Goal: Communication & Community: Share content

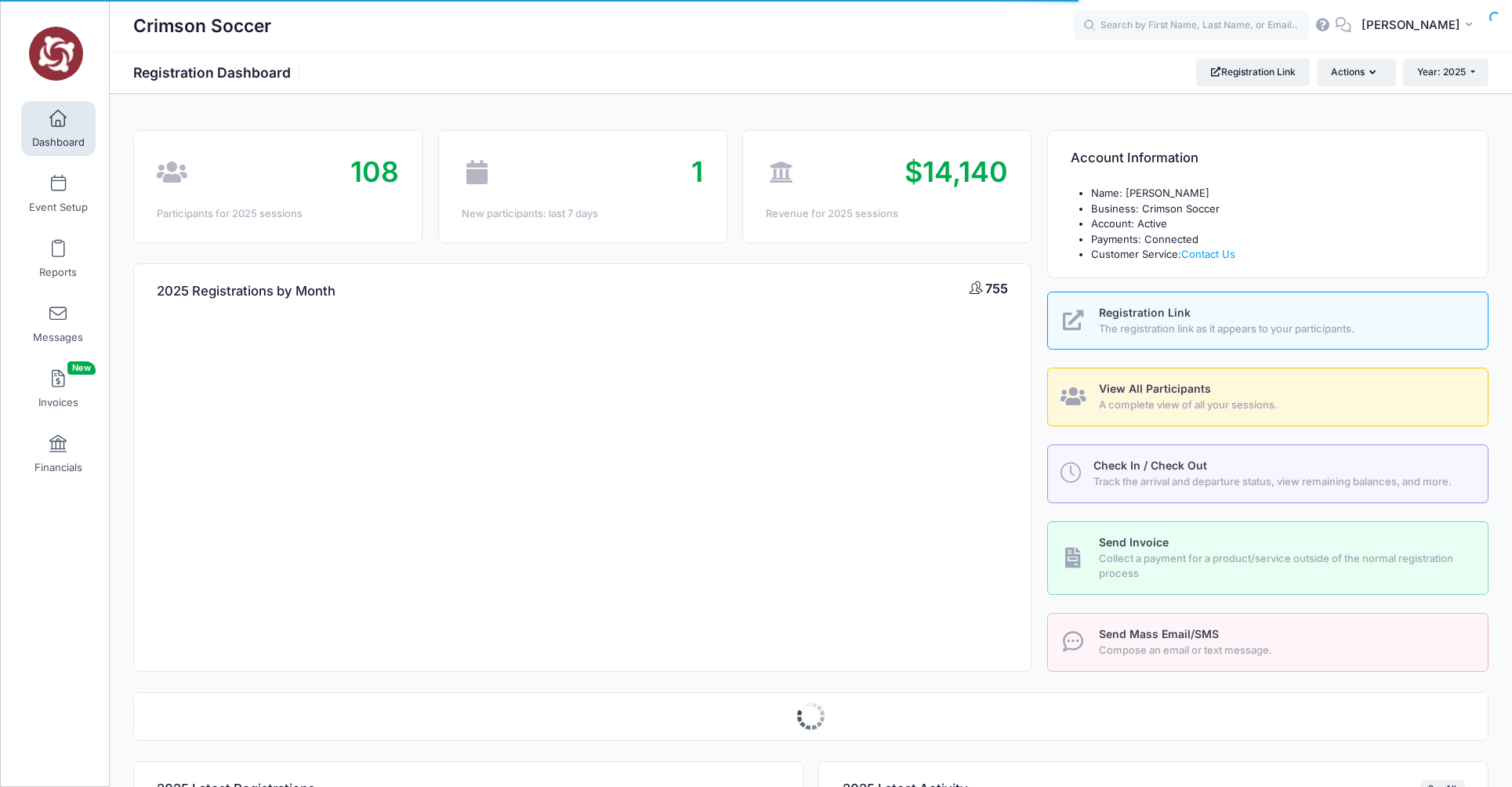
select select
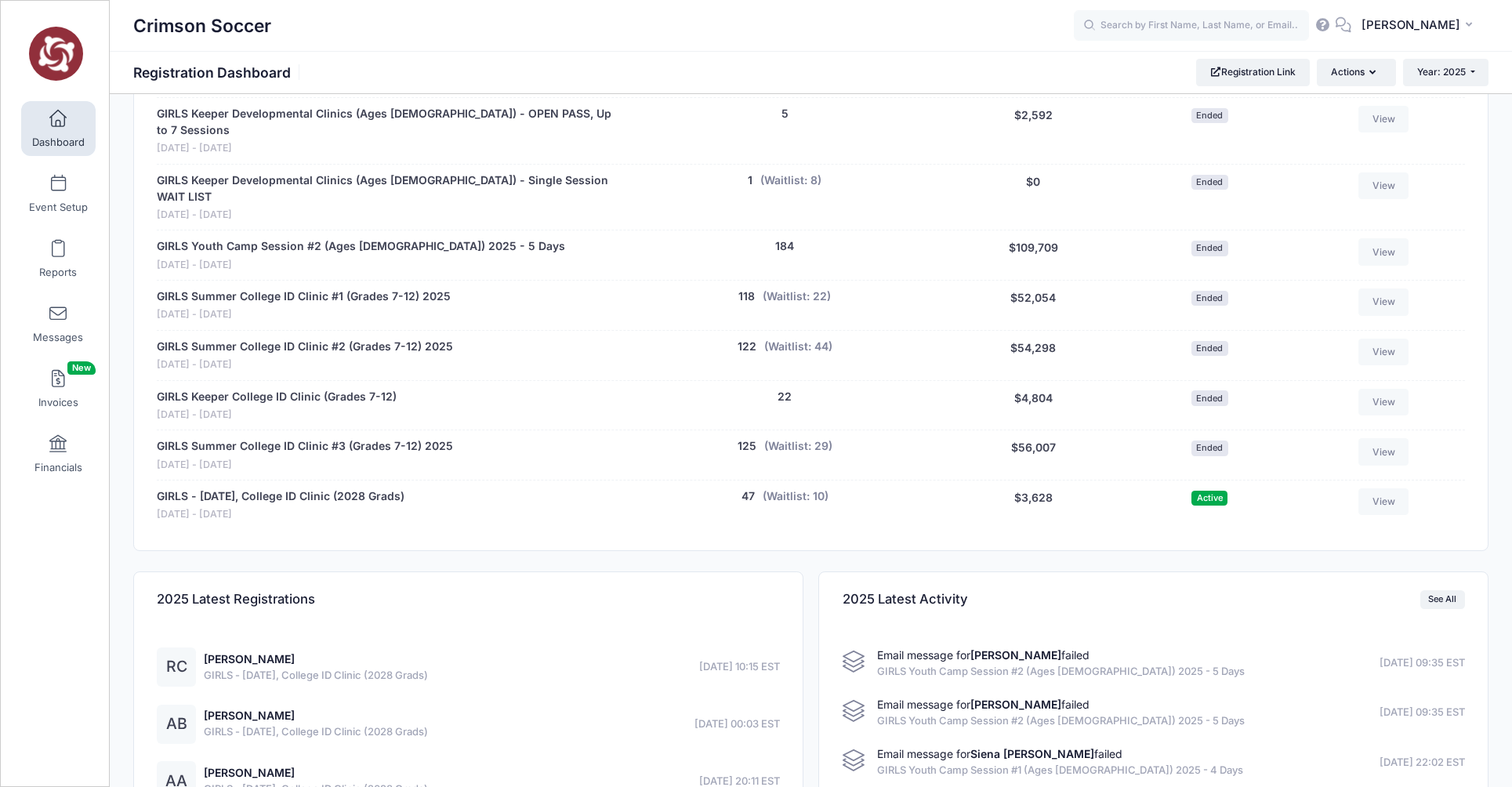
scroll to position [998, 0]
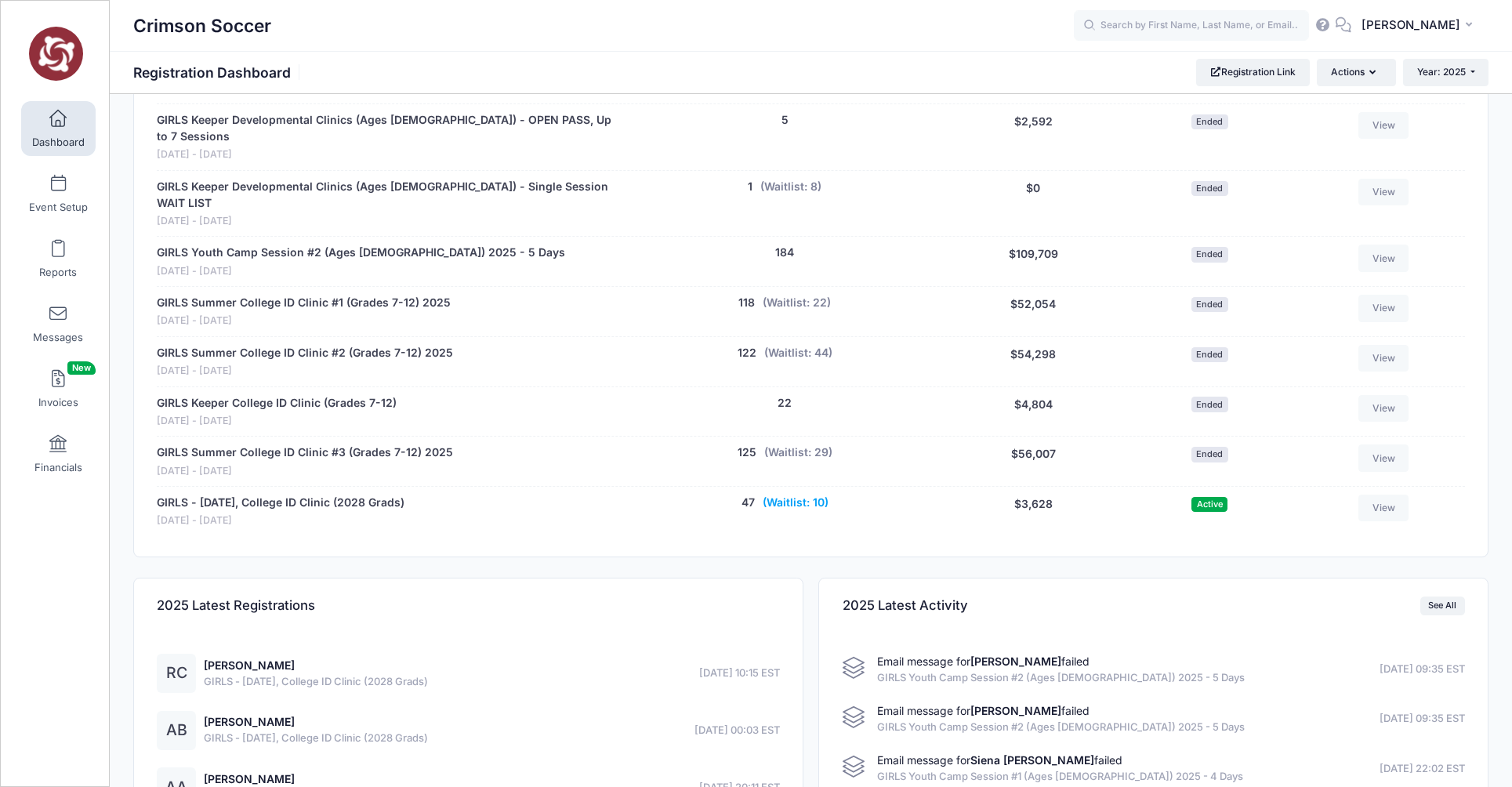
click at [787, 495] on button "(Waitlist: 10)" at bounding box center [796, 503] width 66 height 16
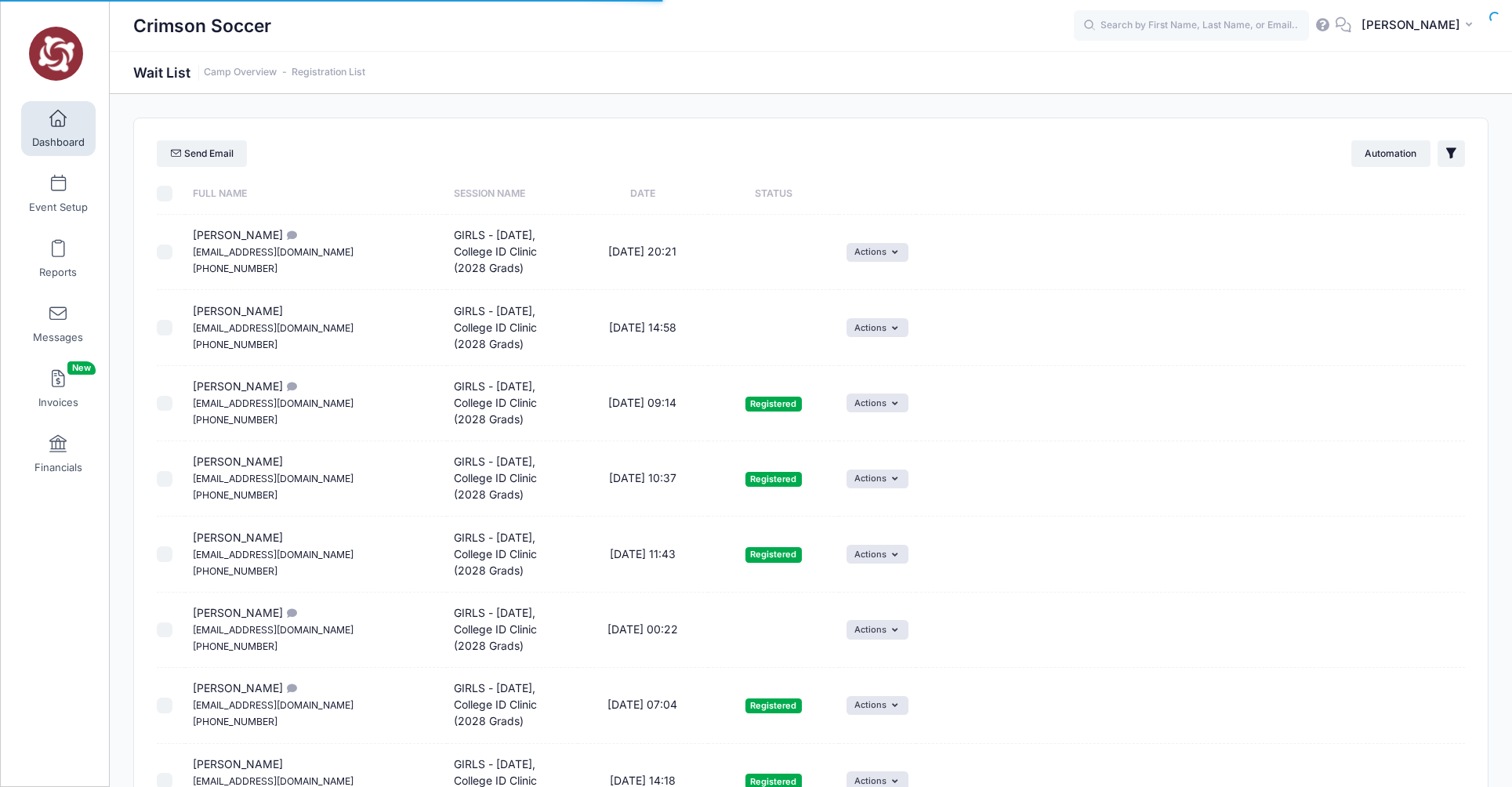
select select "50"
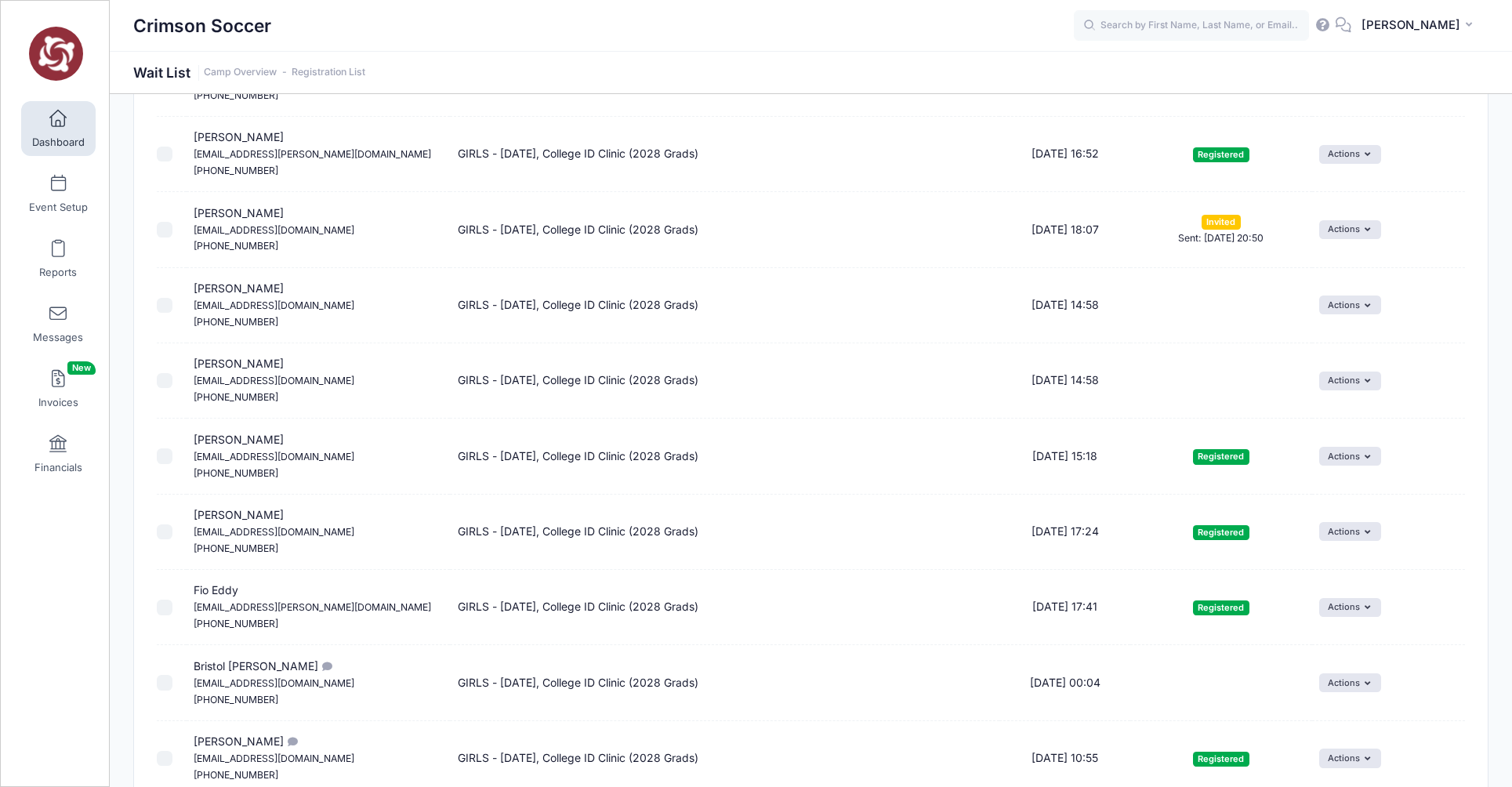
scroll to position [1553, 0]
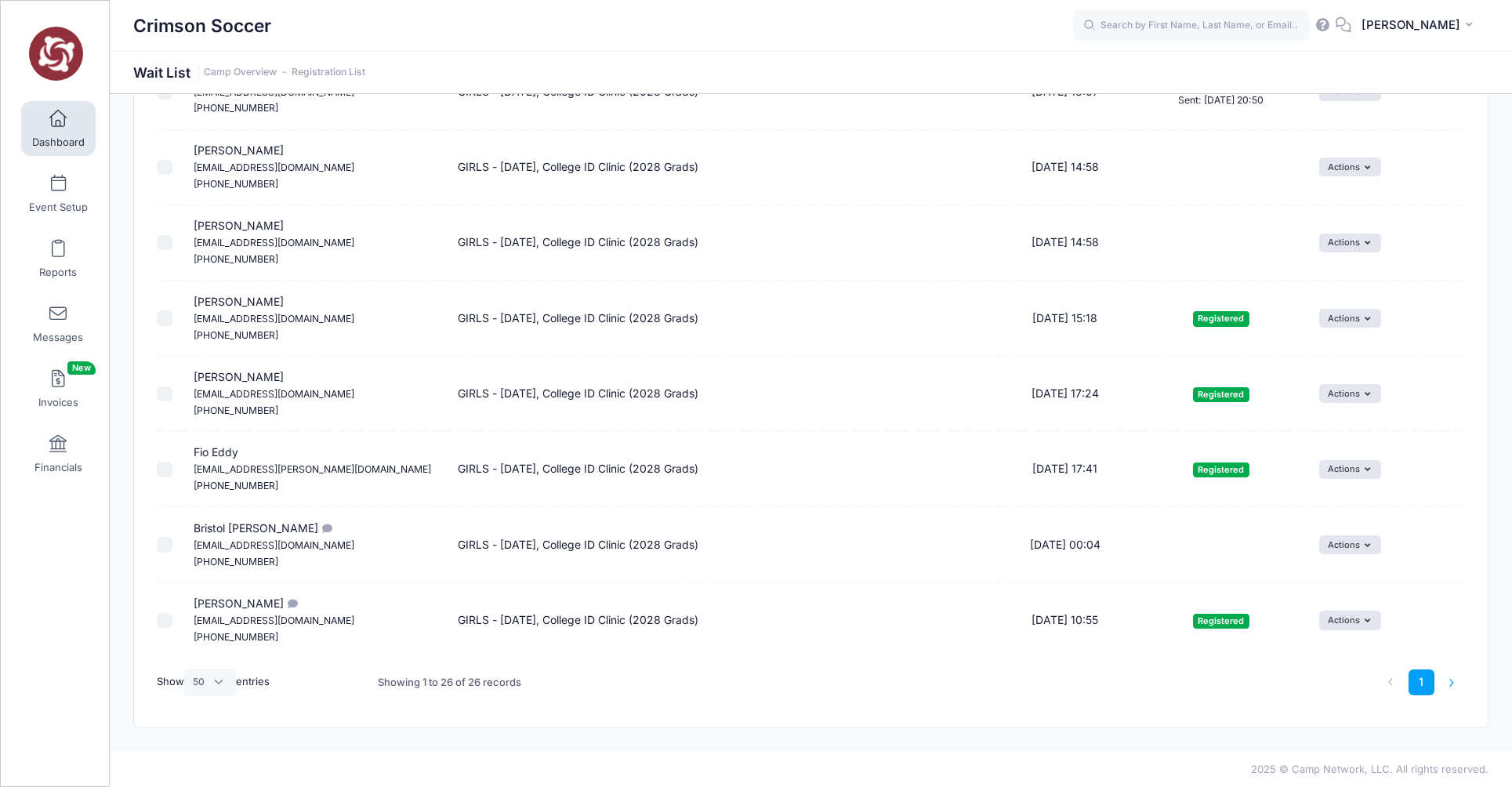
click at [1453, 682] on li at bounding box center [1452, 682] width 26 height 26
click at [1452, 682] on li at bounding box center [1452, 682] width 26 height 26
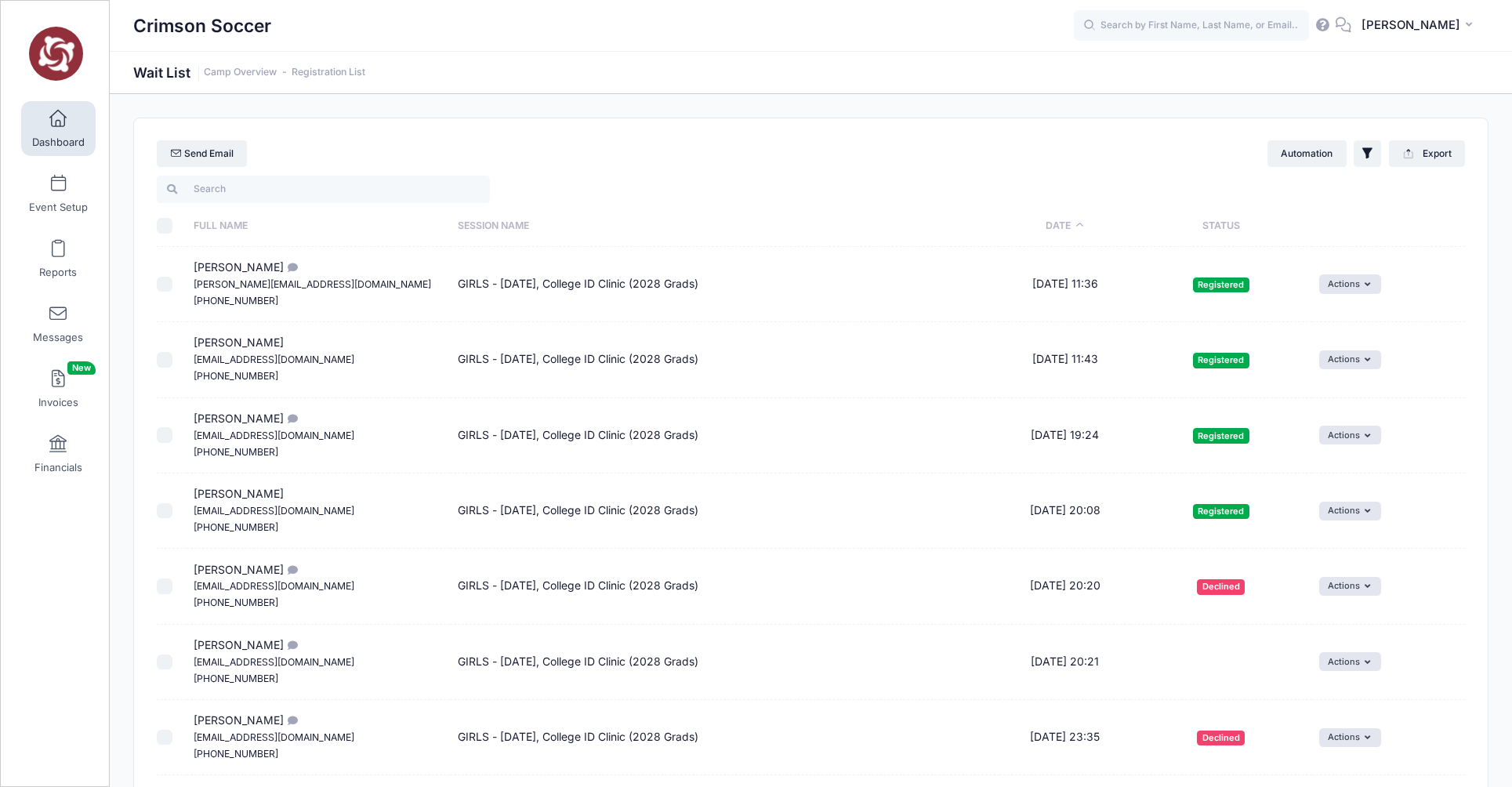
click at [61, 128] on link "Dashboard" at bounding box center [58, 128] width 75 height 55
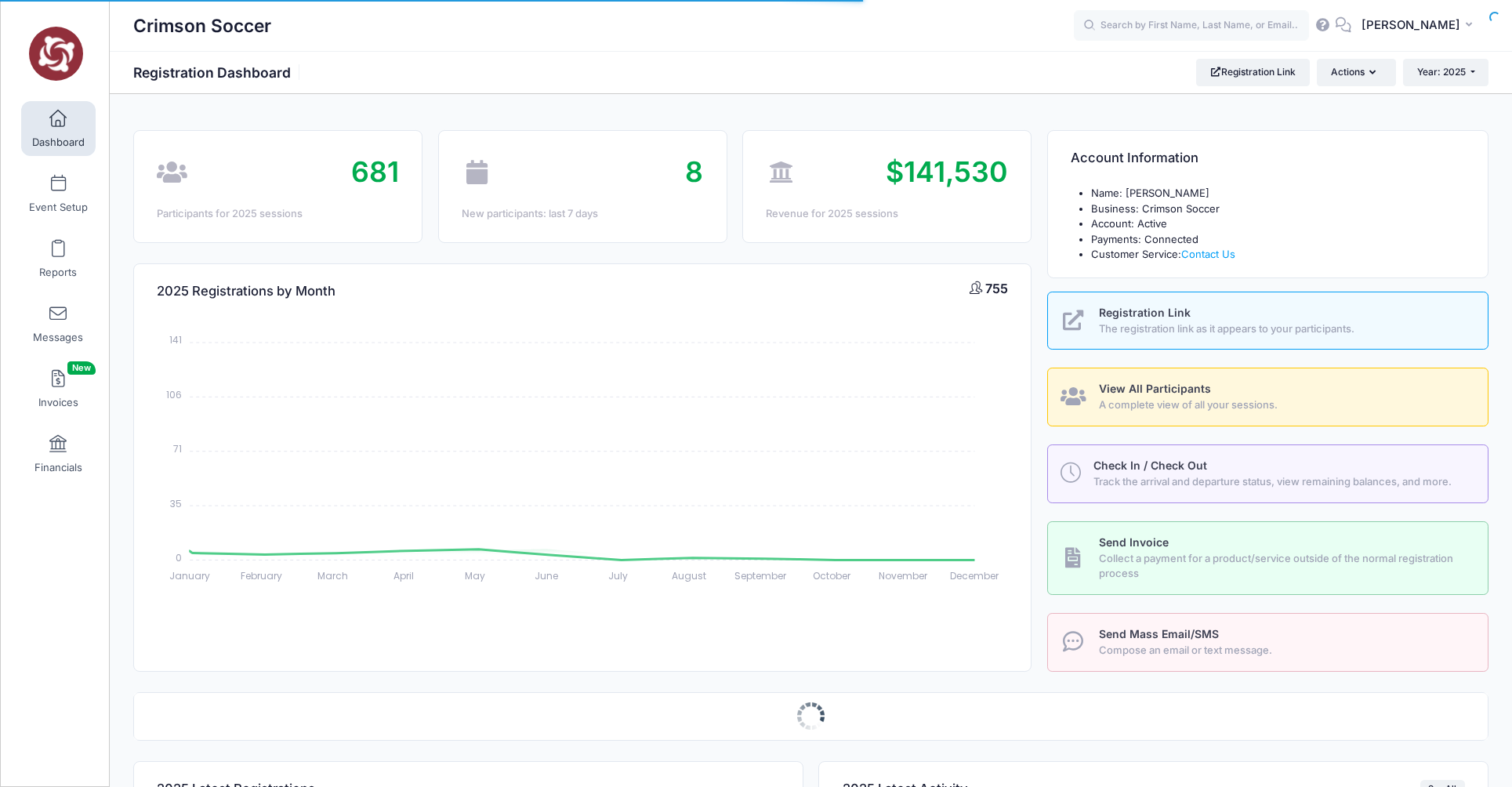
select select
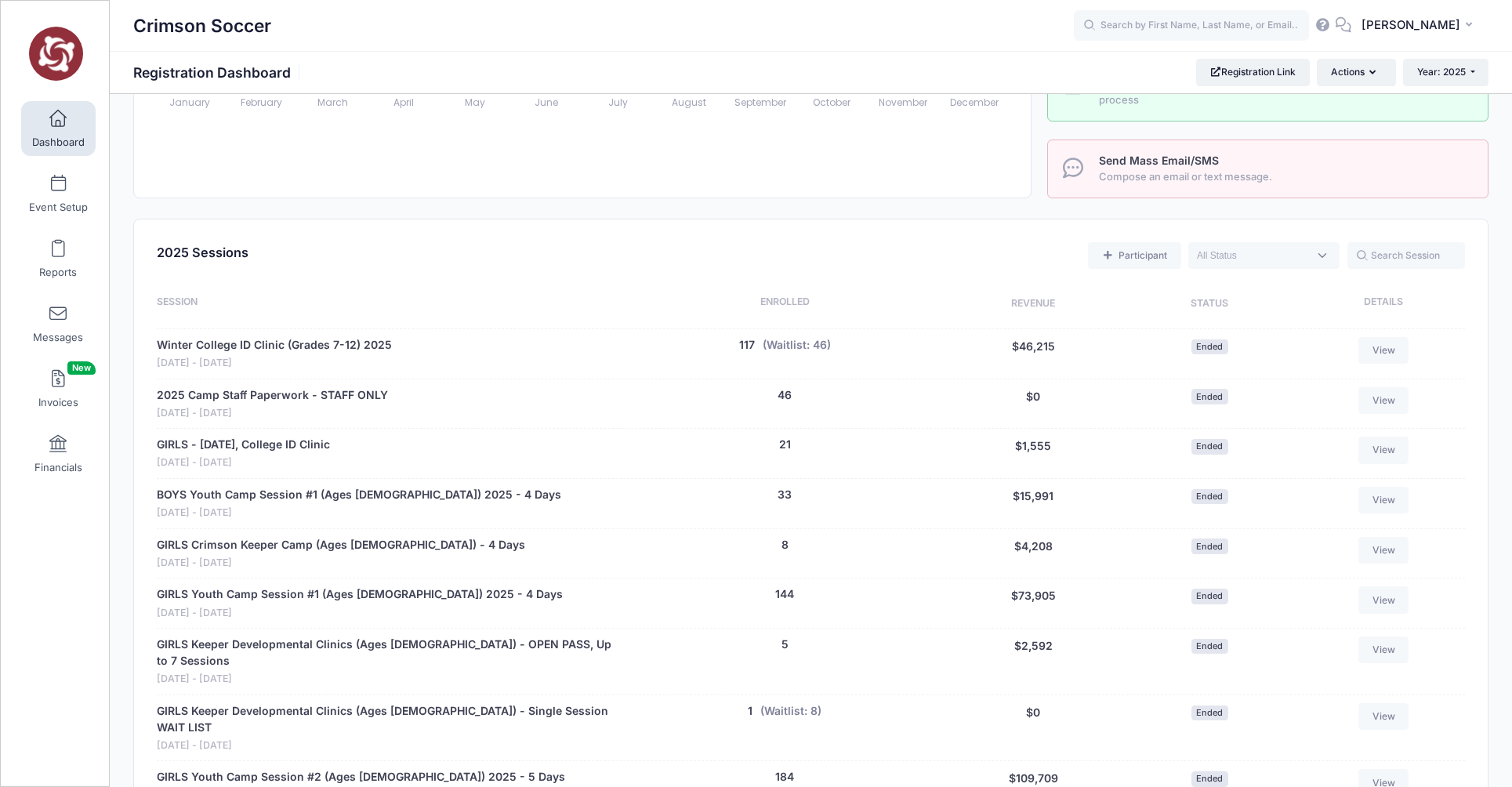
scroll to position [402, 0]
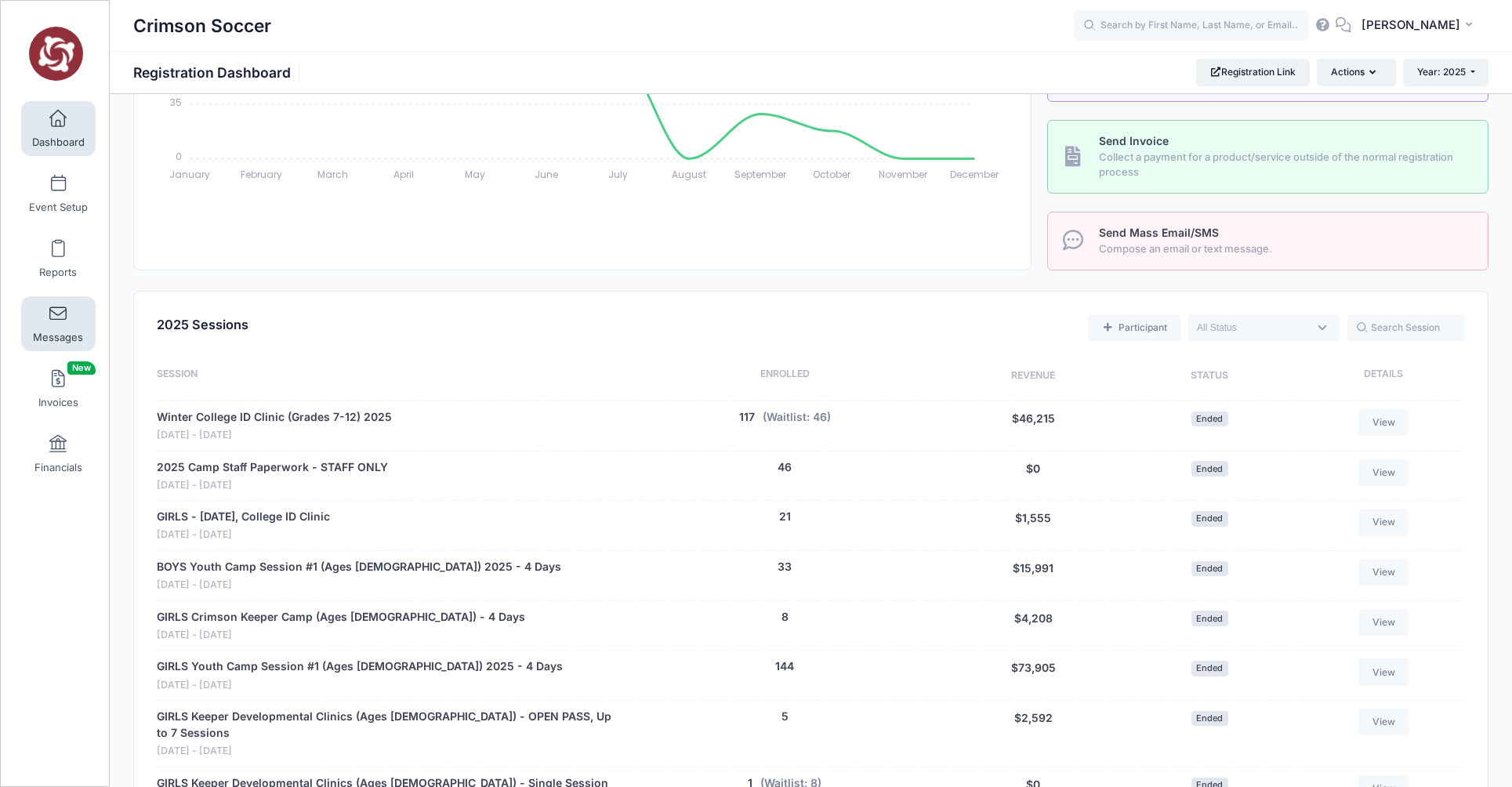
click at [62, 324] on link "Messages" at bounding box center [58, 323] width 75 height 55
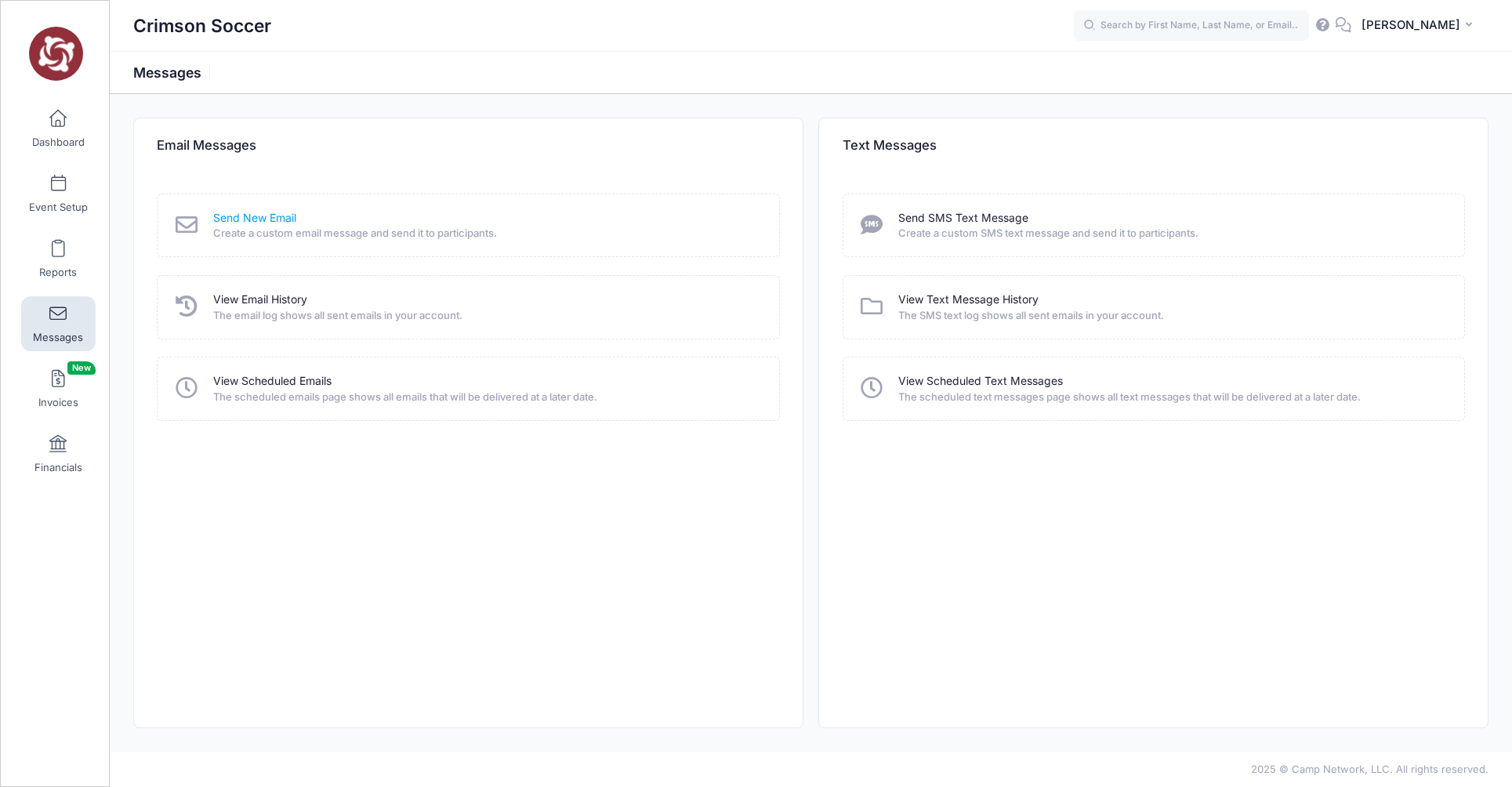
click at [274, 214] on link "Send New Email" at bounding box center [255, 218] width 83 height 16
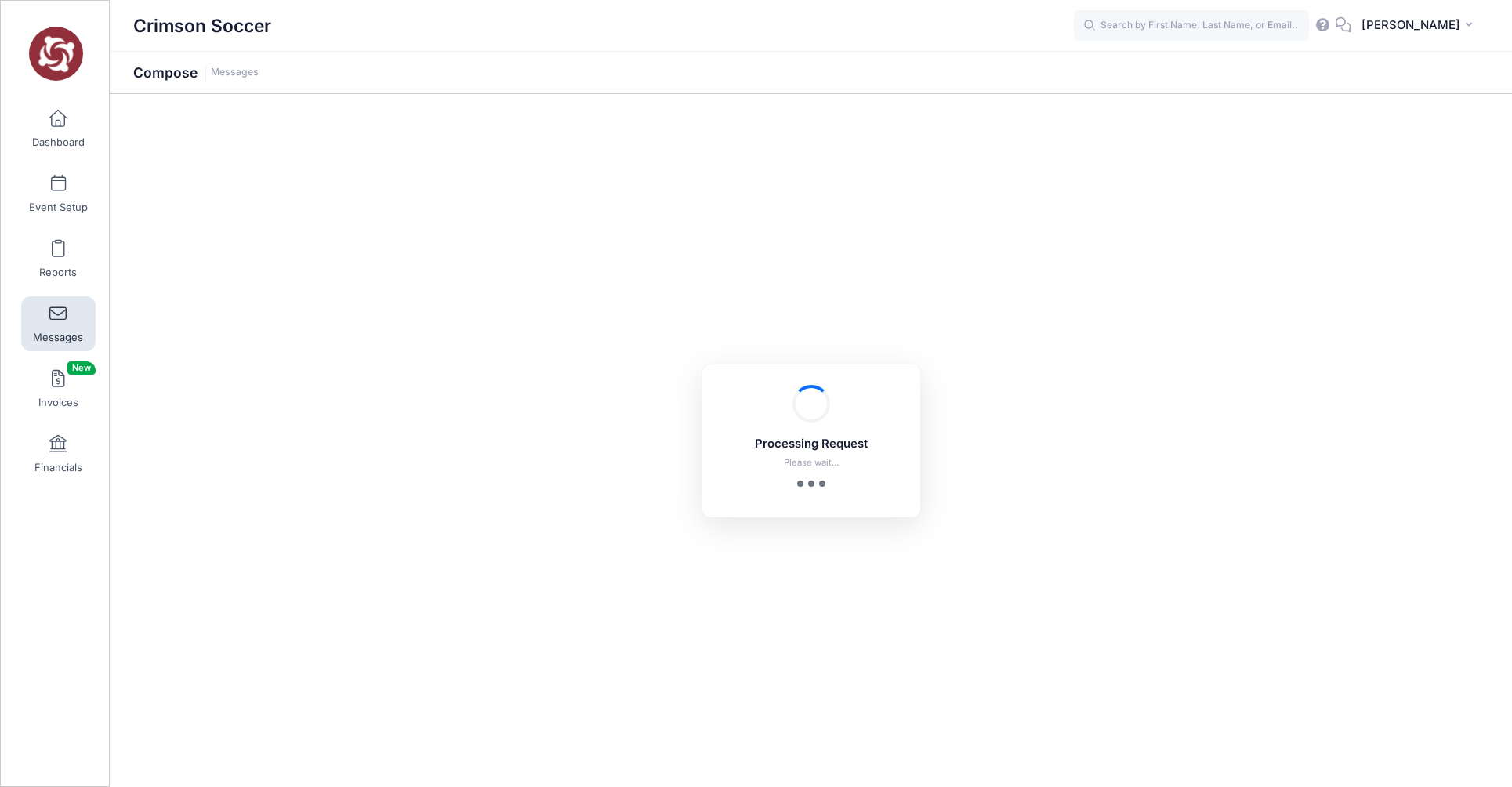
select select "2025"
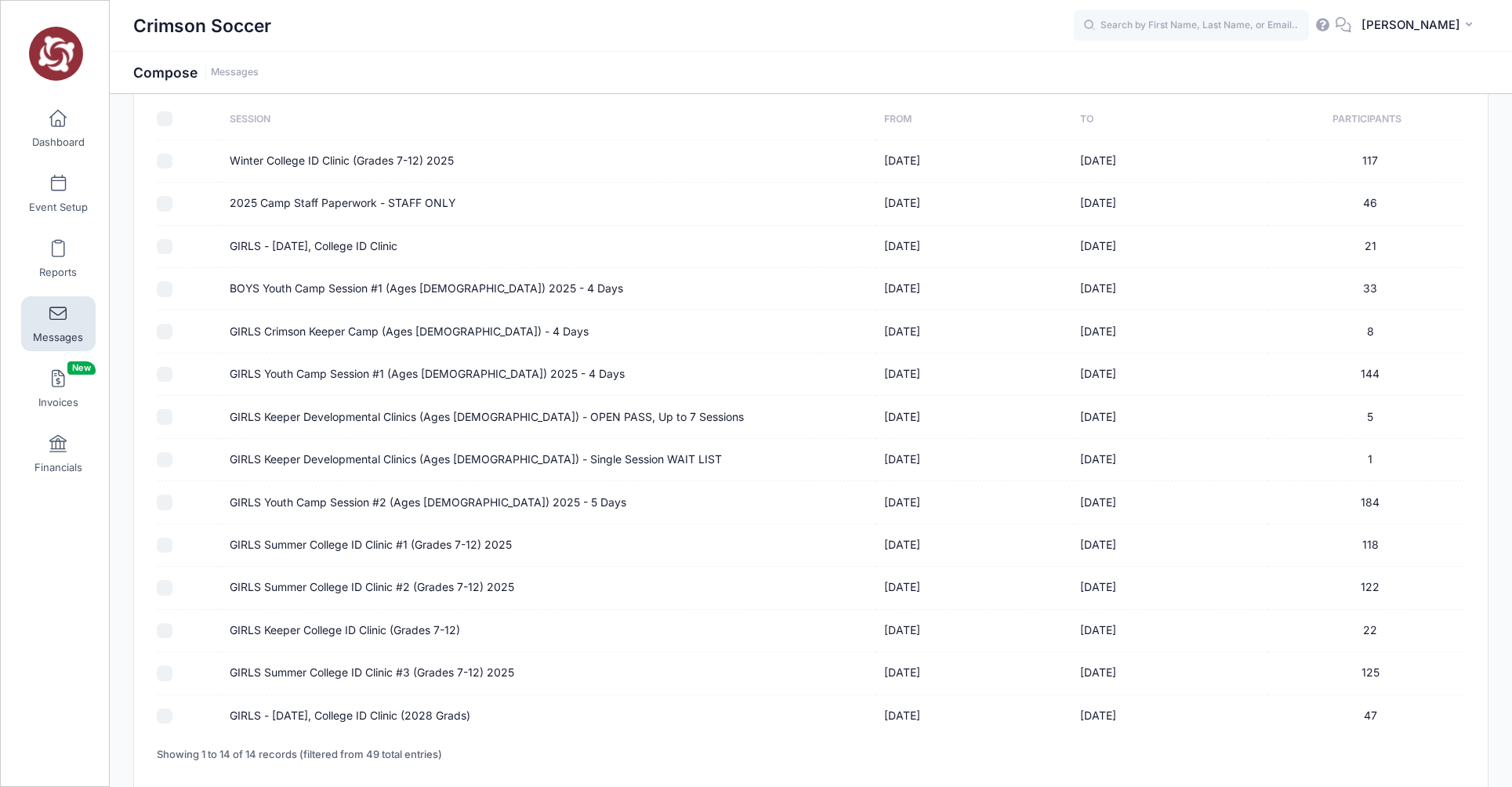
scroll to position [224, 0]
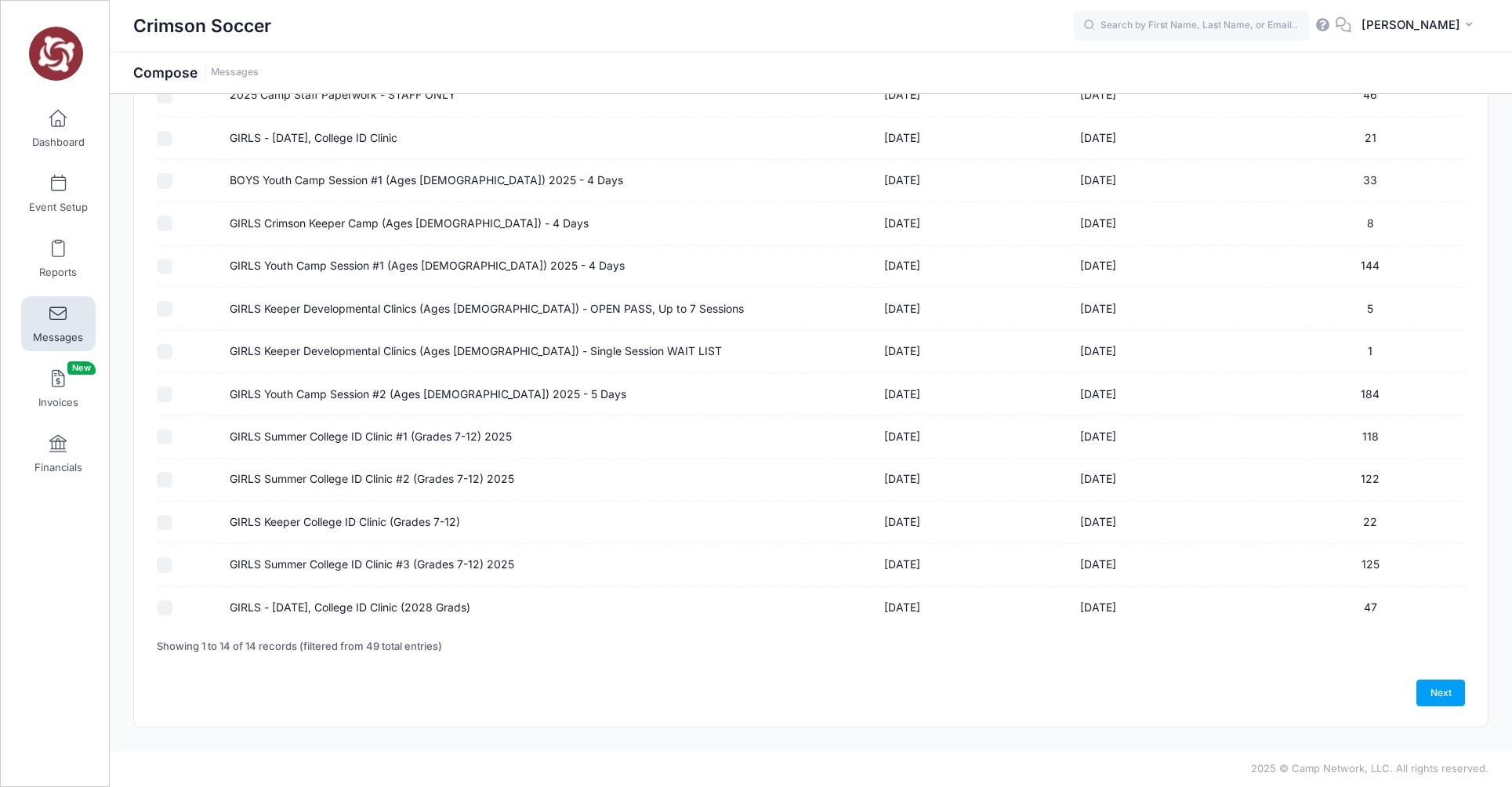
click at [164, 610] on input "GIRLS - [DATE], College ID Clinic (2028 Grads)" at bounding box center [165, 608] width 16 height 16
checkbox input "true"
click at [1439, 692] on link "Next" at bounding box center [1441, 692] width 49 height 26
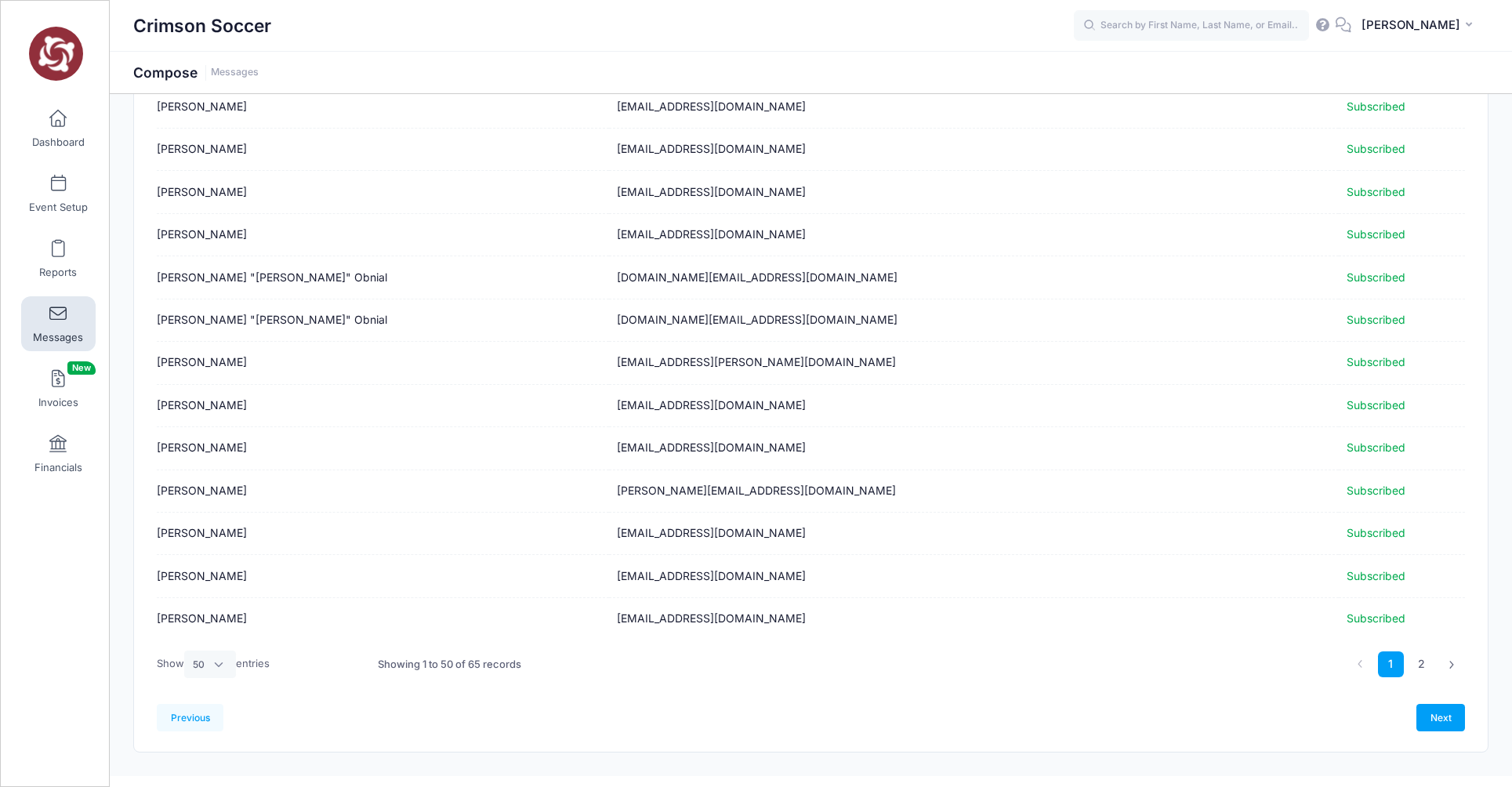
scroll to position [1753, 0]
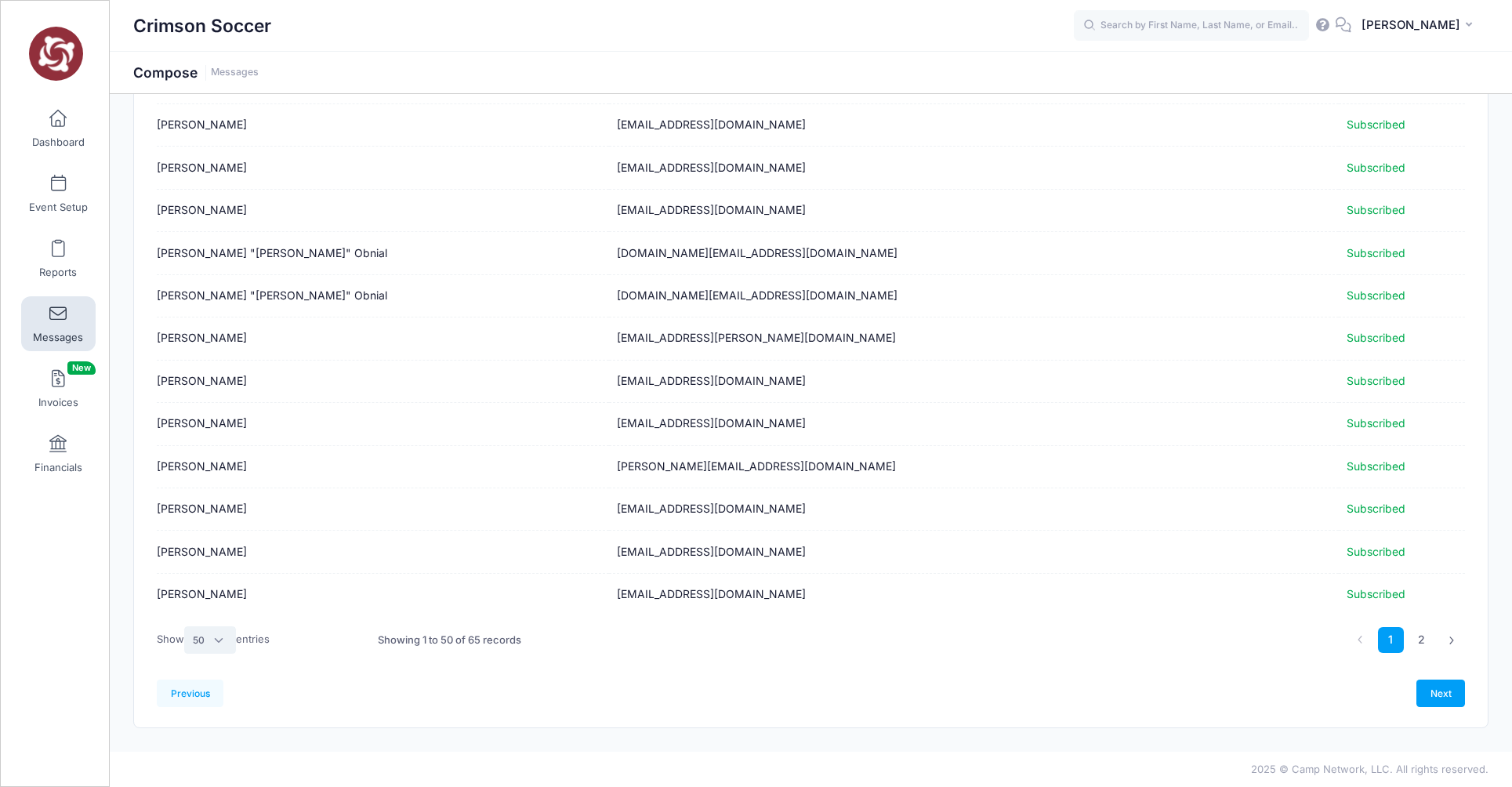
click at [221, 634] on select "All 10 25 50" at bounding box center [210, 639] width 51 height 26
select select "-1"
click at [186, 653] on select "All 10 25 50" at bounding box center [210, 639] width 51 height 26
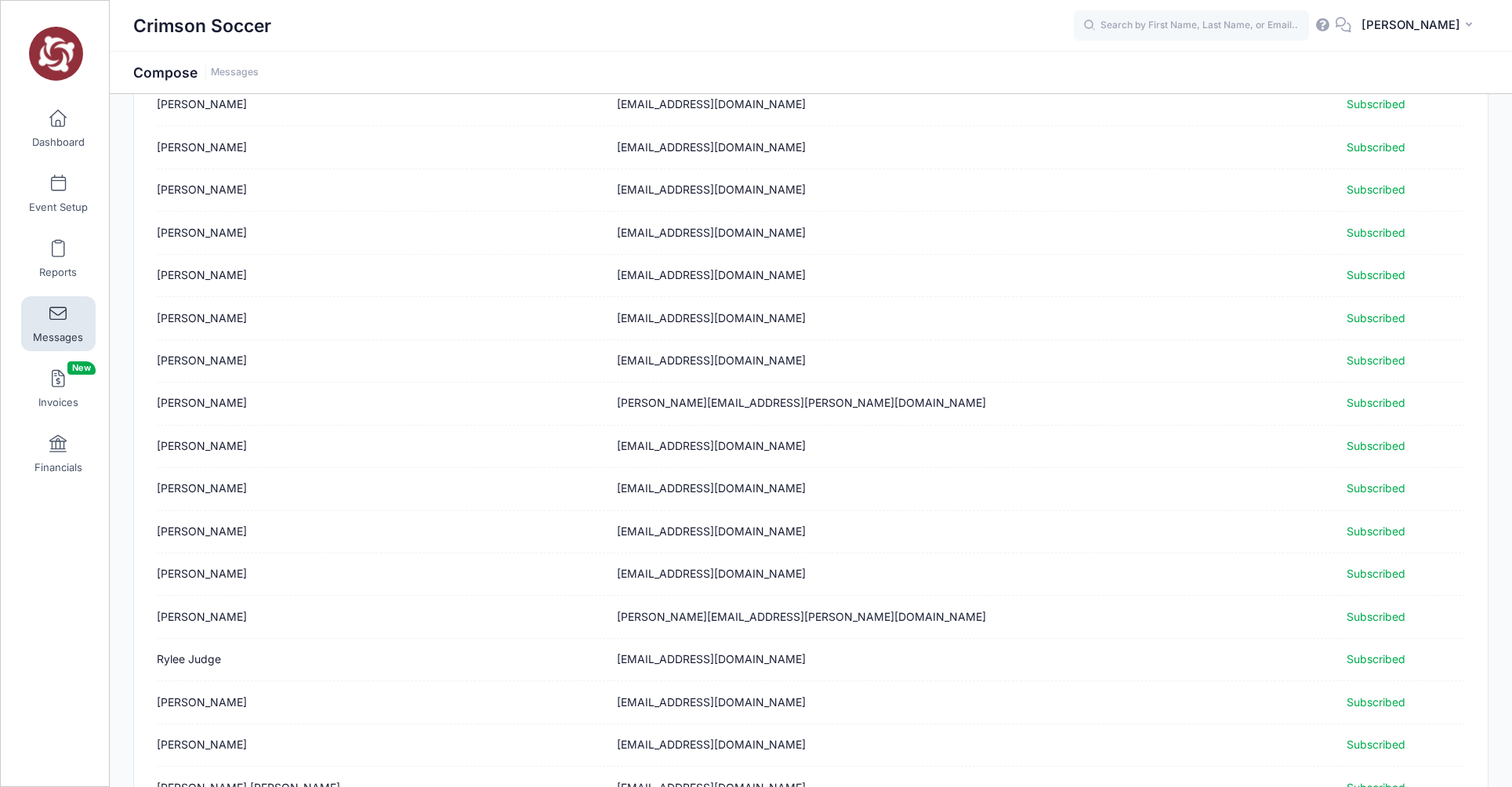
scroll to position [2394, 0]
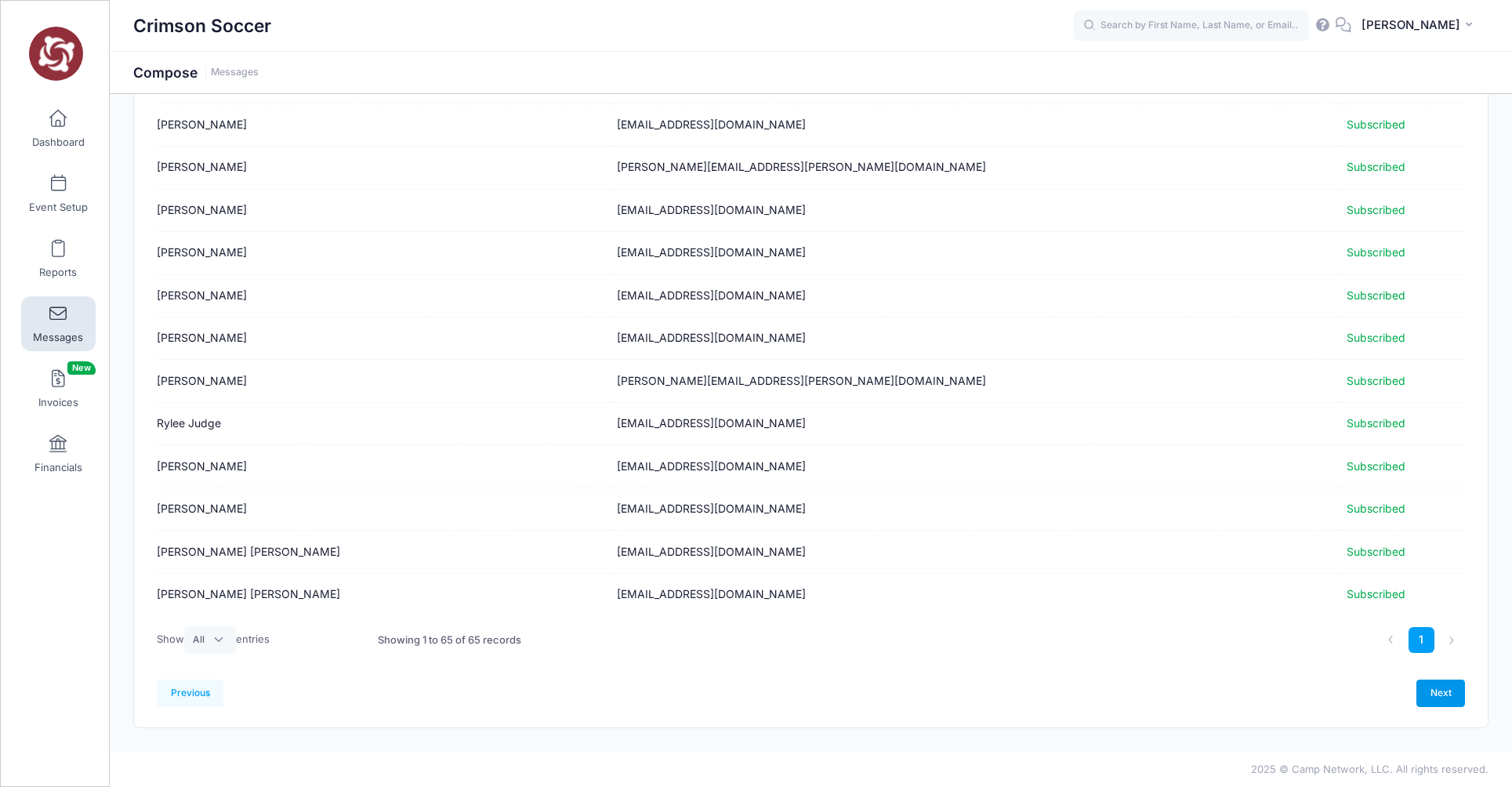
click at [1442, 688] on link "Next" at bounding box center [1441, 692] width 49 height 26
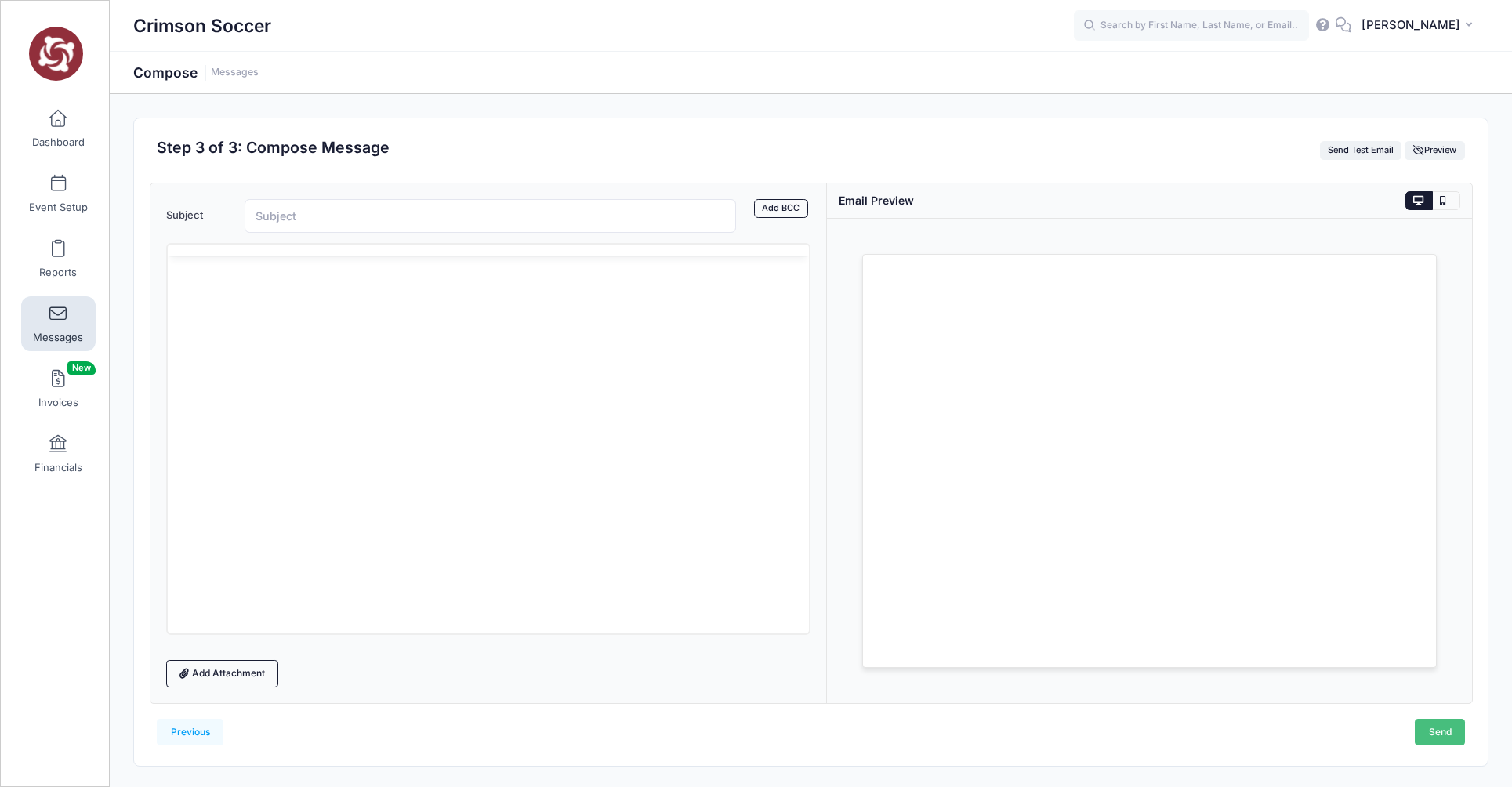
scroll to position [0, 0]
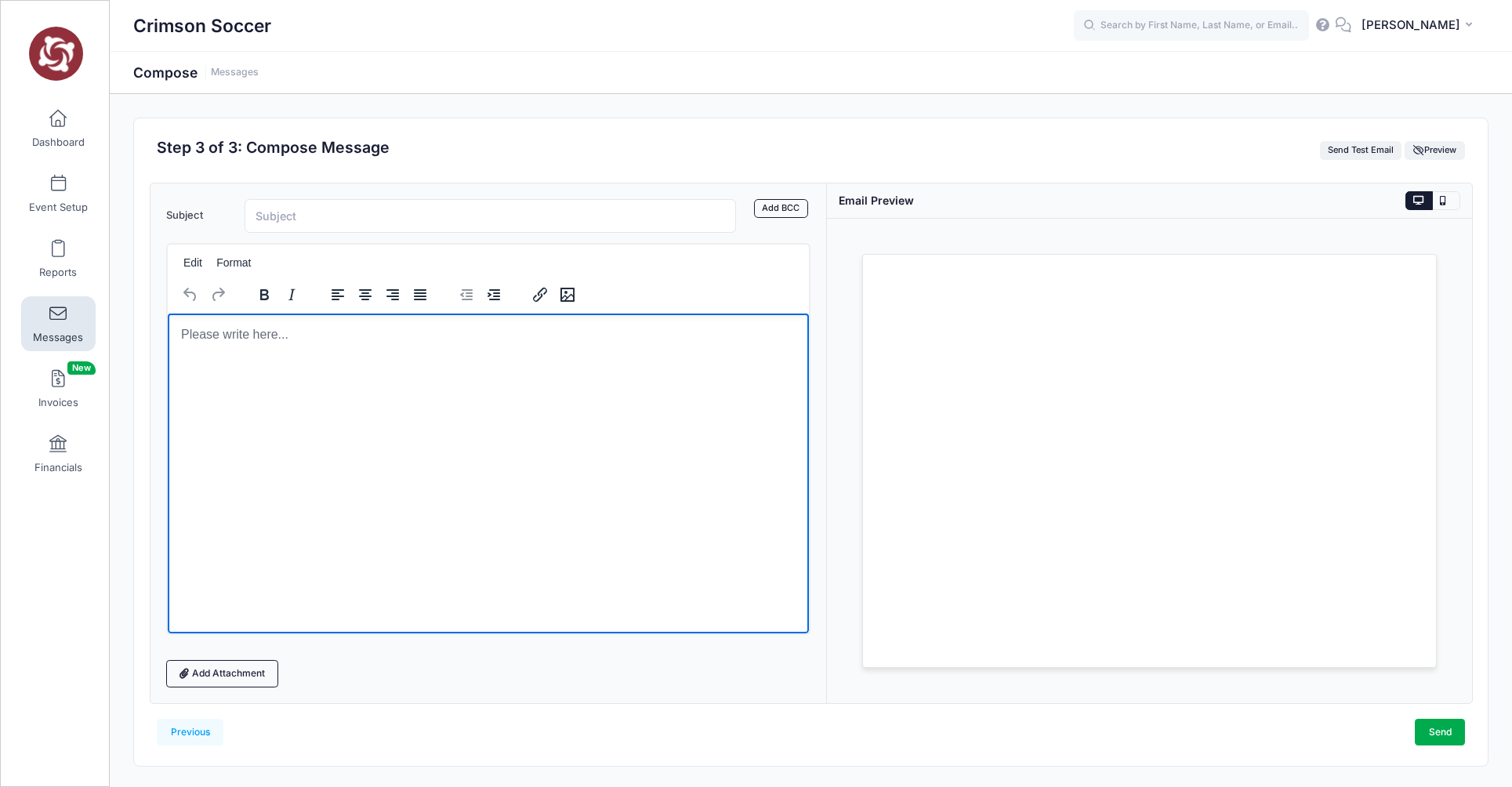
click at [249, 332] on body "Rich Text Area. Press ALT-0 for help." at bounding box center [488, 334] width 617 height 17
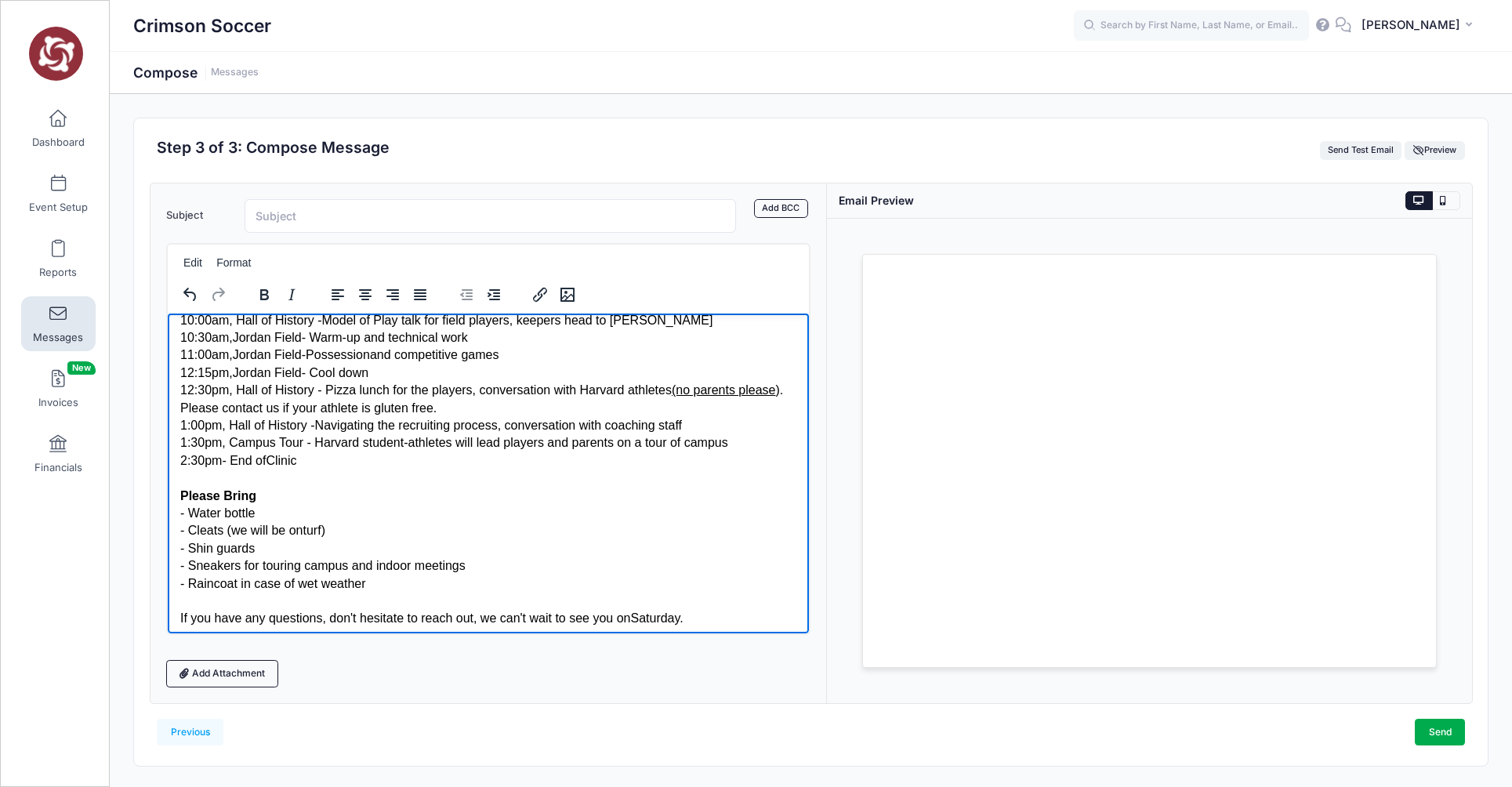
scroll to position [373, 0]
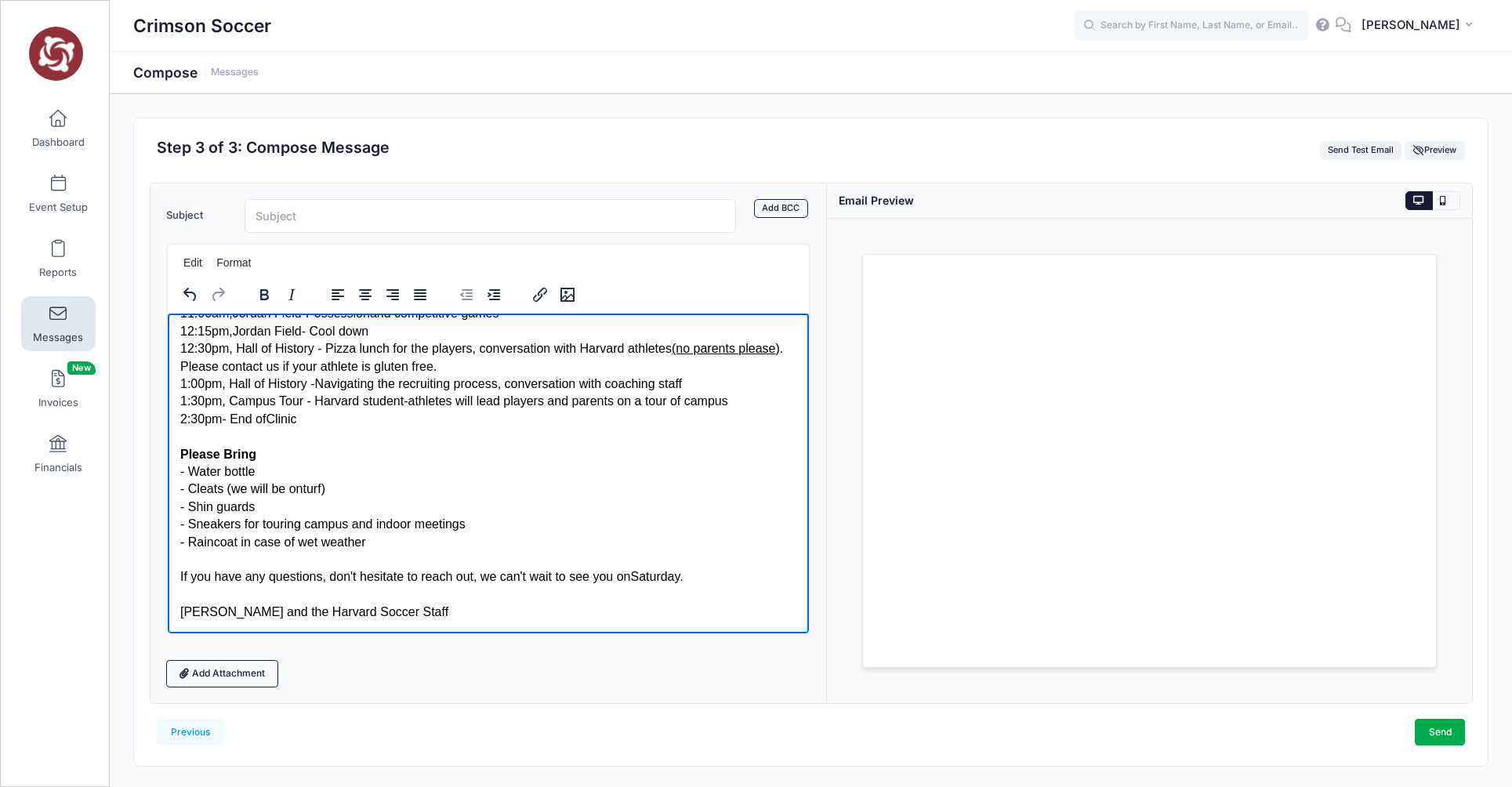
click at [643, 577] on div "If you have any questions, don't hesitate to reach out, we can't wait to see yo…" at bounding box center [488, 576] width 617 height 17
drag, startPoint x: 702, startPoint y: 579, endPoint x: 601, endPoint y: 574, distance: 101.1
click at [601, 574] on div "If you have any questions, don't hesitate to reach out, we can't wait to see yo…" at bounding box center [488, 576] width 617 height 17
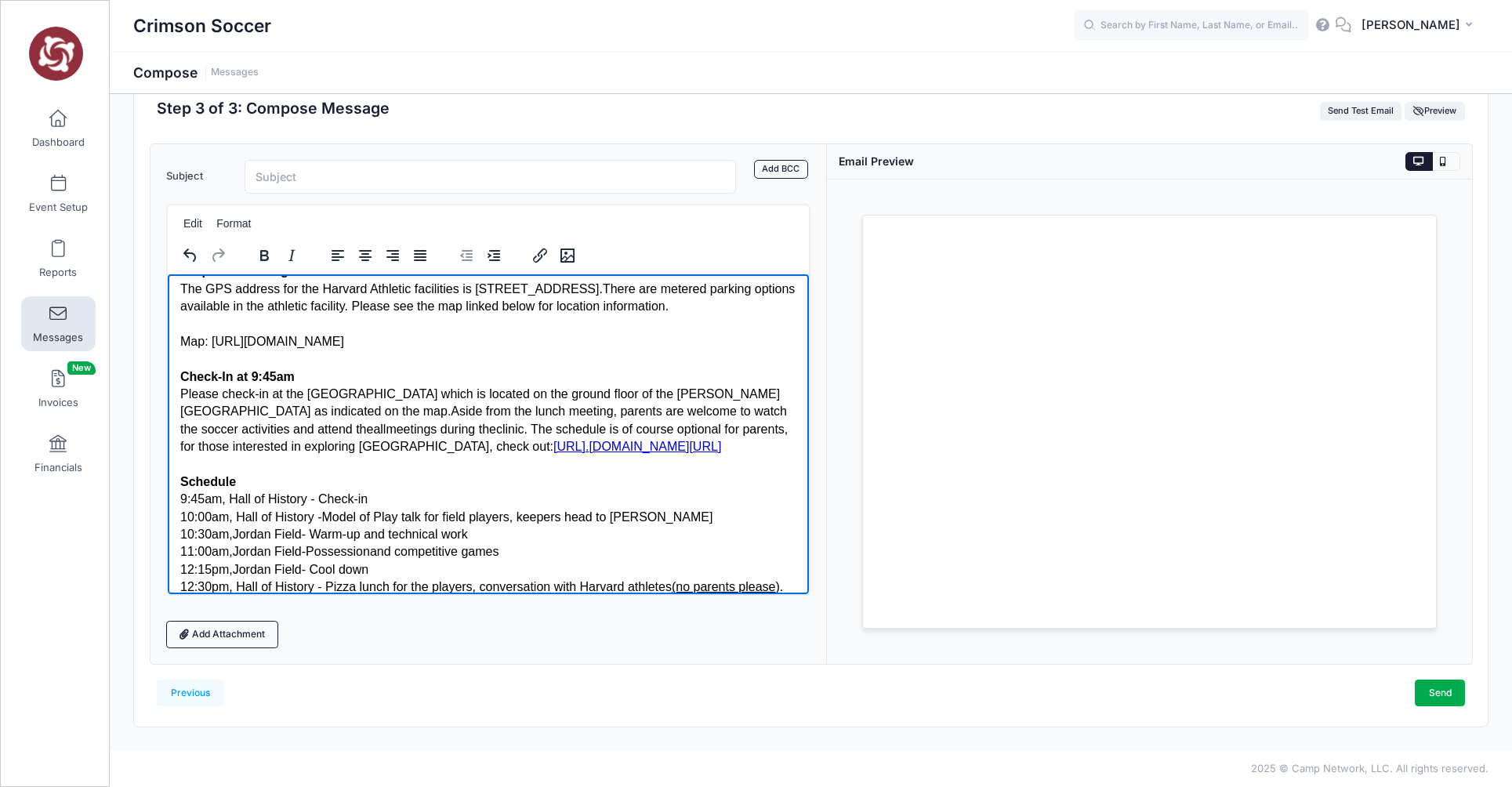
scroll to position [0, 0]
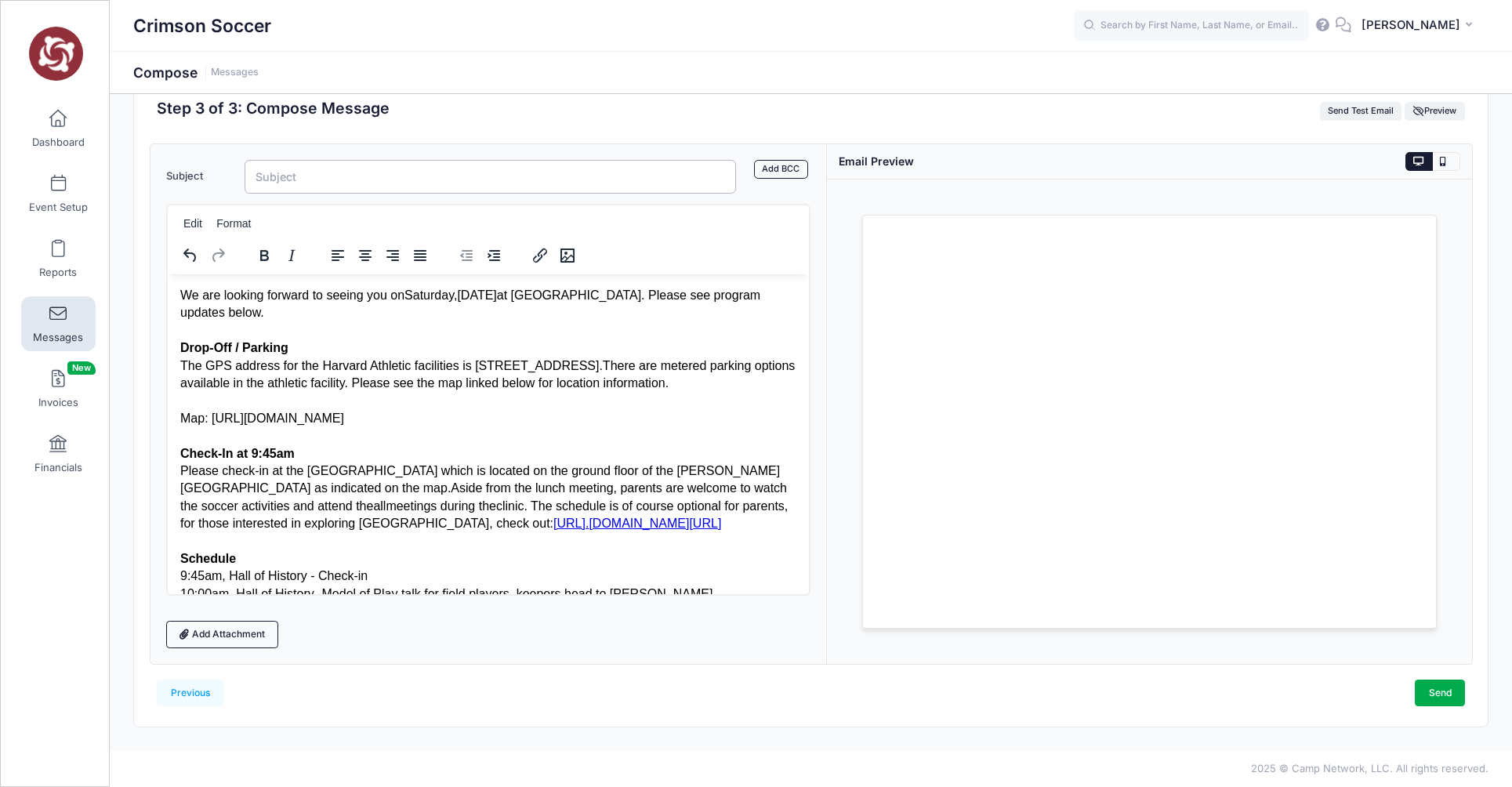
click at [317, 178] on input "Subject" at bounding box center [490, 177] width 492 height 34
type input "Harvard Clinic, [DATE] - Updates"
click at [783, 170] on link "Add BCC" at bounding box center [781, 169] width 54 height 18
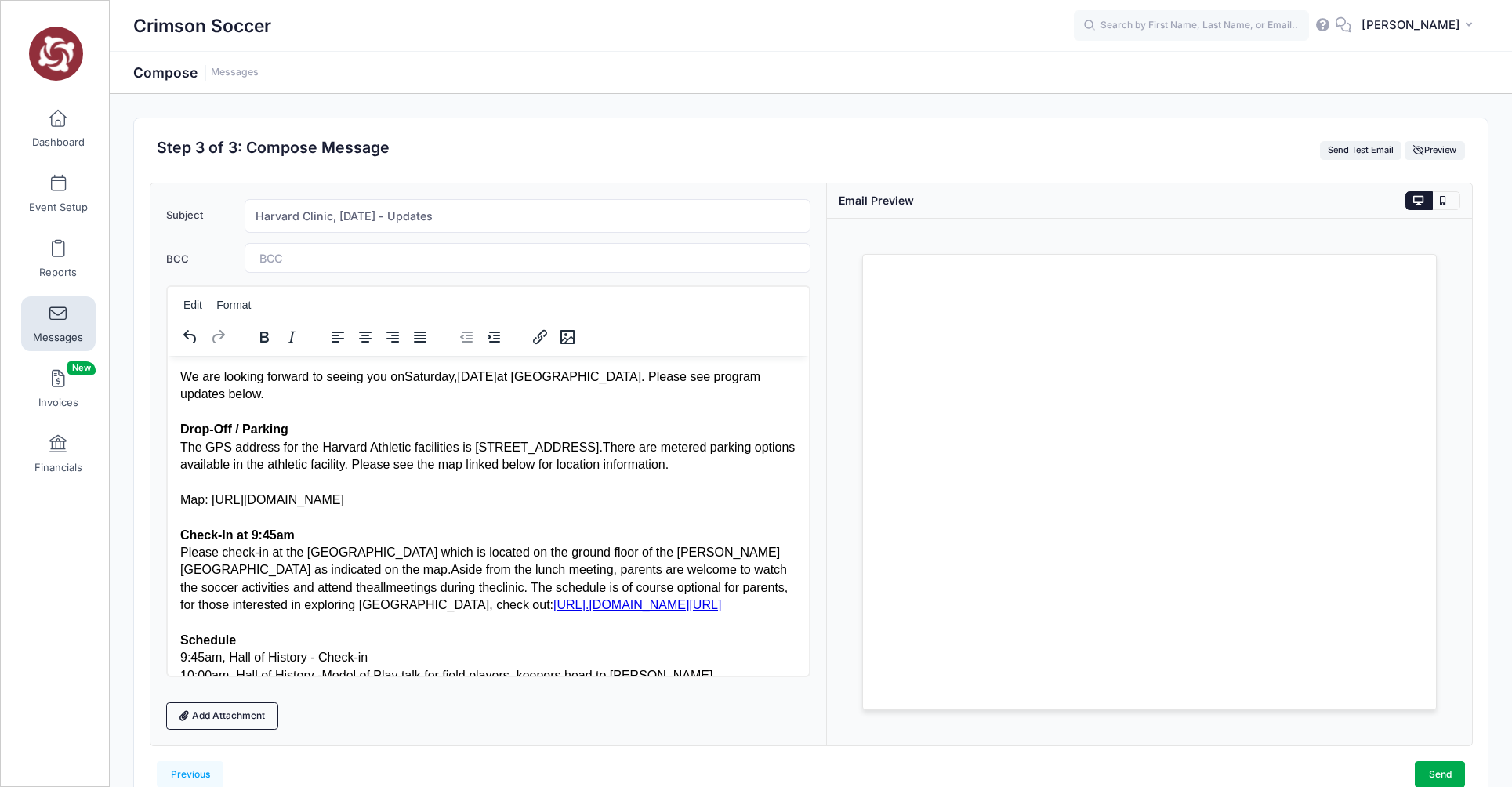
click at [307, 257] on span at bounding box center [302, 258] width 86 height 14
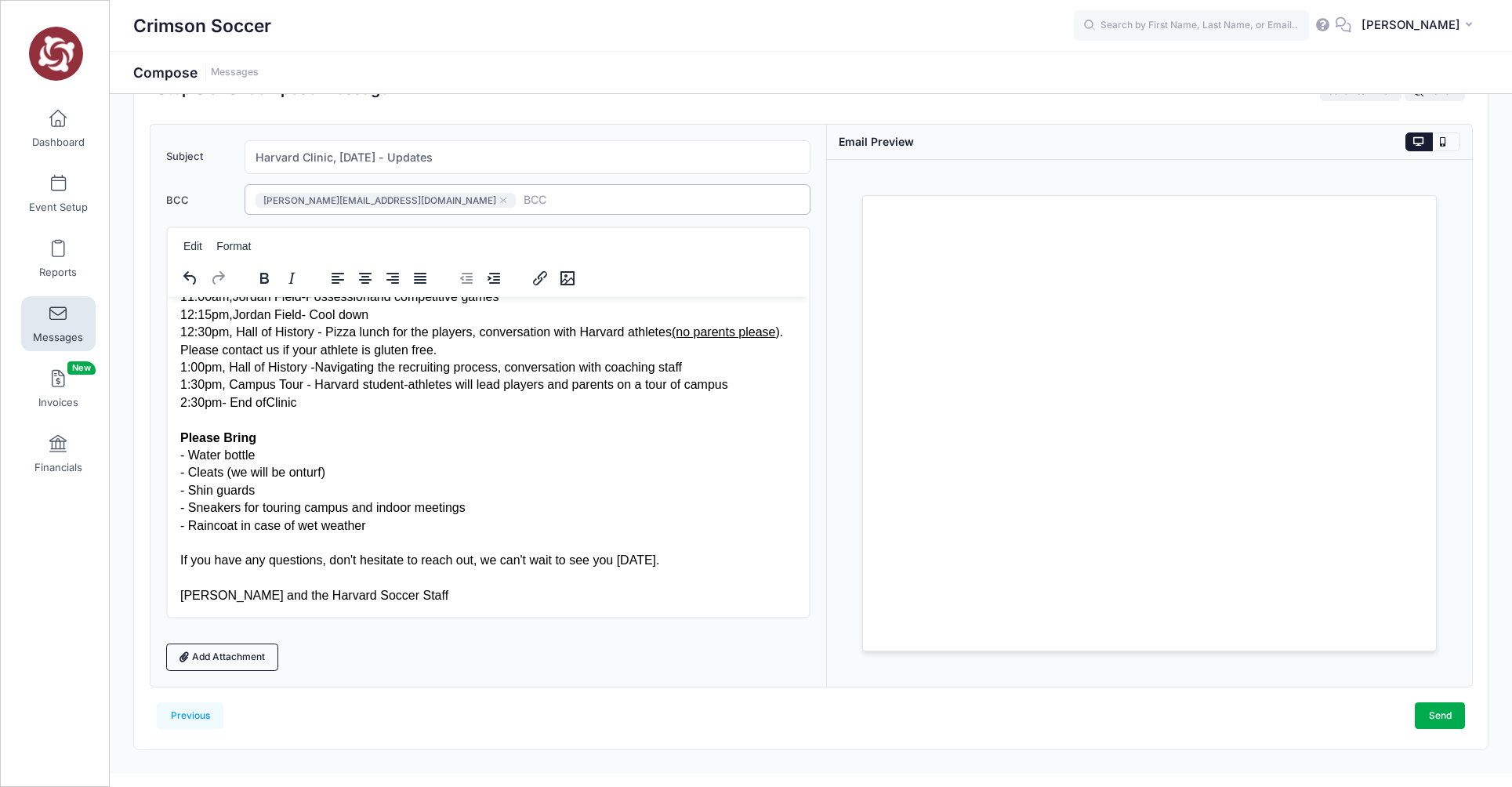
scroll to position [82, 0]
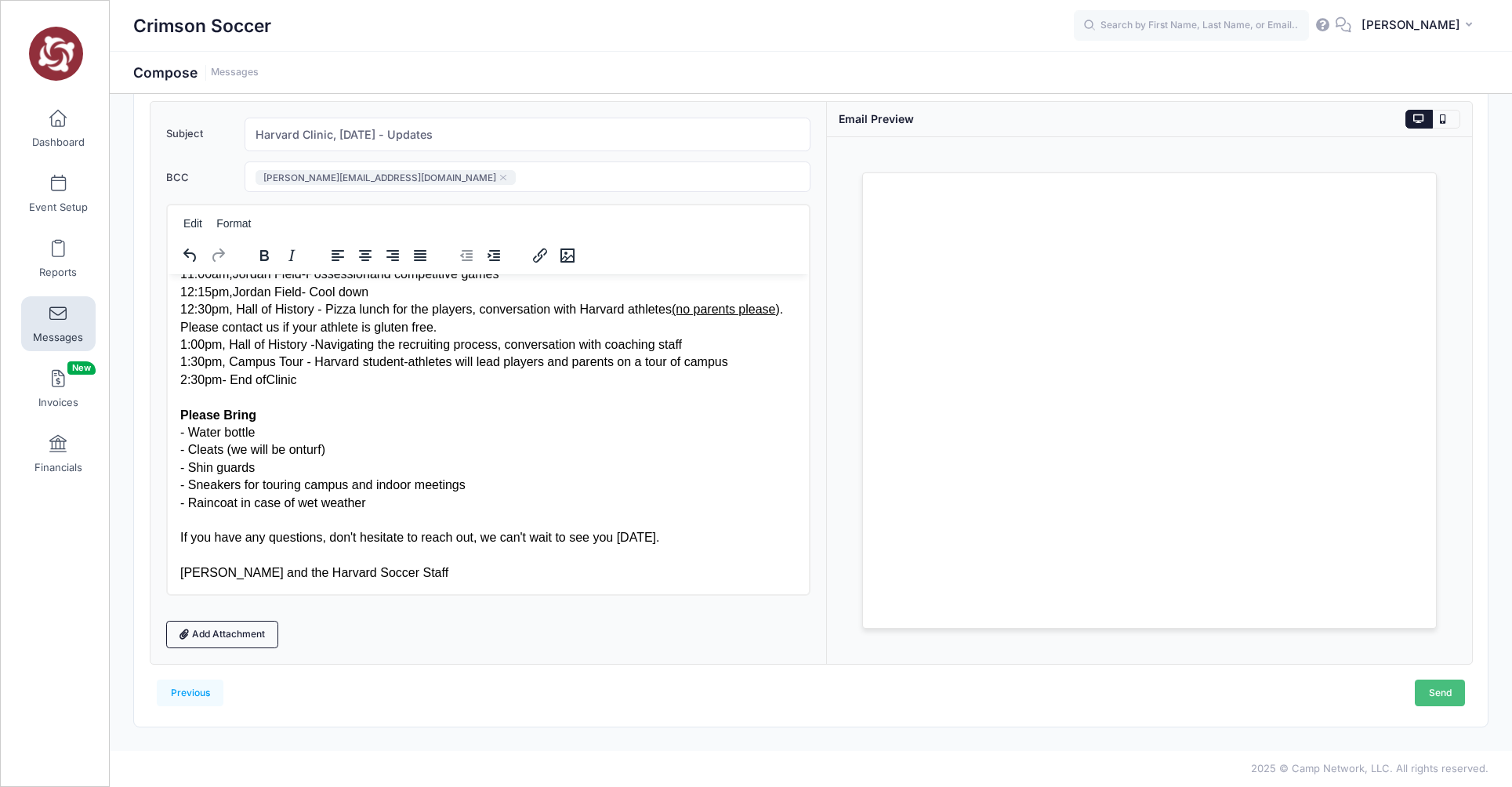
click at [1438, 694] on link "Send" at bounding box center [1440, 692] width 50 height 26
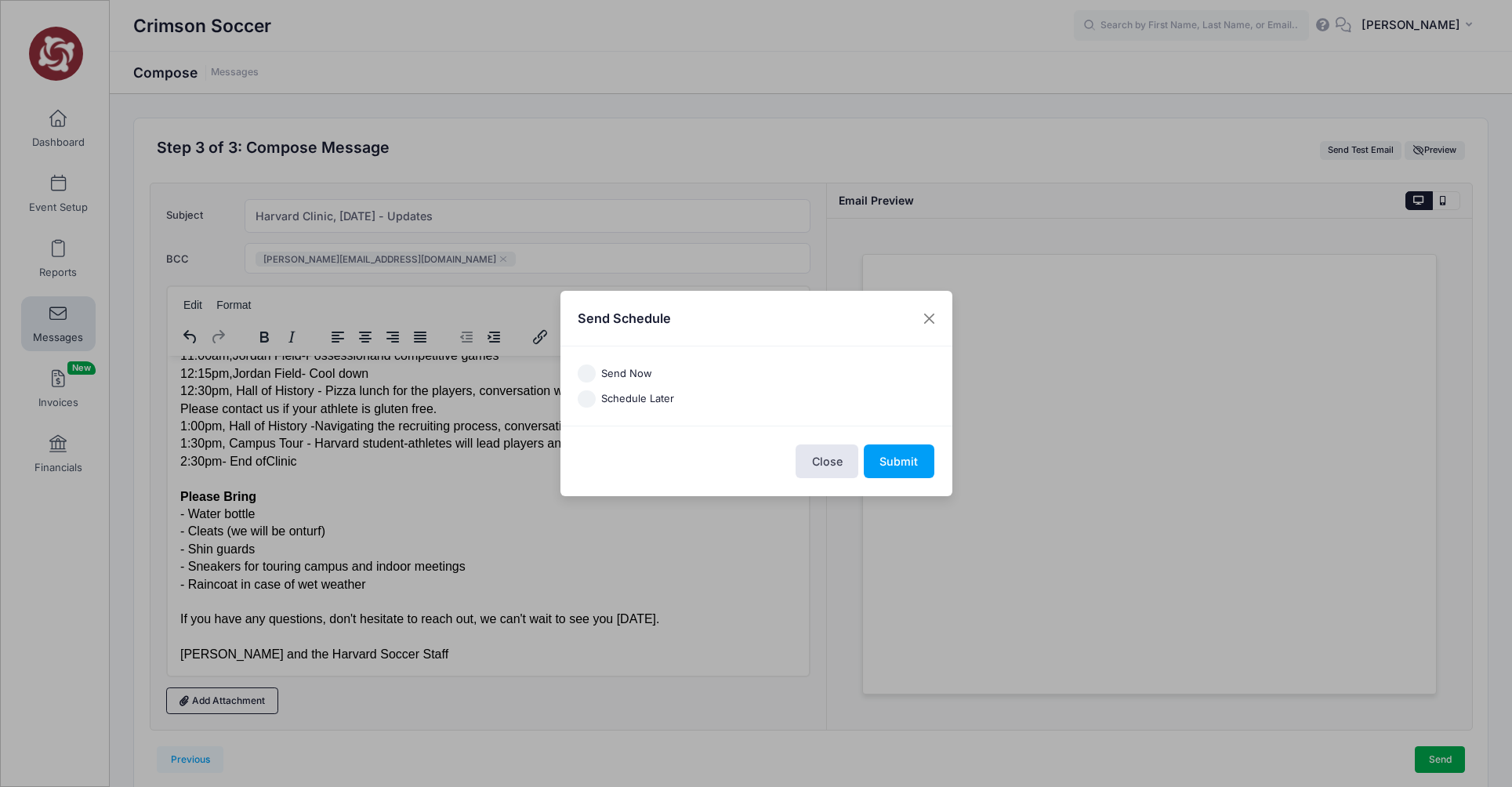
click at [587, 374] on input "Send Now" at bounding box center [586, 374] width 18 height 18
radio input "true"
click at [901, 463] on button "Submit" at bounding box center [899, 461] width 71 height 34
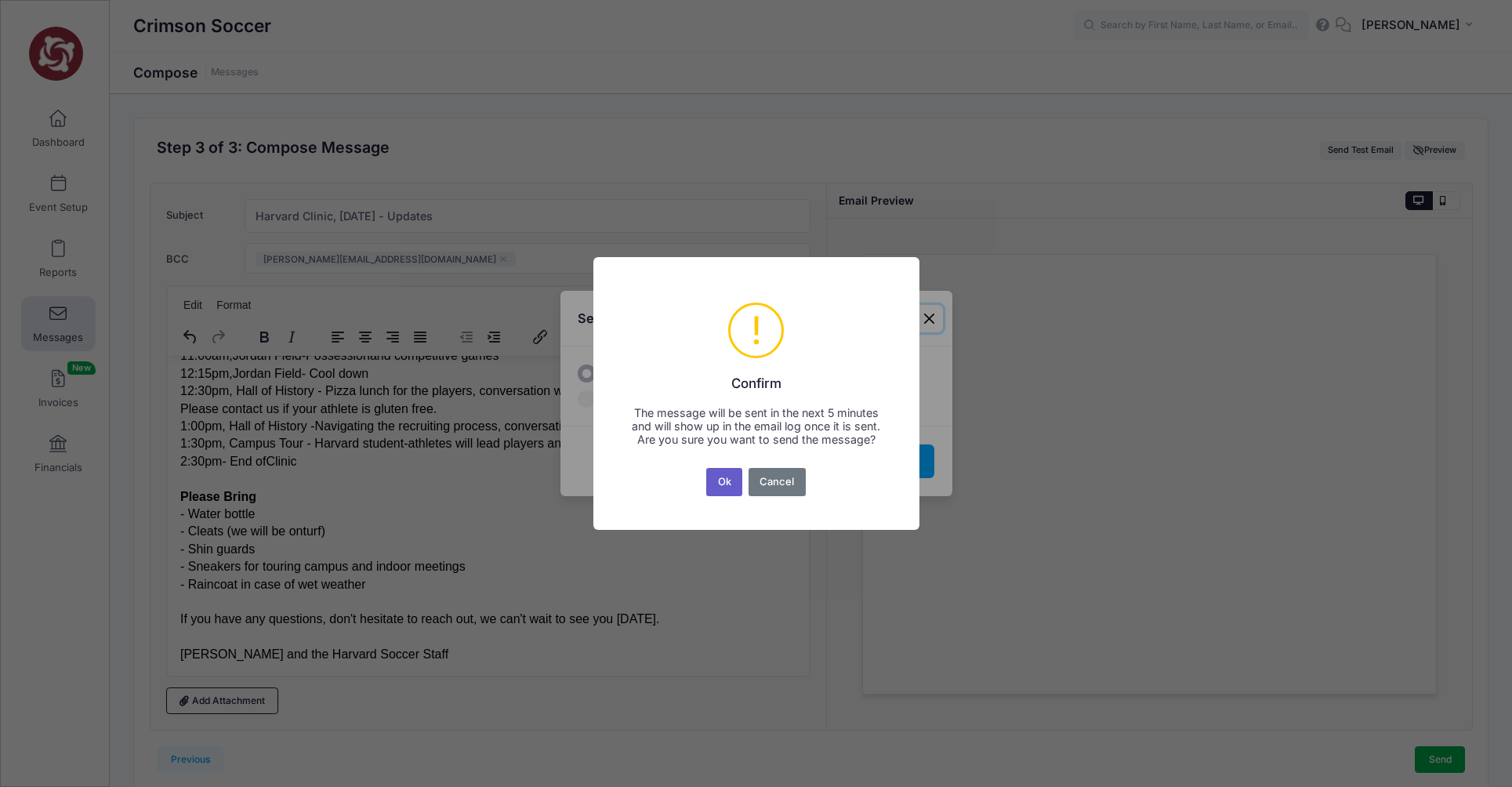
click at [729, 492] on button "Ok" at bounding box center [724, 481] width 36 height 28
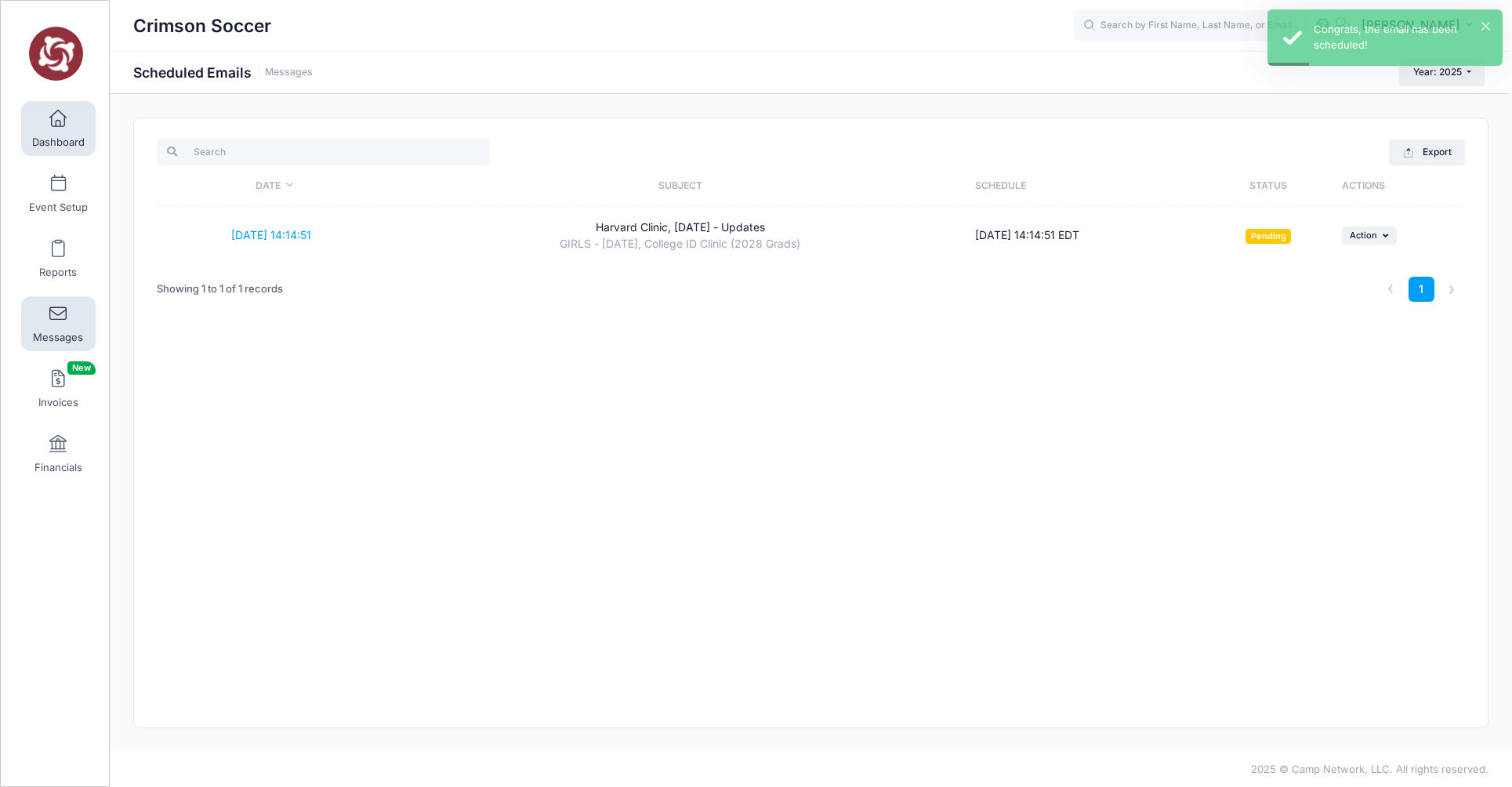
click at [58, 125] on span at bounding box center [58, 119] width 0 height 17
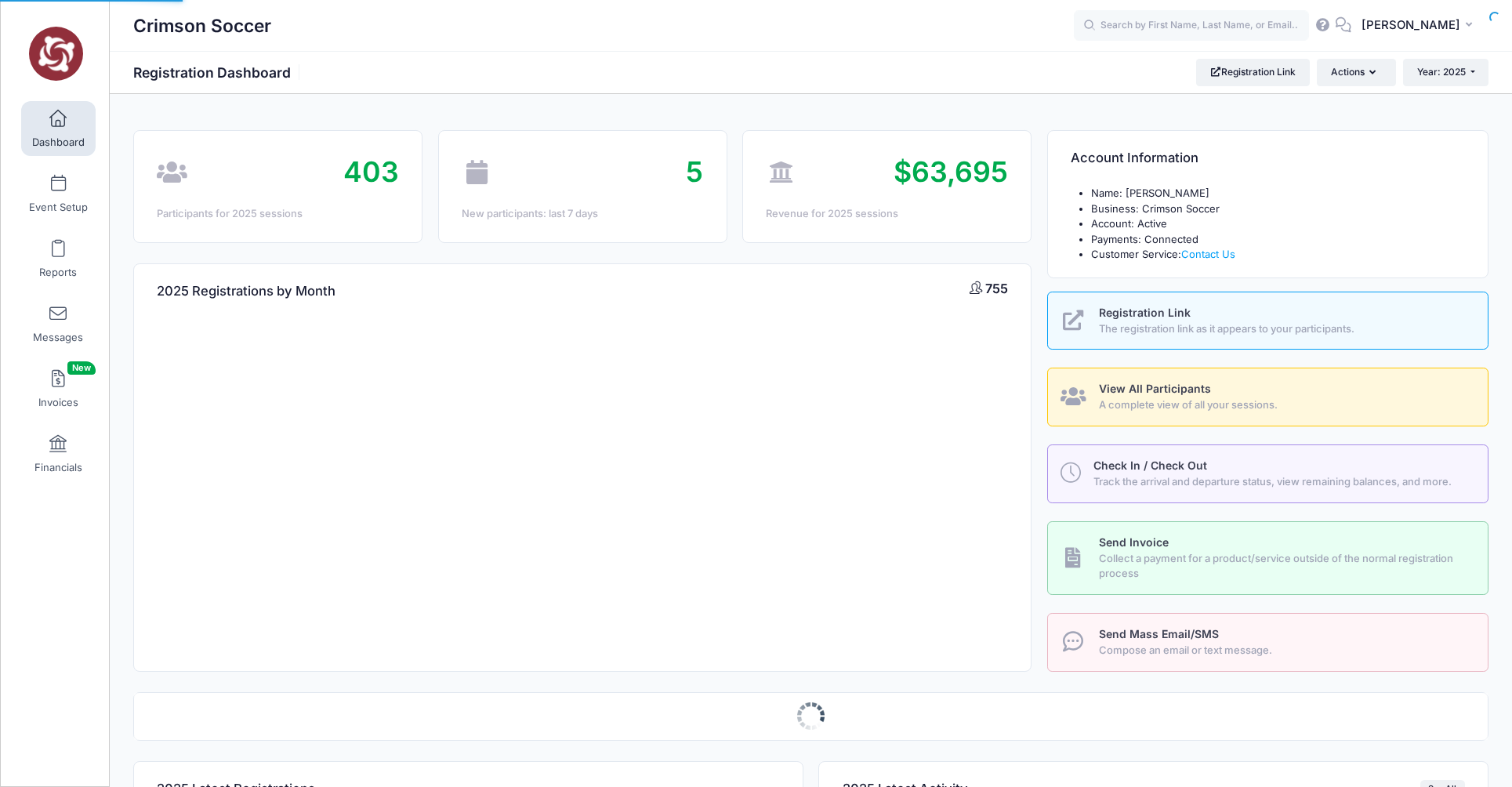
select select
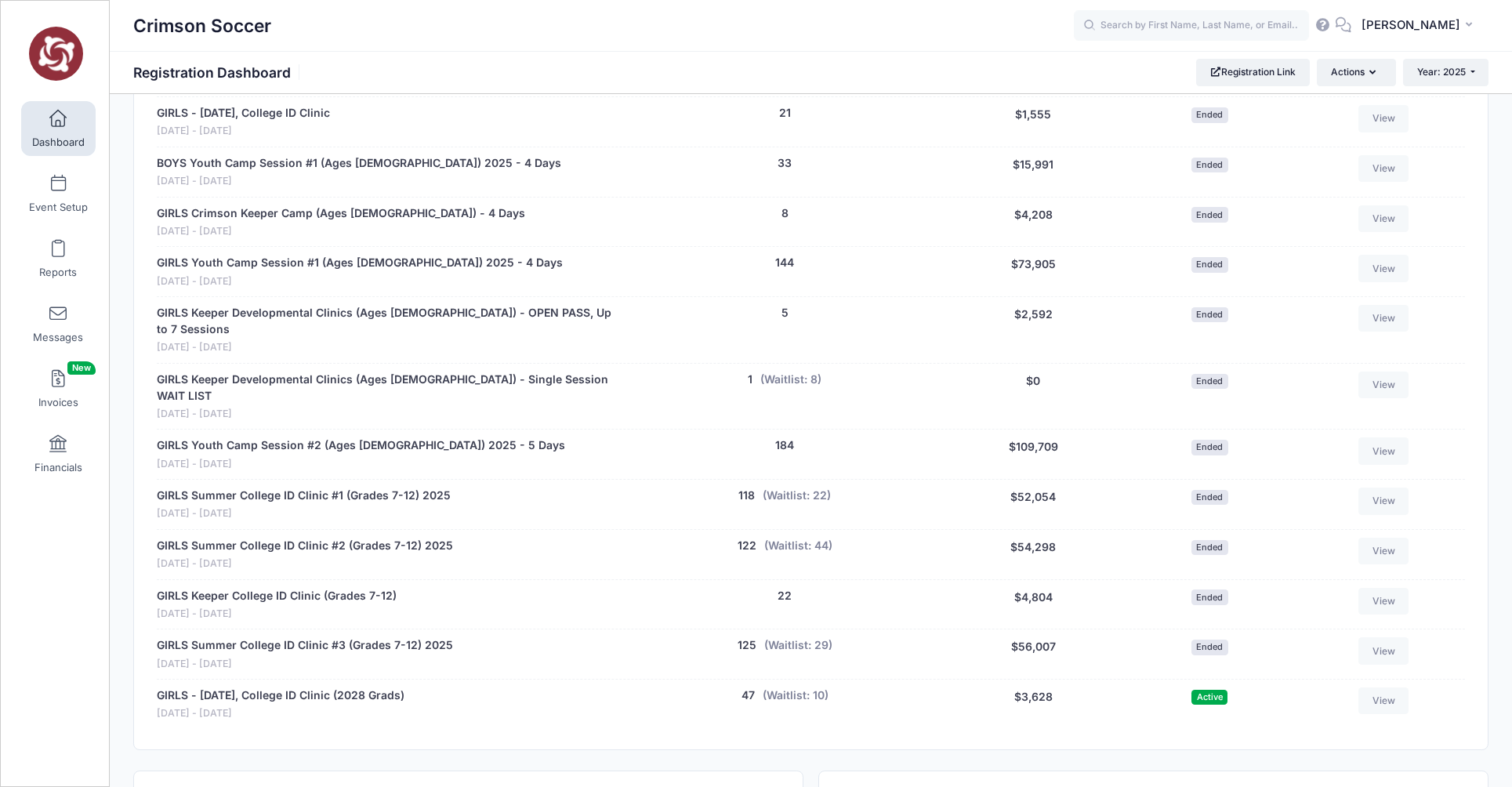
scroll to position [1218, 0]
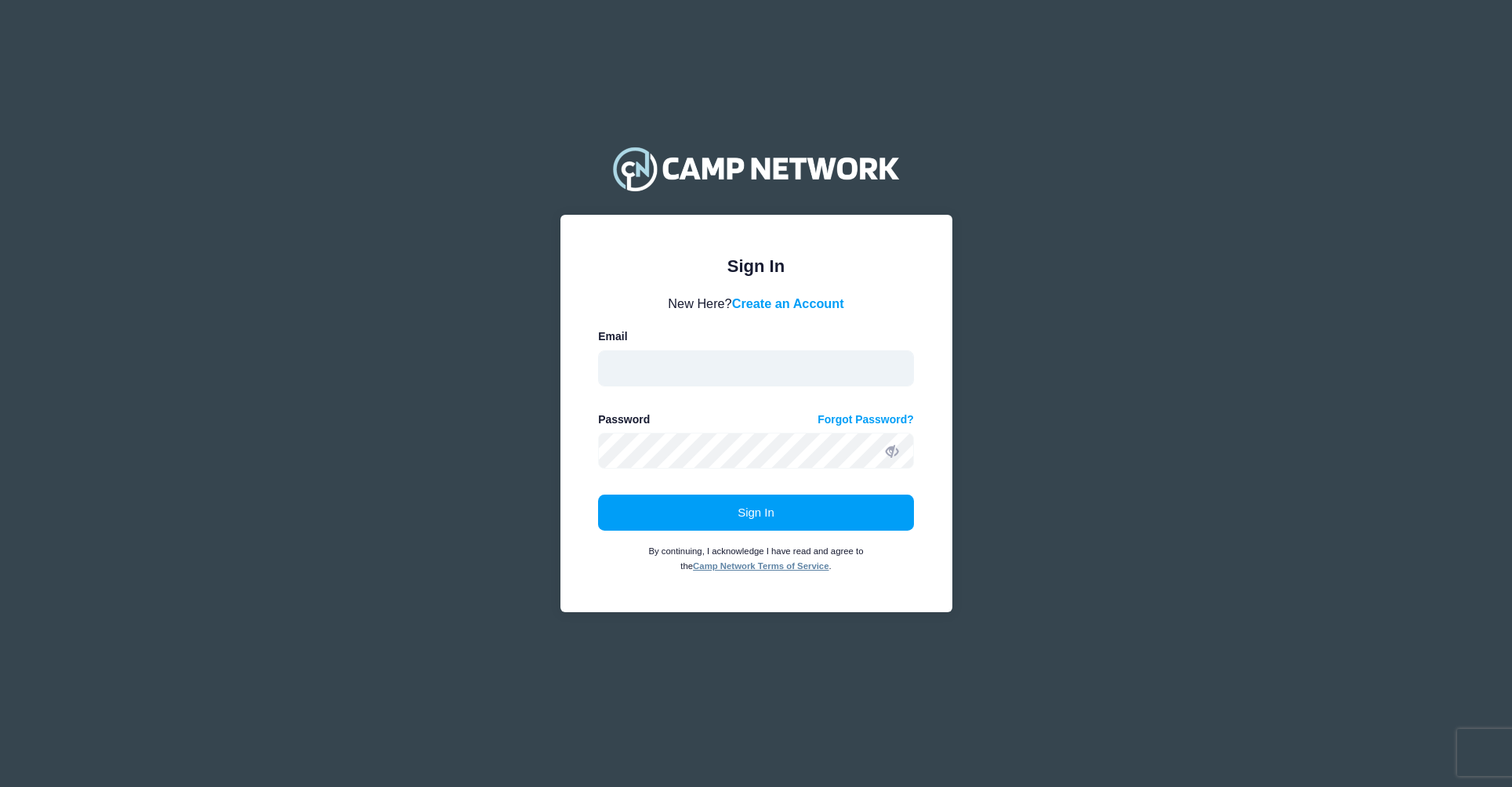
click at [705, 372] on input "email" at bounding box center [756, 368] width 316 height 36
type input "[EMAIL_ADDRESS][DOMAIN_NAME]"
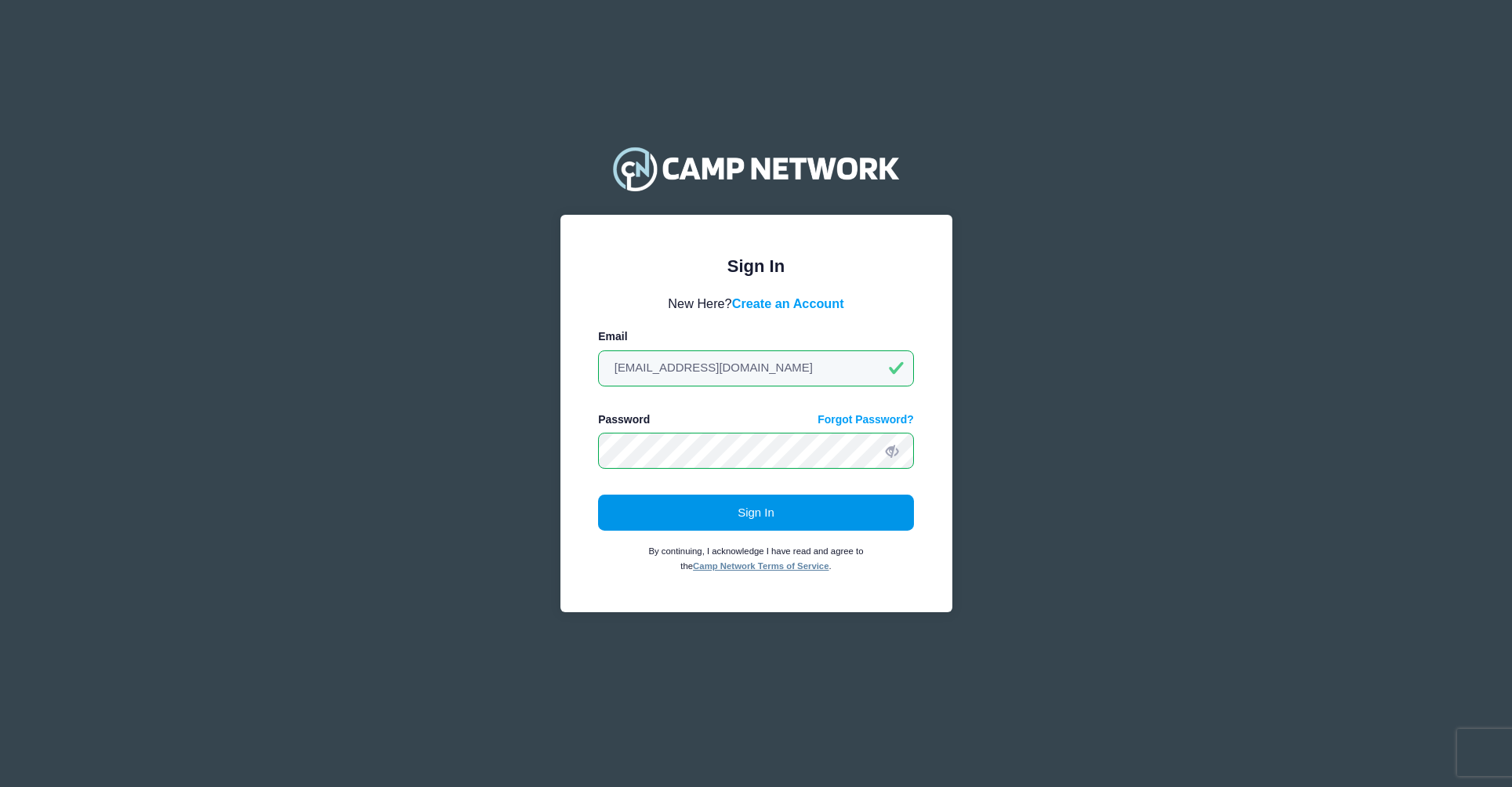
click at [732, 513] on button "Sign In" at bounding box center [756, 512] width 316 height 36
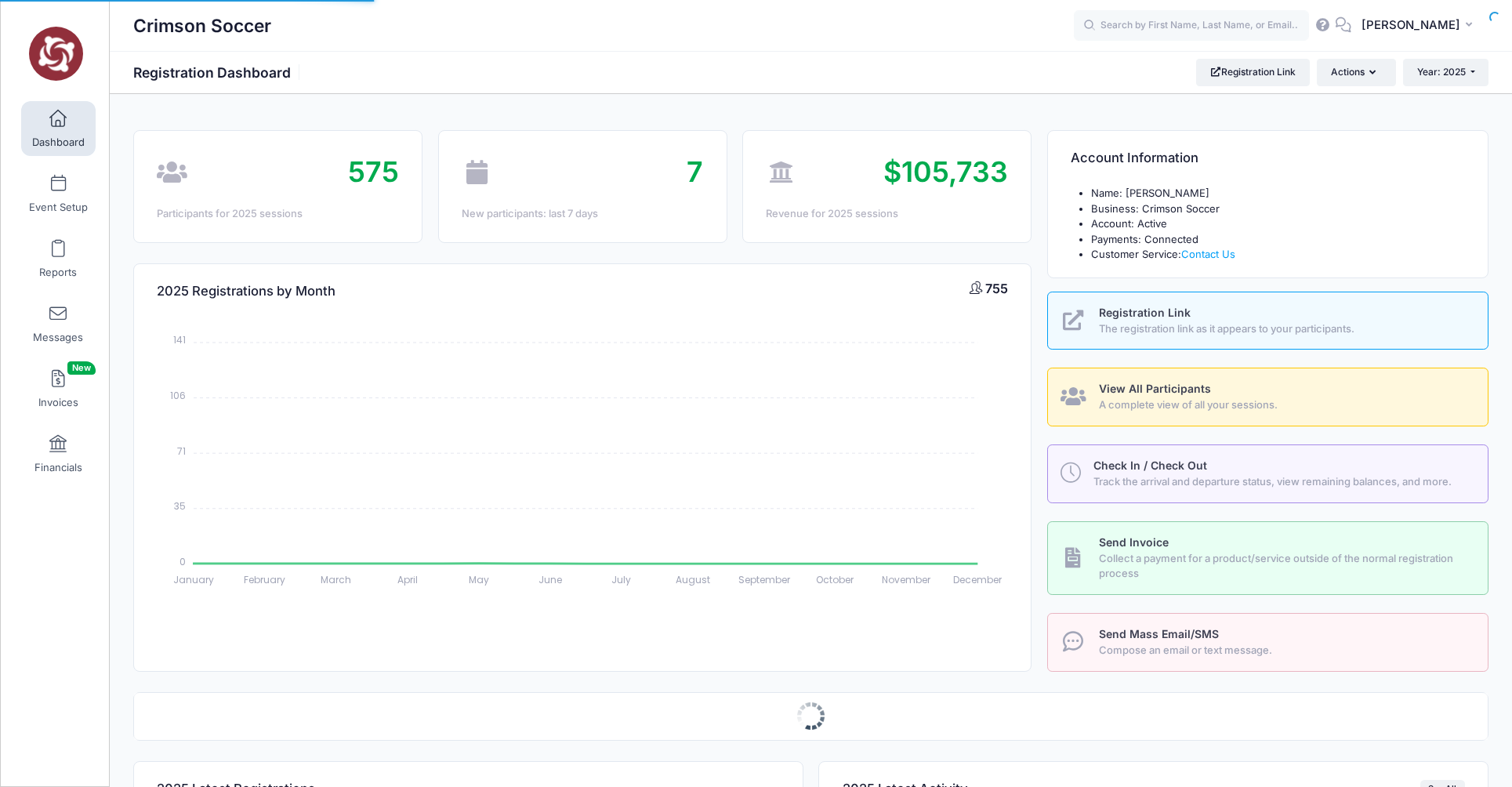
select select
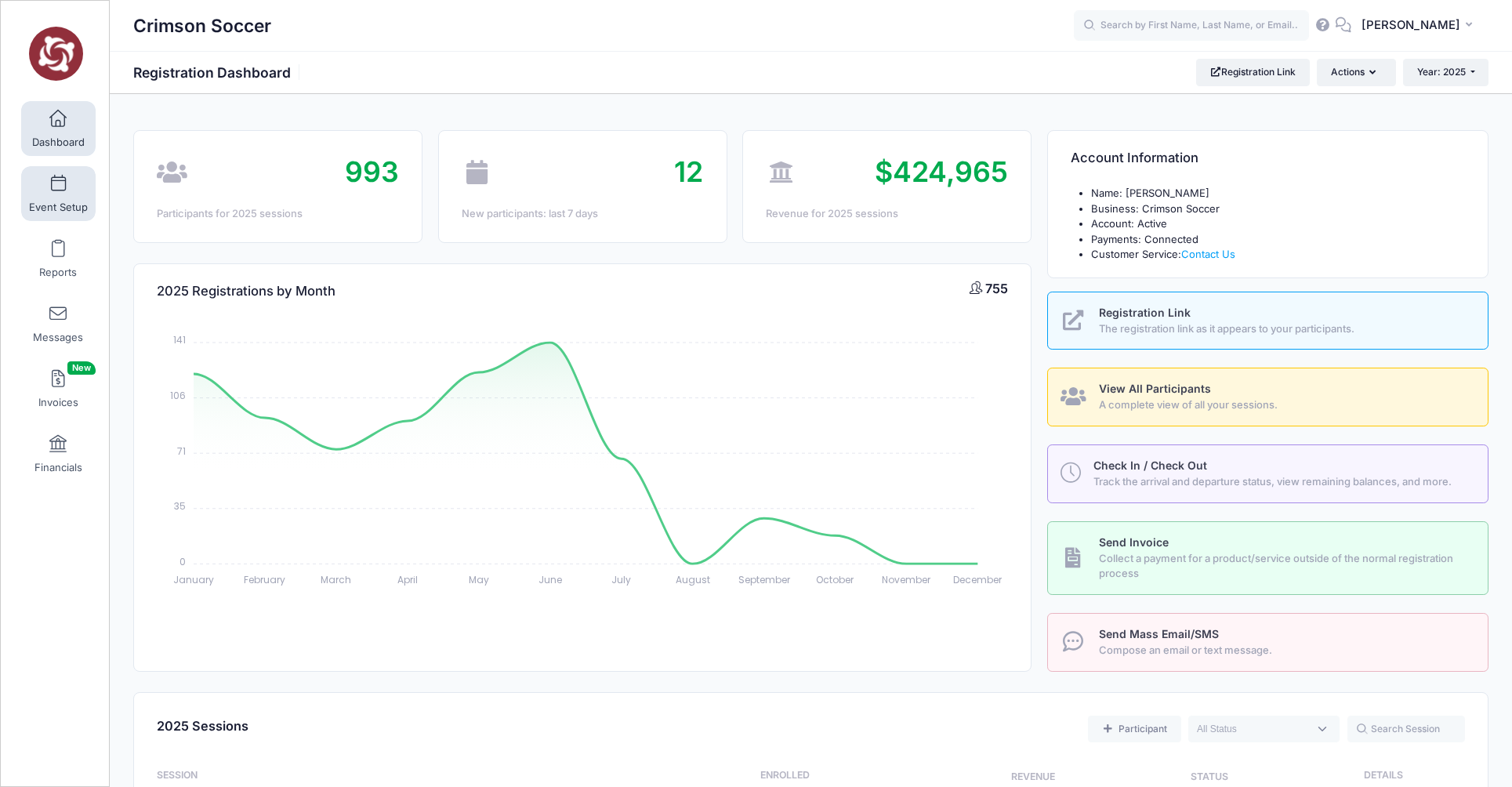
click at [62, 196] on link "Event Setup" at bounding box center [58, 193] width 75 height 55
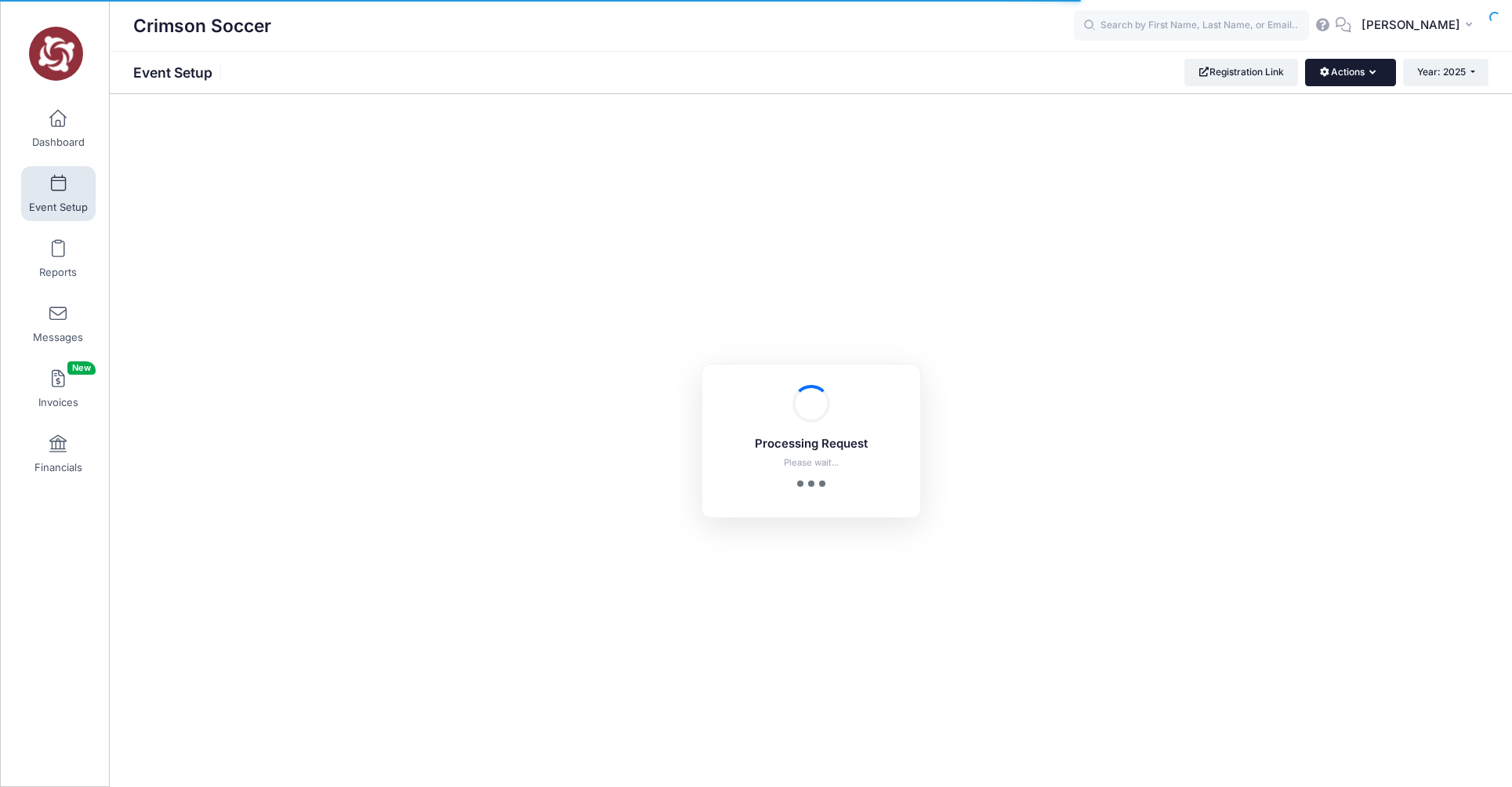
click at [1377, 72] on button "Actions" at bounding box center [1350, 72] width 90 height 26
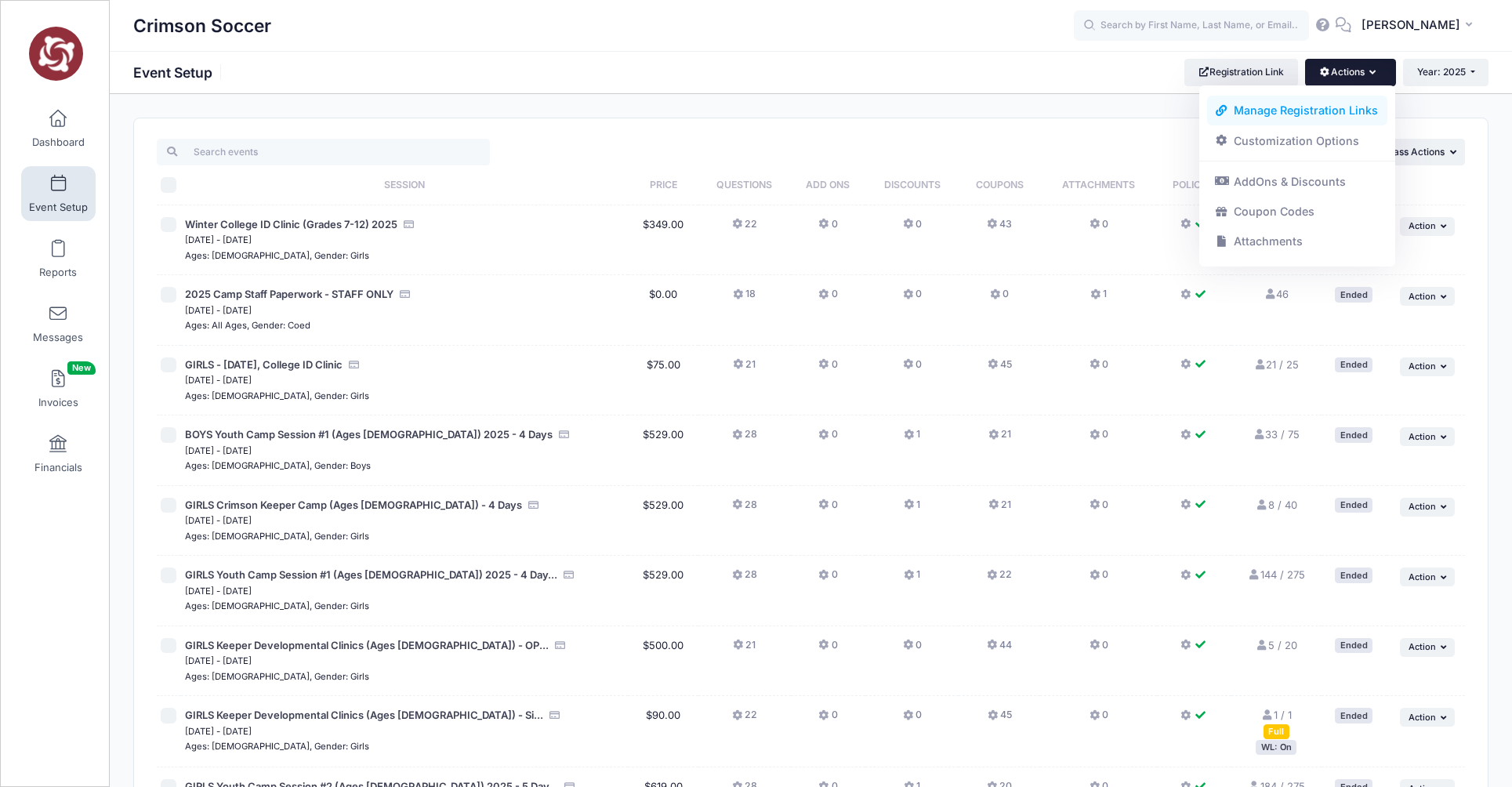
click at [1338, 112] on link "Manage Registration Links" at bounding box center [1298, 111] width 181 height 30
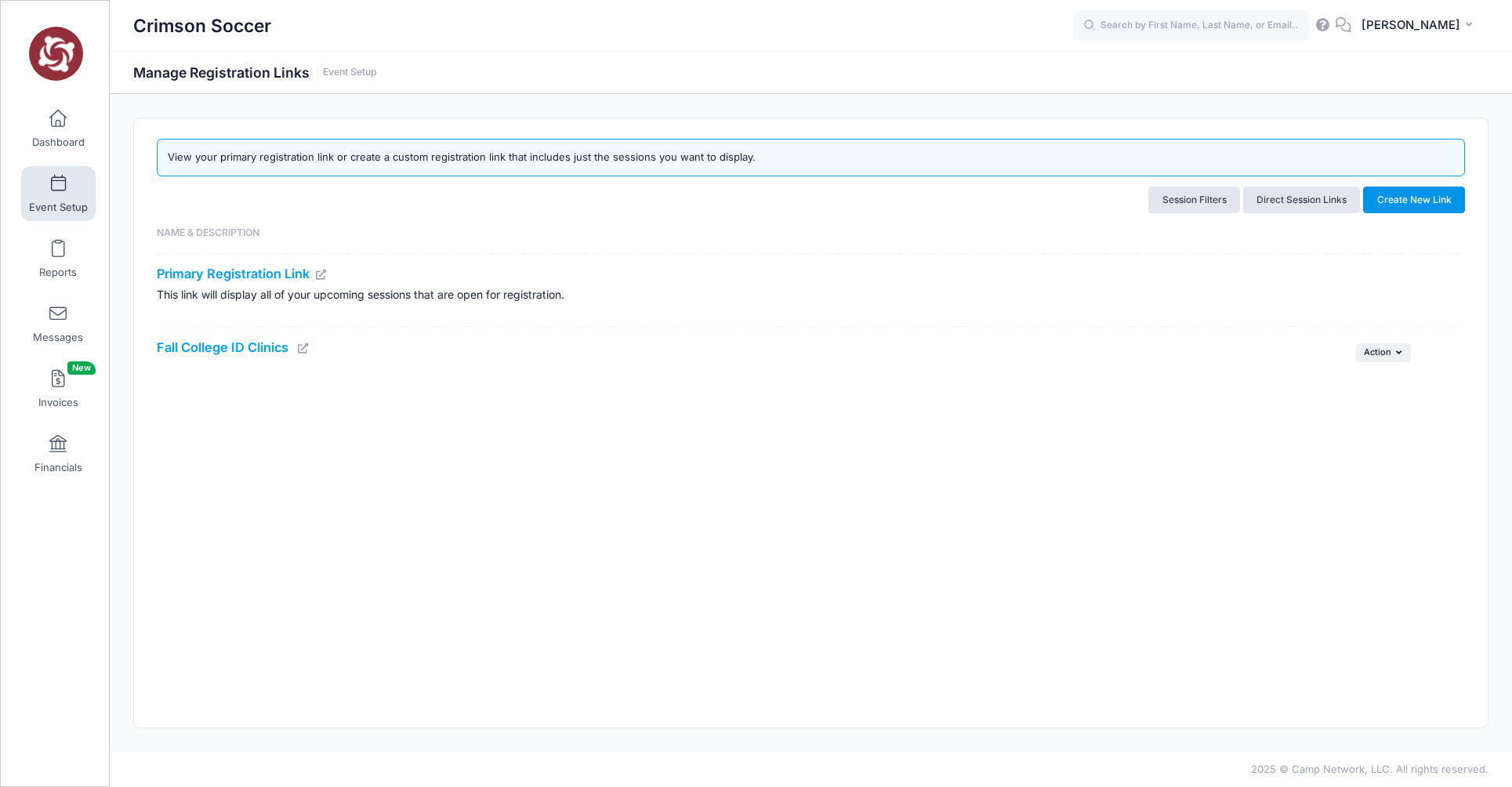
click at [1416, 198] on button "Create New Link" at bounding box center [1414, 199] width 102 height 26
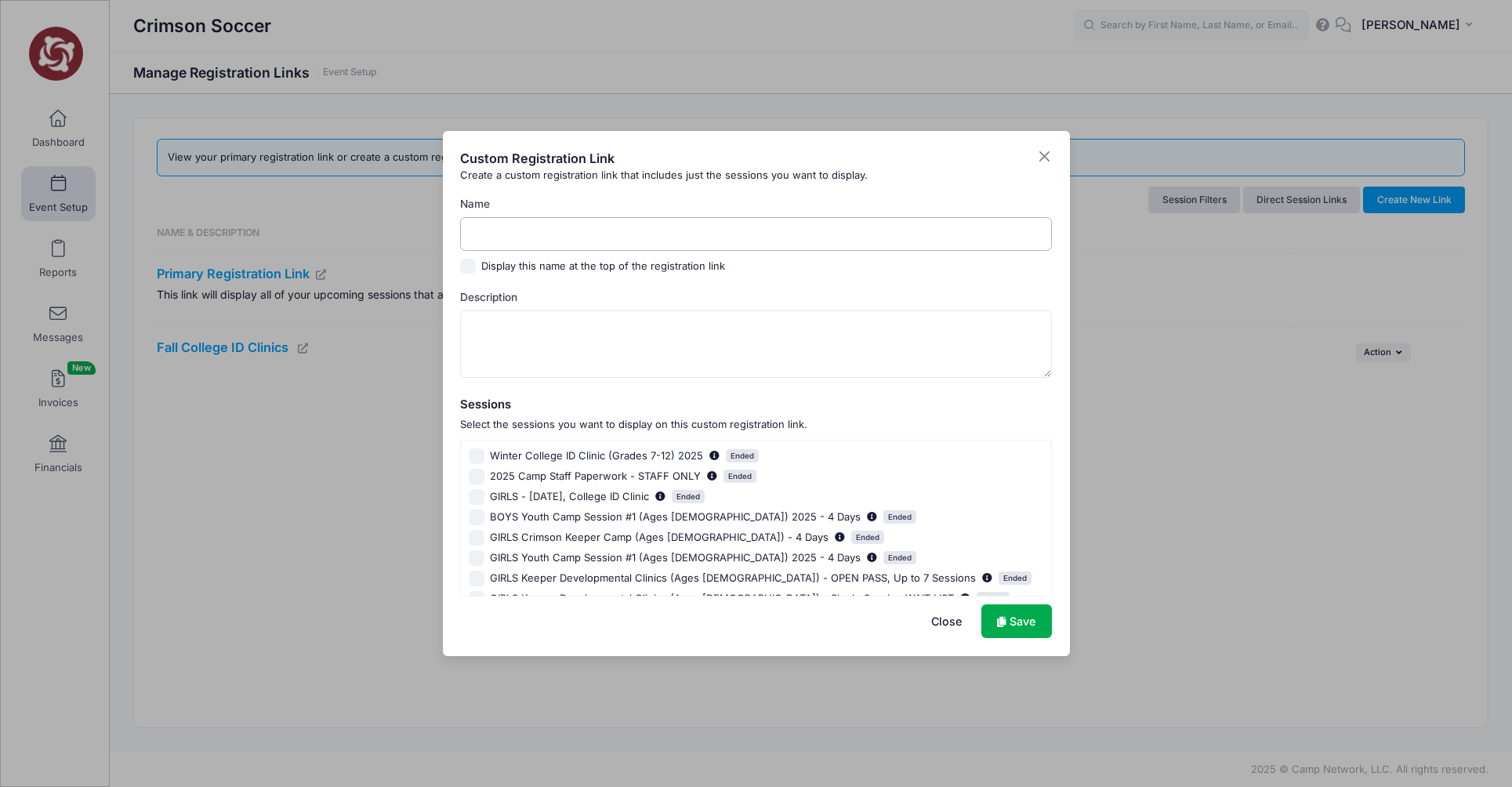
click at [602, 232] on input "Name" at bounding box center [756, 234] width 592 height 34
type input "Youth Camps"
click at [469, 267] on input "Display this name at the top of the registration link" at bounding box center [468, 267] width 16 height 16
checkbox input "true"
click at [938, 628] on button "Close" at bounding box center [947, 621] width 63 height 34
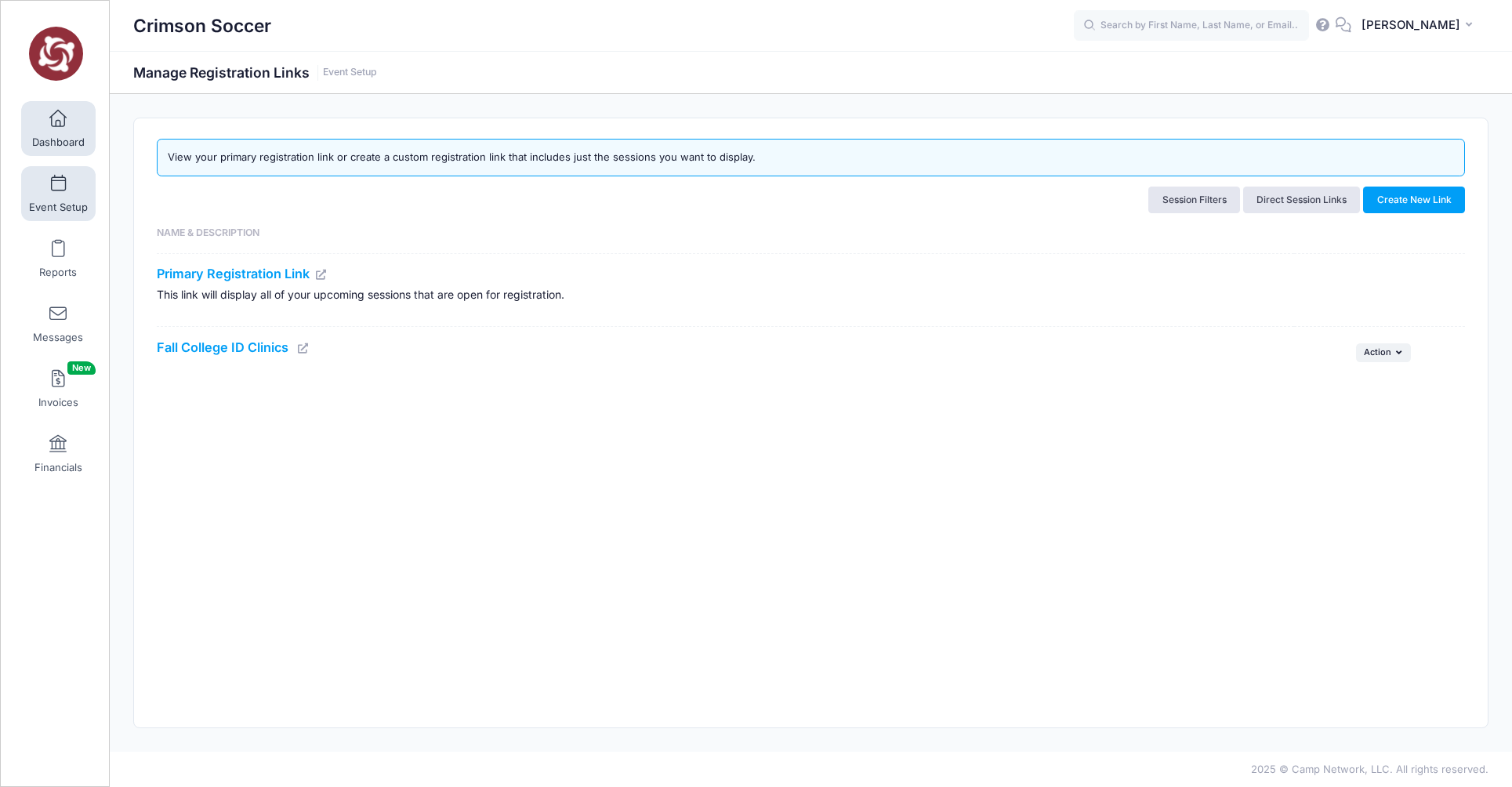
click at [58, 123] on span at bounding box center [58, 119] width 0 height 17
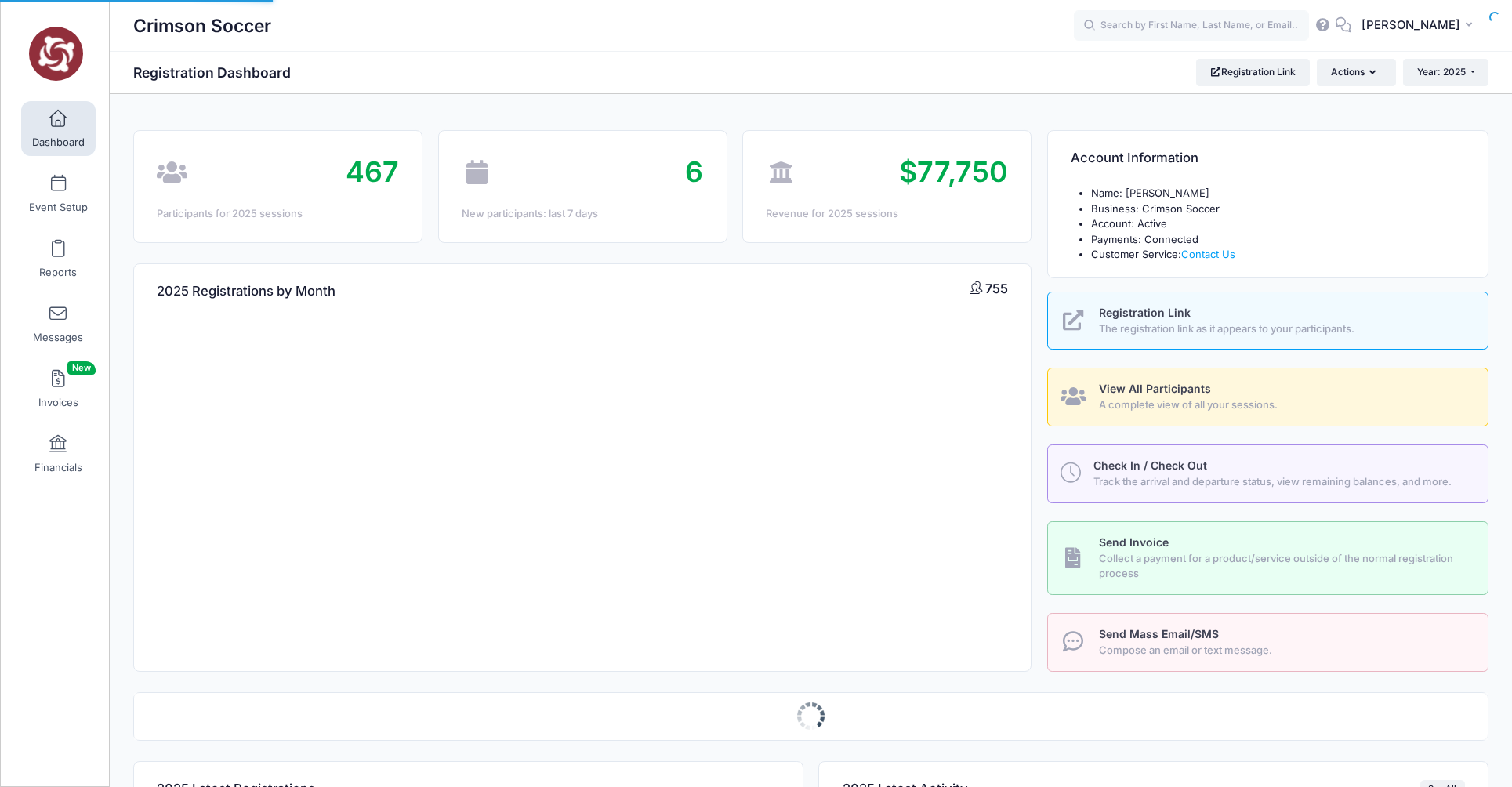
select select
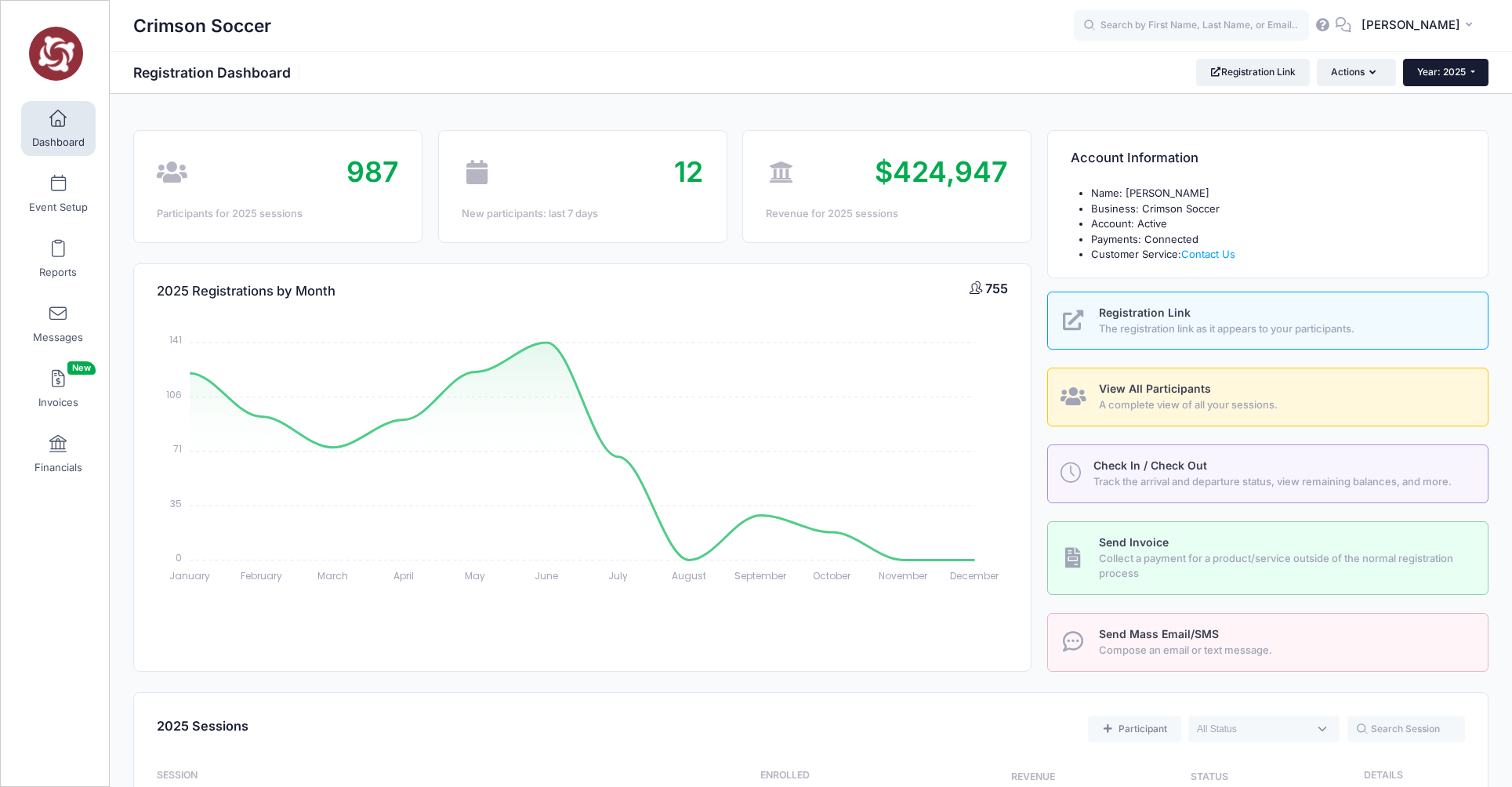
click at [1454, 71] on span "Year: 2025" at bounding box center [1442, 72] width 49 height 12
click at [1453, 103] on link "Year: 2026" at bounding box center [1454, 102] width 102 height 20
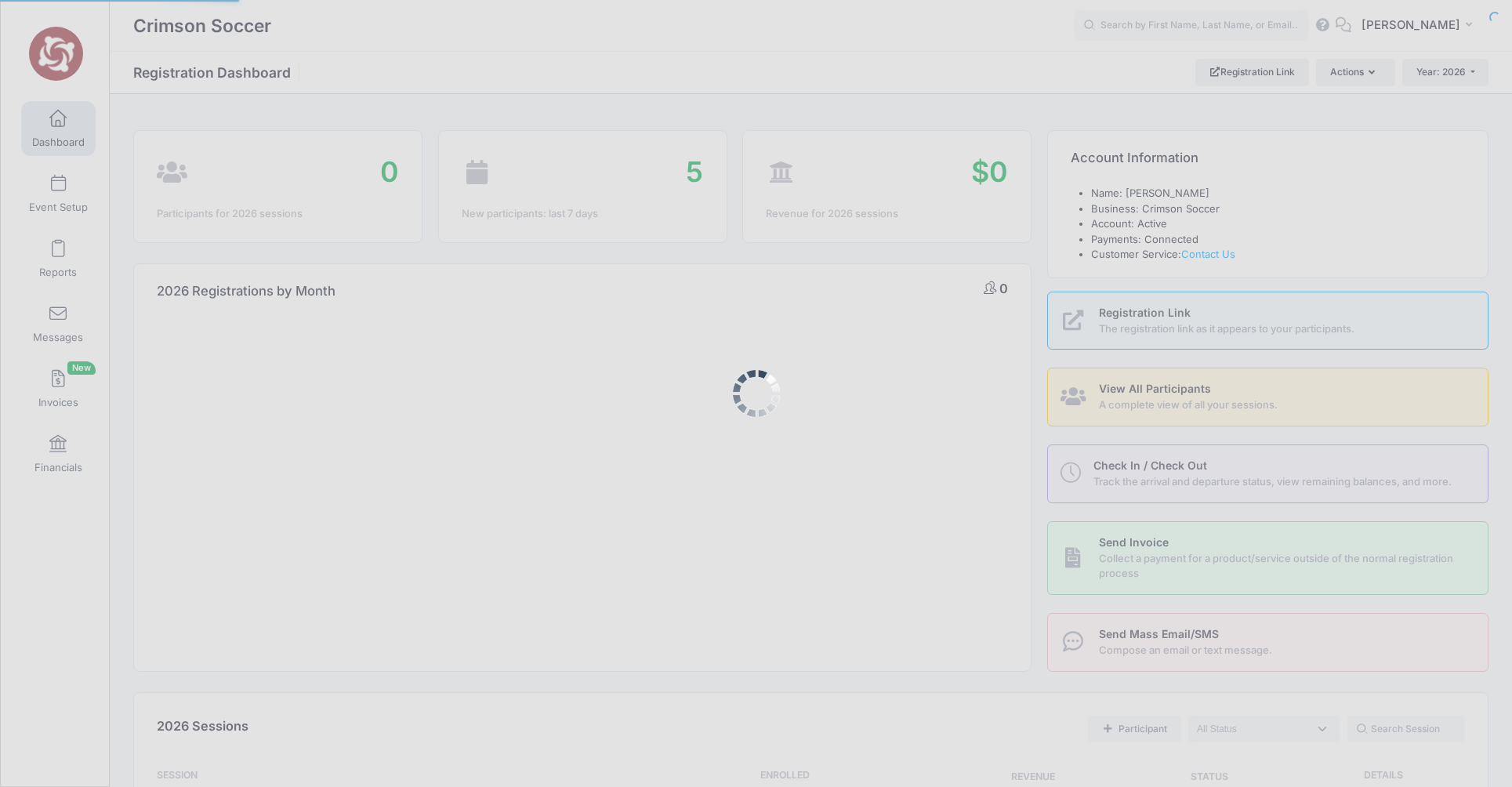
select select
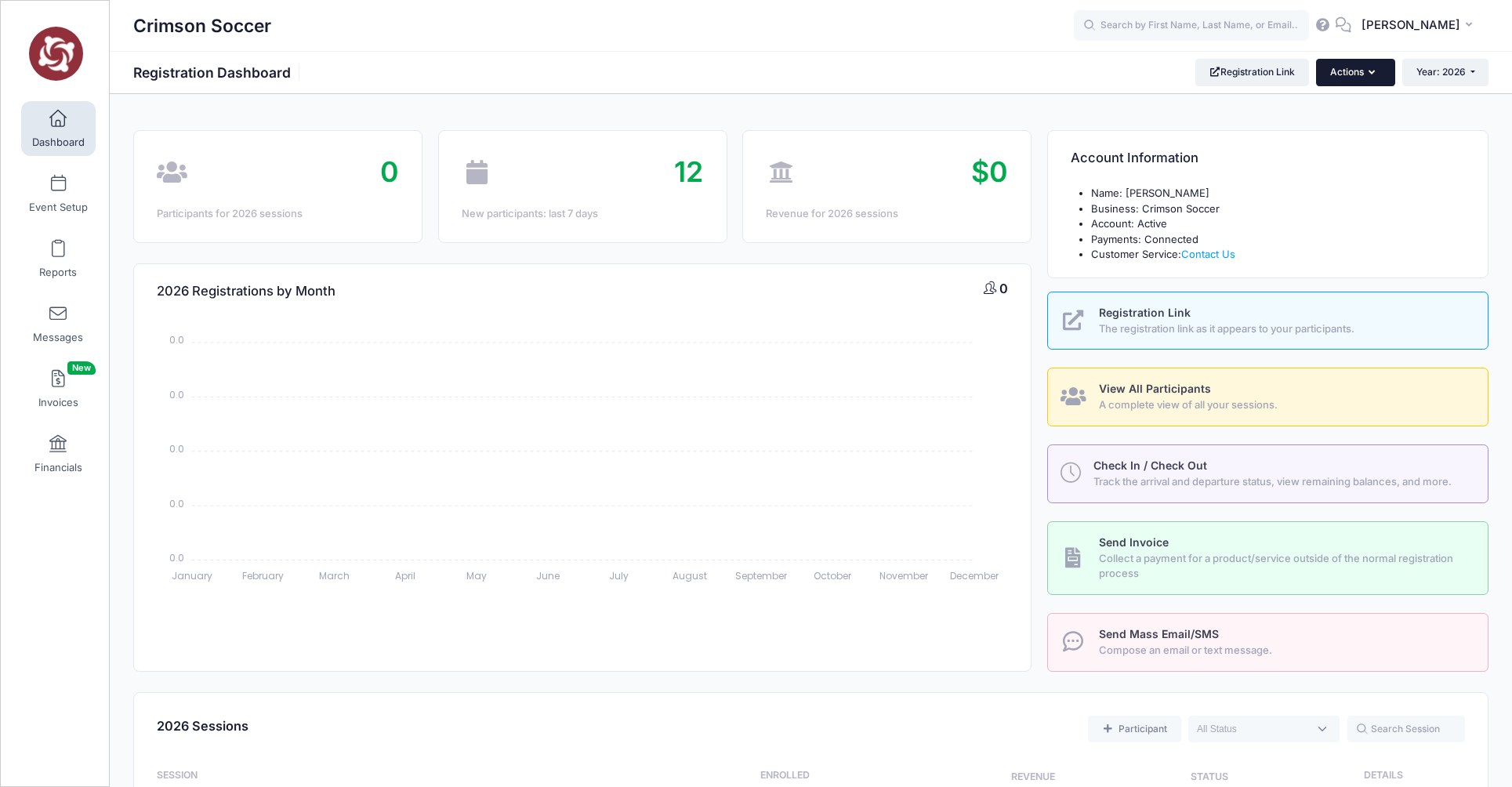
click at [1376, 63] on button "Actions" at bounding box center [1355, 72] width 79 height 26
click at [1376, 72] on button "Actions" at bounding box center [1355, 72] width 79 height 26
click at [58, 184] on span at bounding box center [58, 184] width 0 height 17
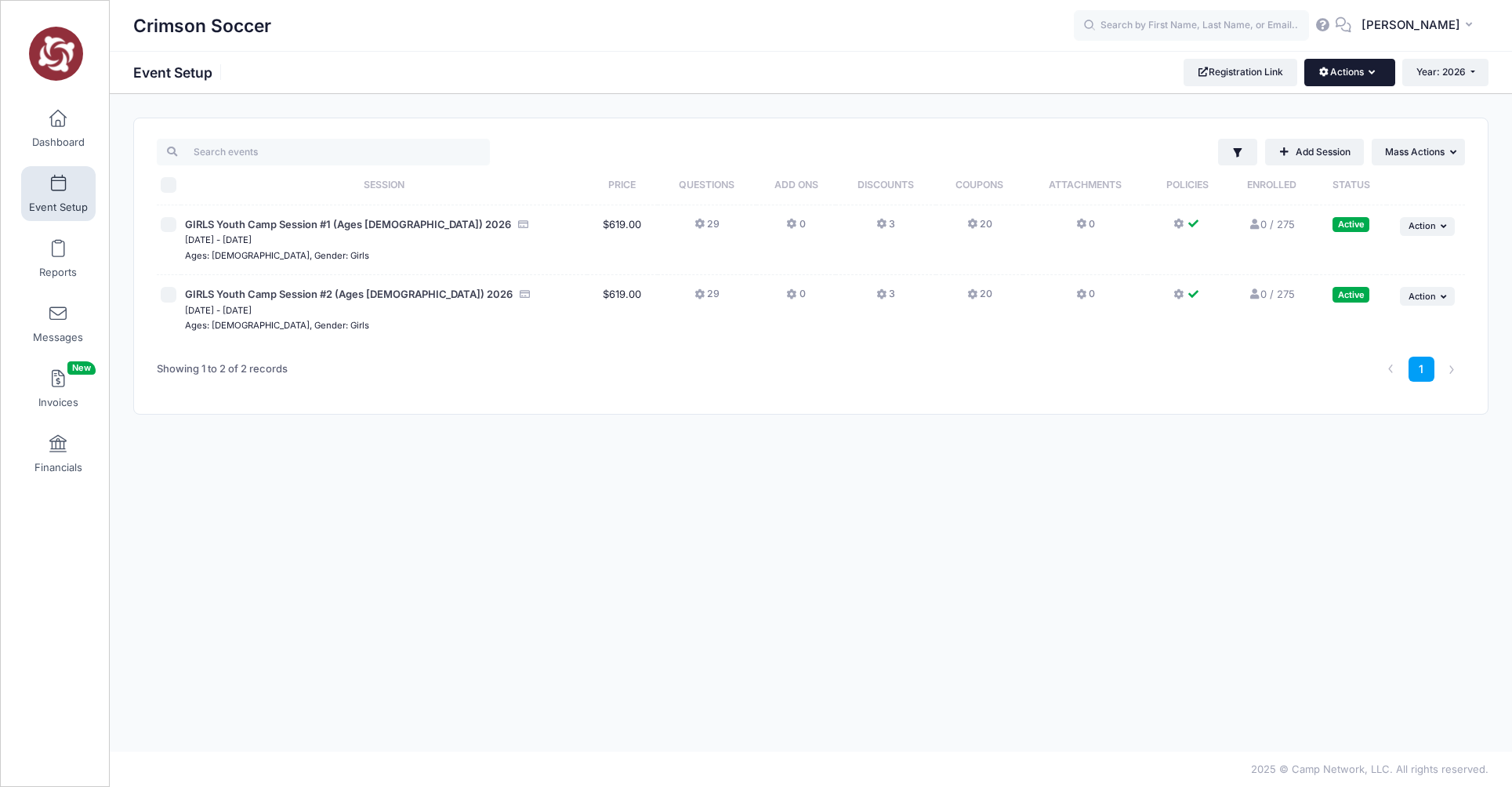
click at [1371, 73] on icon "button" at bounding box center [1375, 73] width 13 height 0
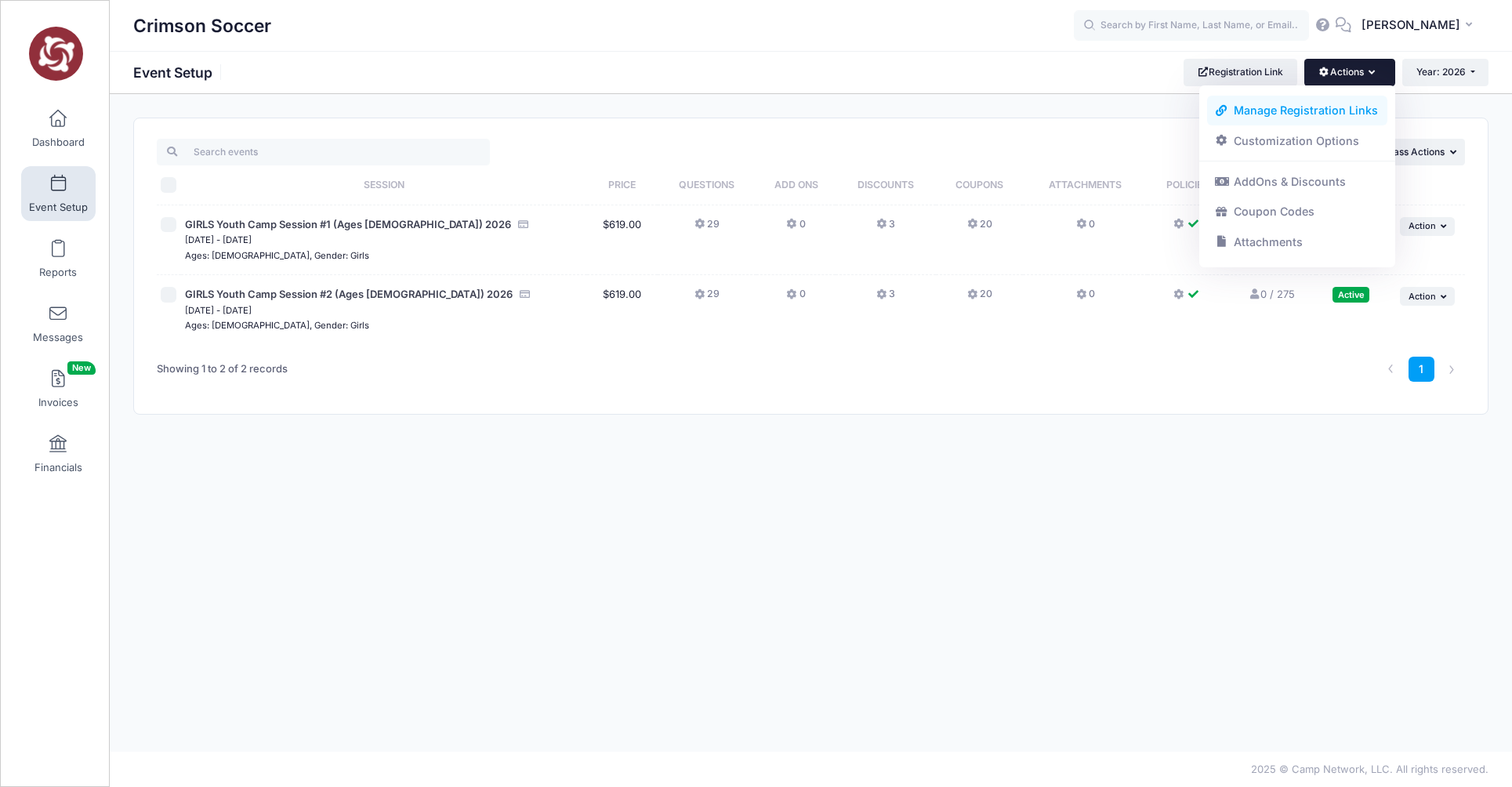
click at [1329, 116] on link "Manage Registration Links" at bounding box center [1298, 111] width 181 height 30
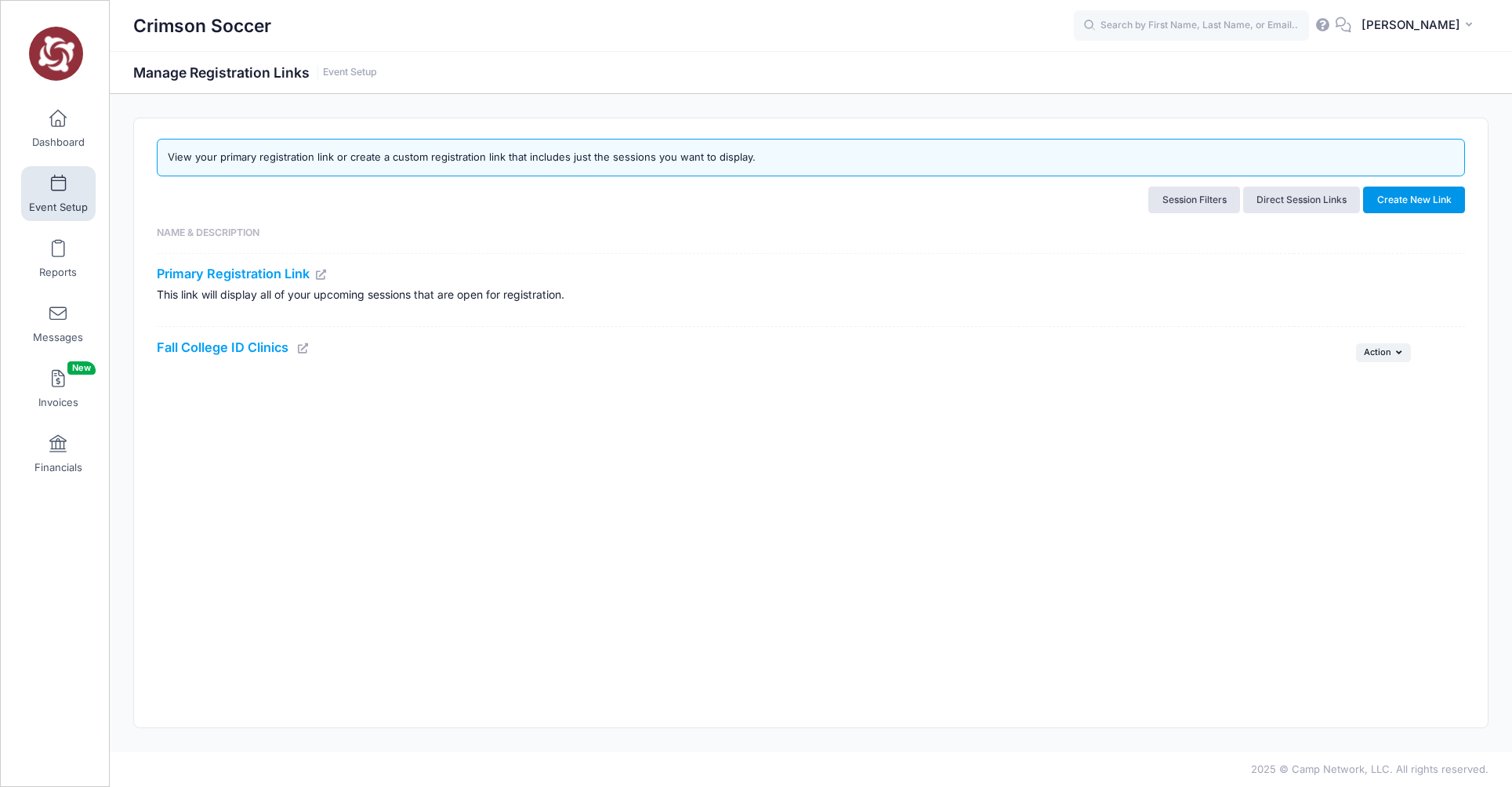
click at [1410, 197] on button "Create New Link" at bounding box center [1414, 199] width 102 height 26
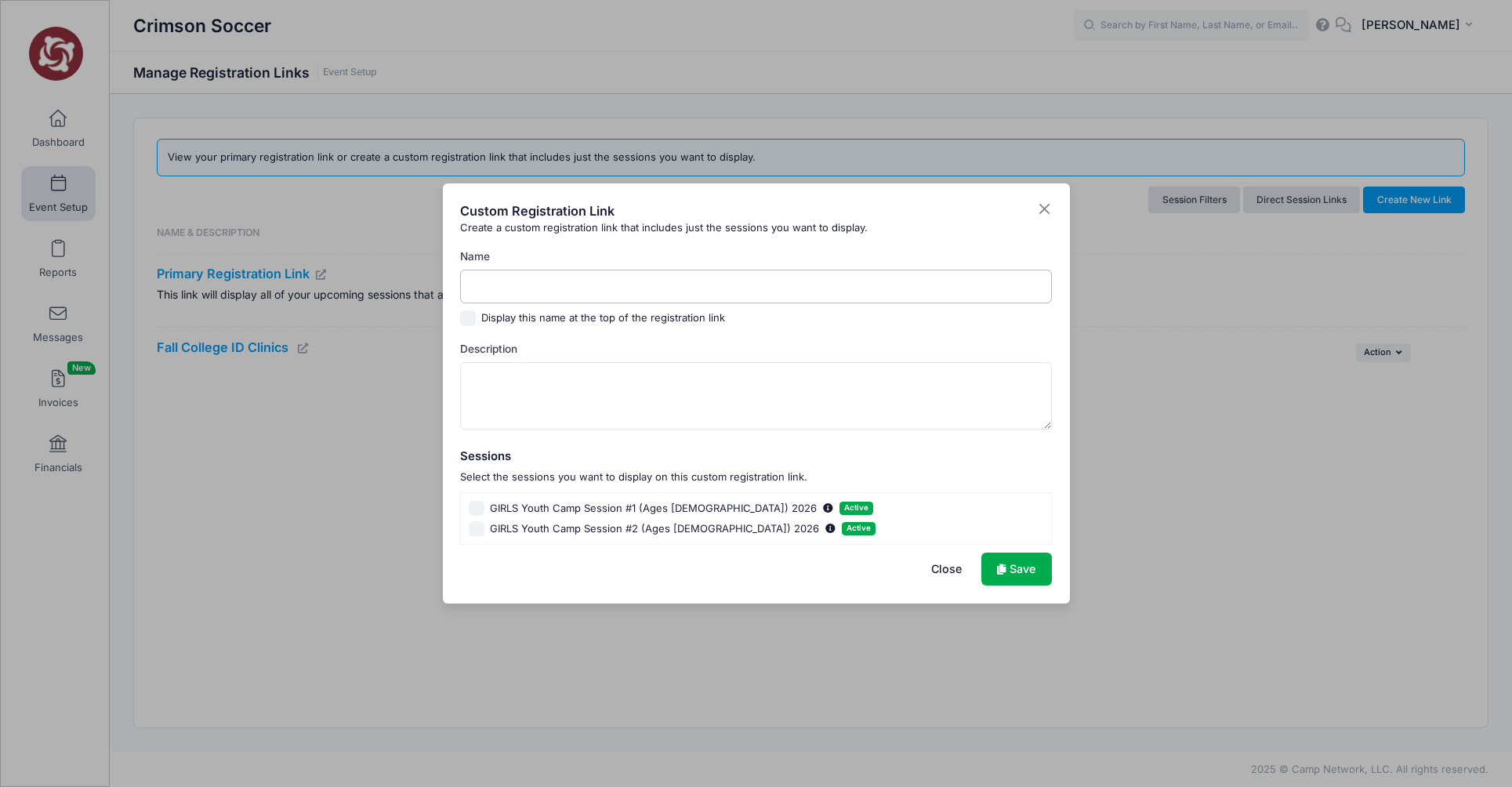
click at [516, 282] on input "Name" at bounding box center [756, 286] width 592 height 34
type input "Youth Camp 2026"
click at [480, 510] on input "GIRLS Youth Camp Session #1 (Ages 6-13) 2026 Active" at bounding box center [477, 508] width 16 height 16
checkbox input "true"
click at [479, 531] on input "GIRLS Youth Camp Session #2 (Ages 6-13) 2026 Active" at bounding box center [477, 529] width 16 height 16
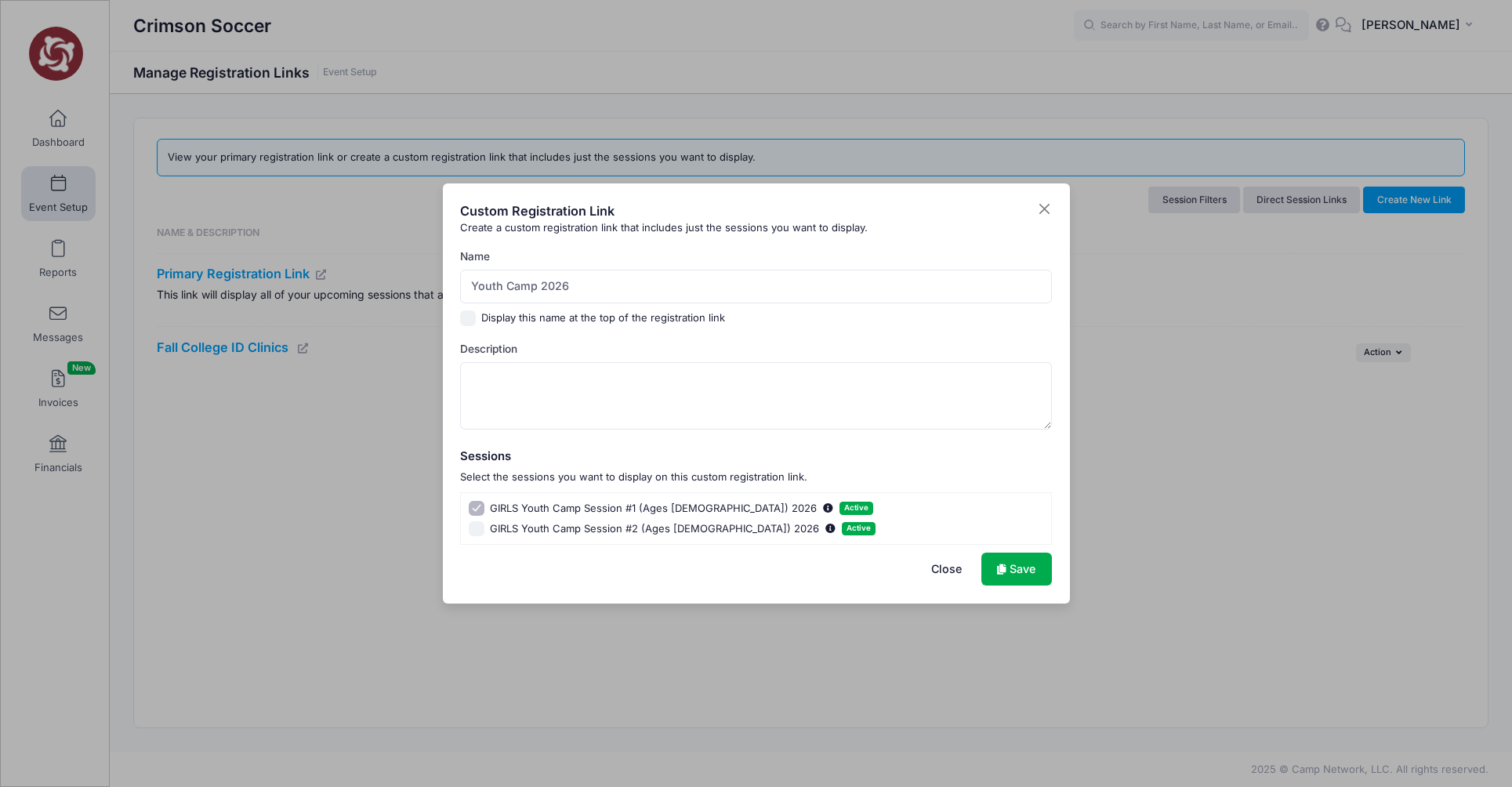
checkbox input "true"
click at [468, 318] on input "Display this name at the top of the registration link" at bounding box center [468, 318] width 16 height 16
checkbox input "true"
click at [1005, 561] on link "Save" at bounding box center [1016, 570] width 71 height 34
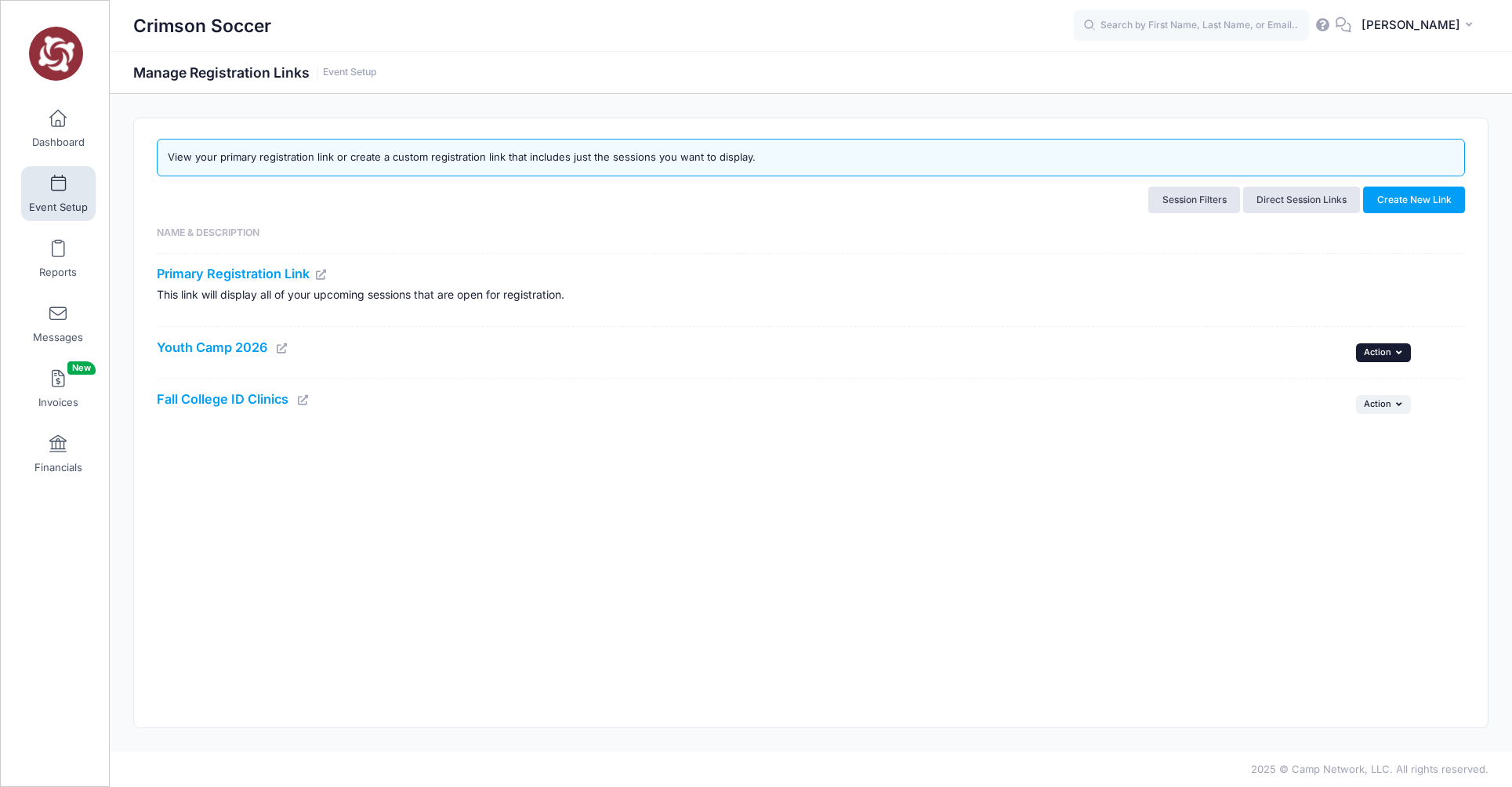
click at [1394, 348] on button "... Action" at bounding box center [1384, 352] width 55 height 18
click at [221, 345] on link "Youth Camp 2026" at bounding box center [213, 347] width 111 height 16
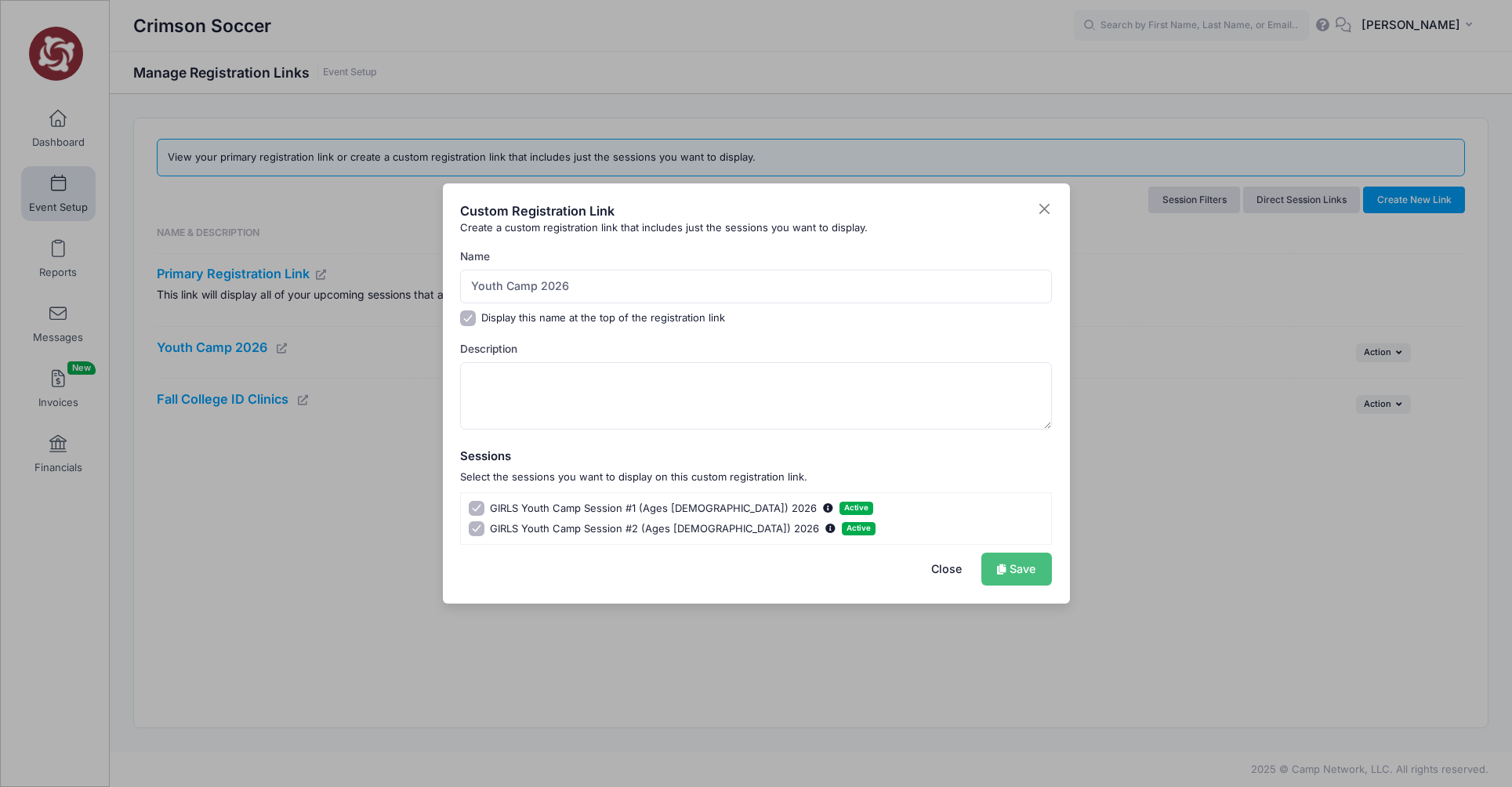
click at [1022, 570] on link "Save" at bounding box center [1016, 570] width 71 height 34
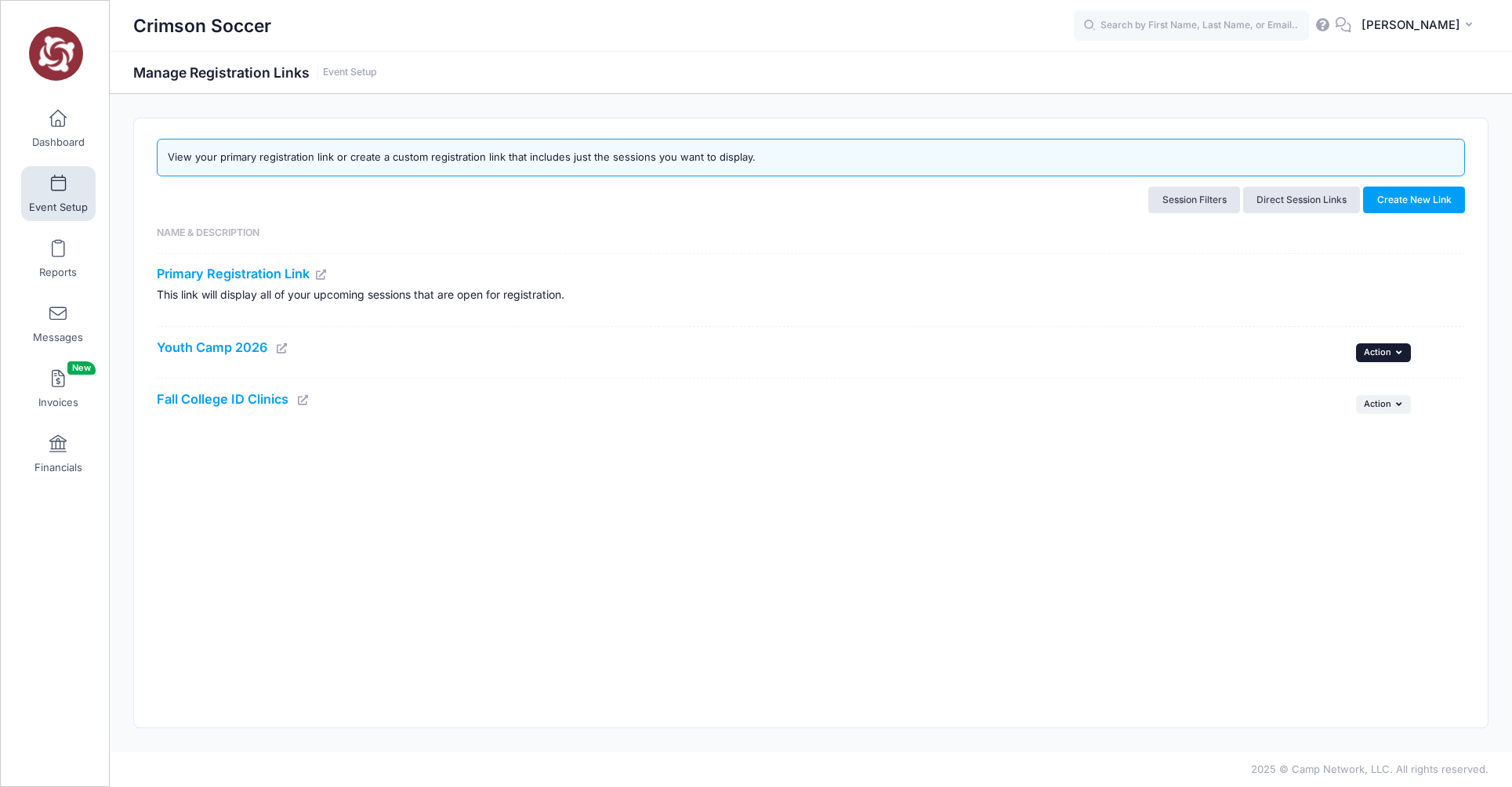
click at [1401, 349] on icon "button" at bounding box center [1401, 352] width 10 height 9
click at [1194, 351] on h4 "Youth Camp 2026" at bounding box center [722, 348] width 1130 height 16
click at [283, 344] on icon at bounding box center [281, 348] width 13 height 11
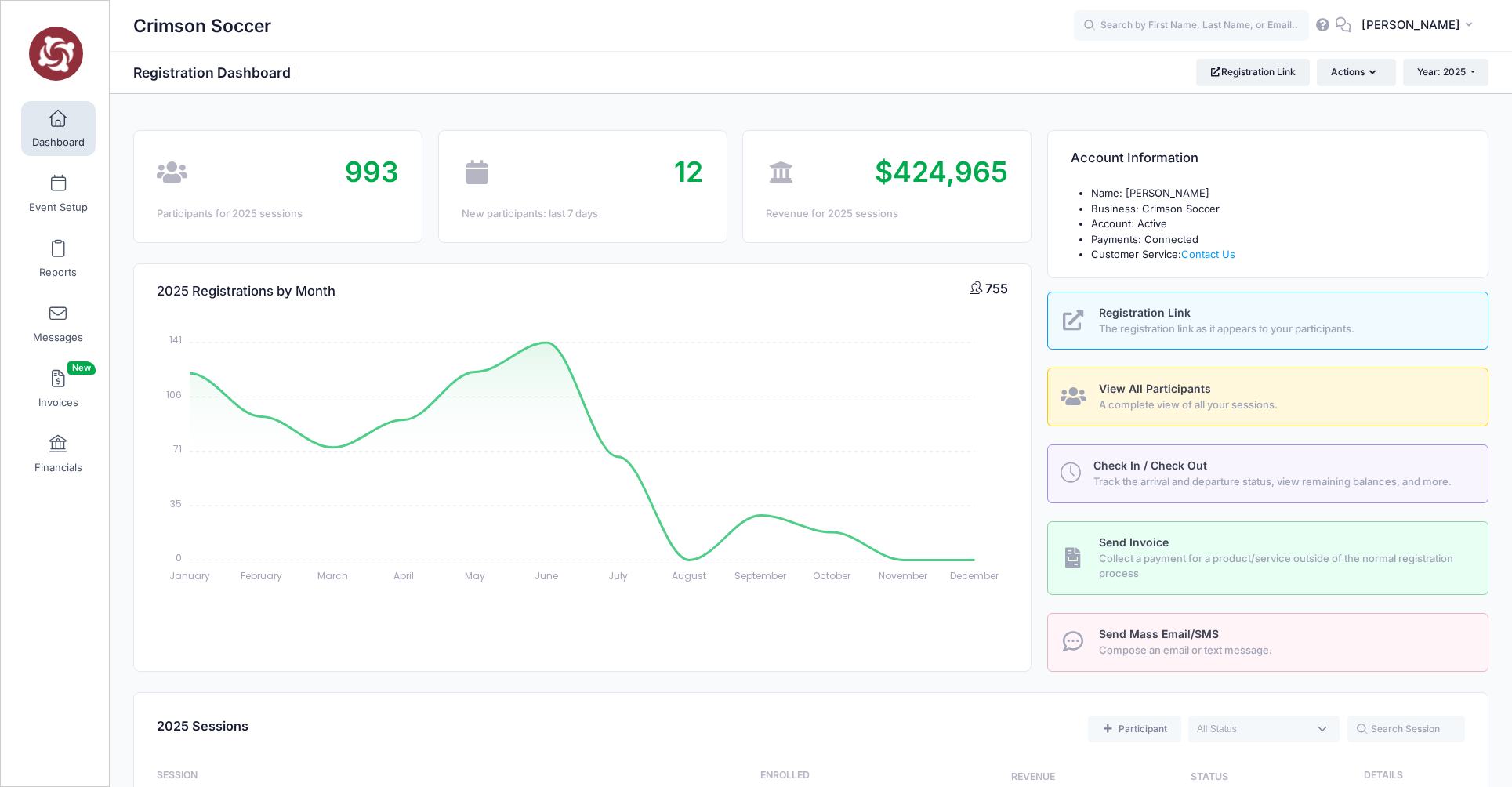
select select
click at [58, 118] on span at bounding box center [58, 119] width 0 height 17
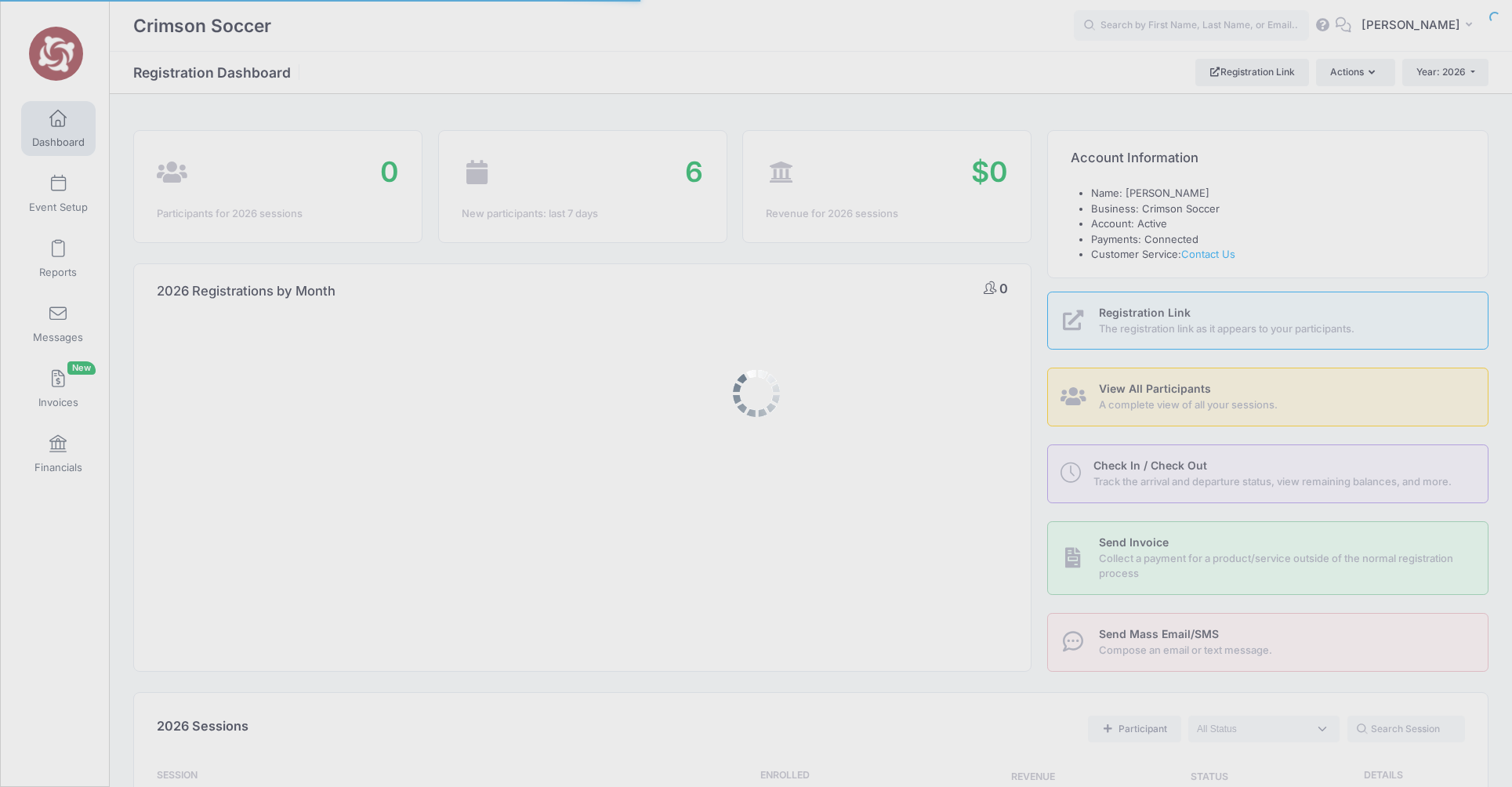
select select
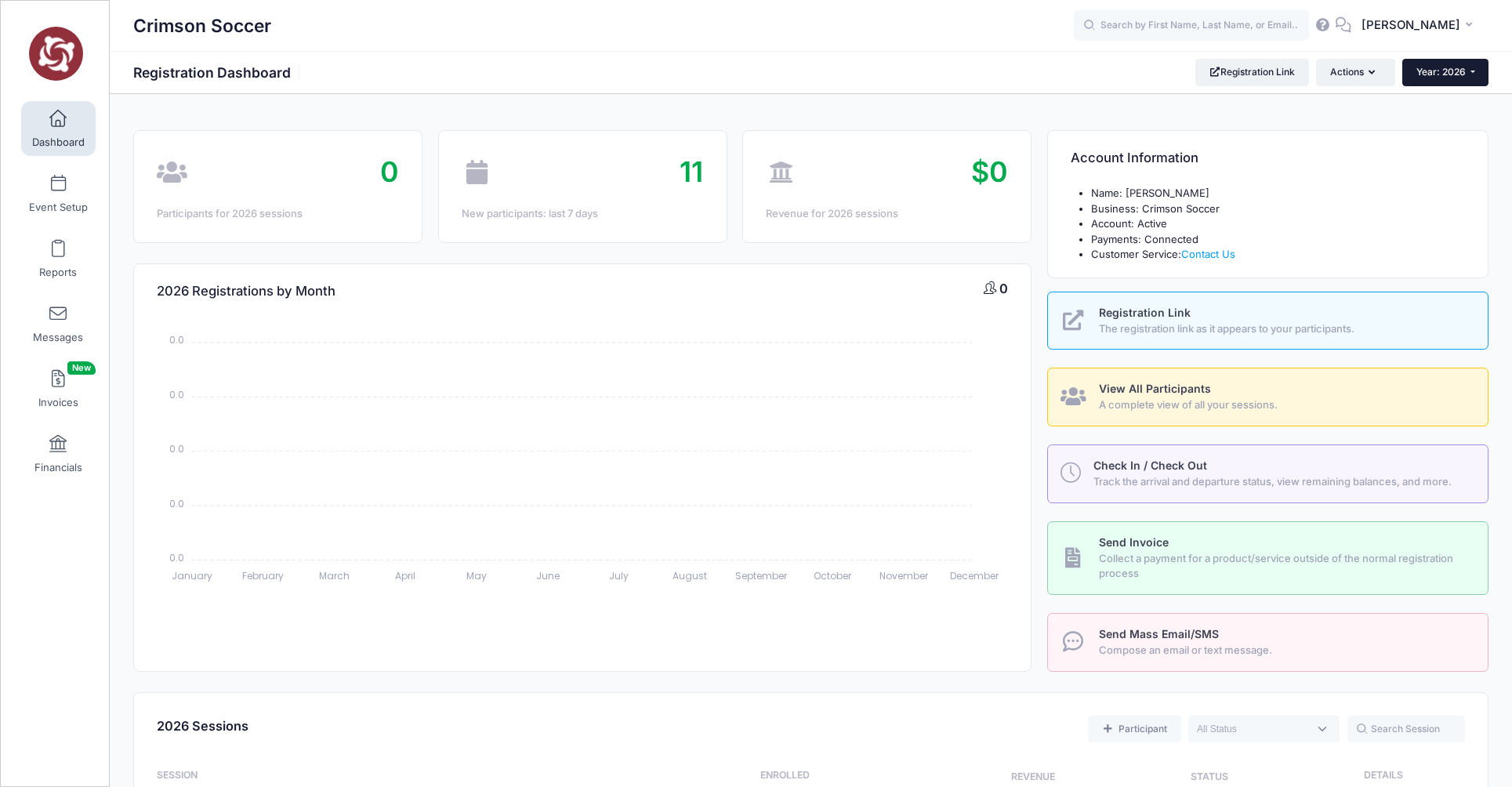
click at [1441, 69] on span "Year: 2026" at bounding box center [1441, 72] width 49 height 12
click at [1434, 117] on link "Year: 2025" at bounding box center [1453, 122] width 102 height 20
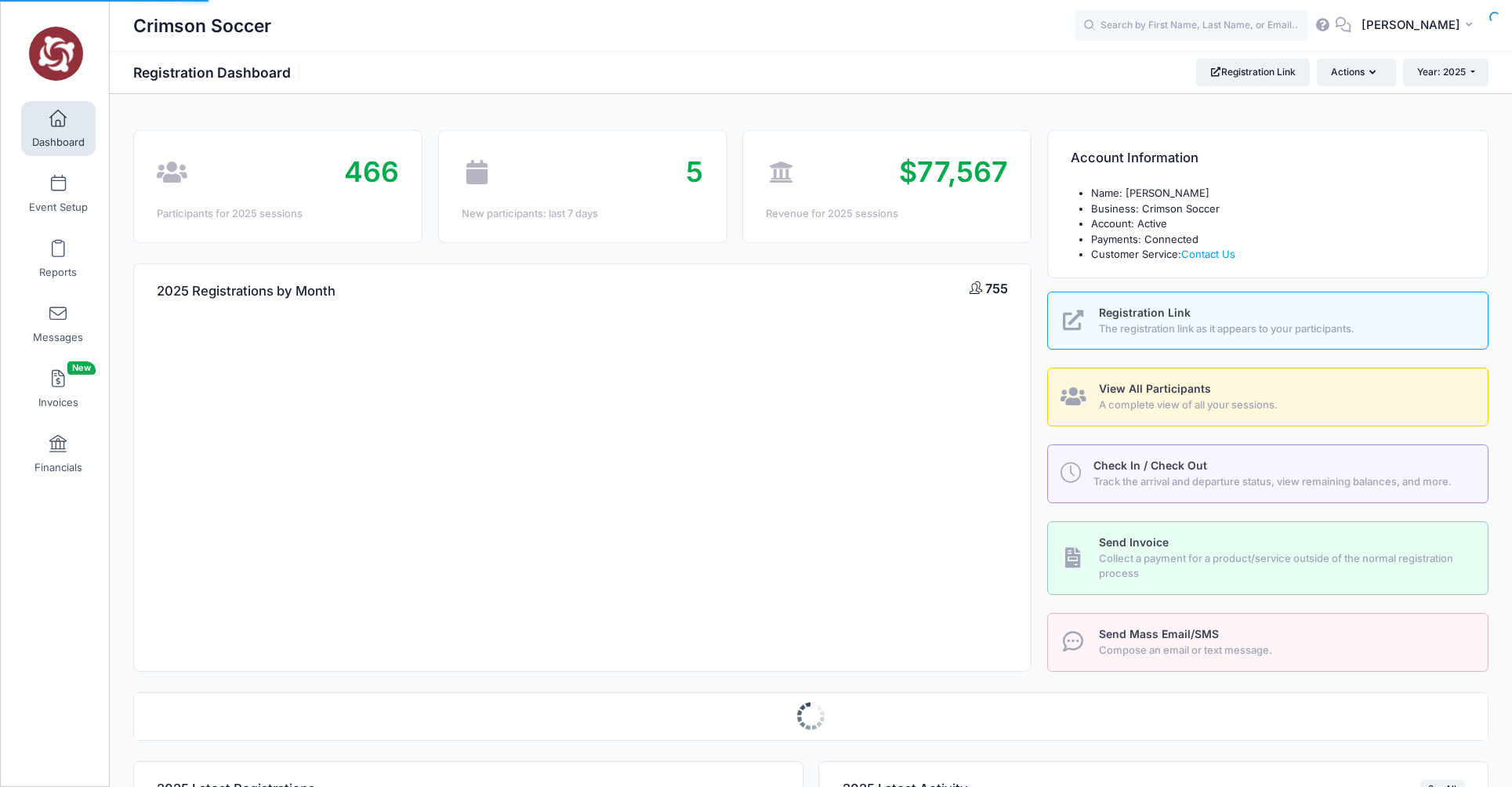
select select
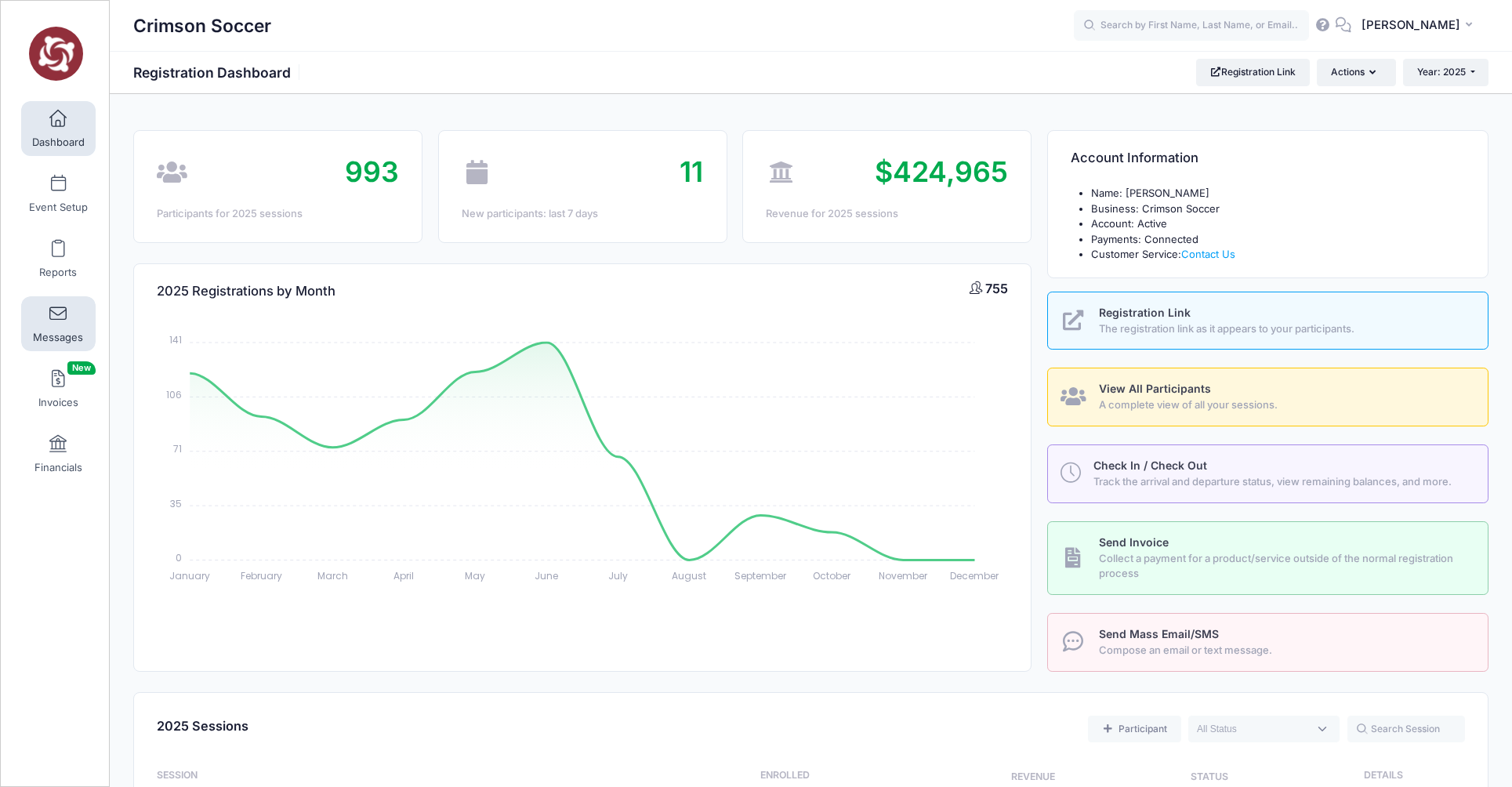
click at [58, 316] on span at bounding box center [58, 314] width 0 height 17
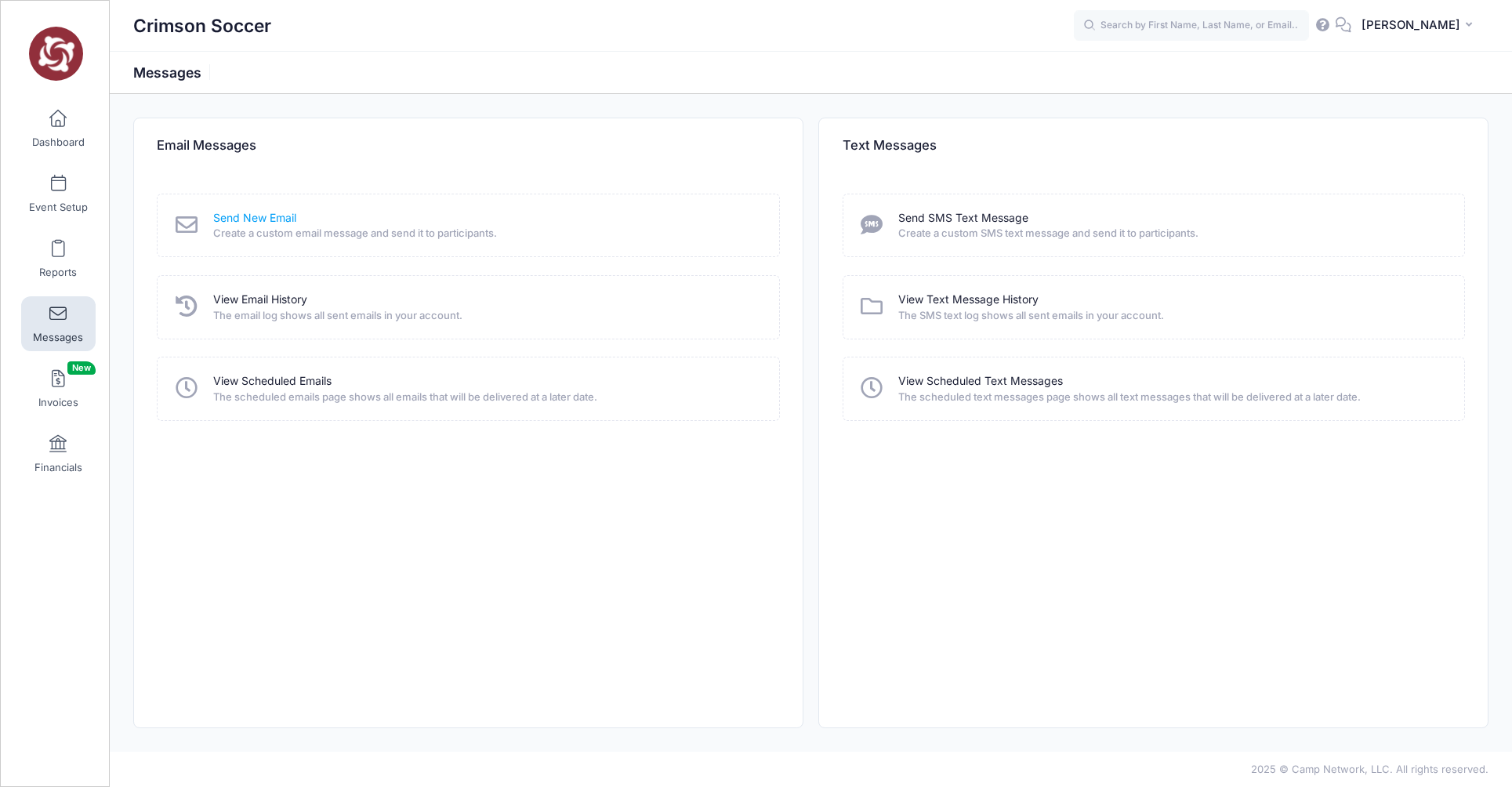
click at [247, 215] on link "Send New Email" at bounding box center [255, 218] width 83 height 16
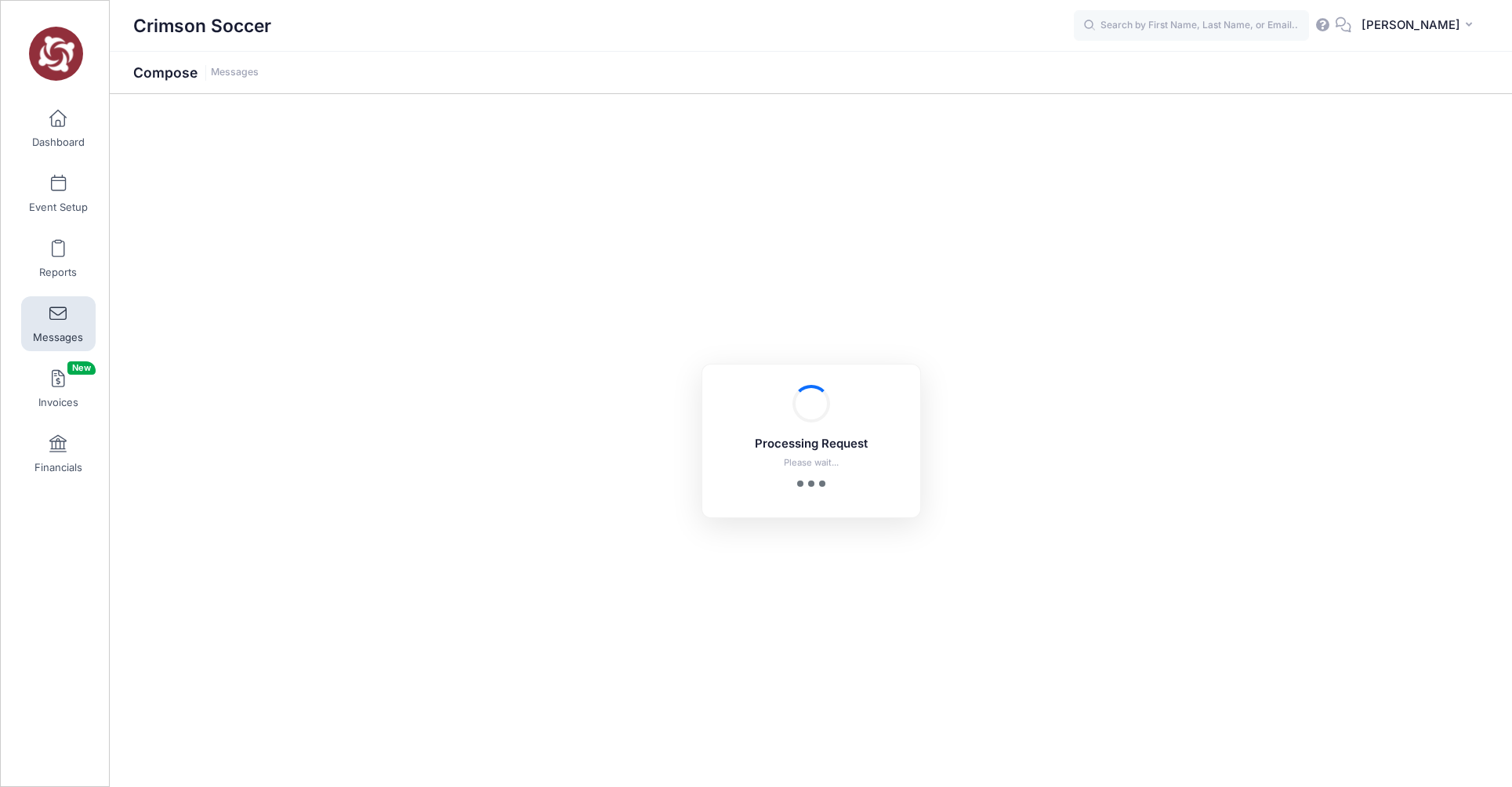
select select "2025"
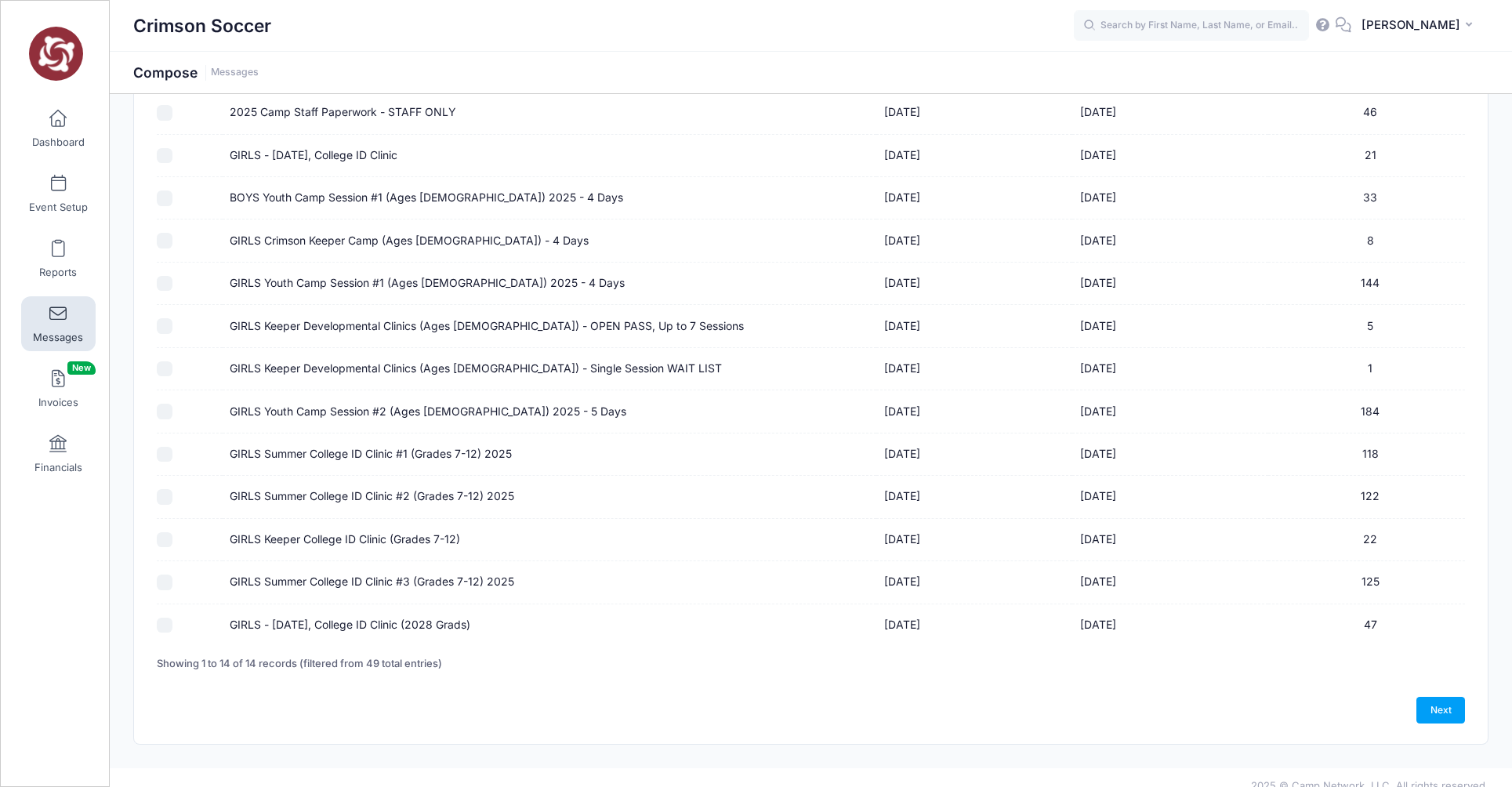
scroll to position [211, 0]
click at [162, 282] on input "GIRLS Youth Camp Session #1 (Ages 6-13) 2025 - 4 Days" at bounding box center [165, 280] width 16 height 16
checkbox input "true"
click at [161, 234] on input "GIRLS Crimson Keeper Camp (Ages 10-14) - 4 Days" at bounding box center [165, 238] width 16 height 16
checkbox input "true"
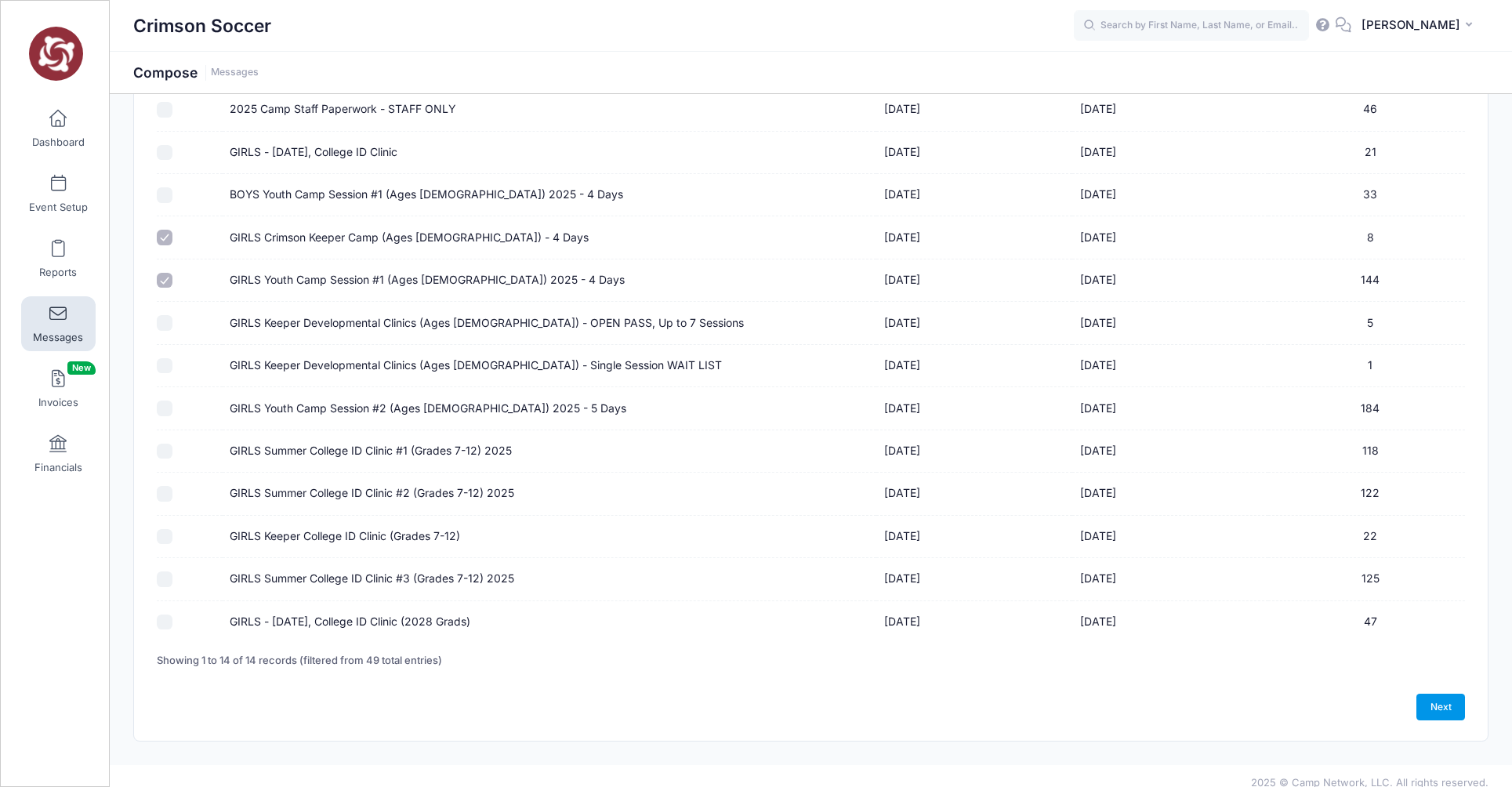
click at [1443, 715] on link "Next" at bounding box center [1441, 706] width 49 height 26
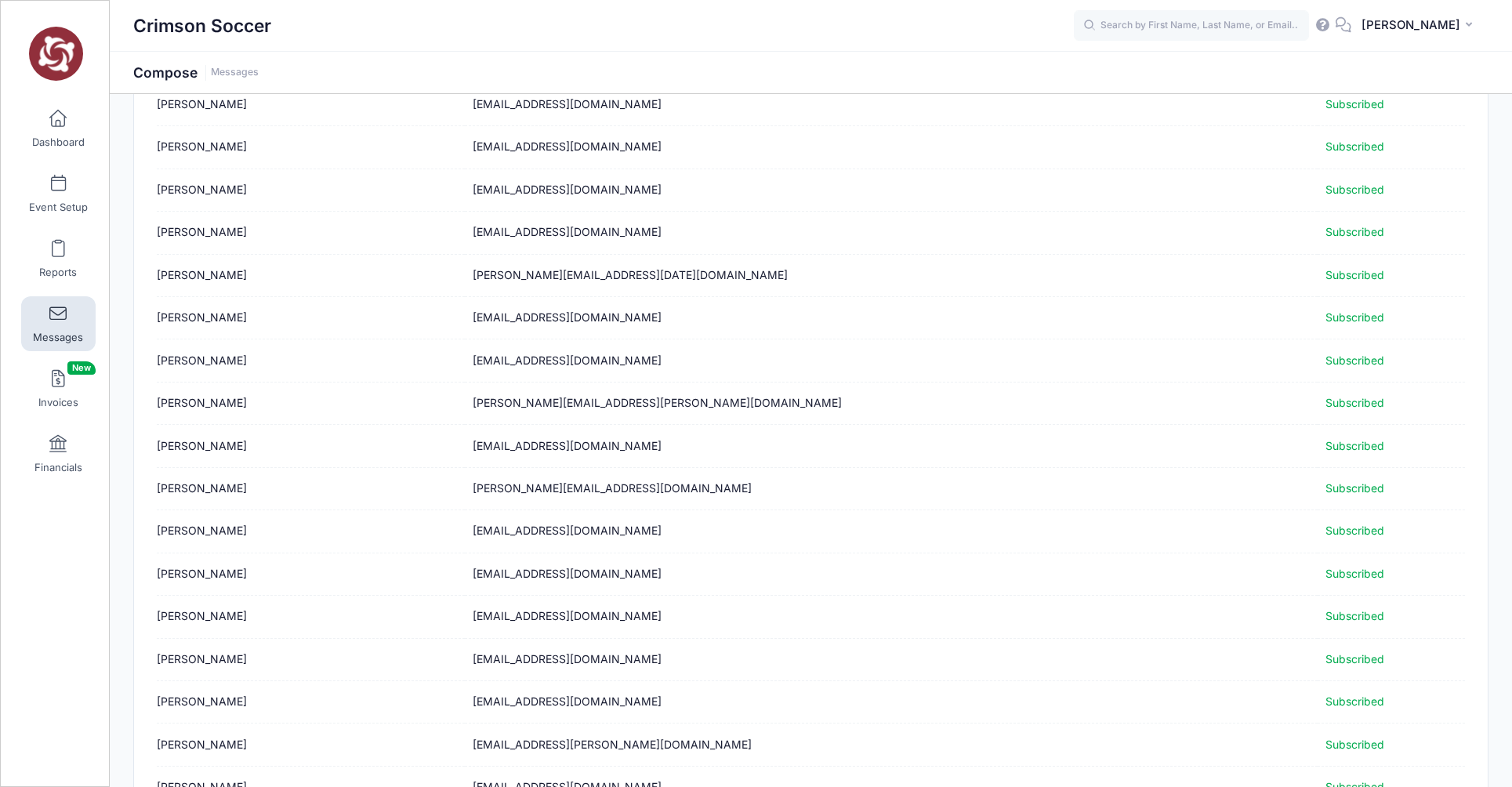
scroll to position [1753, 0]
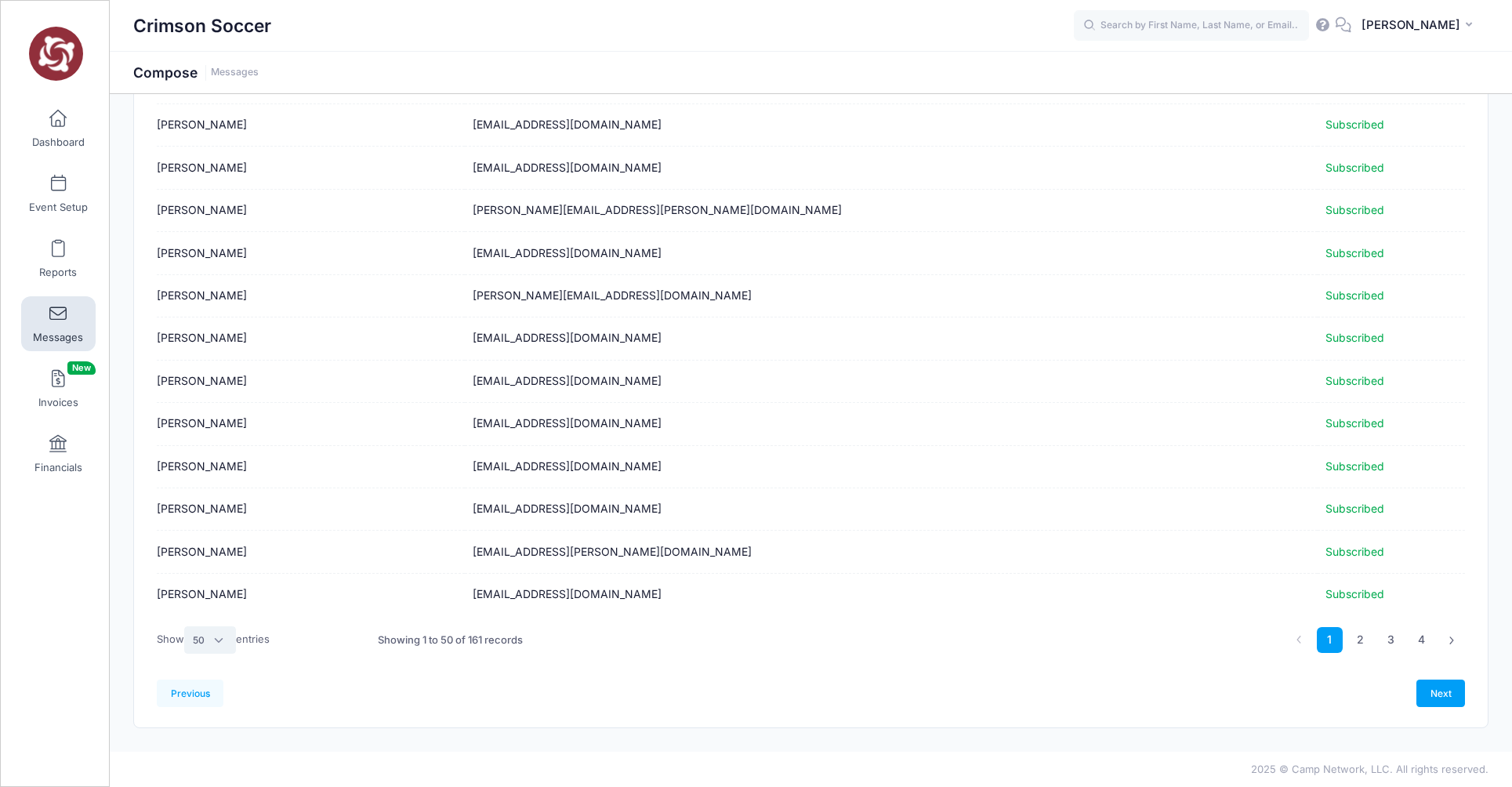
click at [204, 646] on select "All 10 25 50" at bounding box center [210, 639] width 51 height 26
select select "-1"
click at [186, 653] on select "All 10 25 50" at bounding box center [210, 639] width 51 height 26
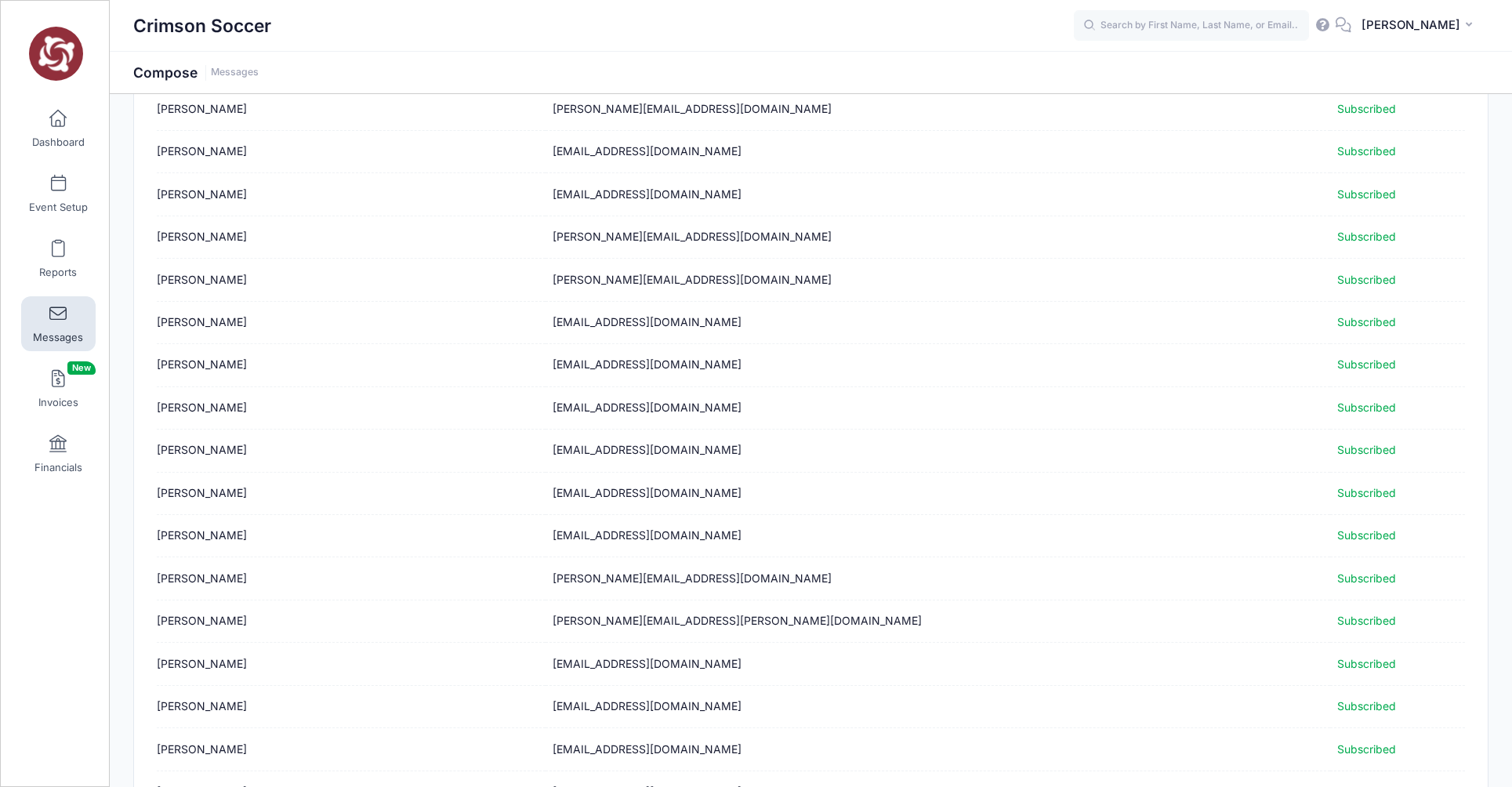
scroll to position [6492, 0]
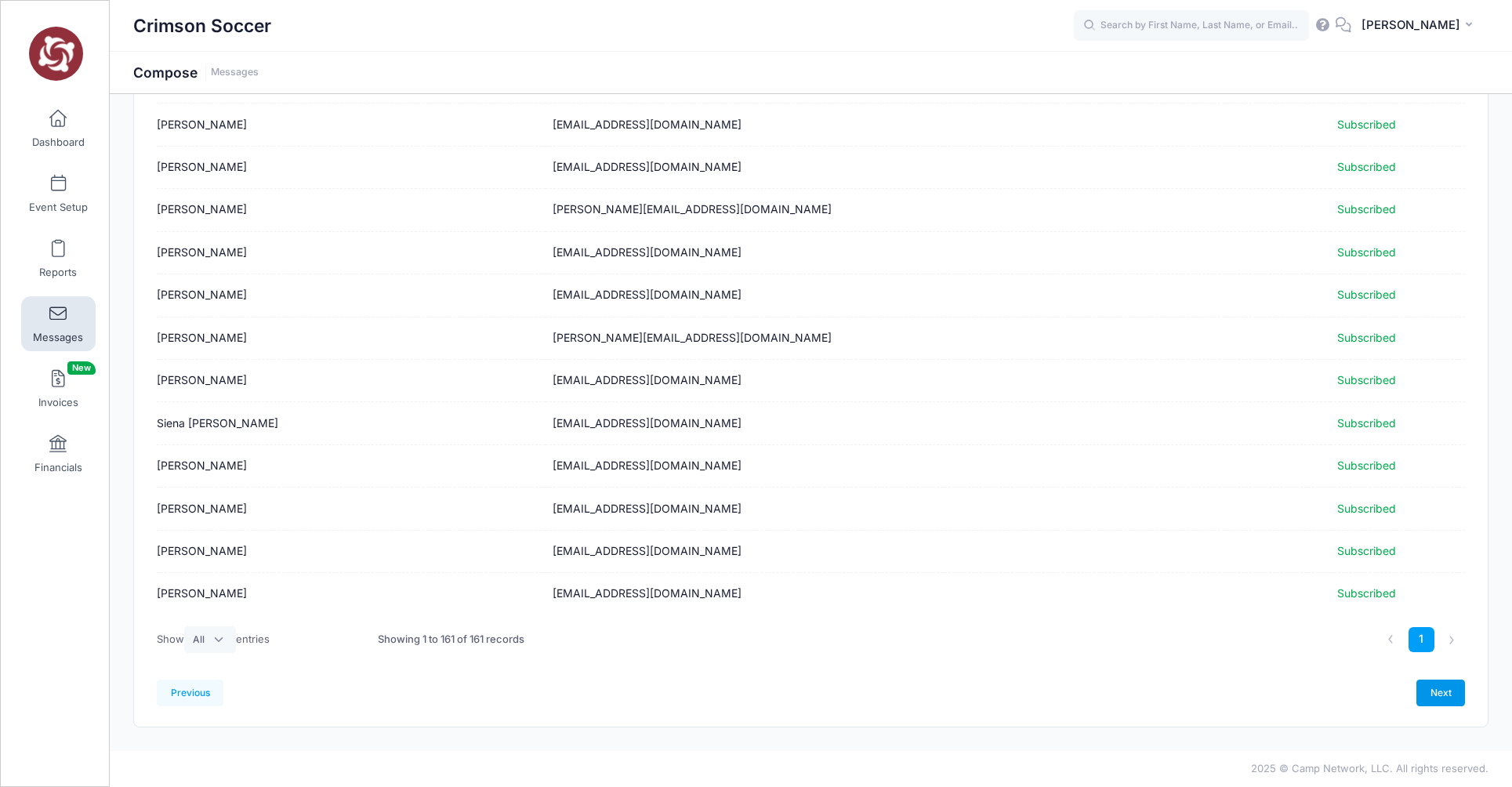
click at [1443, 697] on link "Next" at bounding box center [1441, 692] width 49 height 26
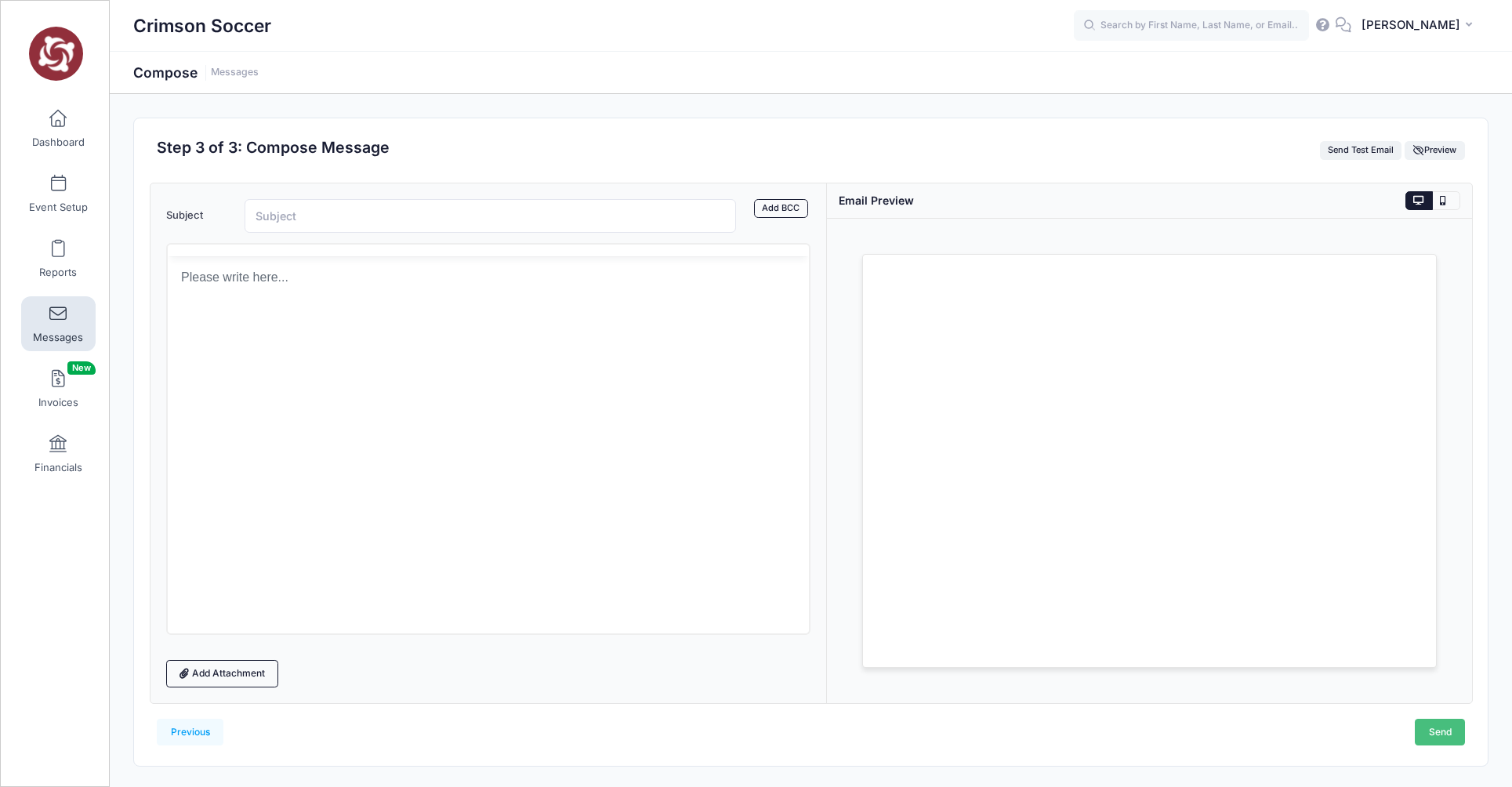
scroll to position [0, 0]
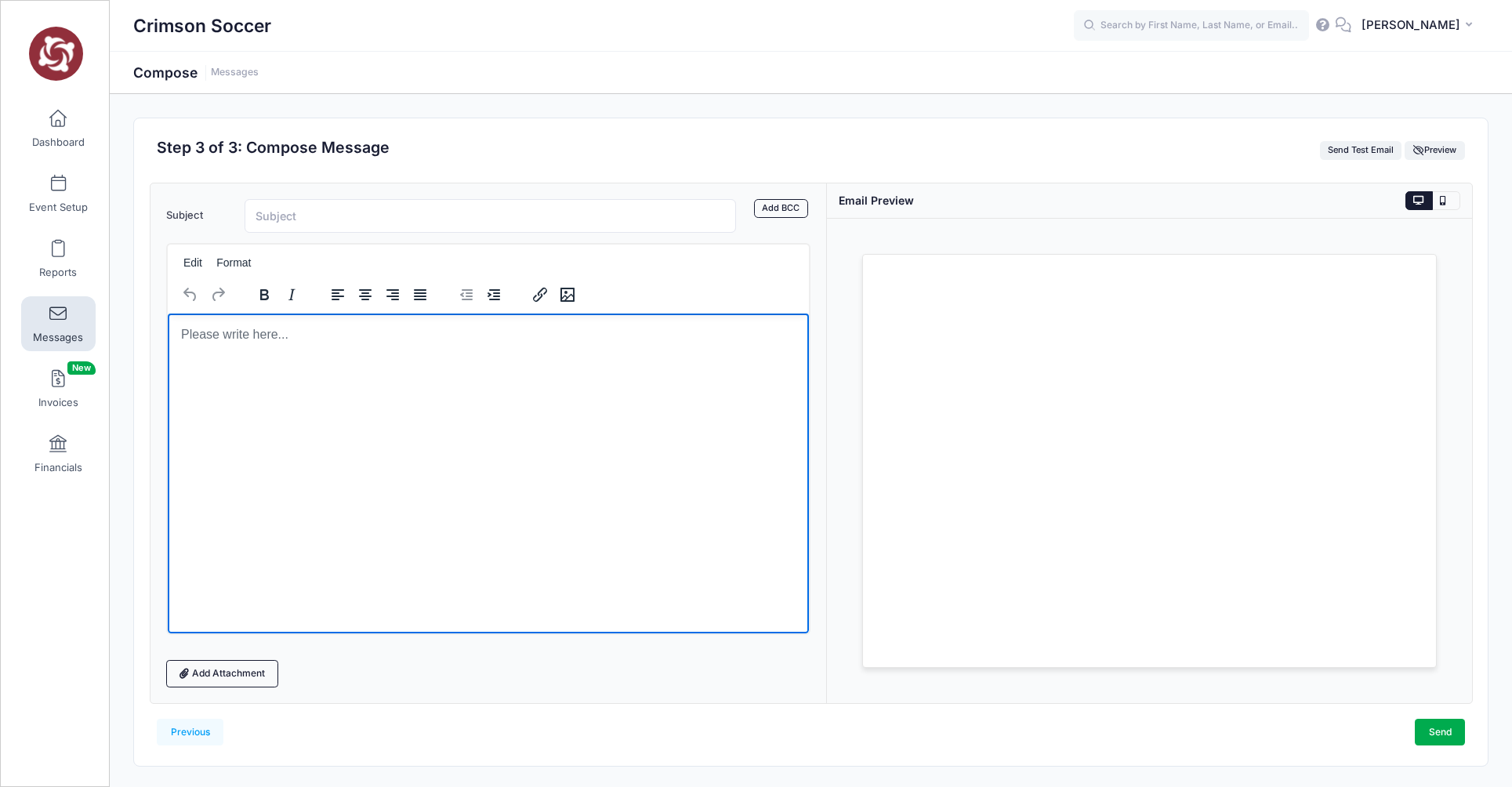
click at [287, 350] on html at bounding box center [488, 334] width 642 height 43
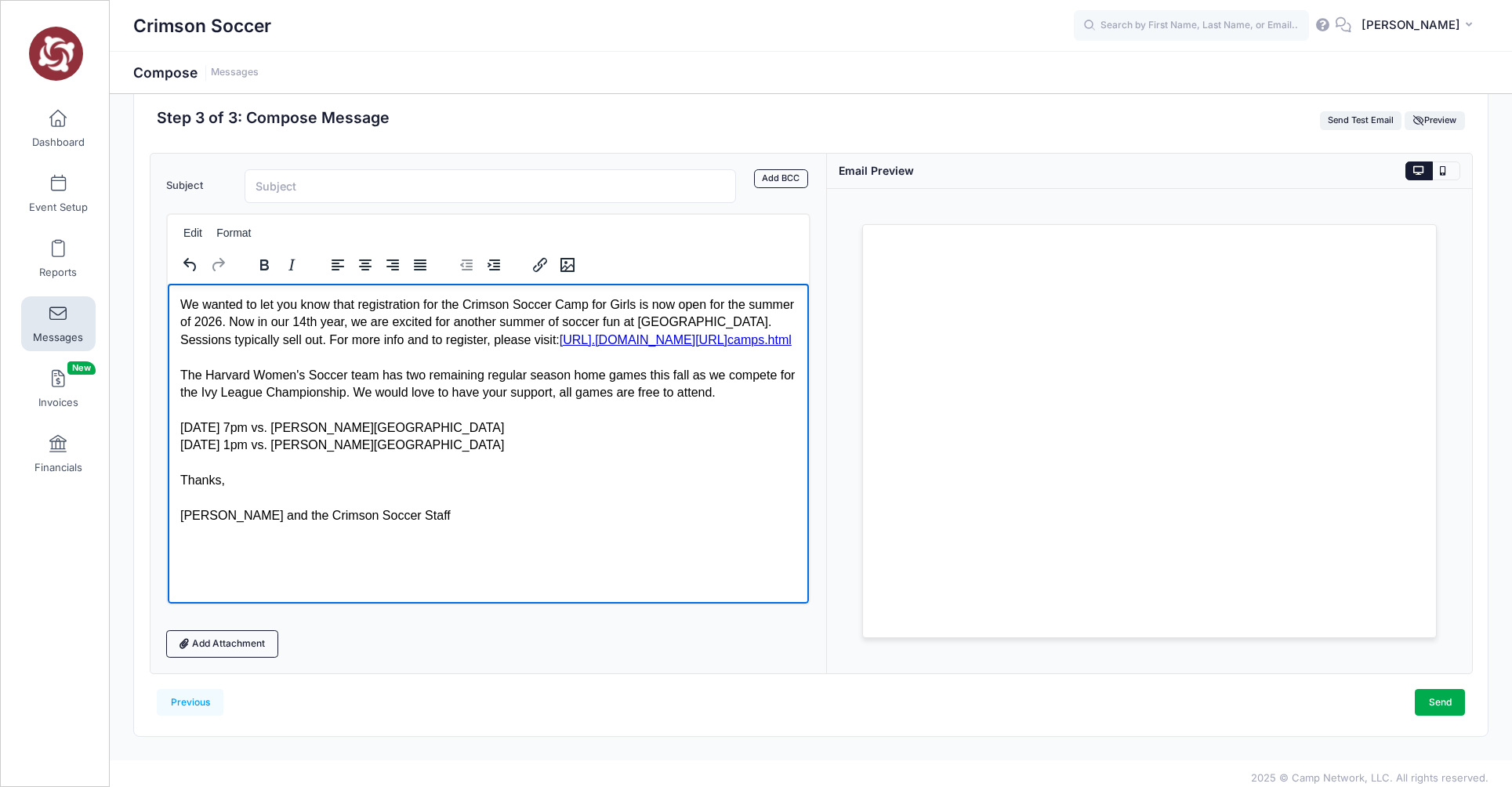
scroll to position [39, 0]
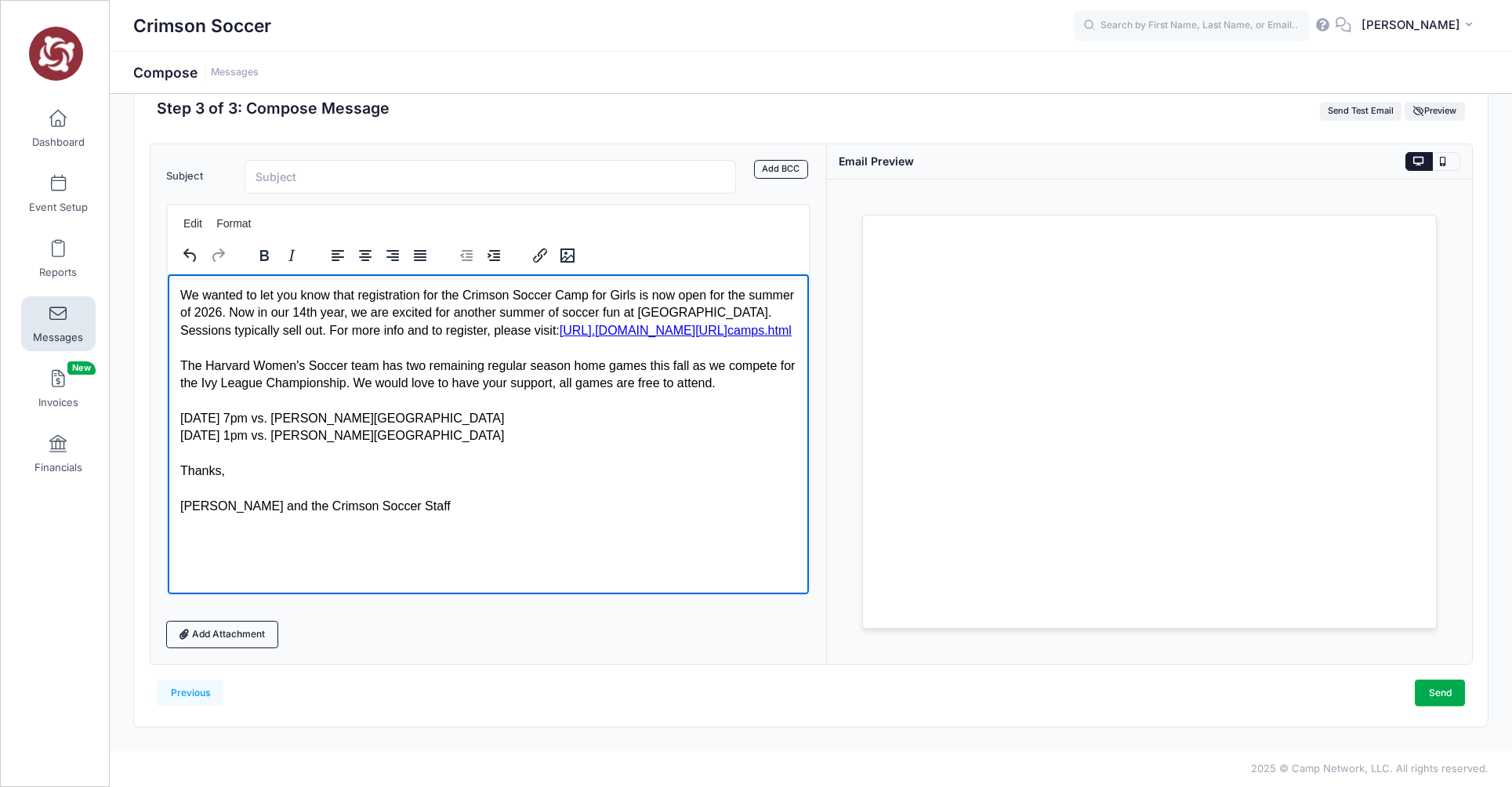
click at [416, 443] on div "[DATE] 1pm vs. [PERSON_NAME][GEOGRAPHIC_DATA]" at bounding box center [488, 435] width 617 height 17
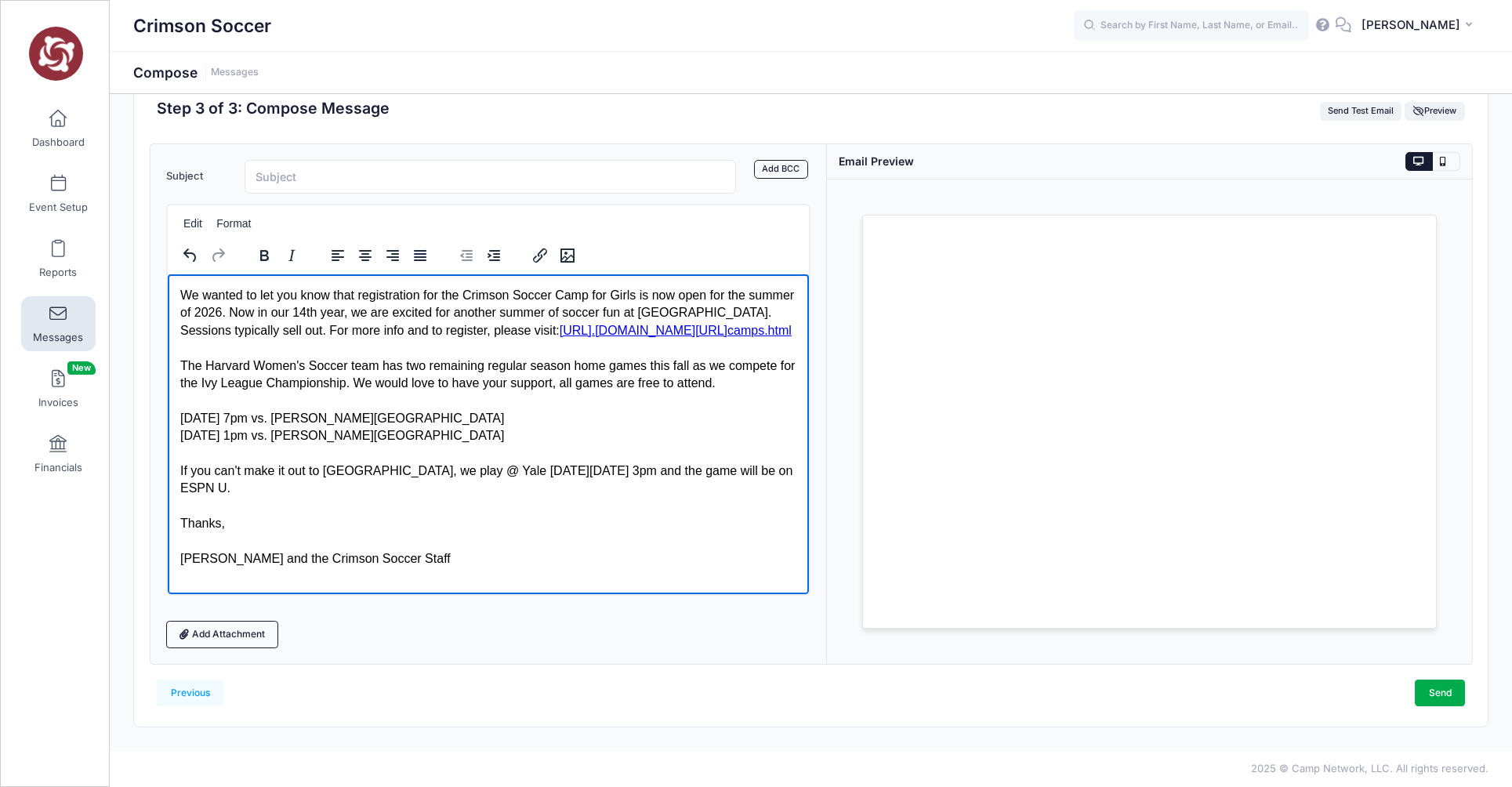
scroll to position [0, 0]
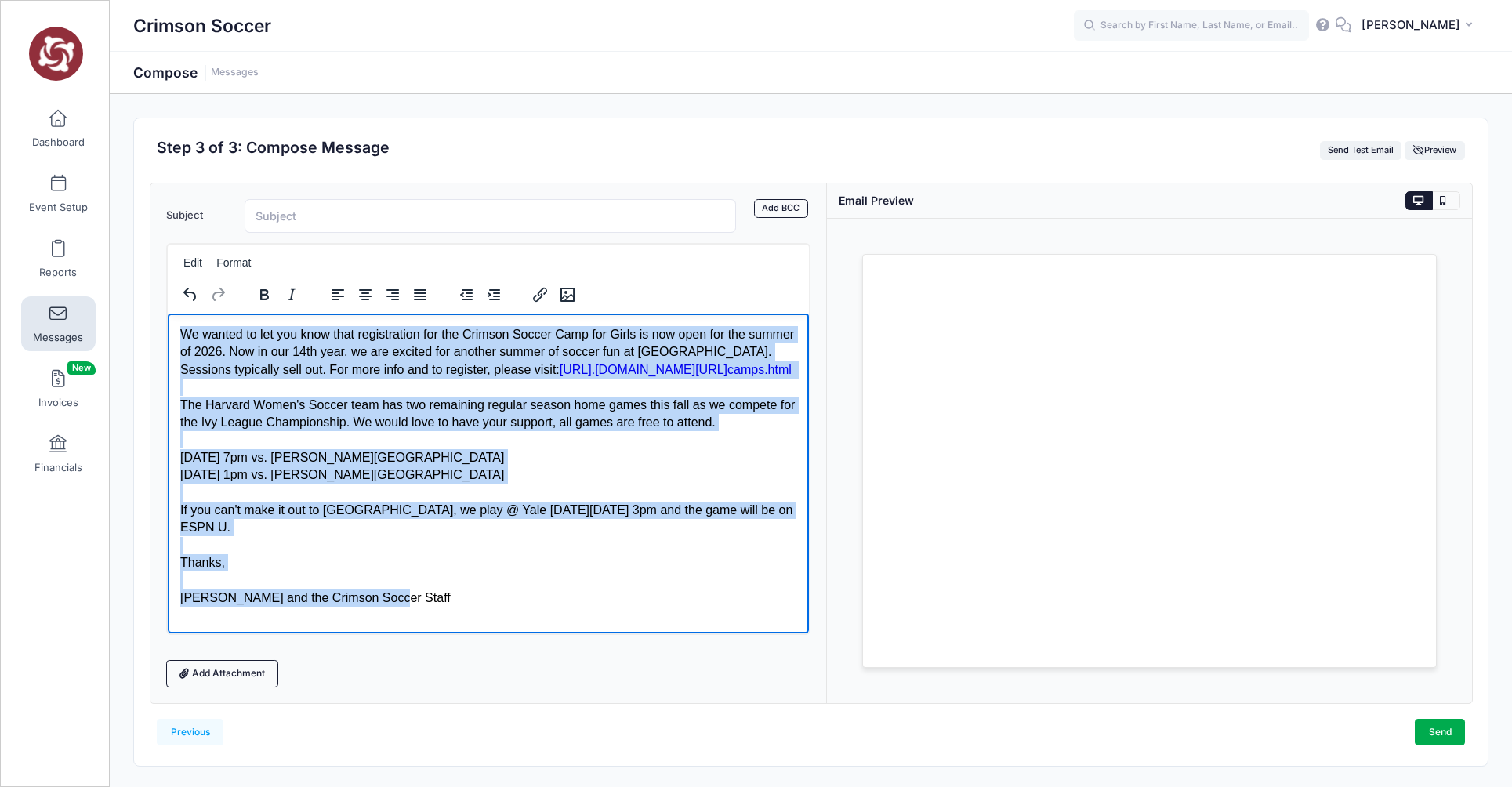
drag, startPoint x: 387, startPoint y: 613, endPoint x: 178, endPoint y: 327, distance: 354.2
click at [178, 327] on html "We wanted to let you know that registration for the Crimson Soccer Camp for Gir…" at bounding box center [488, 465] width 642 height 306
copy body "We wanted to let you know that registration for the Crimson Soccer Camp for Gir…"
click at [404, 607] on div "[PERSON_NAME] and the Crimson Soccer Staff" at bounding box center [488, 598] width 617 height 17
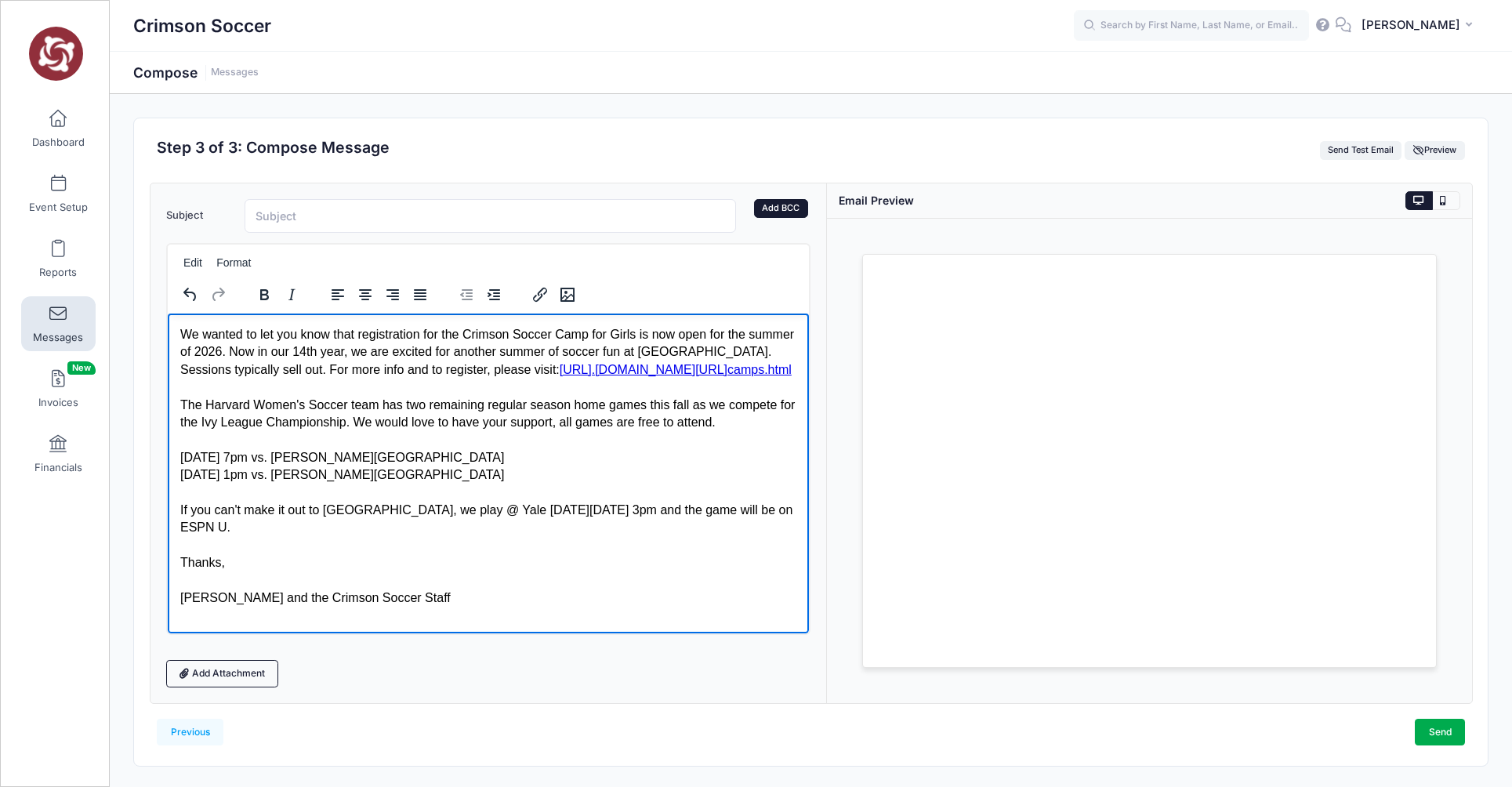
click at [781, 209] on link "Add BCC" at bounding box center [781, 208] width 54 height 18
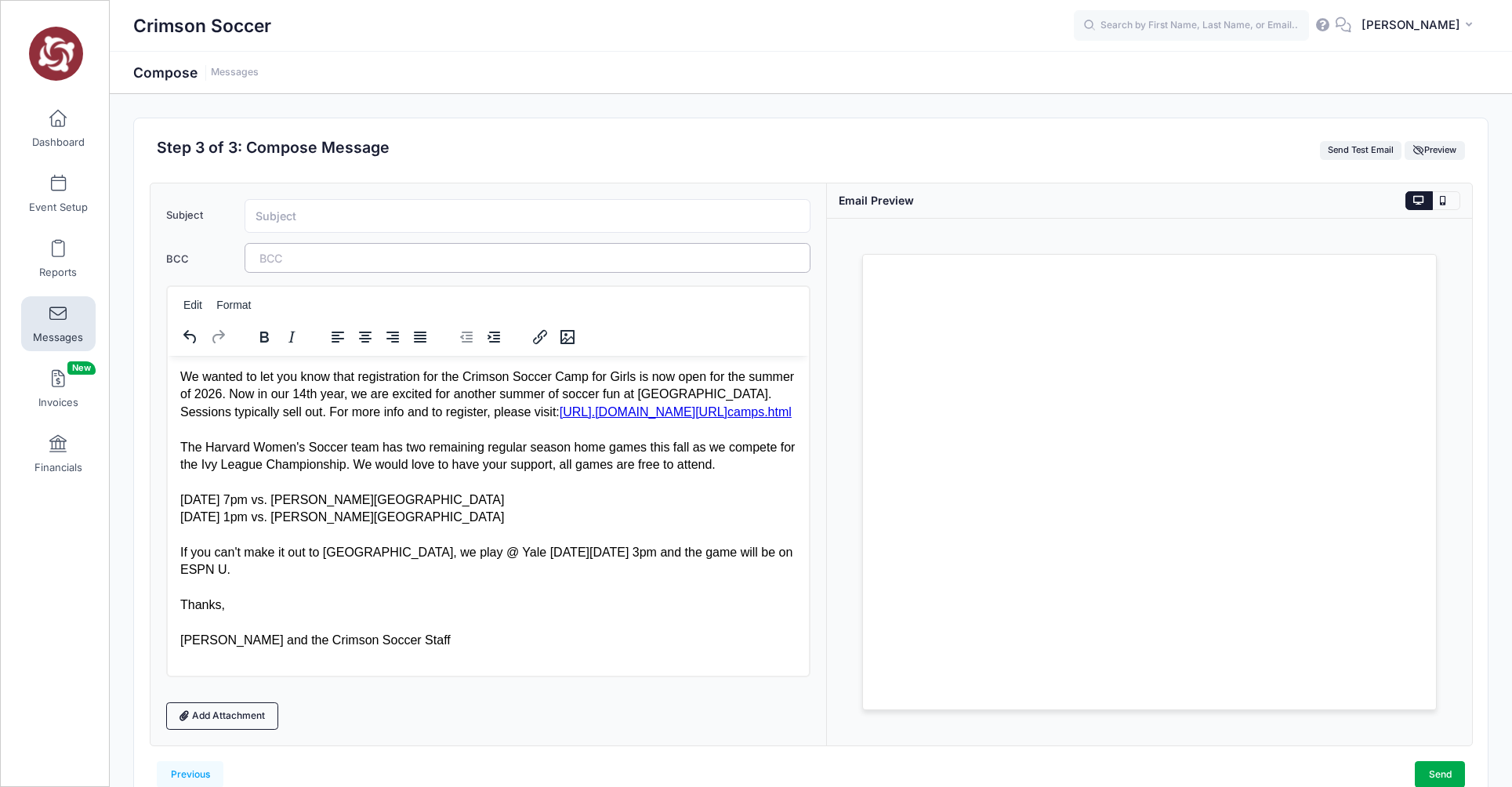
click at [678, 260] on tags "​" at bounding box center [528, 257] width 567 height 30
click at [295, 215] on input "Subject" at bounding box center [528, 215] width 567 height 34
click at [388, 216] on input "Crimson Soccer Camp - Registration Now Open!" at bounding box center [528, 215] width 567 height 34
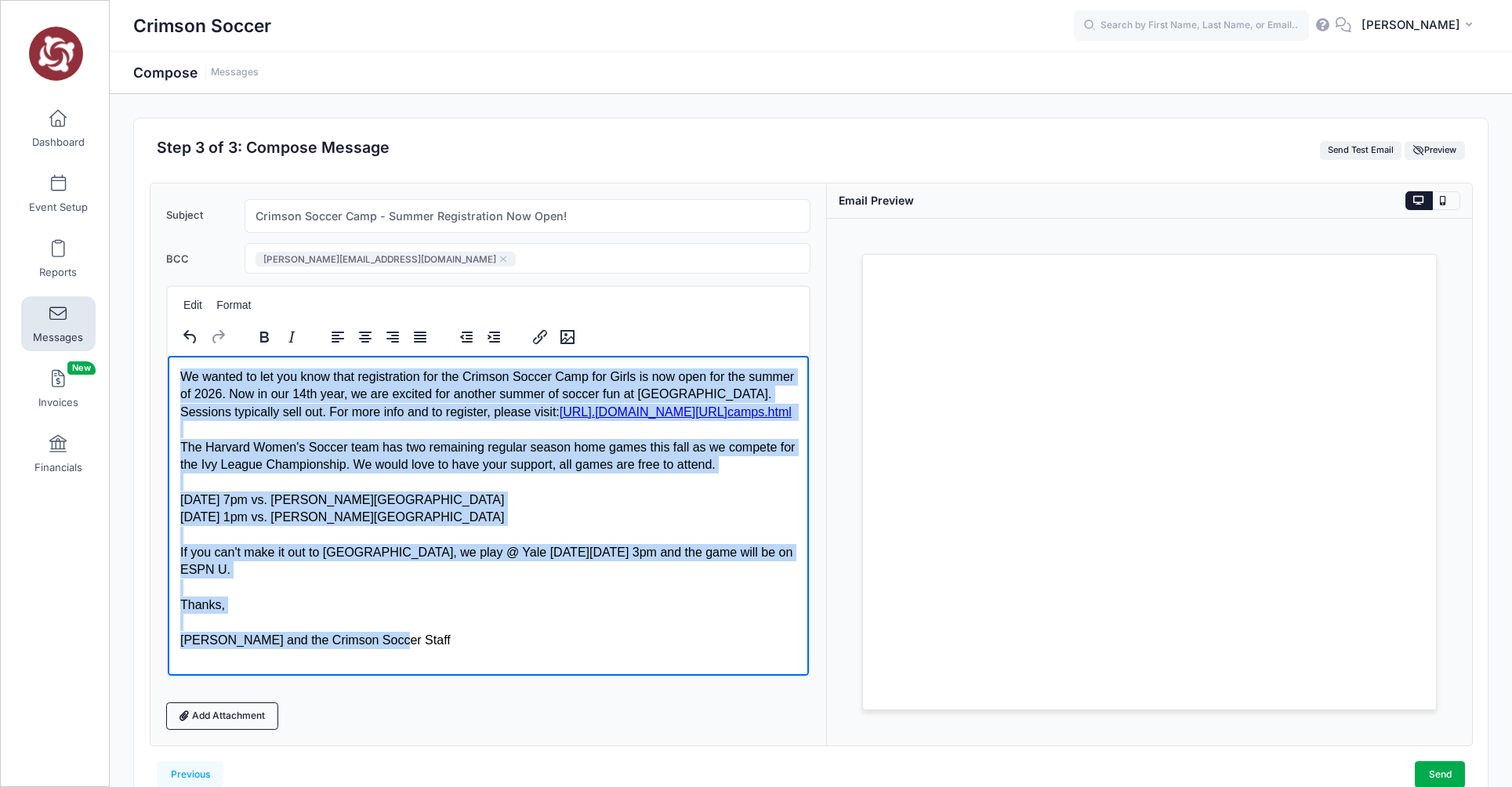
drag, startPoint x: 398, startPoint y: 657, endPoint x: 165, endPoint y: 371, distance: 368.9
click at [167, 371] on html "We wanted to let you know that registration for the Crimson Soccer Camp for Gir…" at bounding box center [488, 508] width 642 height 306
copy body "We wanted to let you know that registration for the Crimson Soccer Camp for Gir…"
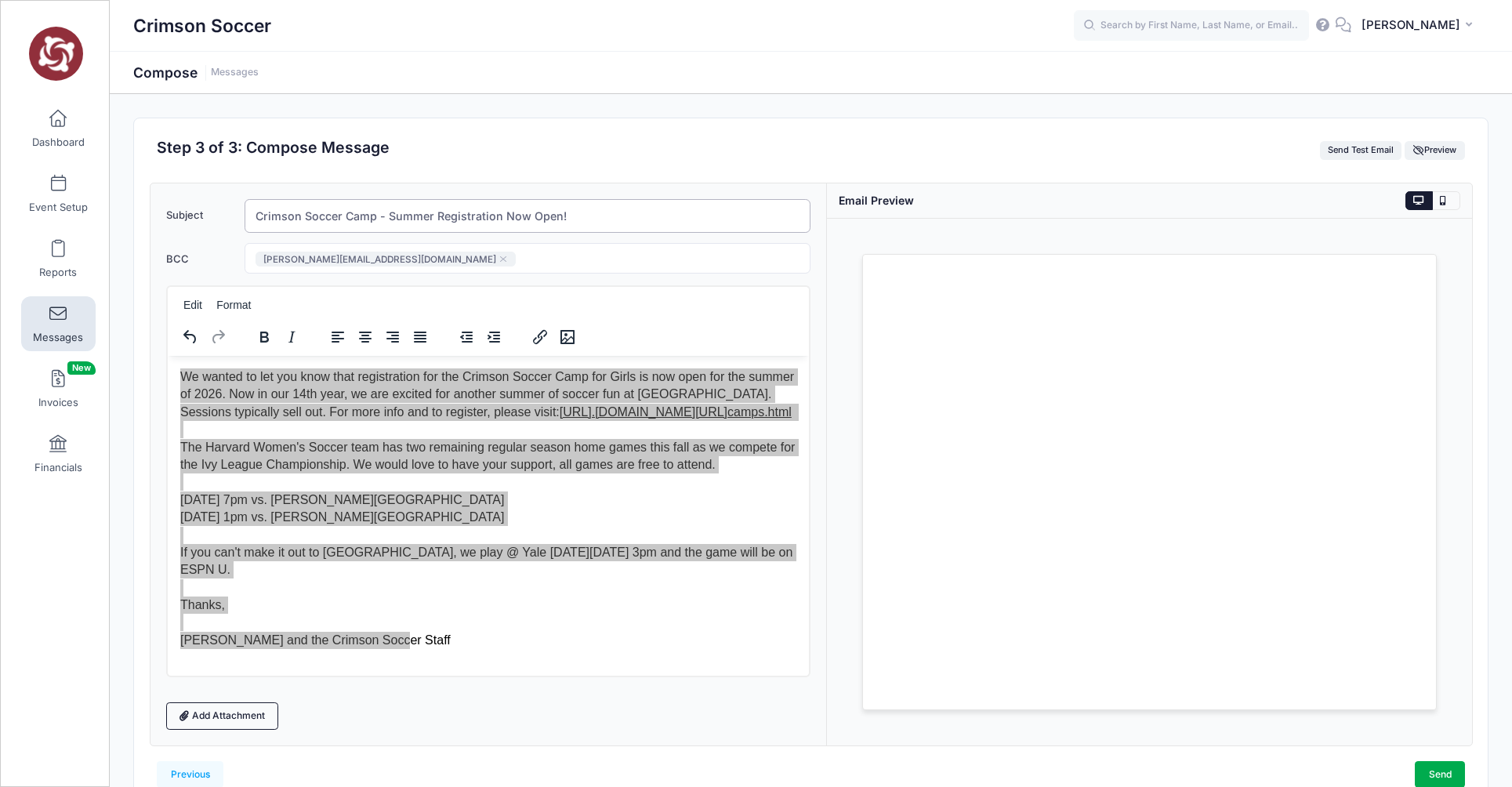
click at [435, 217] on input "Crimson Soccer Camp - Summer Registration Now Open!" at bounding box center [528, 215] width 567 height 34
type input "Crimson Soccer Camp - Registration Now Open!"
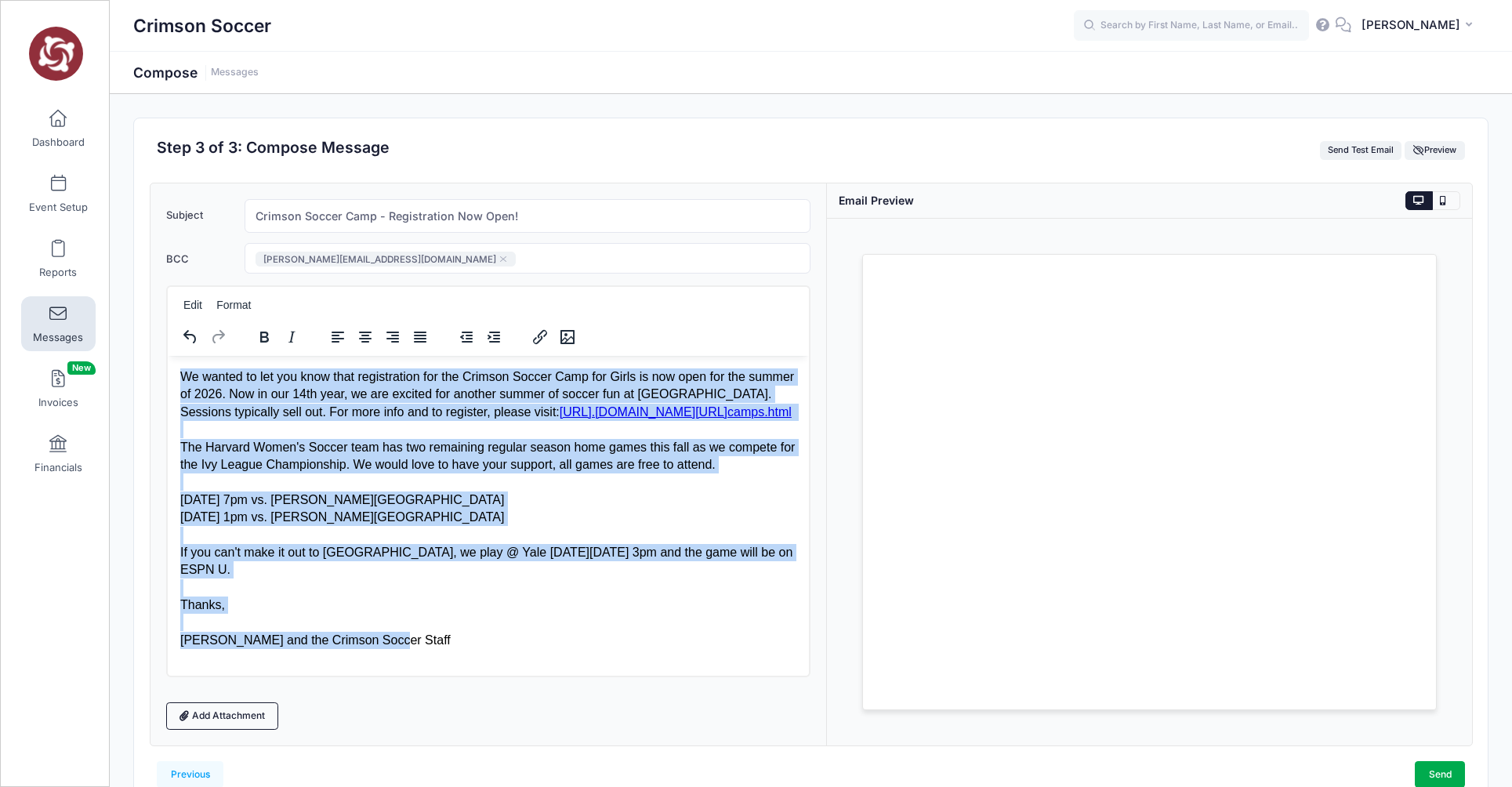
click at [459, 631] on div "Rich Text Area. Press ALT-0 for help." at bounding box center [488, 622] width 617 height 17
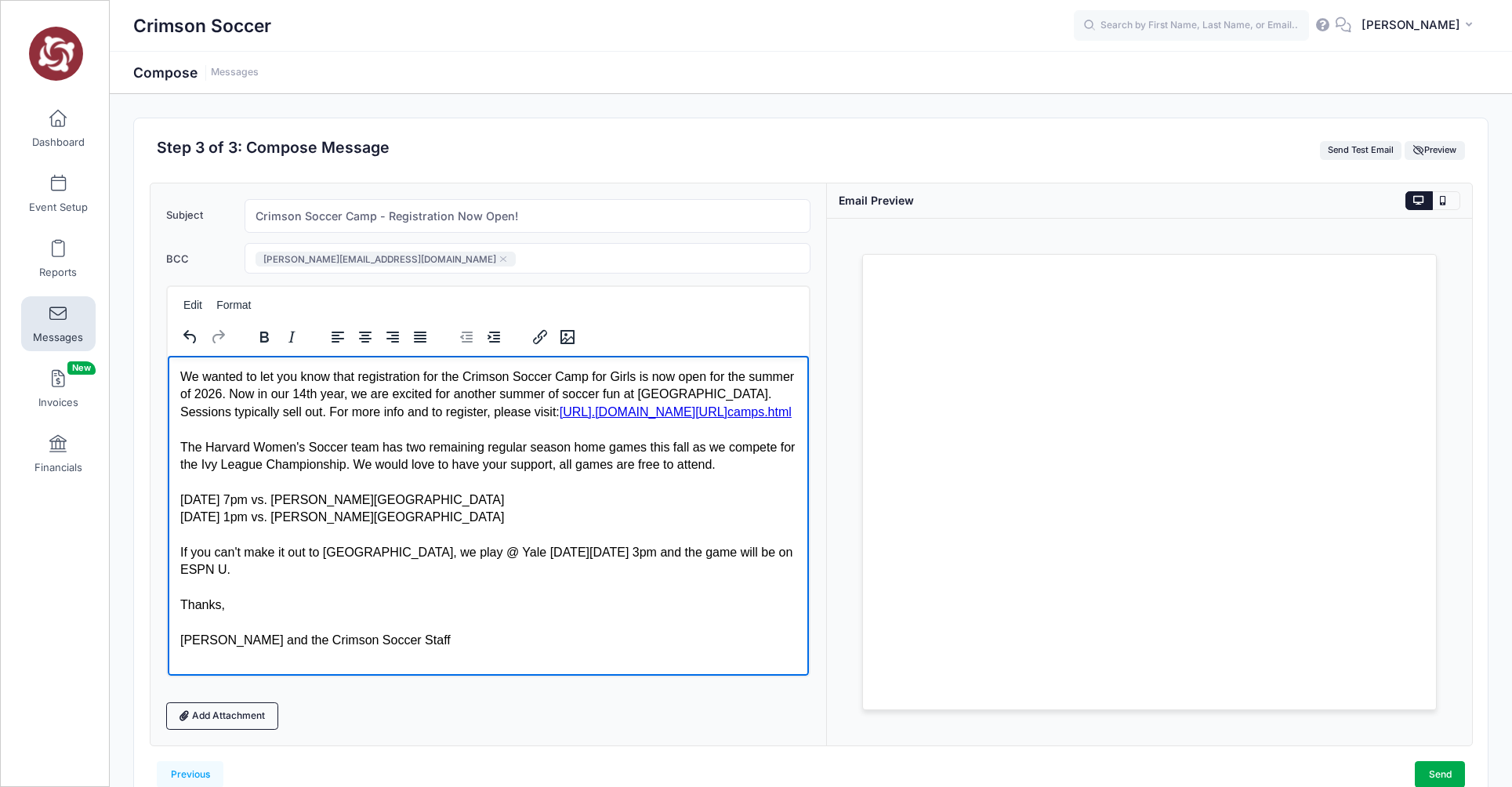
click at [423, 648] on div "Chris and the Crimson Soccer Staff" at bounding box center [488, 639] width 617 height 17
click at [415, 648] on div "Chris and the Crimson Soccer Staff" at bounding box center [488, 639] width 617 height 17
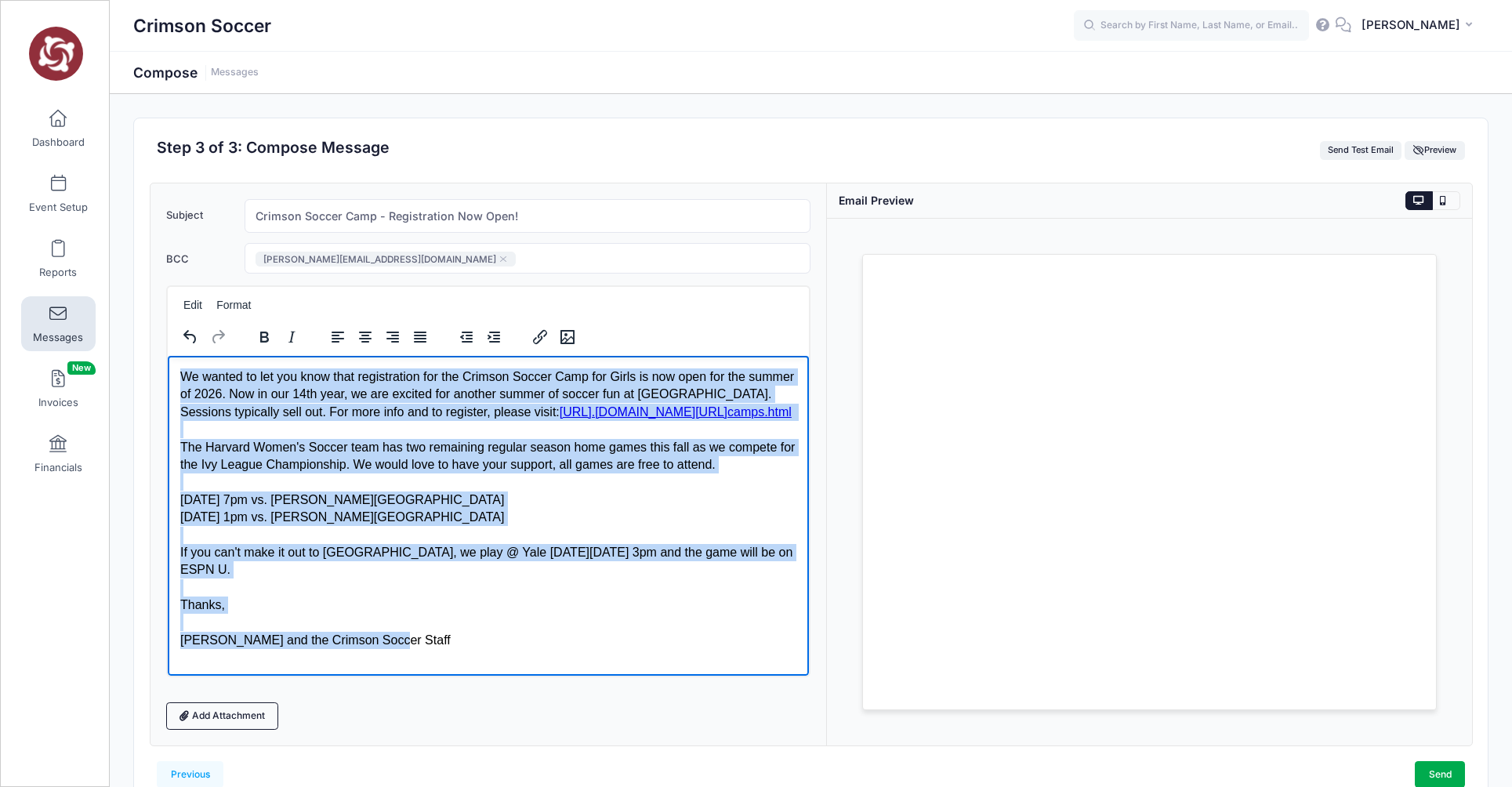
drag, startPoint x: 389, startPoint y: 660, endPoint x: 157, endPoint y: 353, distance: 384.8
click at [167, 355] on html "We wanted to let you know that registration for the Crimson Soccer Camp for Gir…" at bounding box center [488, 508] width 642 height 306
copy body "We wanted to let you know that registration for the Crimson Soccer Camp for Gir…"
click at [483, 648] on div "[PERSON_NAME] and the Crimson Soccer Staff" at bounding box center [488, 639] width 617 height 17
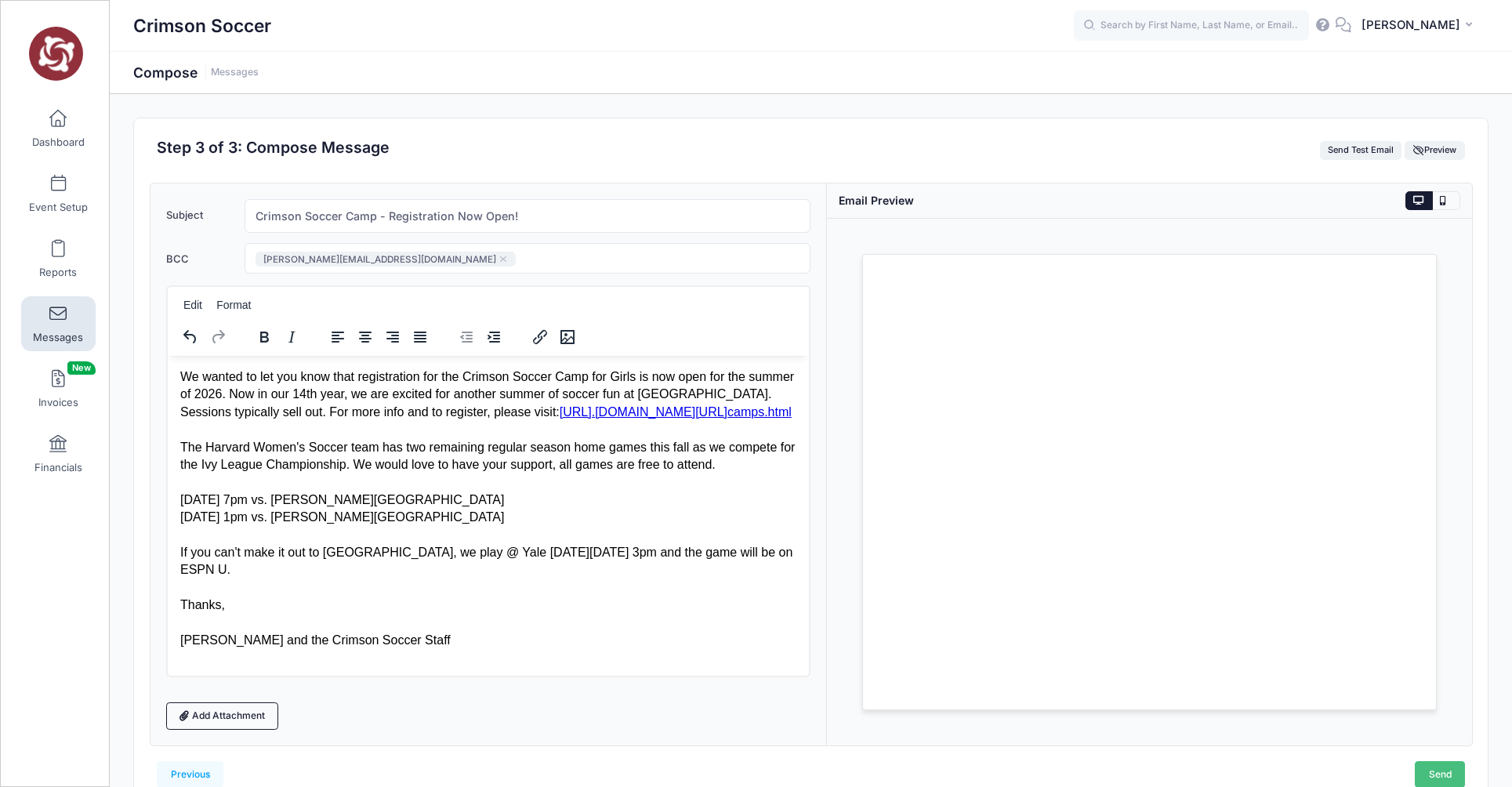
click at [1438, 771] on link "Send" at bounding box center [1440, 773] width 50 height 26
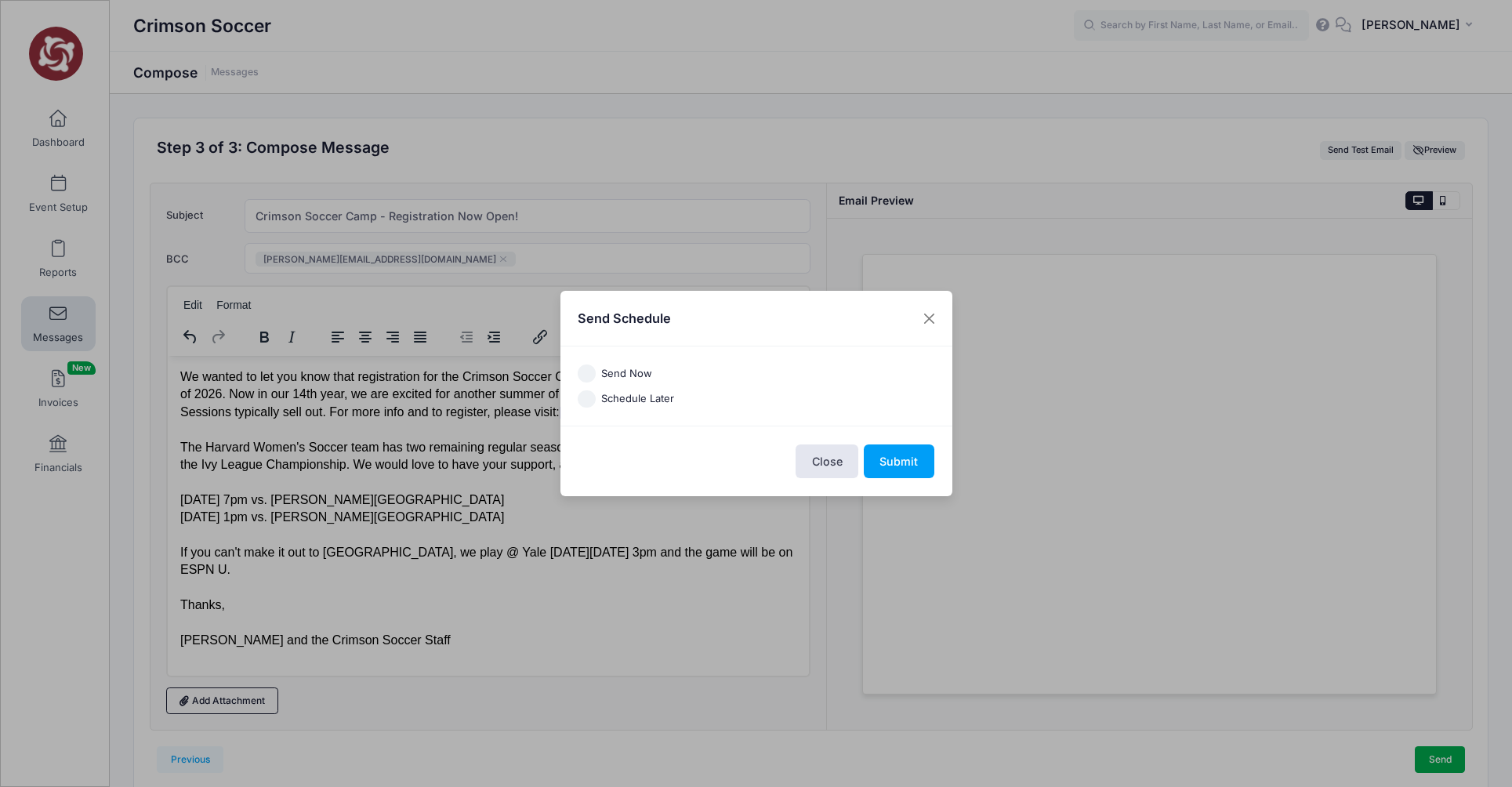
click at [586, 374] on input "Send Now" at bounding box center [586, 374] width 18 height 18
radio input "true"
click at [912, 460] on button "Submit" at bounding box center [899, 461] width 71 height 34
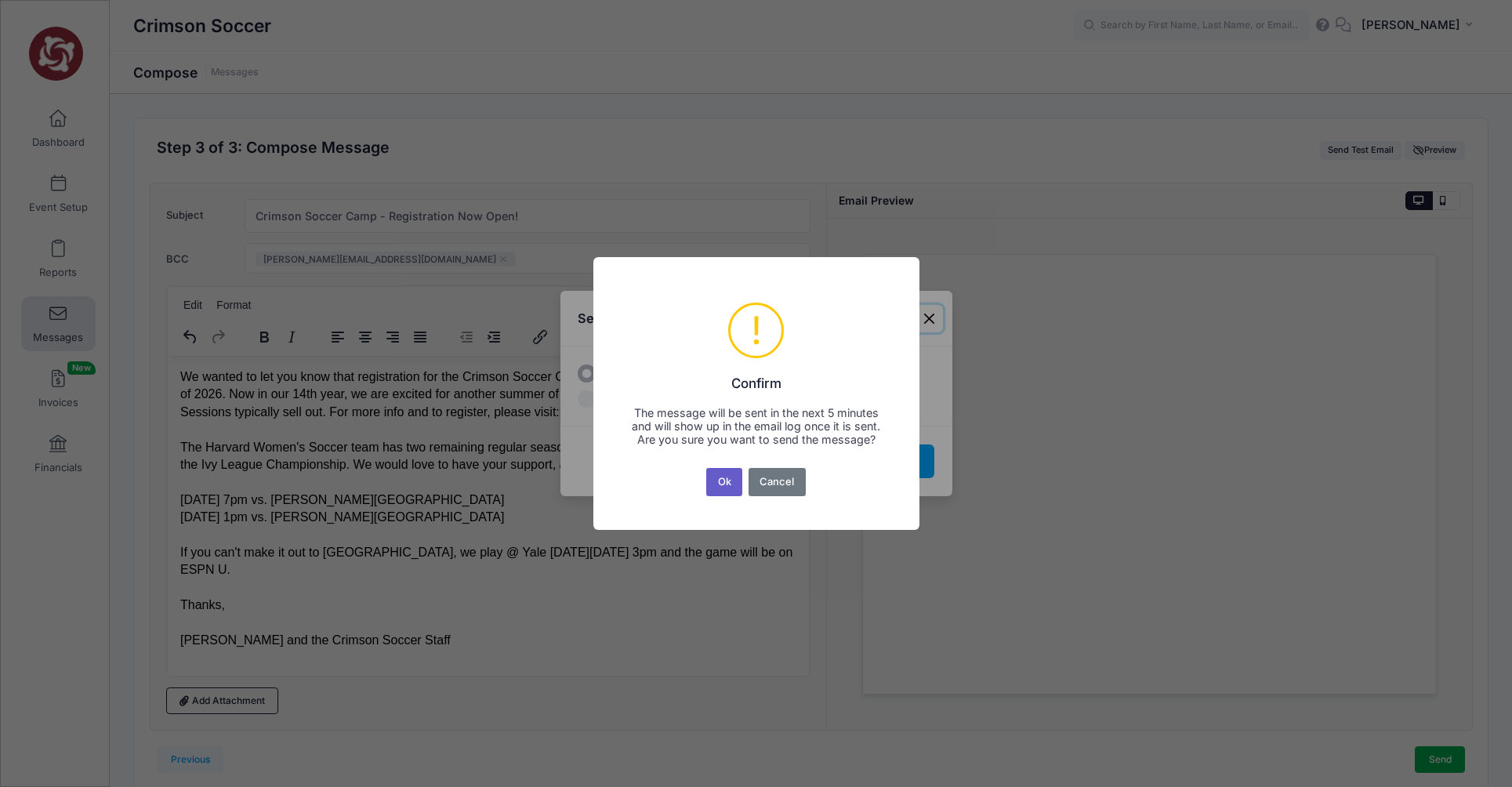
click at [729, 481] on button "Ok" at bounding box center [724, 481] width 36 height 28
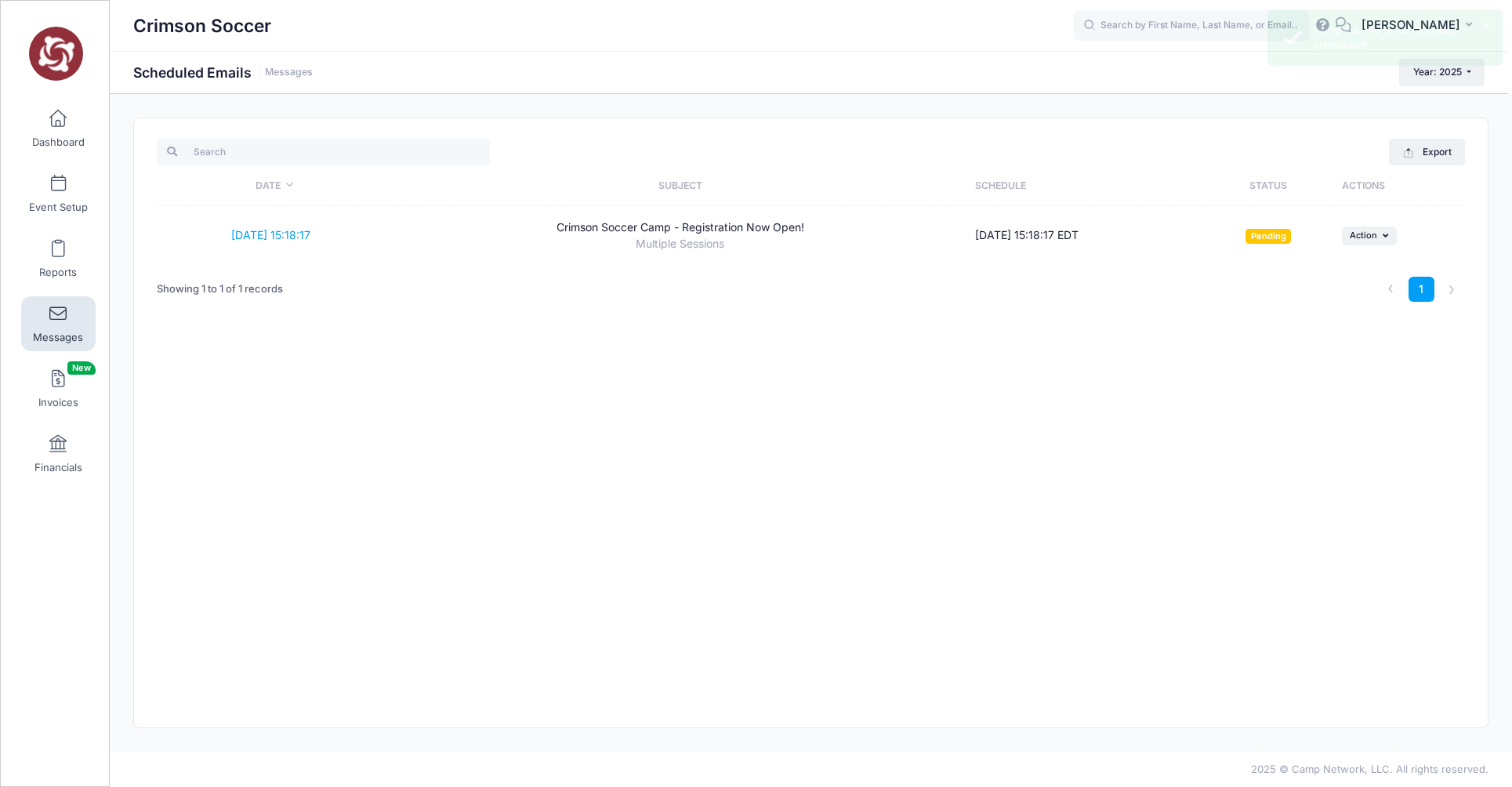
click at [58, 313] on span at bounding box center [58, 314] width 0 height 17
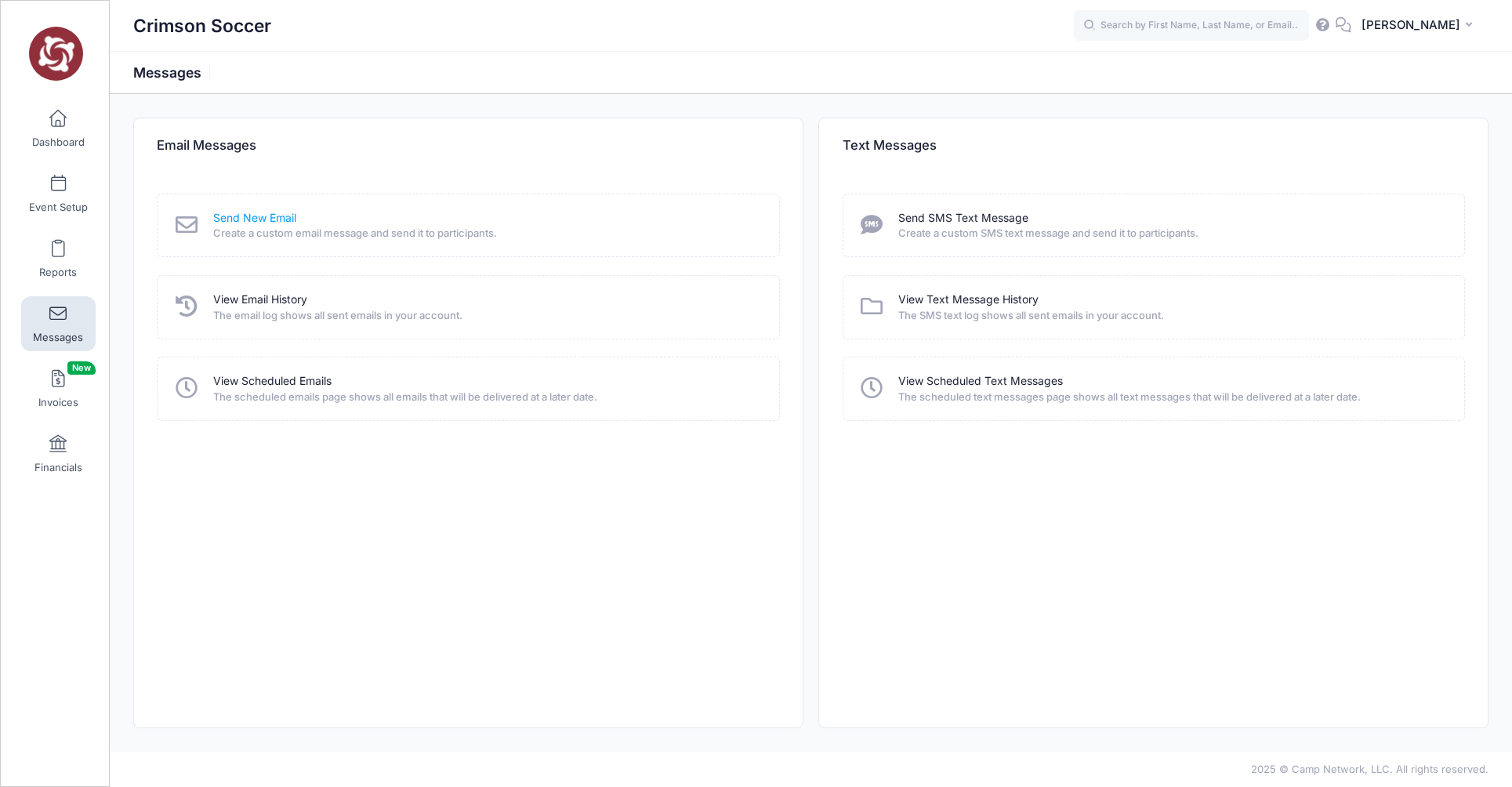
click at [262, 219] on link "Send New Email" at bounding box center [255, 218] width 83 height 16
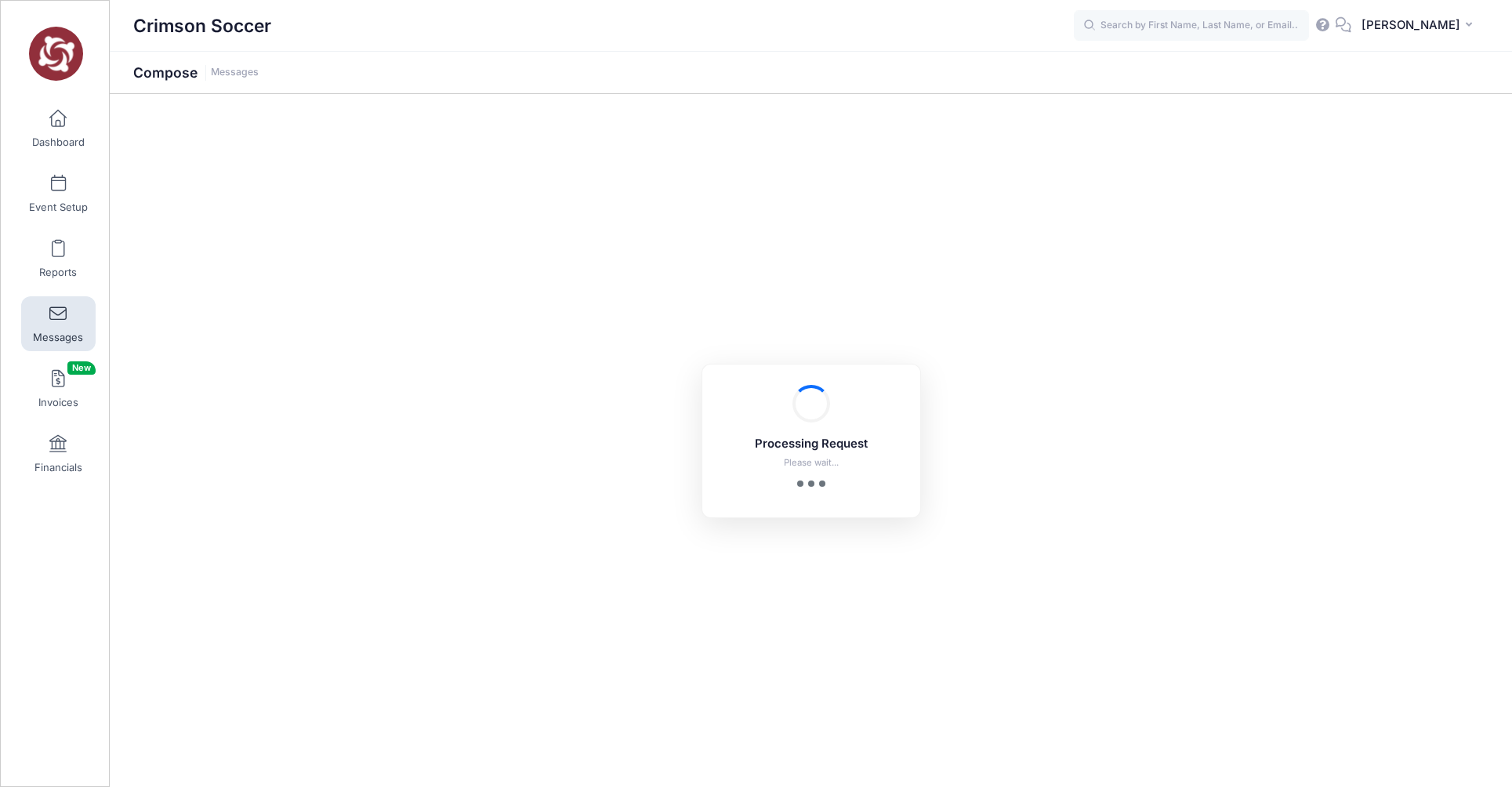
select select "2025"
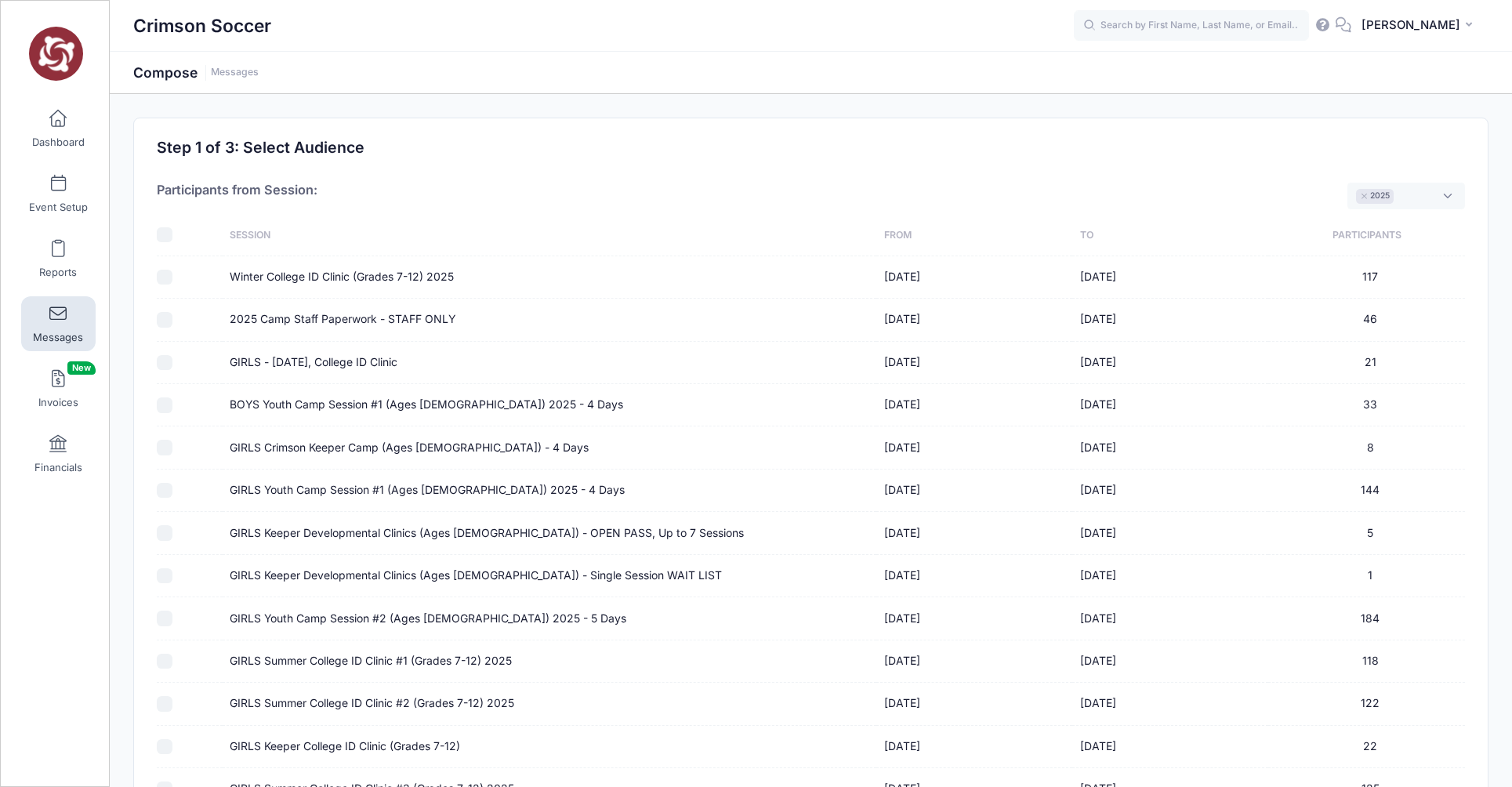
scroll to position [224, 0]
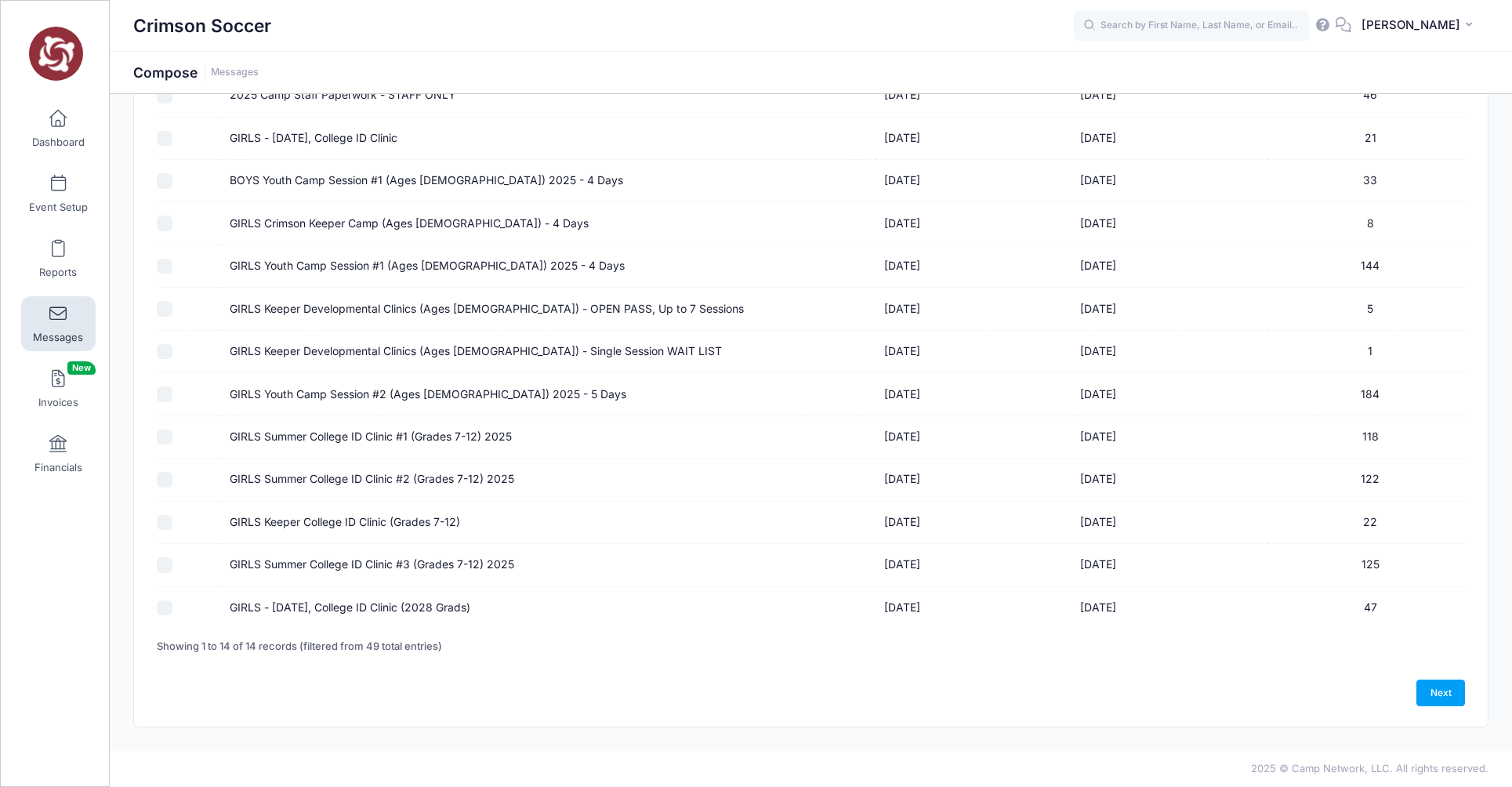
click at [162, 394] on input "GIRLS Youth Camp Session #2 (Ages [DEMOGRAPHIC_DATA]) 2025 - 5 Days" at bounding box center [165, 394] width 16 height 16
checkbox input "true"
click at [1434, 689] on link "Next" at bounding box center [1441, 692] width 49 height 26
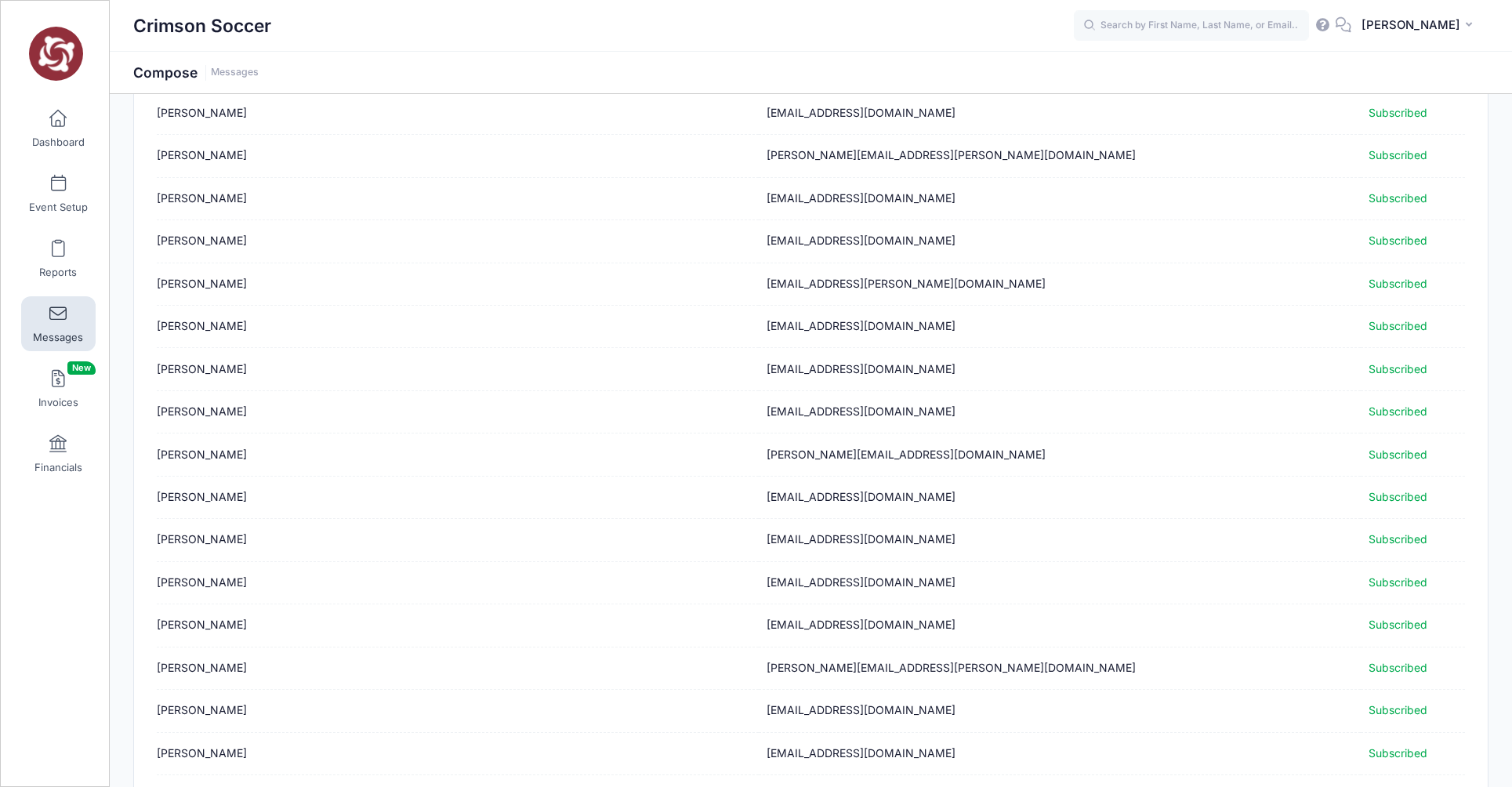
scroll to position [1753, 0]
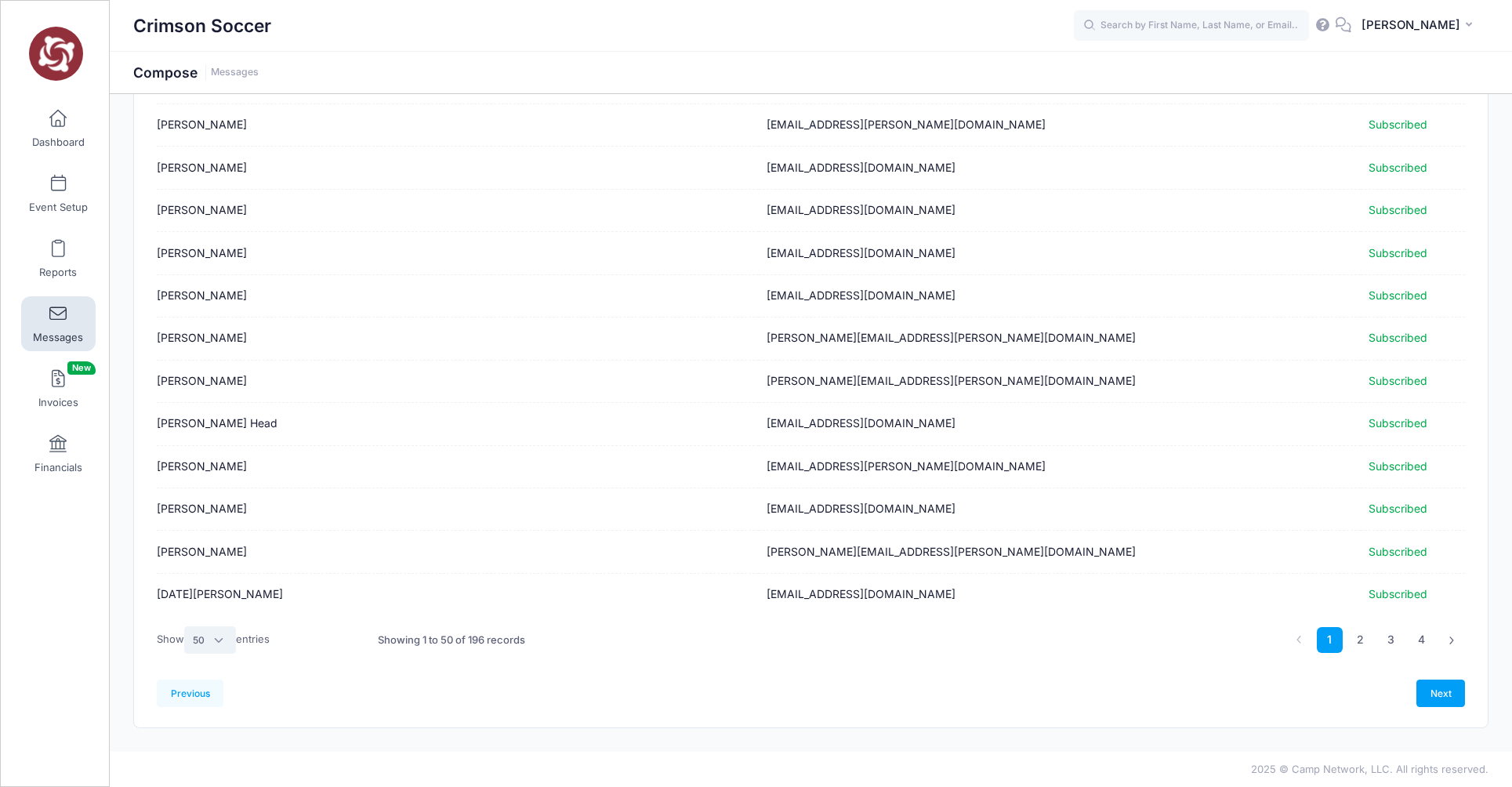
click at [223, 642] on select "All 10 25 50" at bounding box center [210, 639] width 51 height 26
select select "-1"
click at [186, 653] on select "All 10 25 50" at bounding box center [210, 639] width 51 height 26
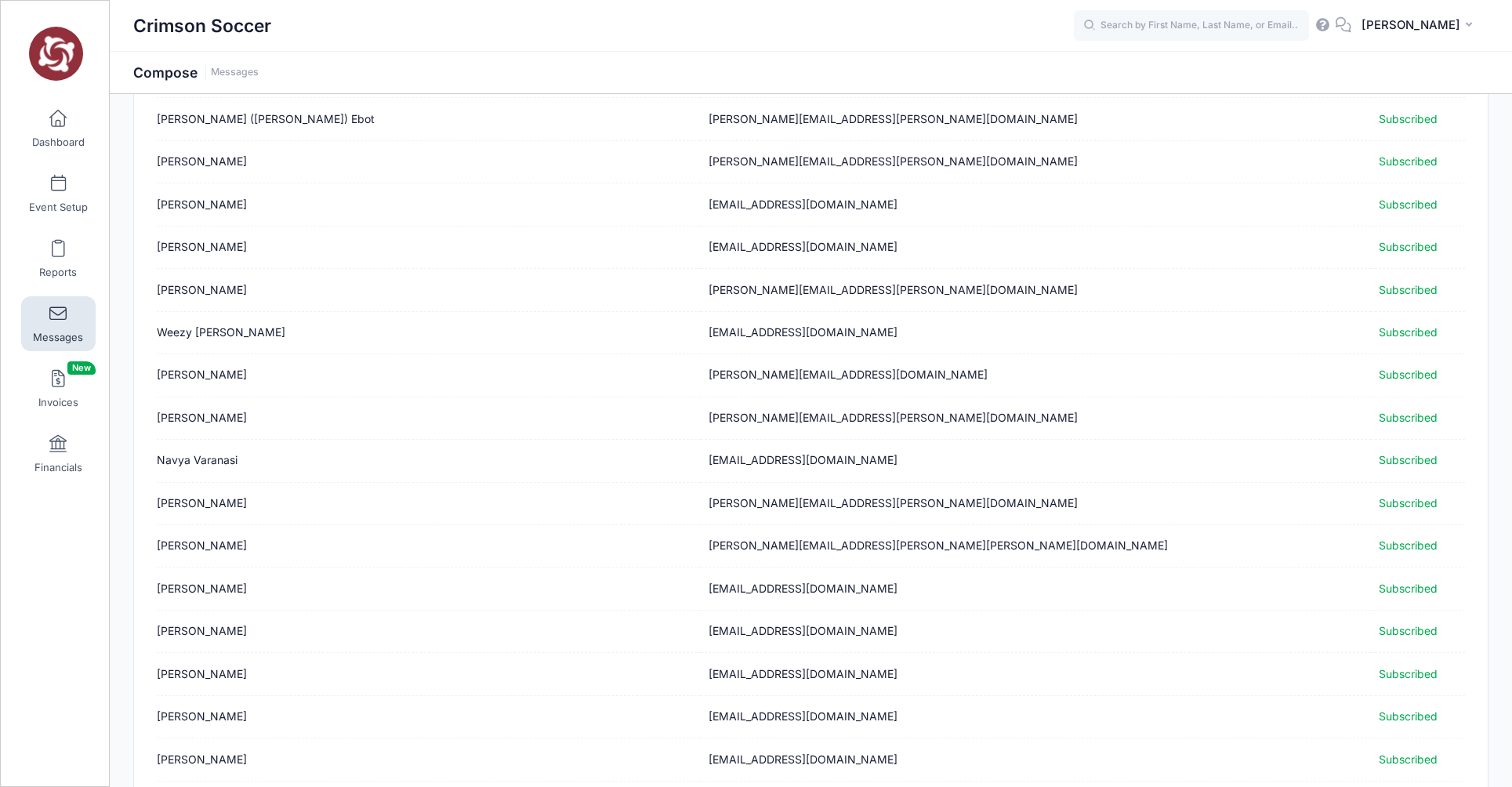
scroll to position [7985, 0]
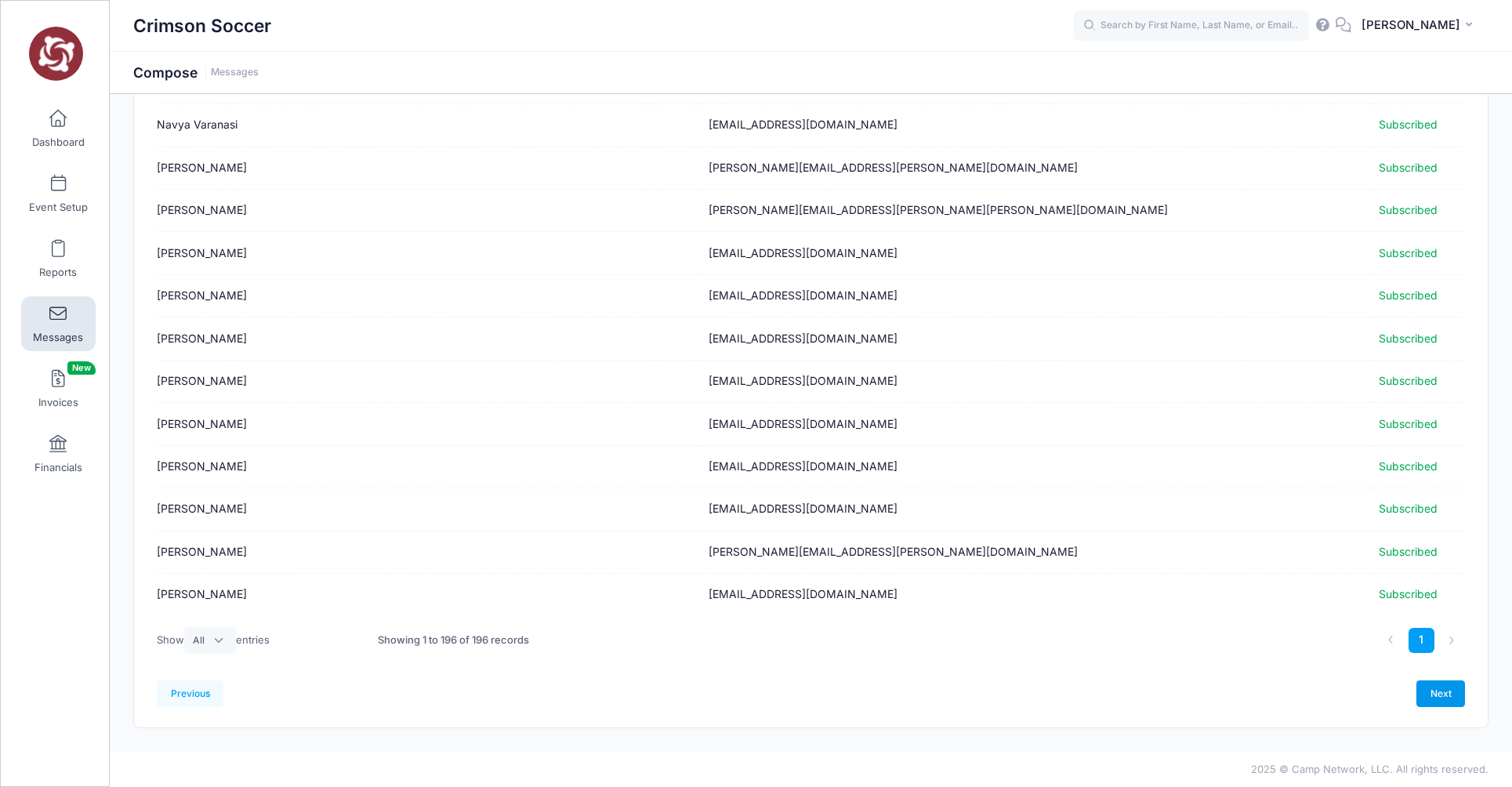
click at [1439, 695] on link "Next" at bounding box center [1441, 693] width 49 height 26
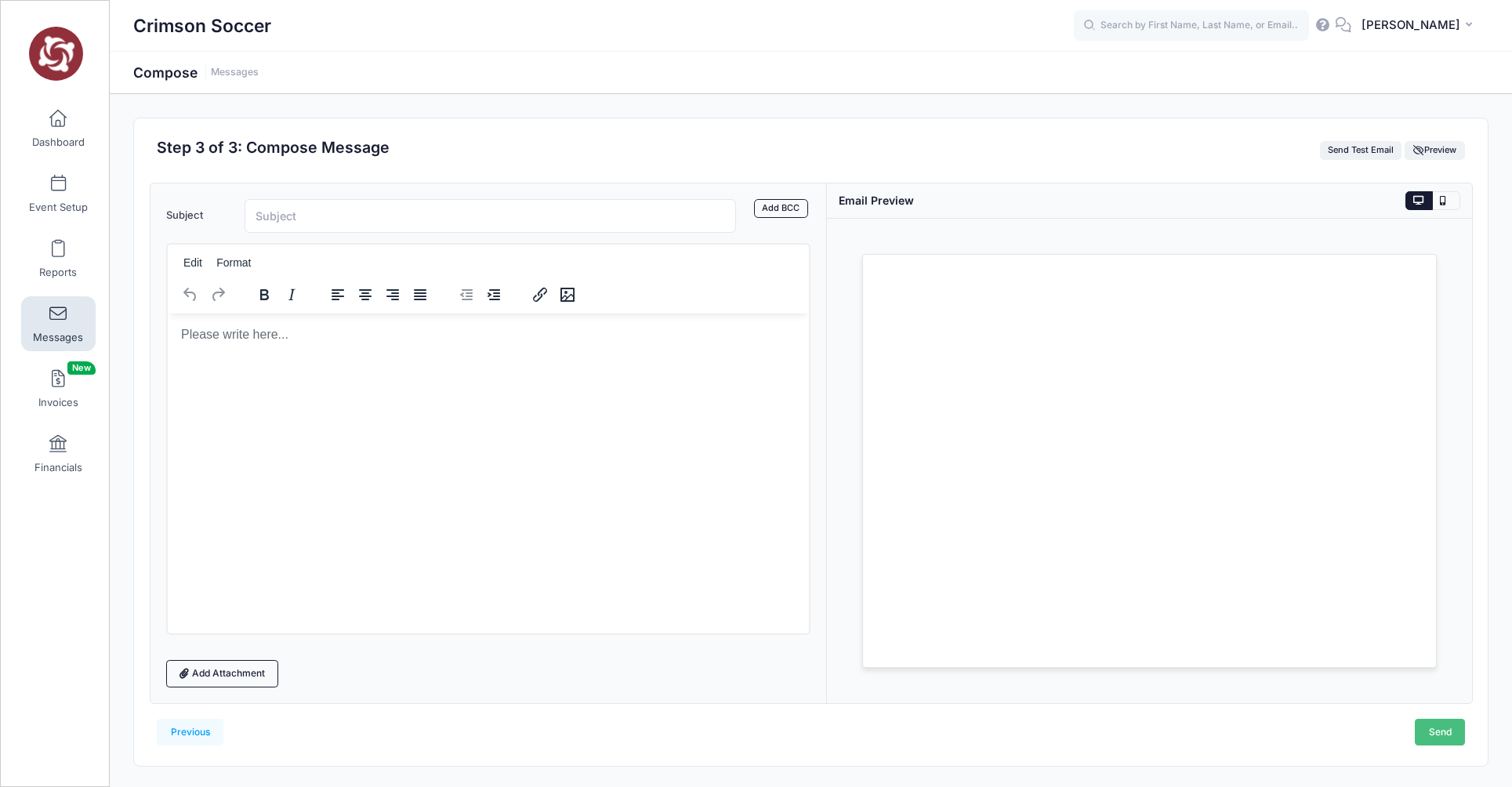
scroll to position [0, 0]
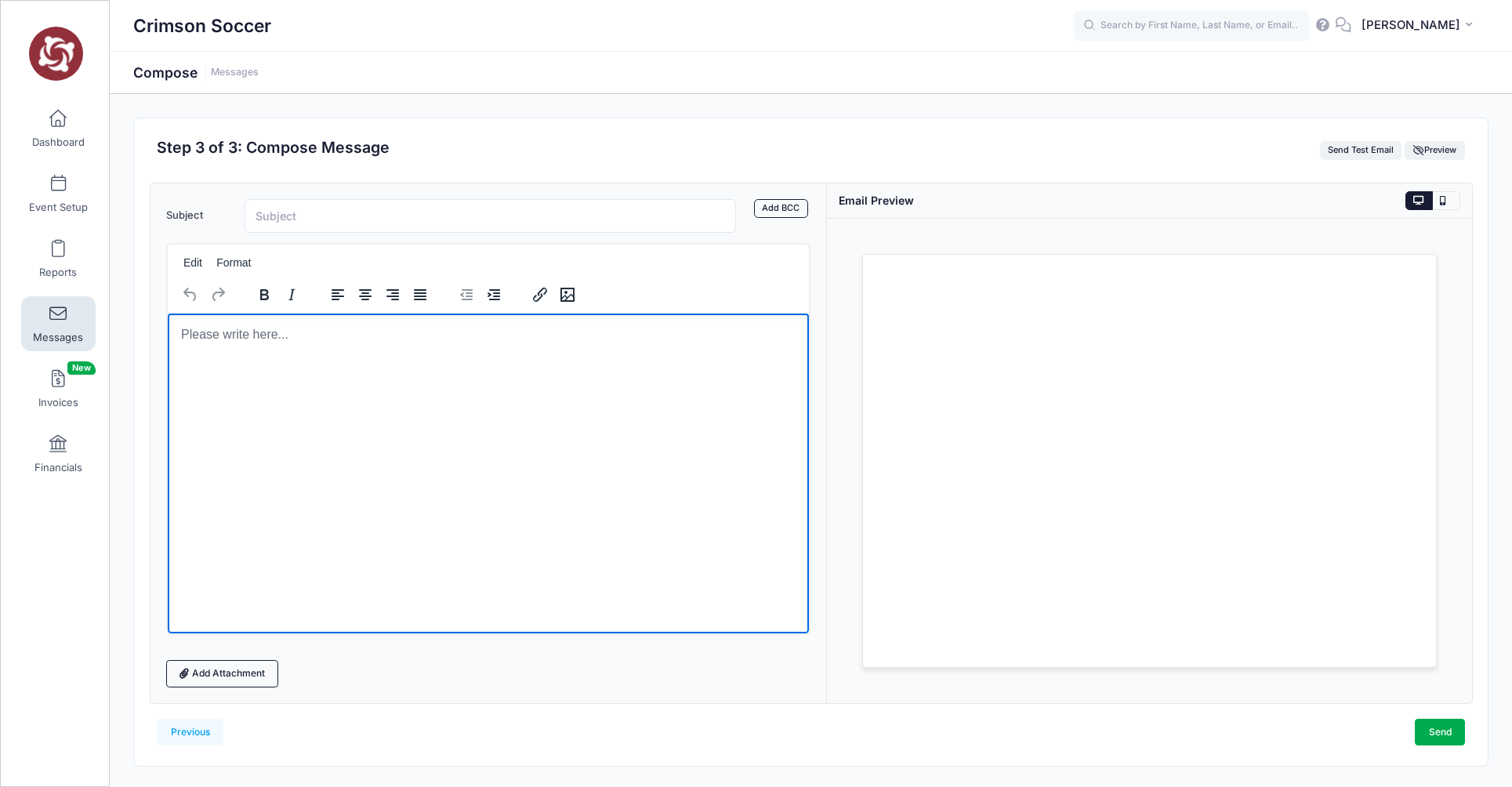
click at [242, 337] on body "Rich Text Area. Press ALT-0 for help." at bounding box center [488, 334] width 617 height 17
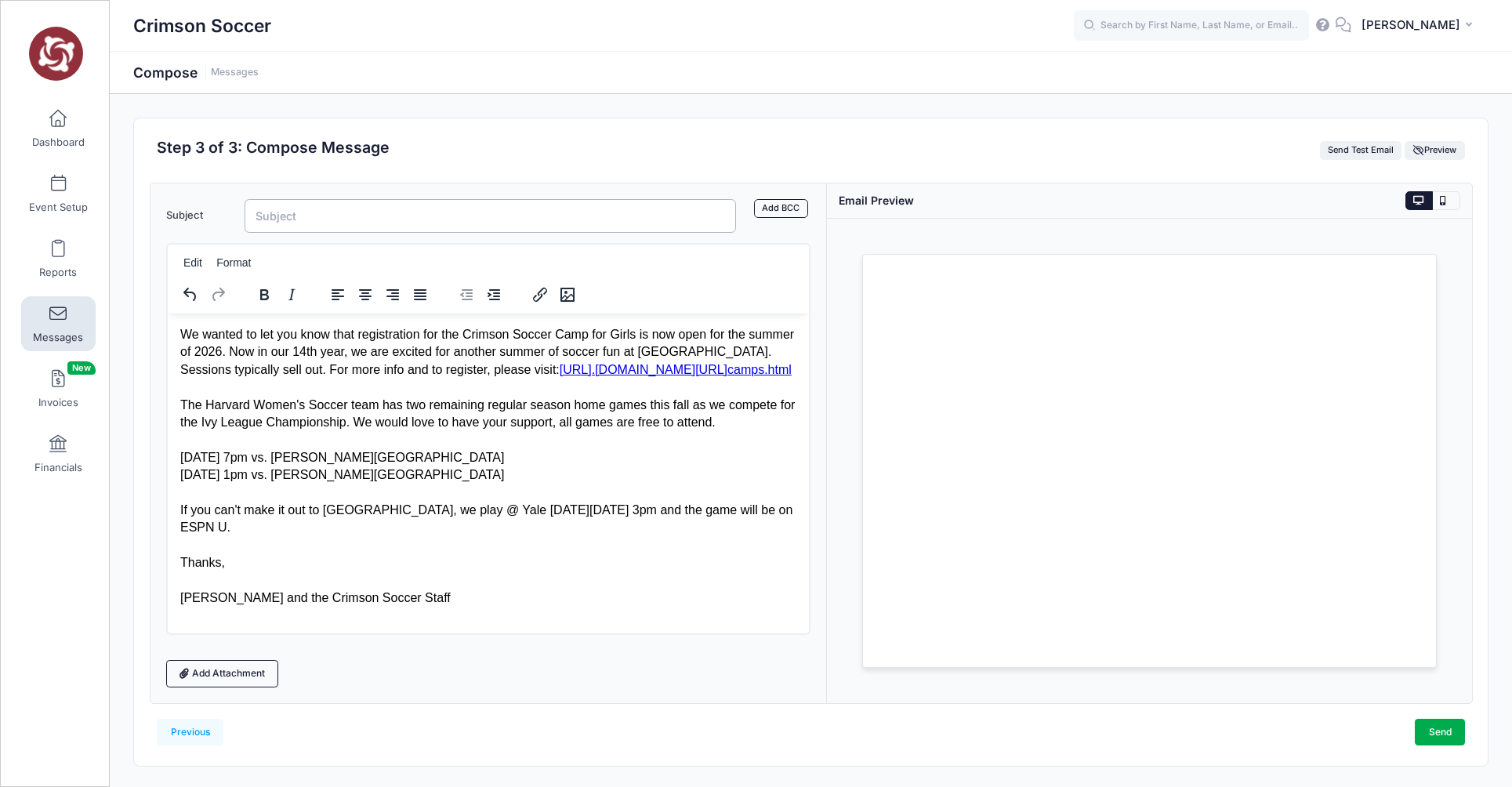
click at [305, 220] on input "Subject" at bounding box center [490, 215] width 492 height 34
type input "Crimson Soccer Camp - Registration Now Open!"
click at [779, 212] on link "Add BCC" at bounding box center [781, 208] width 54 height 18
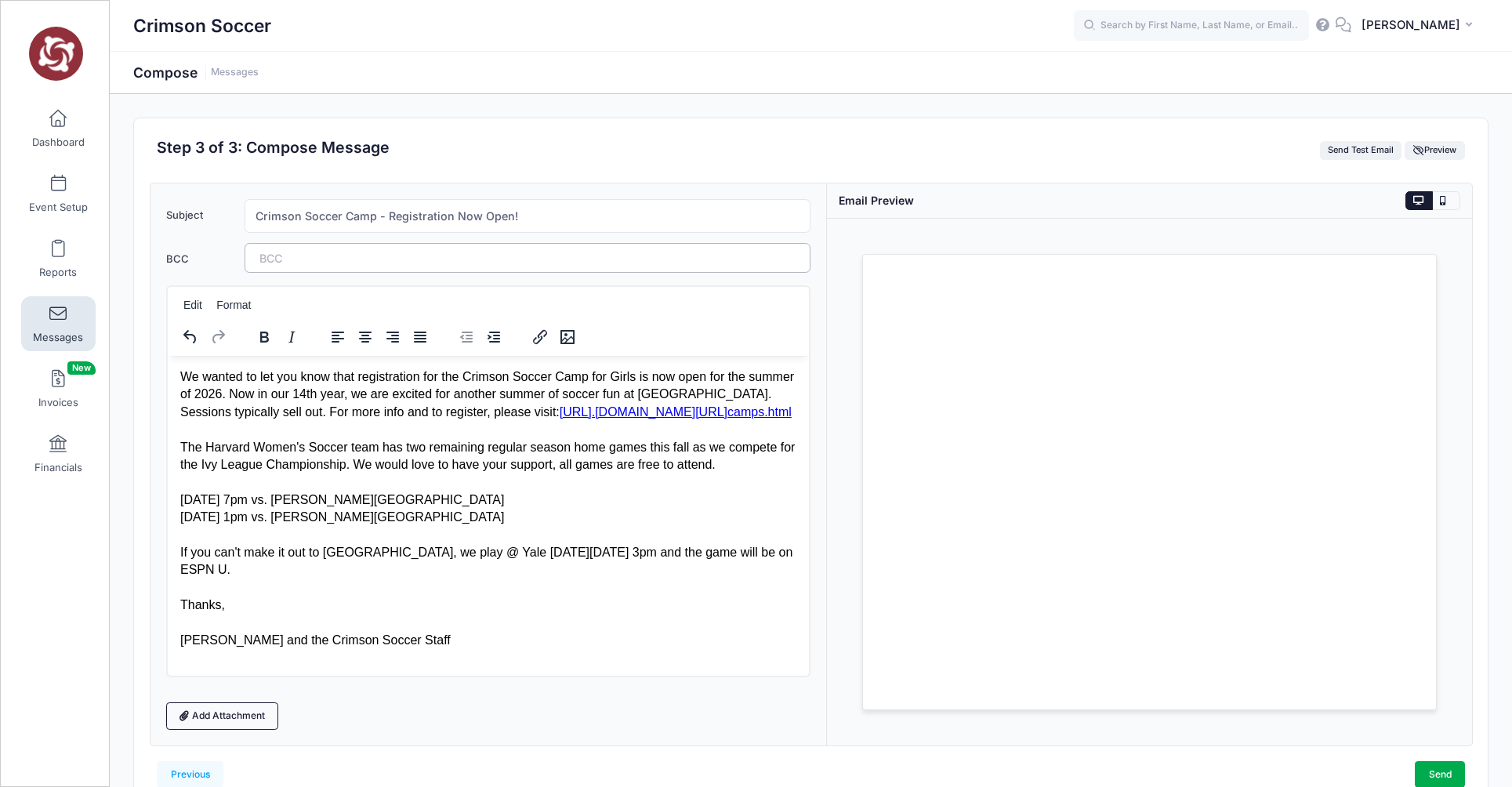
click at [399, 260] on tags "​" at bounding box center [528, 257] width 567 height 30
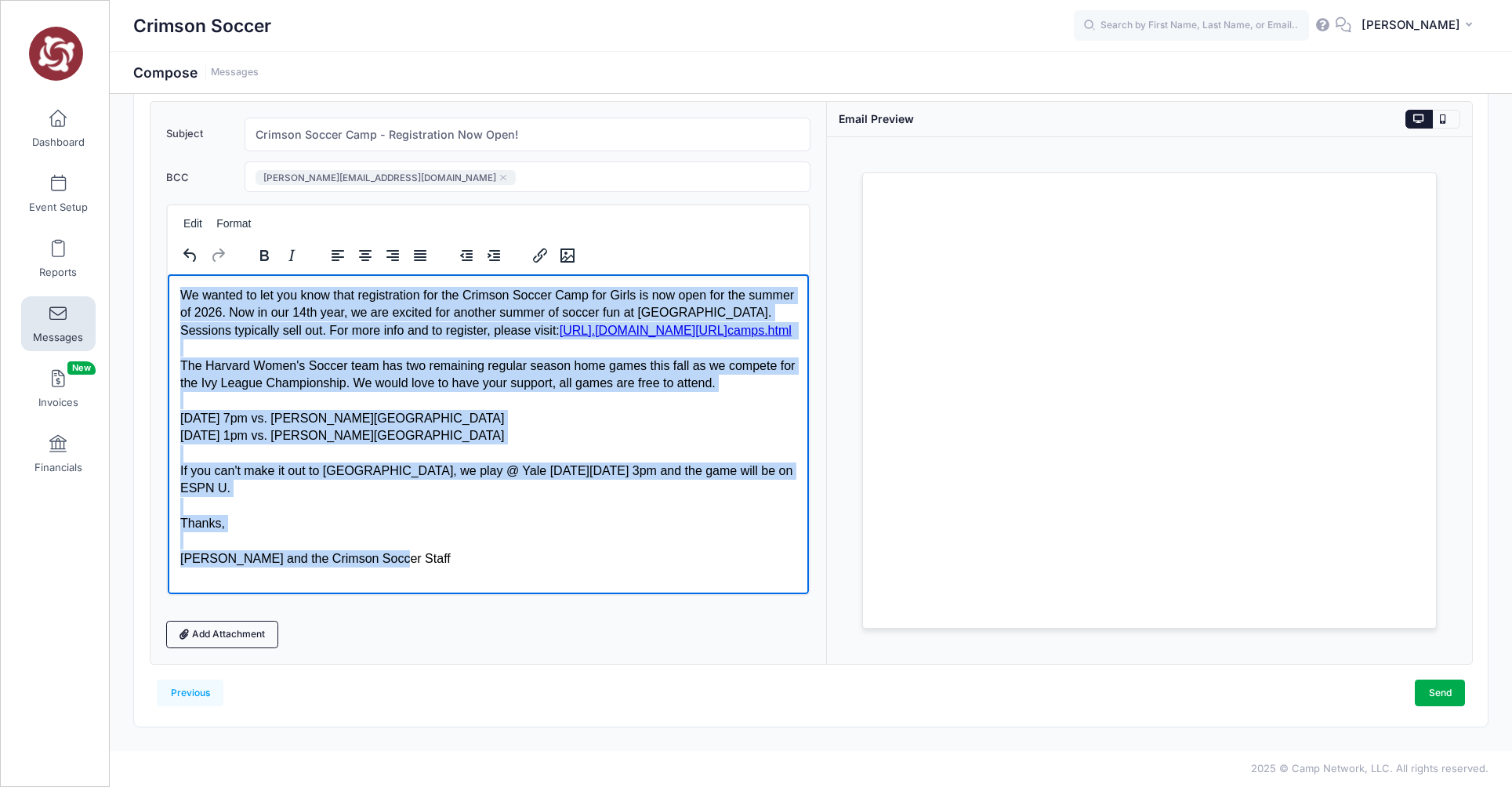
drag, startPoint x: 392, startPoint y: 572, endPoint x: 181, endPoint y: 300, distance: 344.2
click at [181, 300] on body "We wanted to let you know that registration for the Crimson Soccer Camp for Gir…" at bounding box center [488, 426] width 617 height 280
copy body "We wanted to let you know that registration for the Crimson Soccer Camp for Gir…"
click at [418, 567] on div "Chris and the Crimson Soccer Staff" at bounding box center [488, 558] width 617 height 17
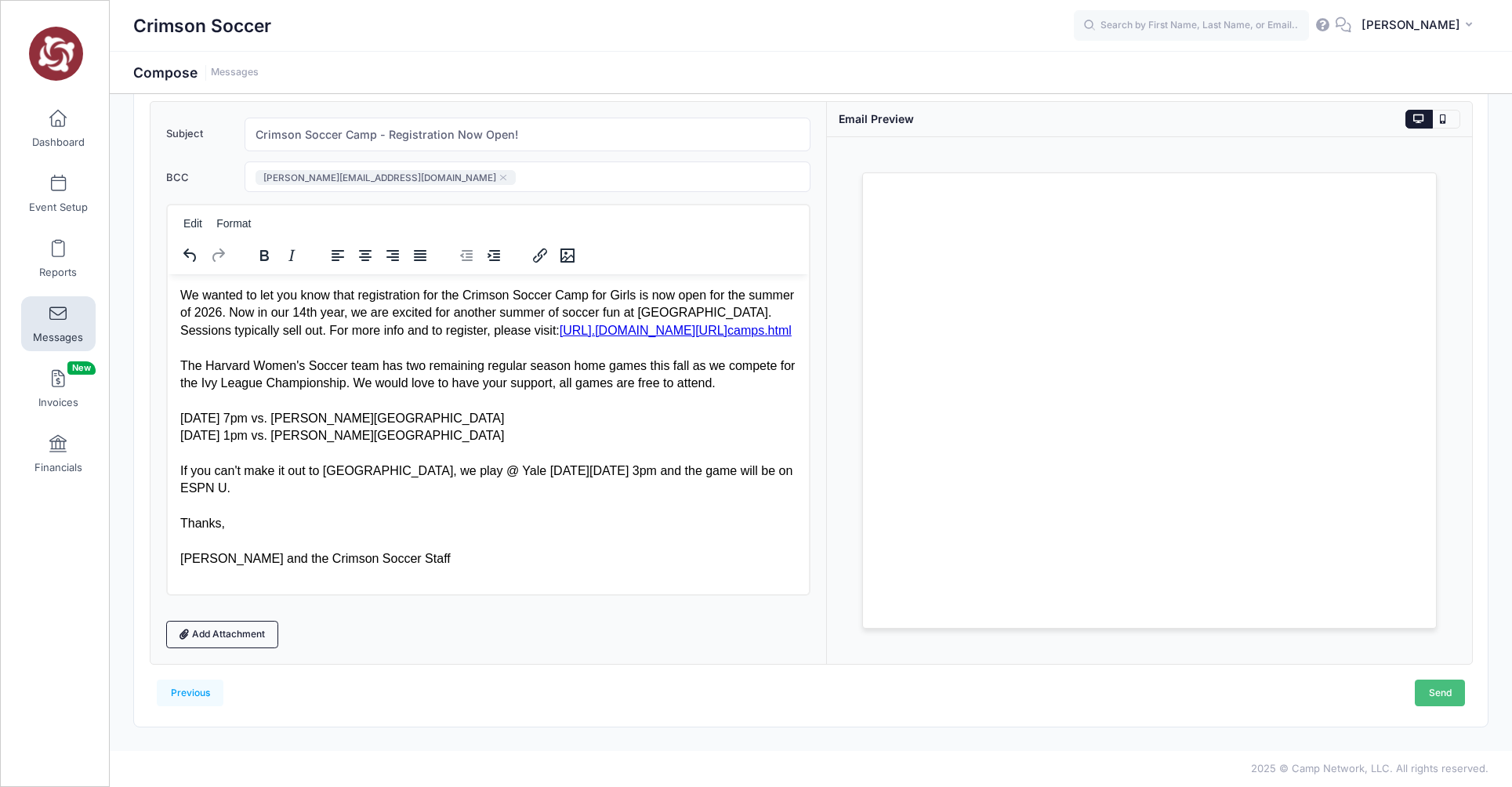
click at [1430, 692] on link "Send" at bounding box center [1440, 692] width 50 height 26
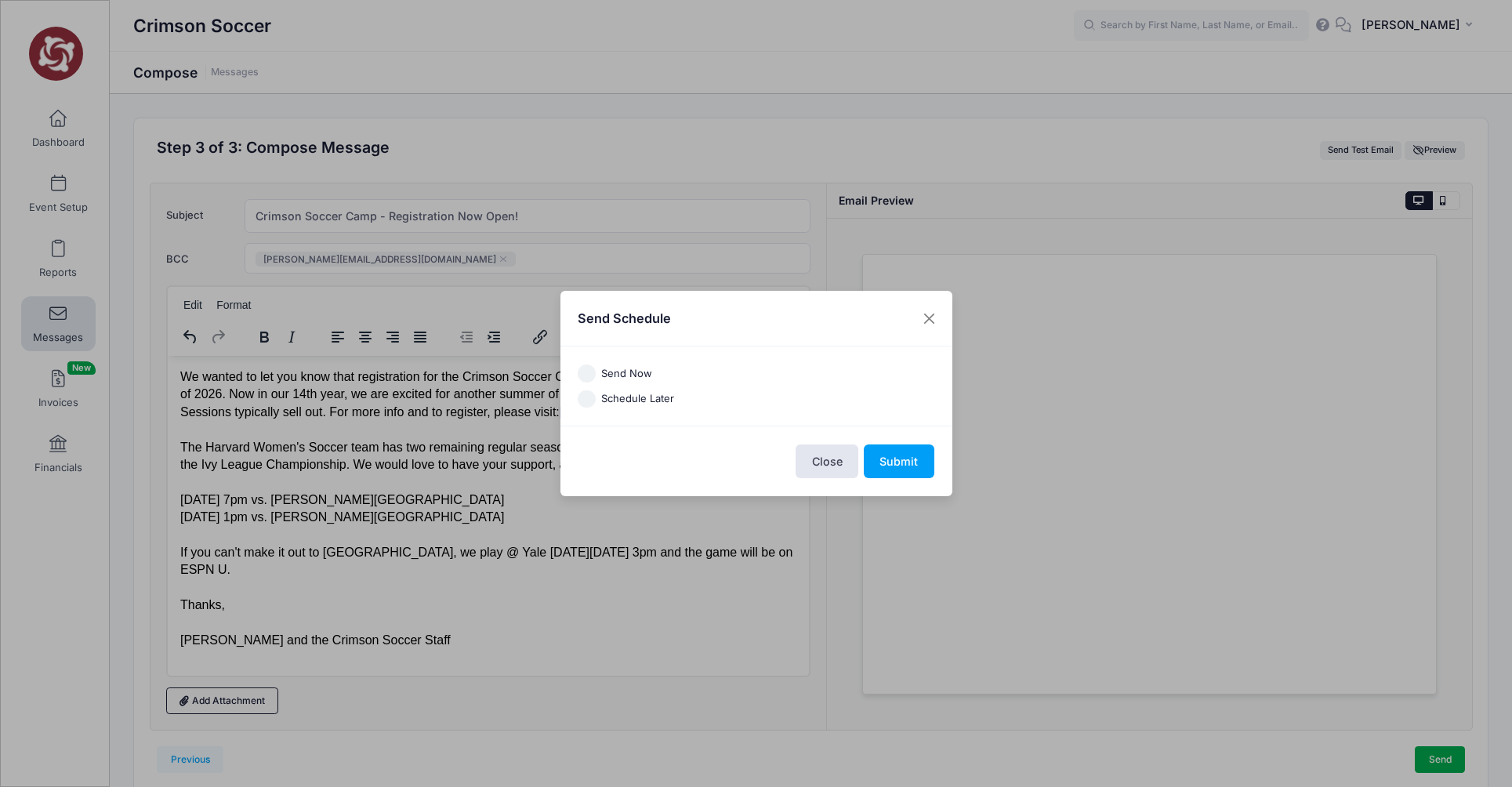
click at [594, 376] on input "Send Now" at bounding box center [586, 374] width 18 height 18
radio input "true"
click at [904, 472] on button "Submit" at bounding box center [899, 461] width 71 height 34
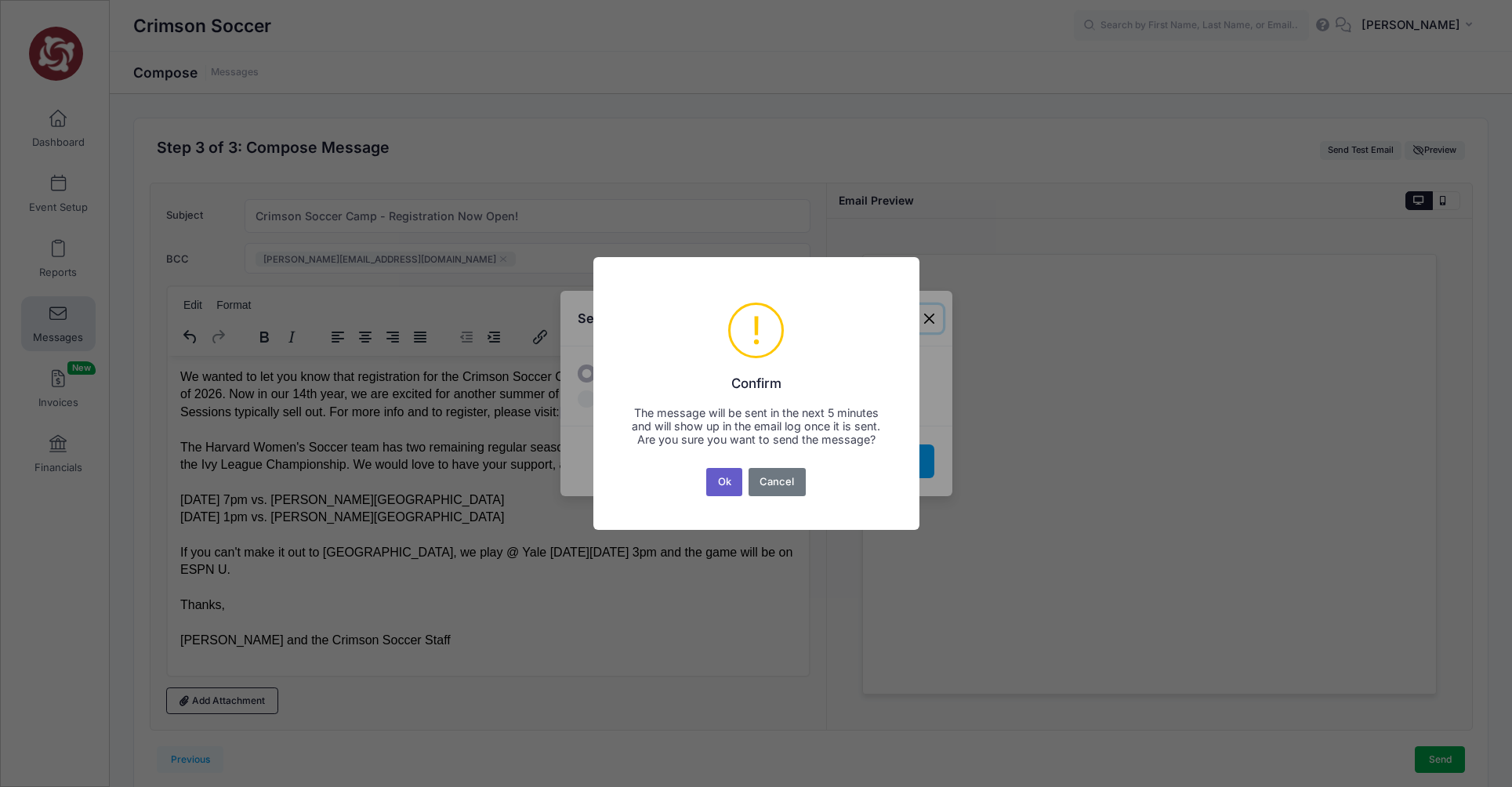
click at [736, 495] on button "Ok" at bounding box center [724, 481] width 36 height 28
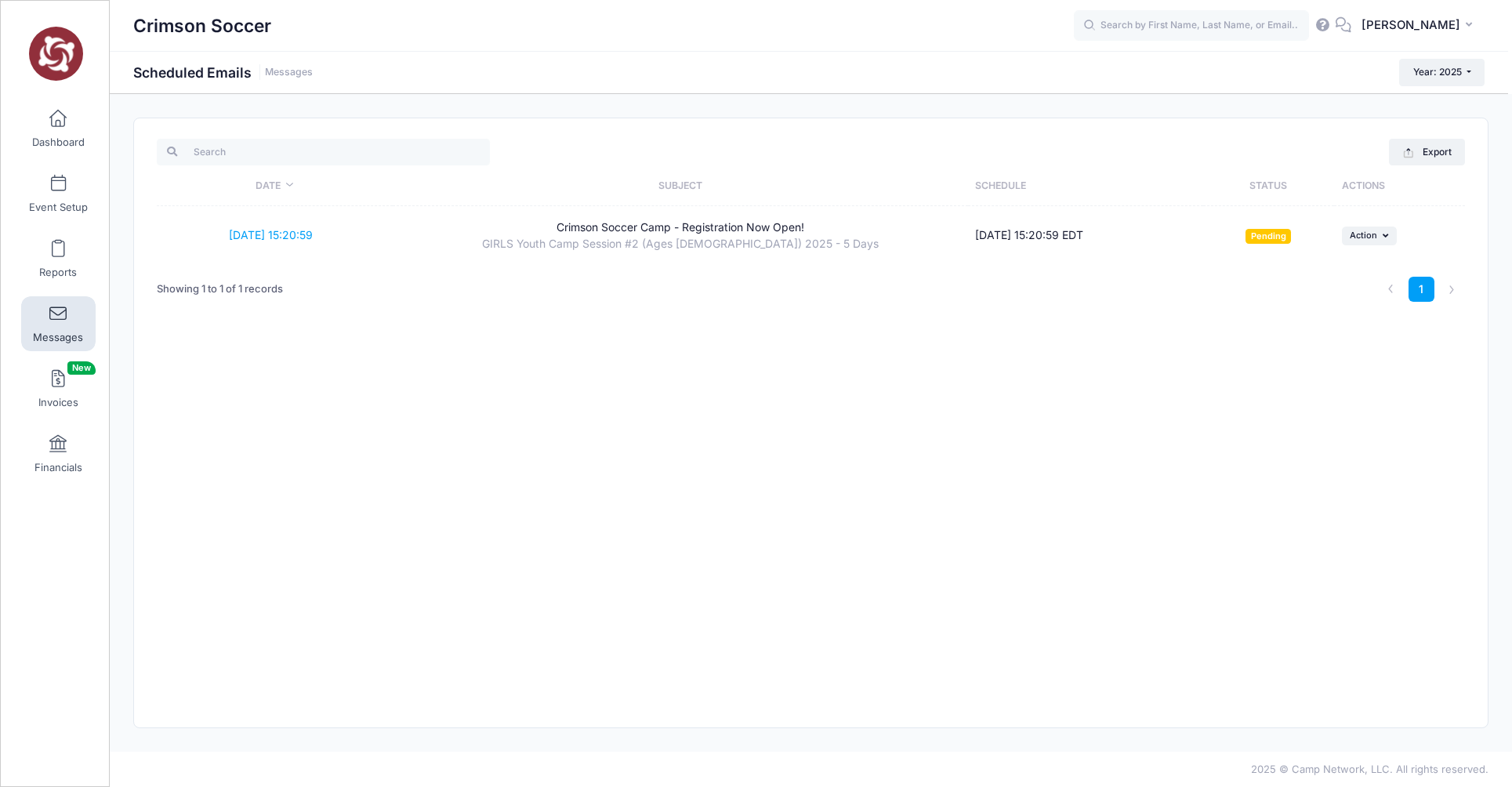
click at [58, 320] on span at bounding box center [58, 314] width 0 height 17
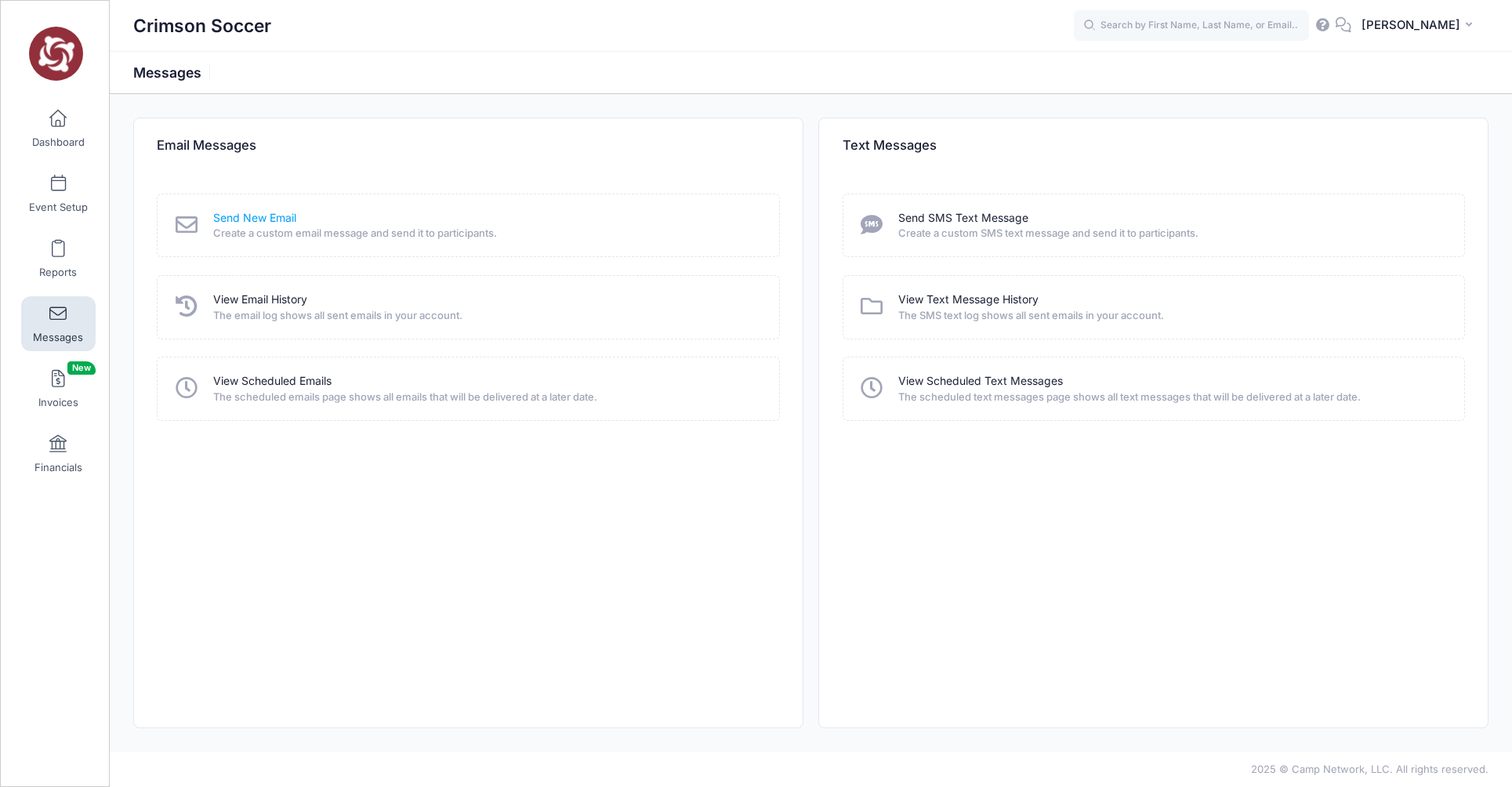
click at [251, 213] on link "Send New Email" at bounding box center [255, 218] width 83 height 16
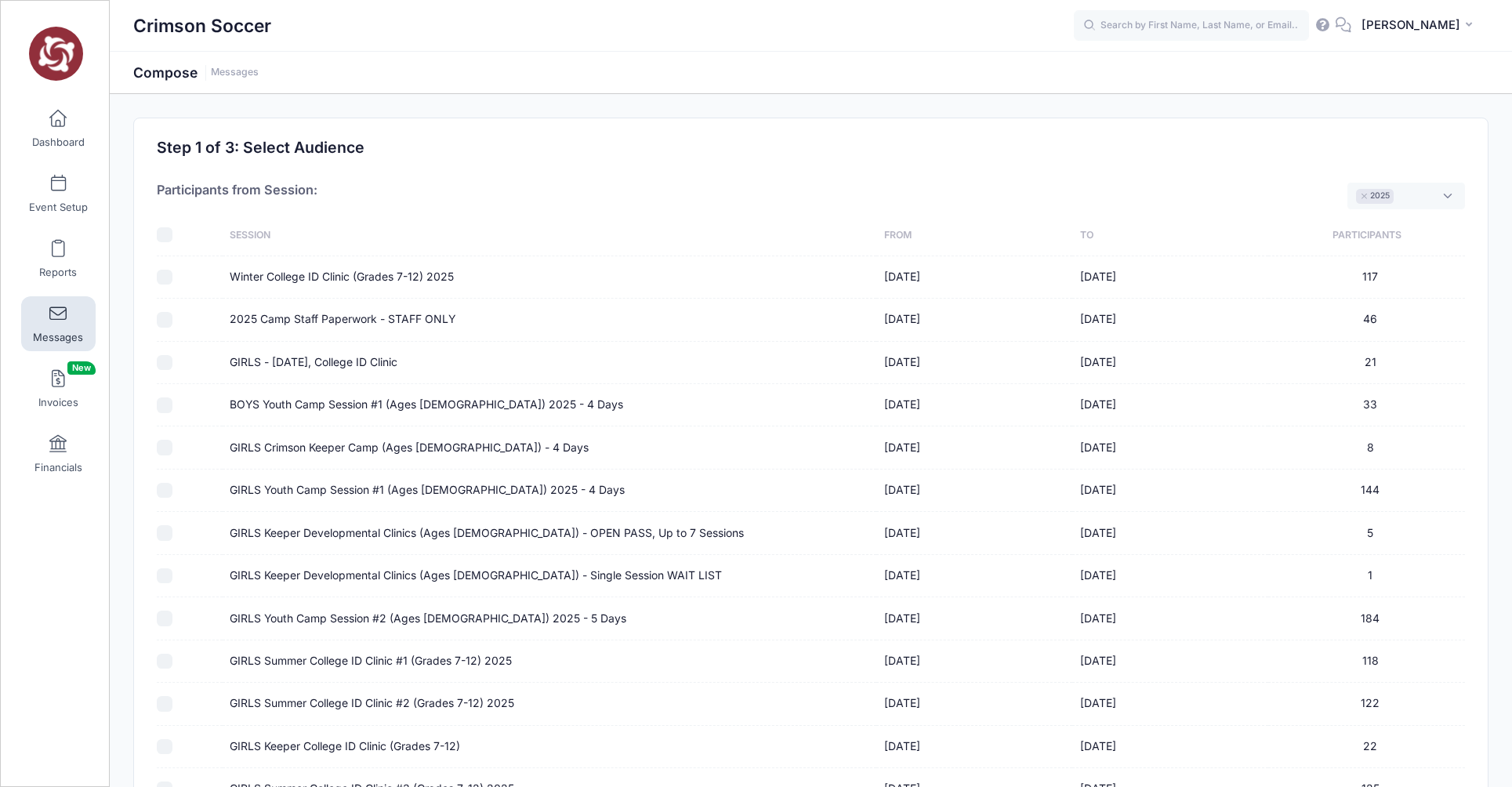
scroll to position [13, 0]
click at [1447, 195] on span "× 2025" at bounding box center [1406, 195] width 117 height 26
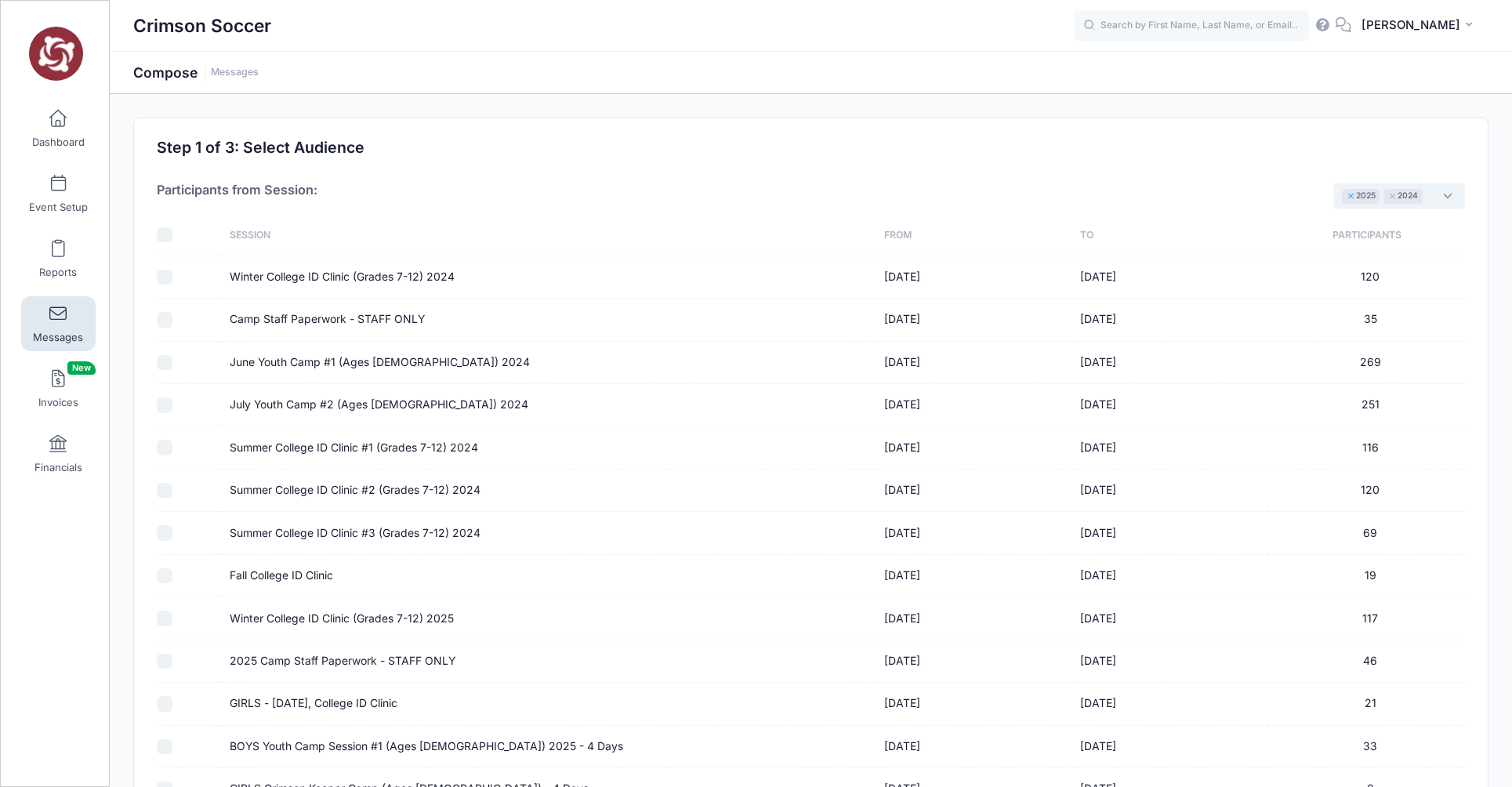
click at [1349, 194] on button "×" at bounding box center [1351, 197] width 10 height 6
select select "2024"
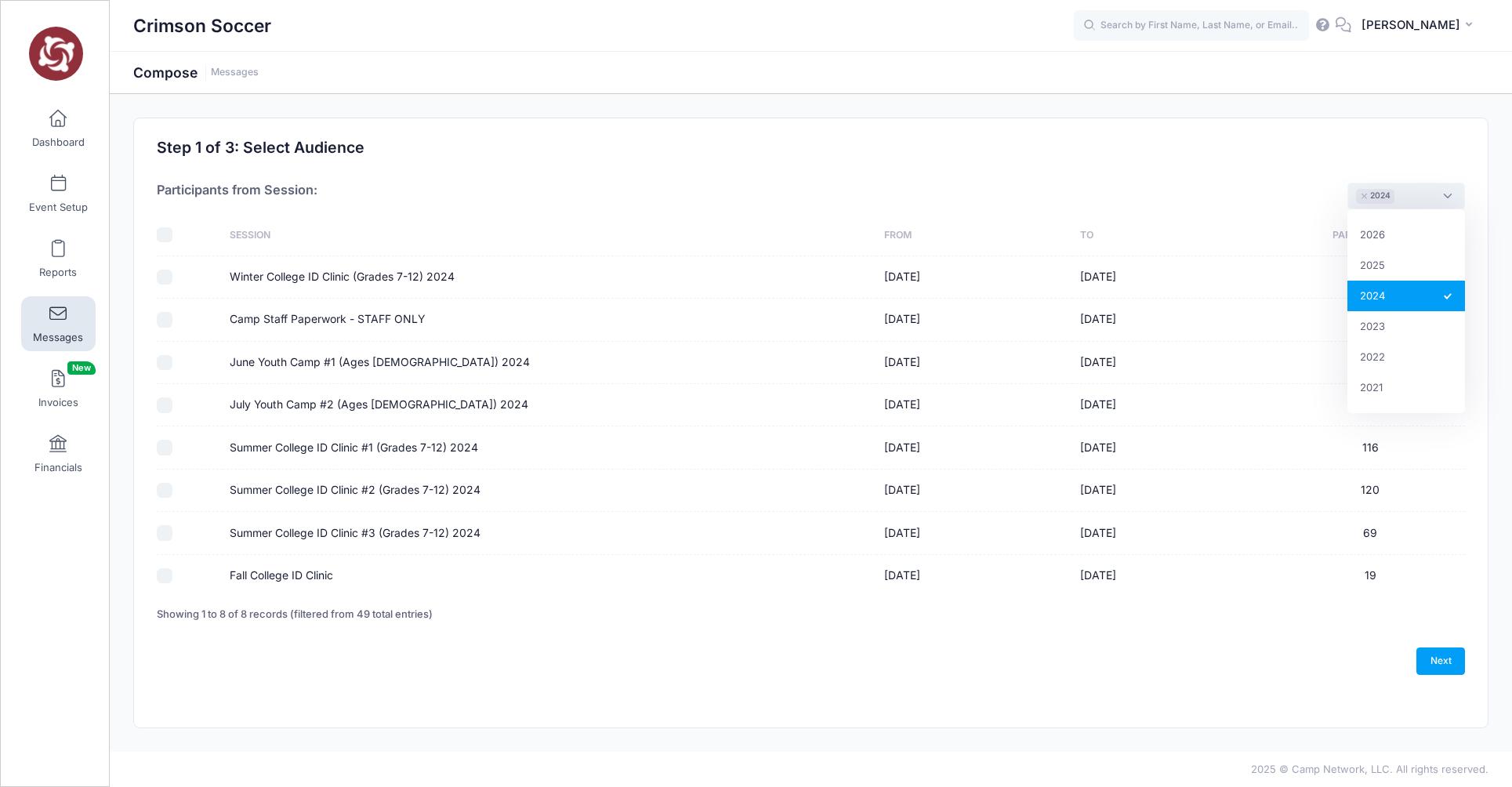
click at [1188, 688] on div "Previous Next Step 1 of 4: Message Type Audience Roster Compose Step 1 of 3: Se…" at bounding box center [810, 423] width 1354 height 609
click at [161, 359] on input "June Youth Camp #1 (Ages 6-13) 2024" at bounding box center [165, 363] width 16 height 16
checkbox input "true"
click at [165, 407] on input "July Youth Camp #2 (Ages 6-13) 2024" at bounding box center [165, 406] width 16 height 16
checkbox input "true"
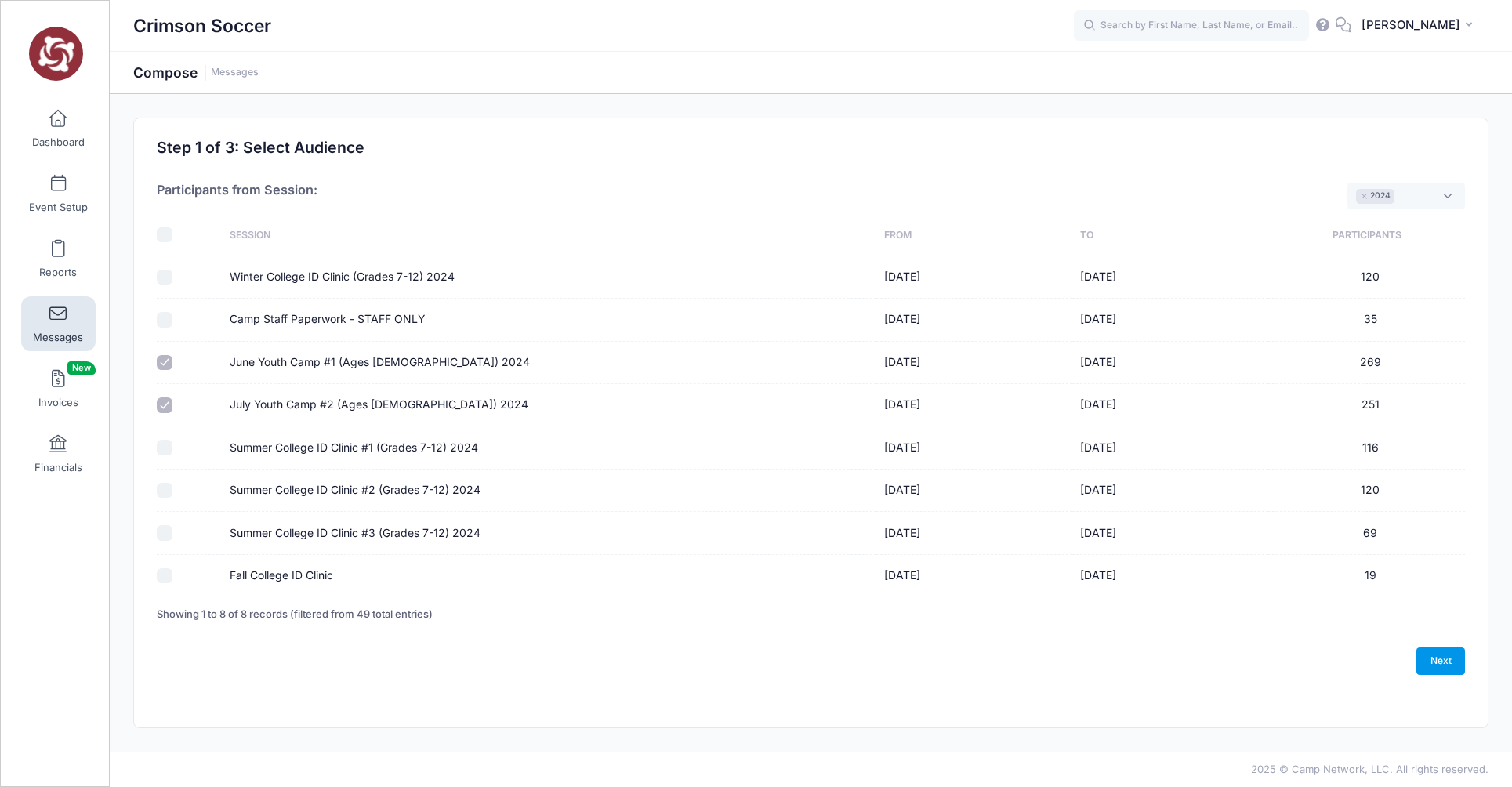
click at [1440, 661] on link "Next" at bounding box center [1441, 660] width 49 height 26
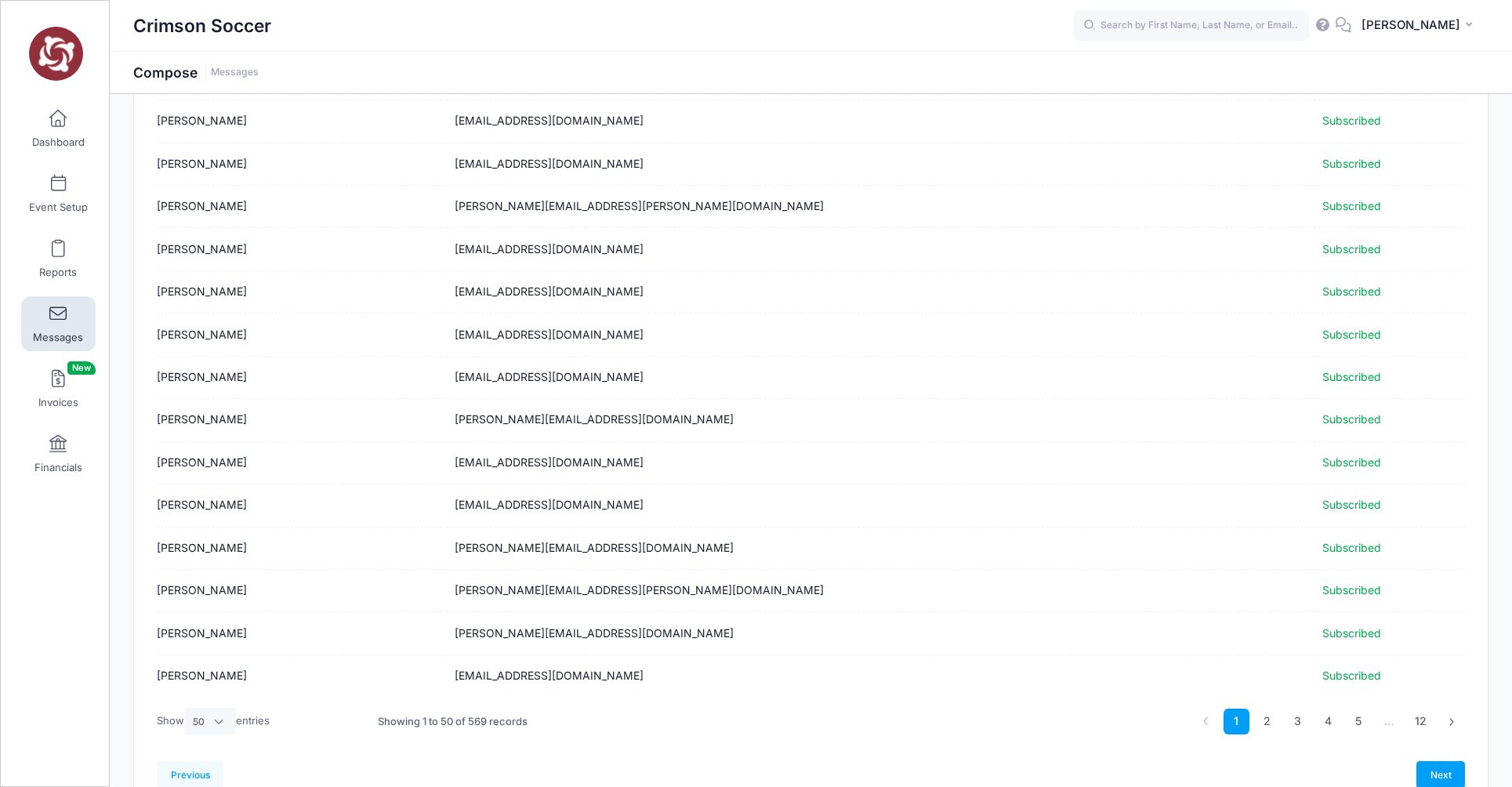
scroll to position [1753, 0]
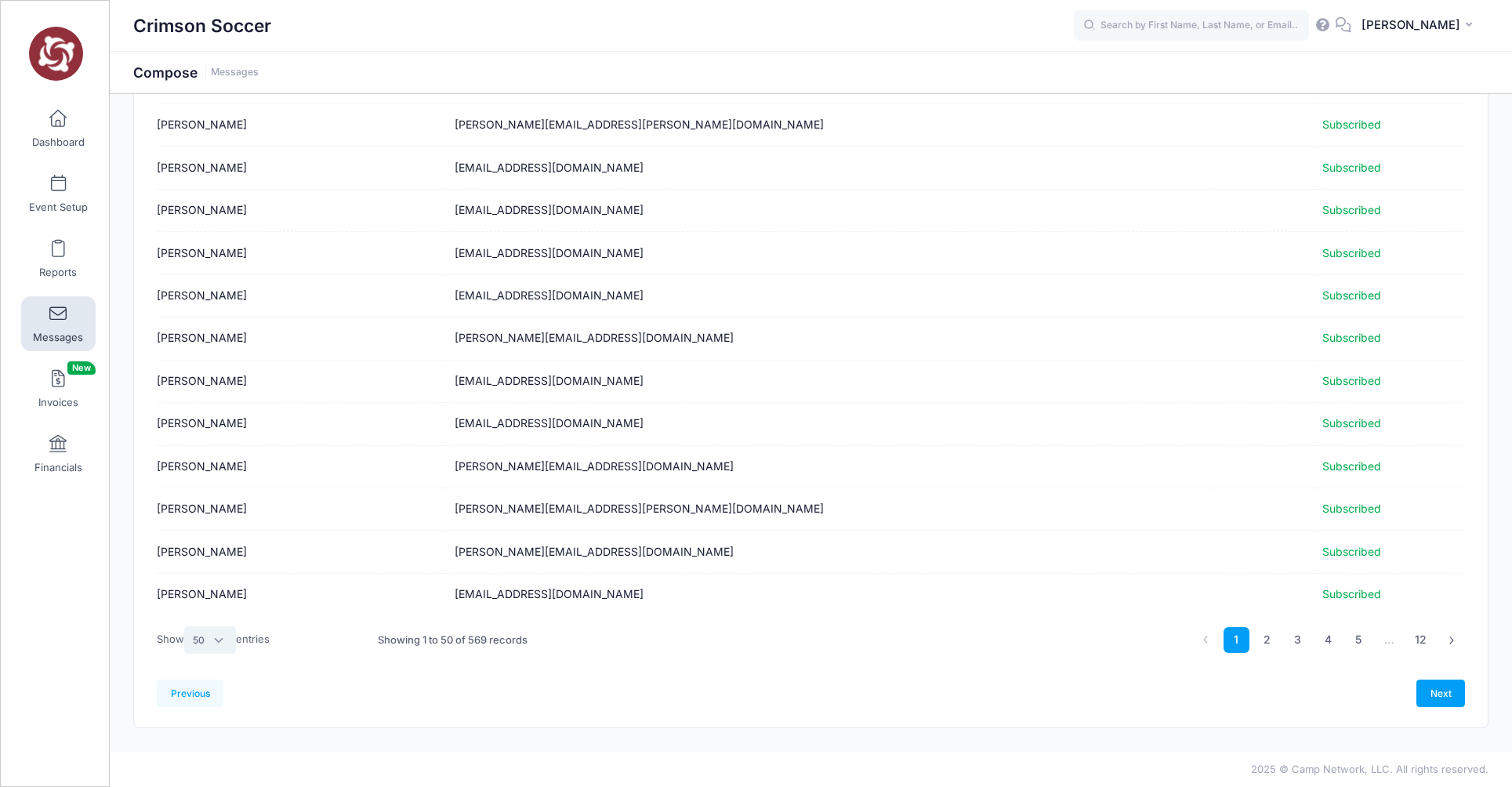
click at [214, 641] on select "All 10 25 50" at bounding box center [210, 639] width 51 height 26
select select "-1"
click at [186, 653] on select "All 10 25 50" at bounding box center [210, 639] width 51 height 26
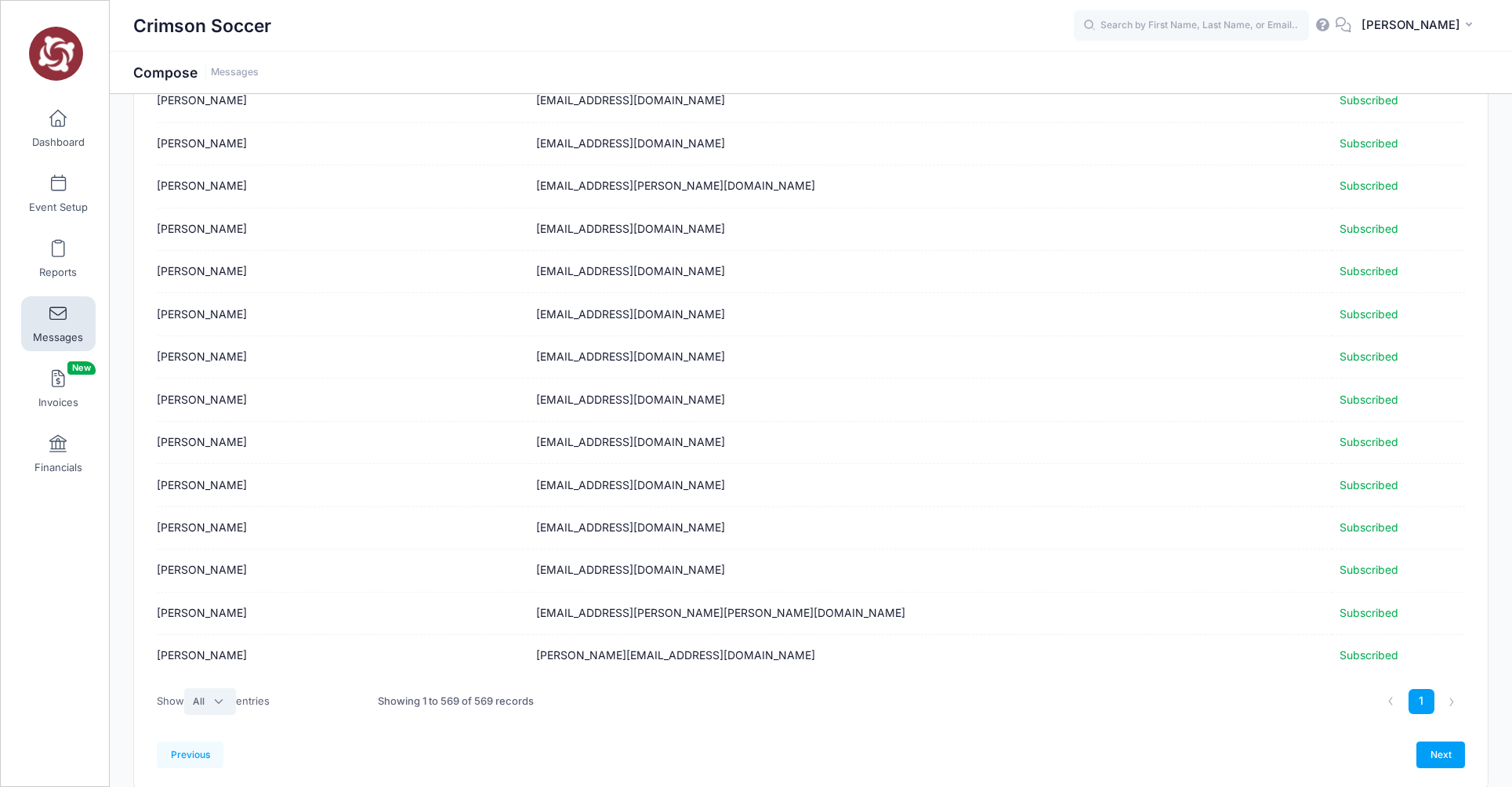
scroll to position [23909, 0]
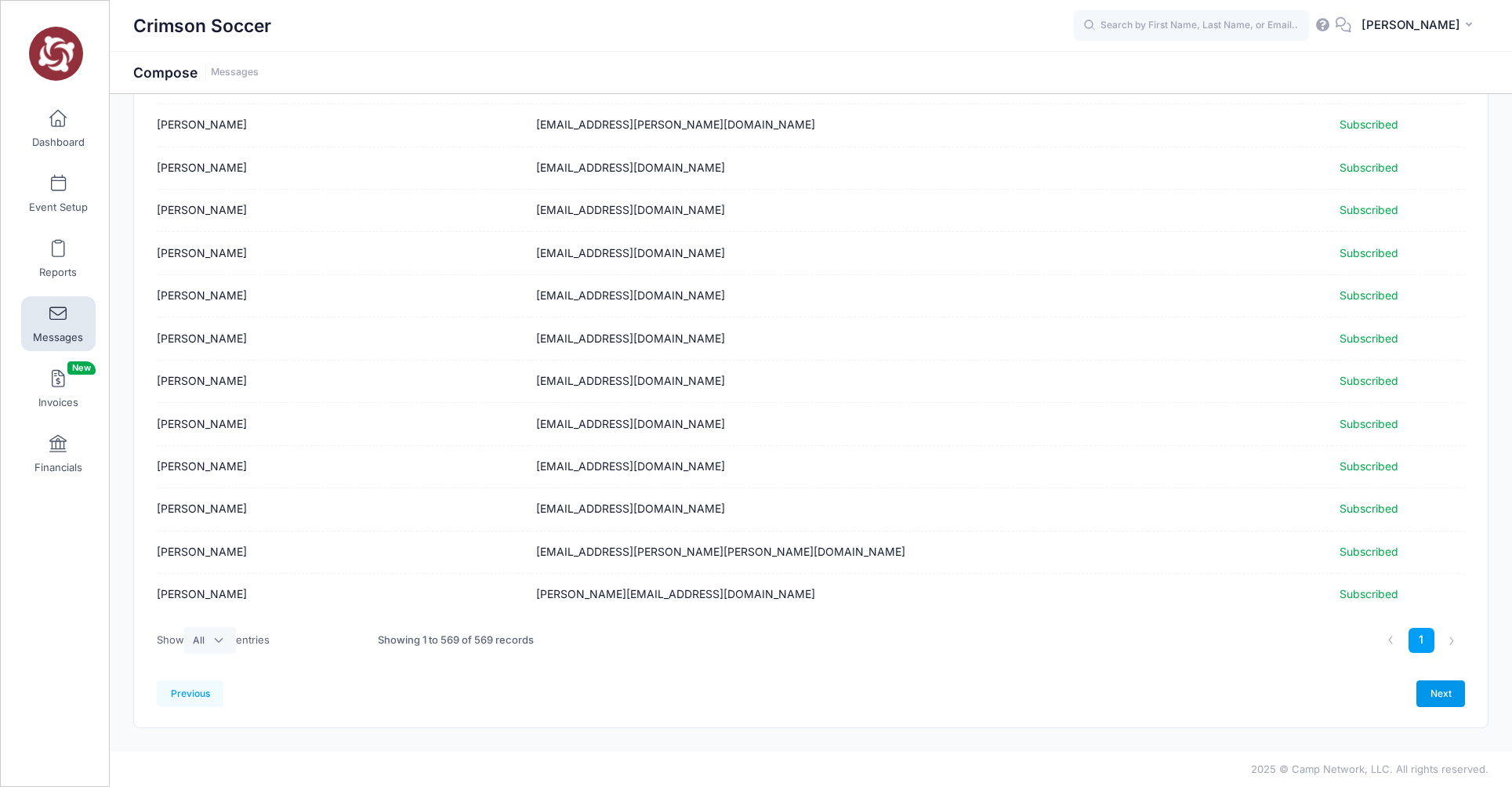
click at [1451, 693] on link "Next" at bounding box center [1441, 693] width 49 height 26
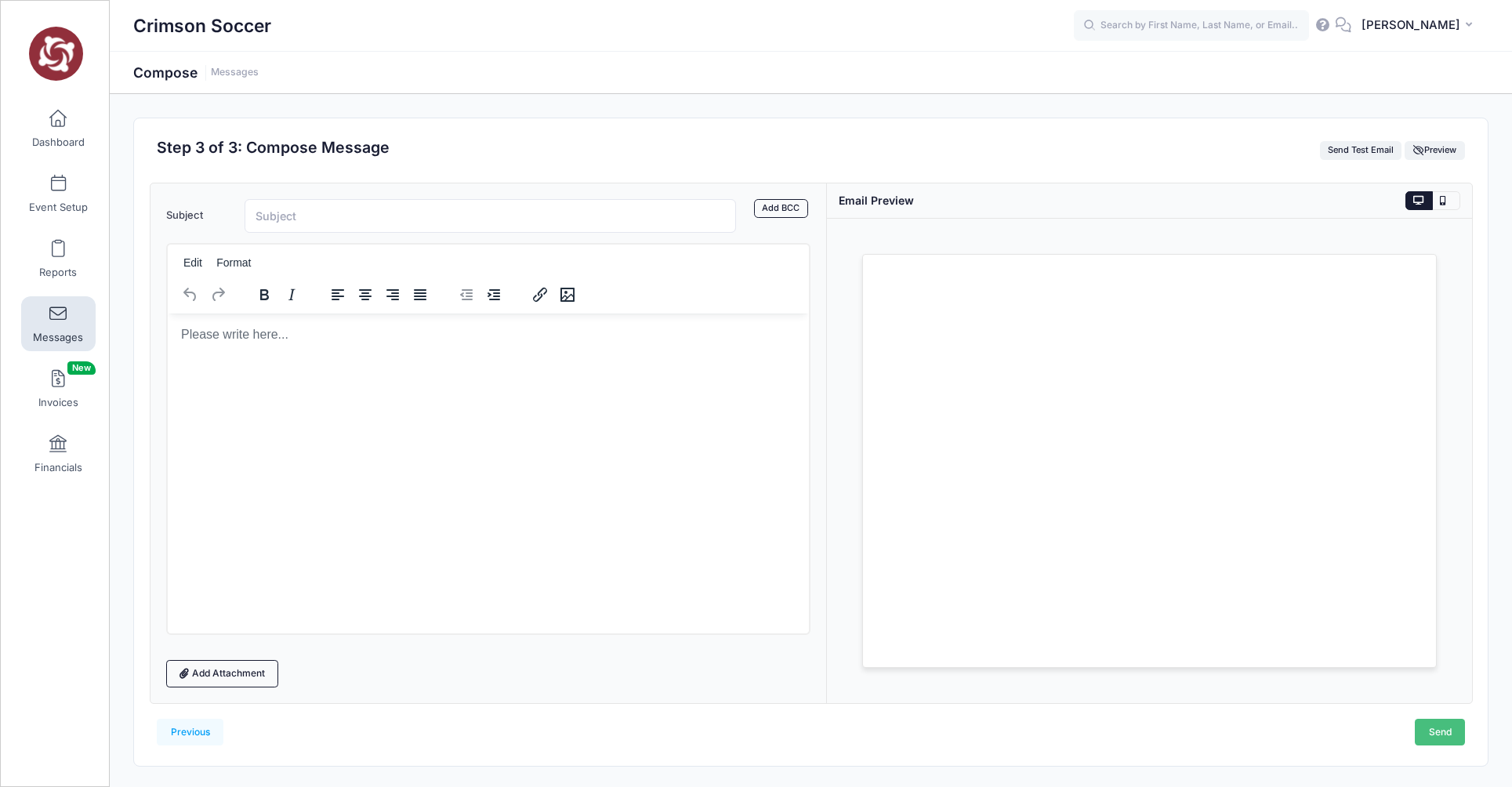
scroll to position [0, 0]
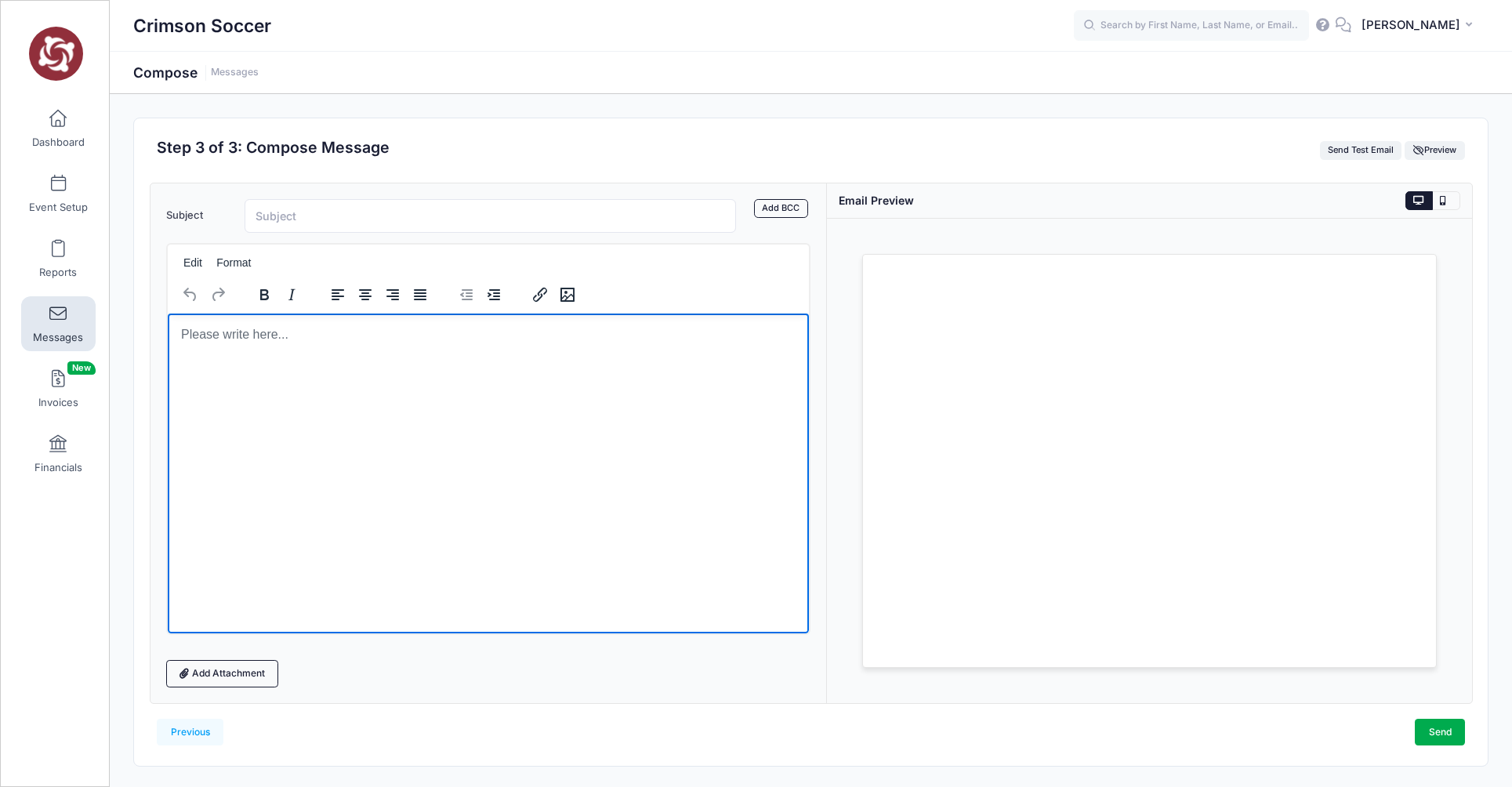
click at [228, 329] on body "Rich Text Area. Press ALT-0 for help." at bounding box center [488, 334] width 617 height 17
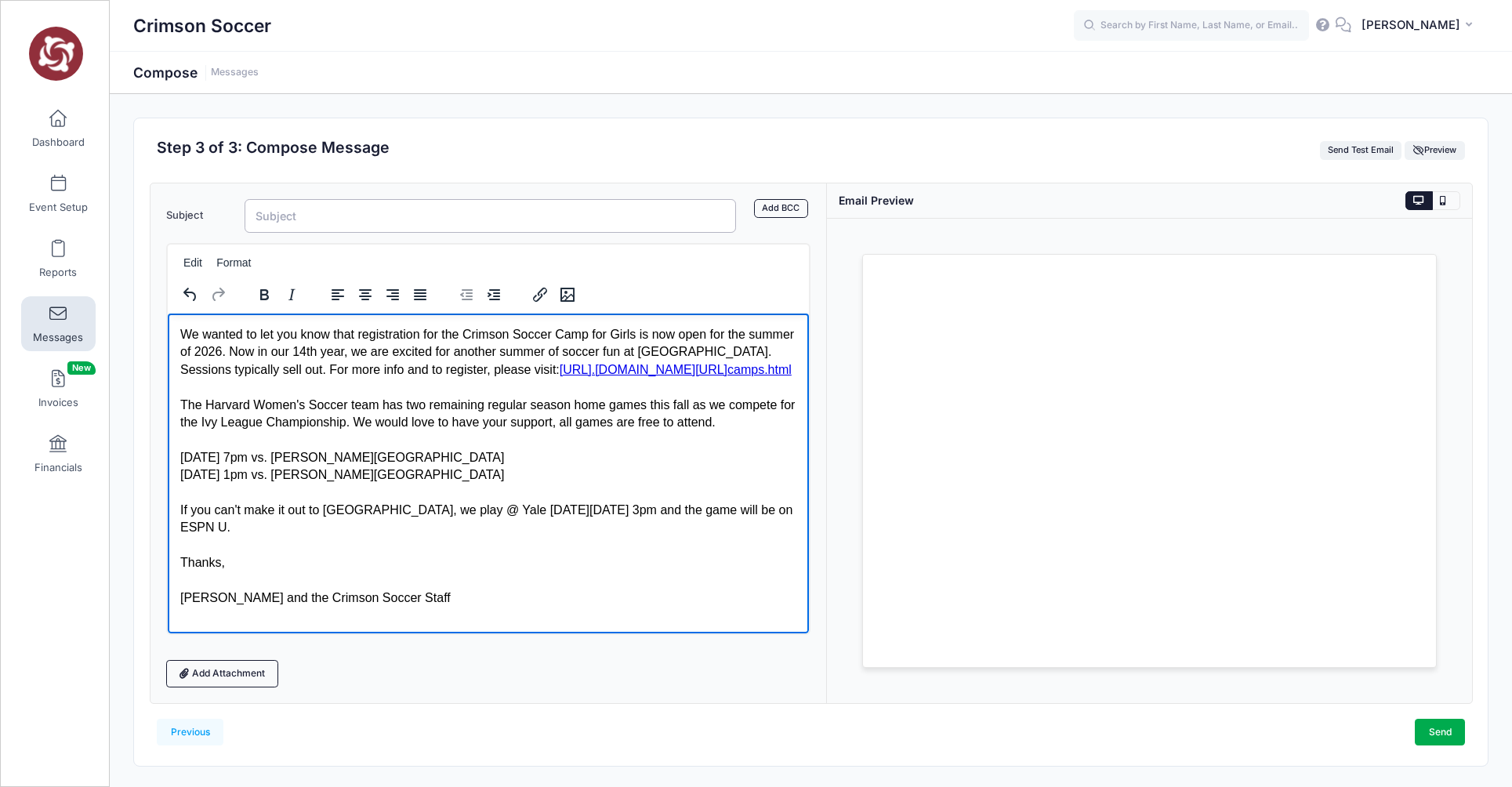
click at [309, 219] on input "Subject" at bounding box center [490, 215] width 492 height 34
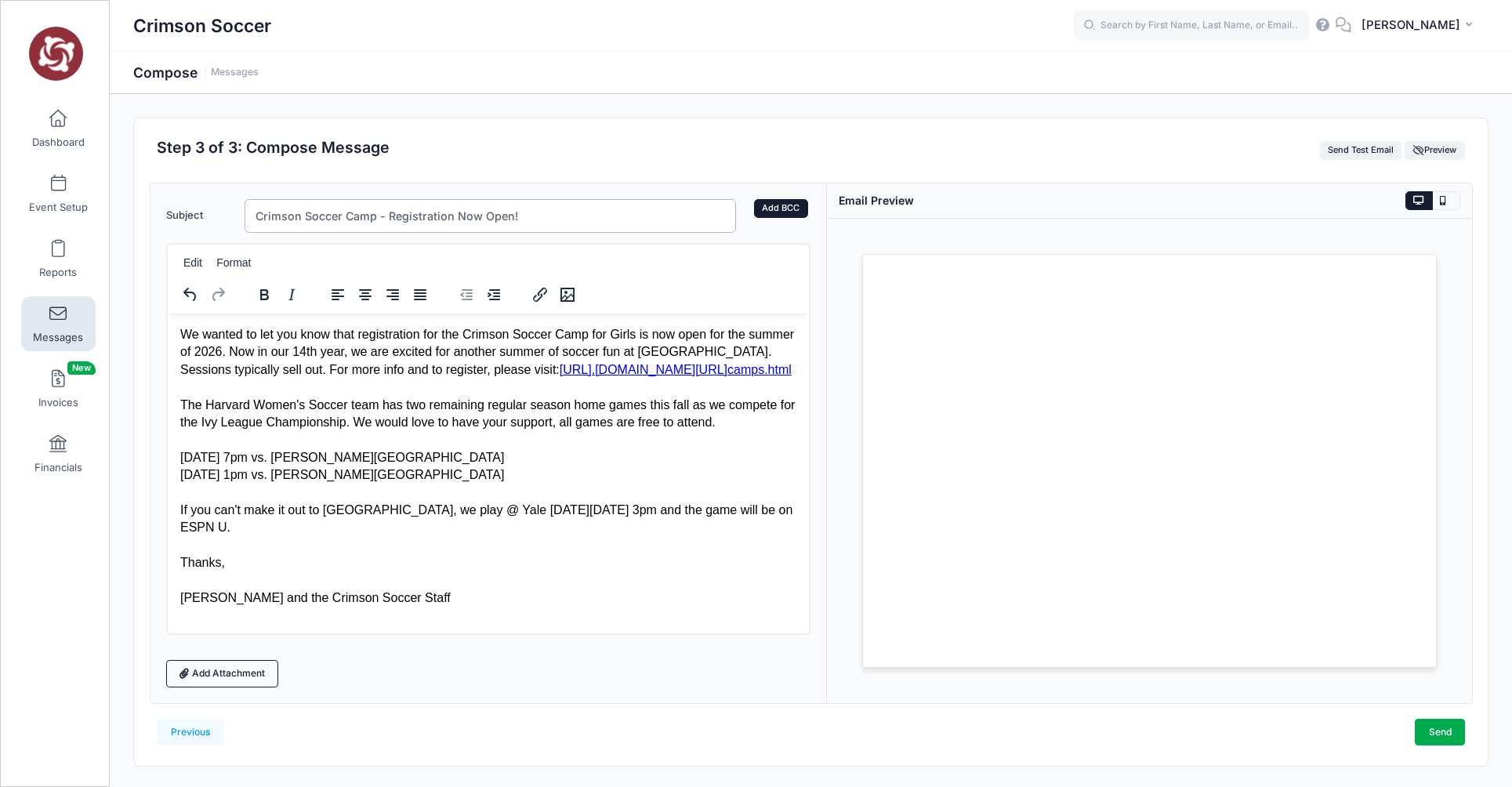
type input "Crimson Soccer Camp - Registration Now Open!"
click at [785, 207] on link "Add BCC" at bounding box center [781, 208] width 54 height 18
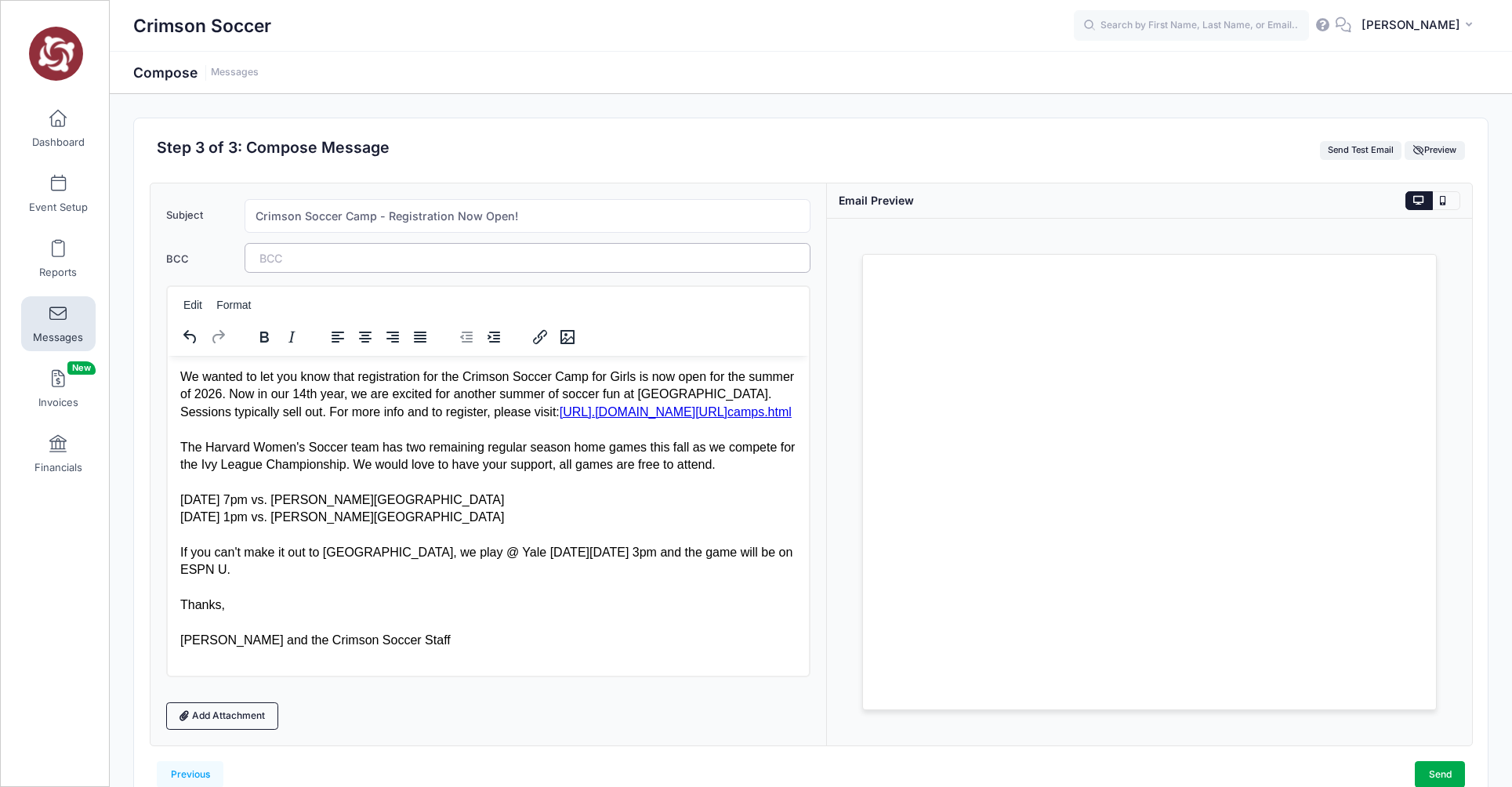
click at [591, 259] on tags "​" at bounding box center [528, 257] width 567 height 30
click at [1432, 774] on link "Send" at bounding box center [1440, 773] width 50 height 26
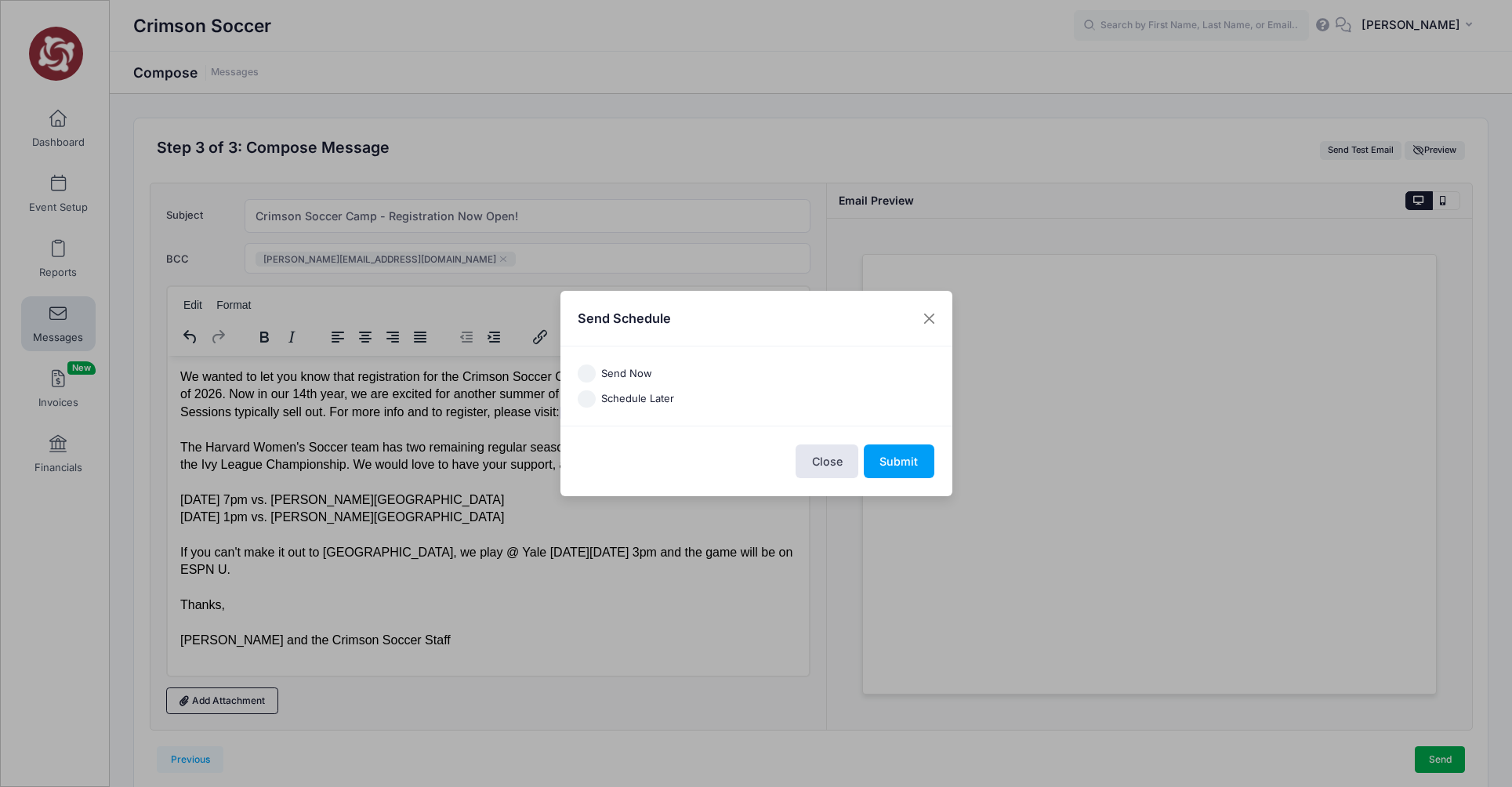
click at [587, 377] on input "Send Now" at bounding box center [586, 374] width 18 height 18
radio input "true"
click at [900, 461] on button "Submit" at bounding box center [899, 461] width 71 height 34
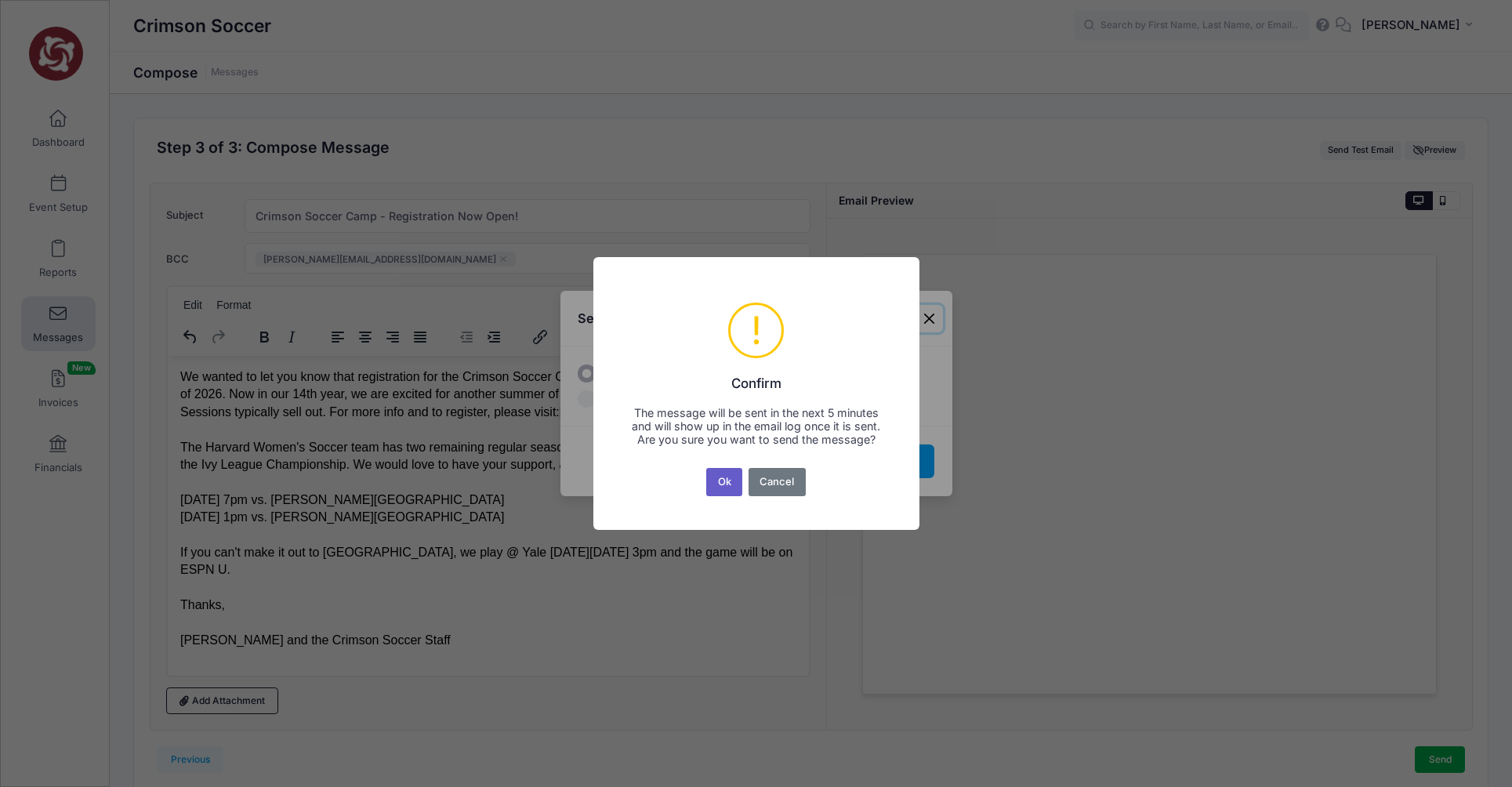
click at [727, 492] on button "Ok" at bounding box center [724, 481] width 36 height 28
